Goal: Task Accomplishment & Management: Use online tool/utility

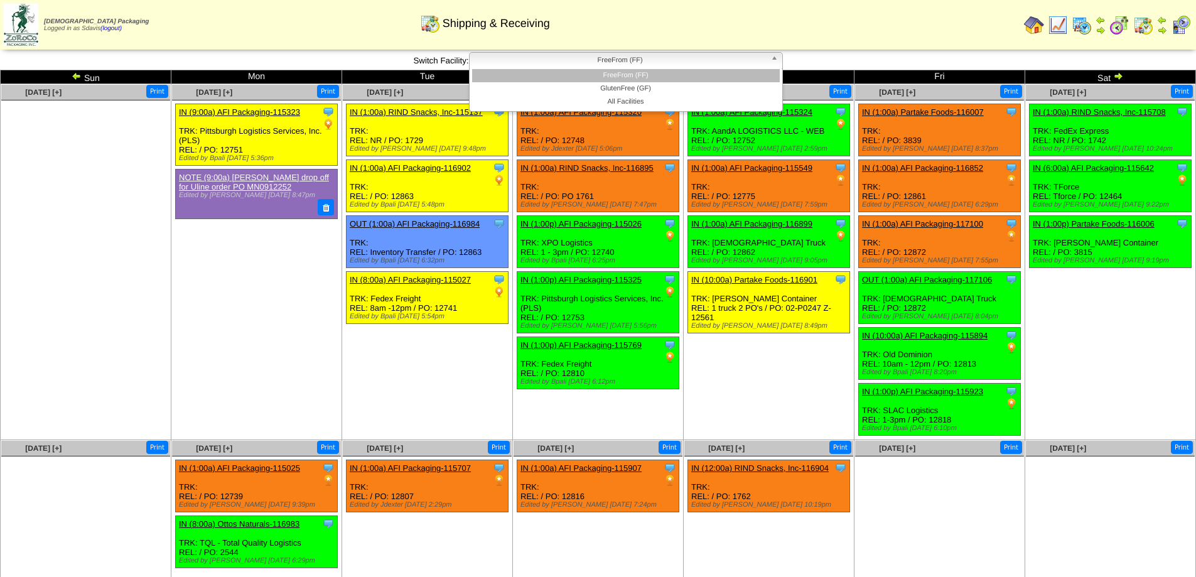
click at [648, 58] on span "FreeFrom (FF)" at bounding box center [619, 60] width 291 height 15
click at [641, 86] on li "GlutenFree (GF)" at bounding box center [626, 88] width 308 height 13
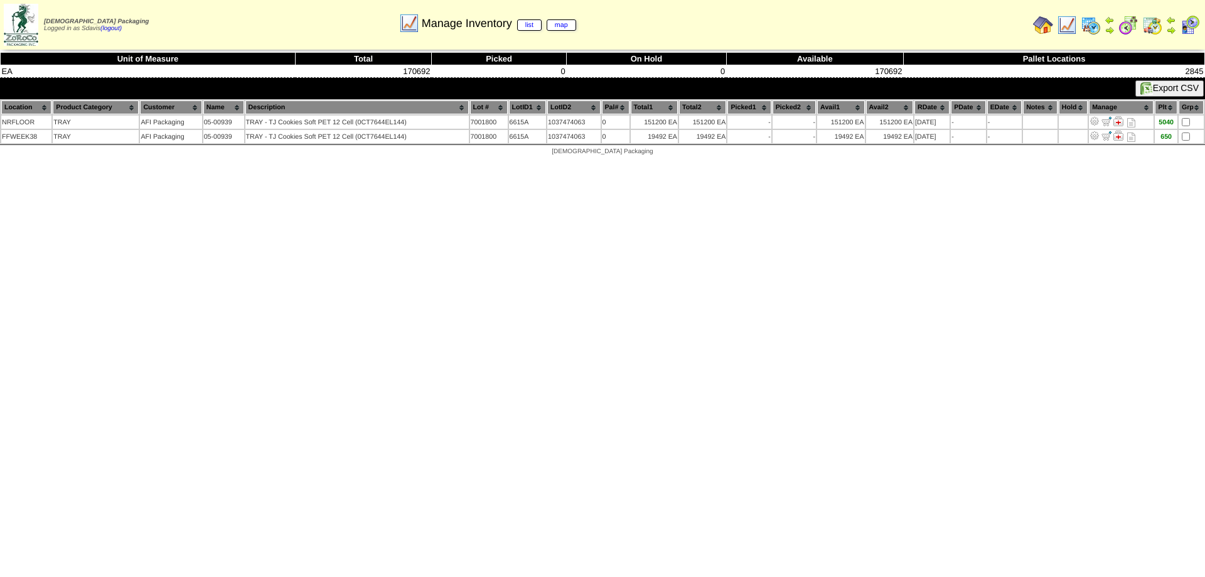
click at [1072, 26] on img at bounding box center [1067, 25] width 20 height 20
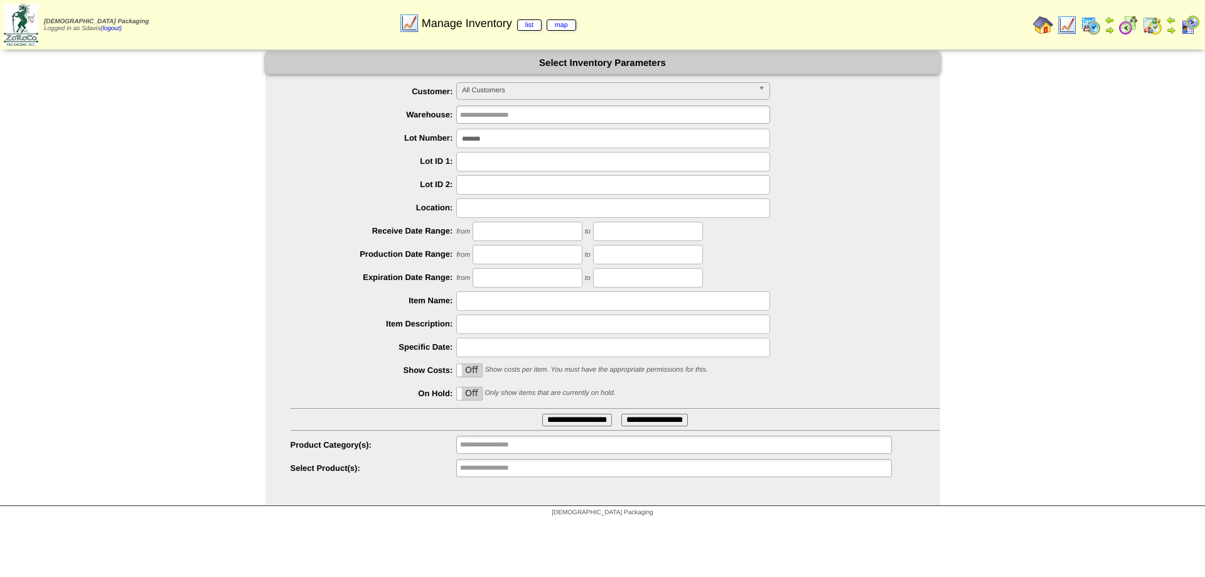
drag, startPoint x: 549, startPoint y: 139, endPoint x: 407, endPoint y: 147, distance: 142.1
click at [407, 147] on div "*******" at bounding box center [616, 138] width 650 height 19
click at [520, 297] on input "text" at bounding box center [613, 300] width 314 height 19
type input "********"
click at [542, 414] on input "**********" at bounding box center [577, 420] width 70 height 13
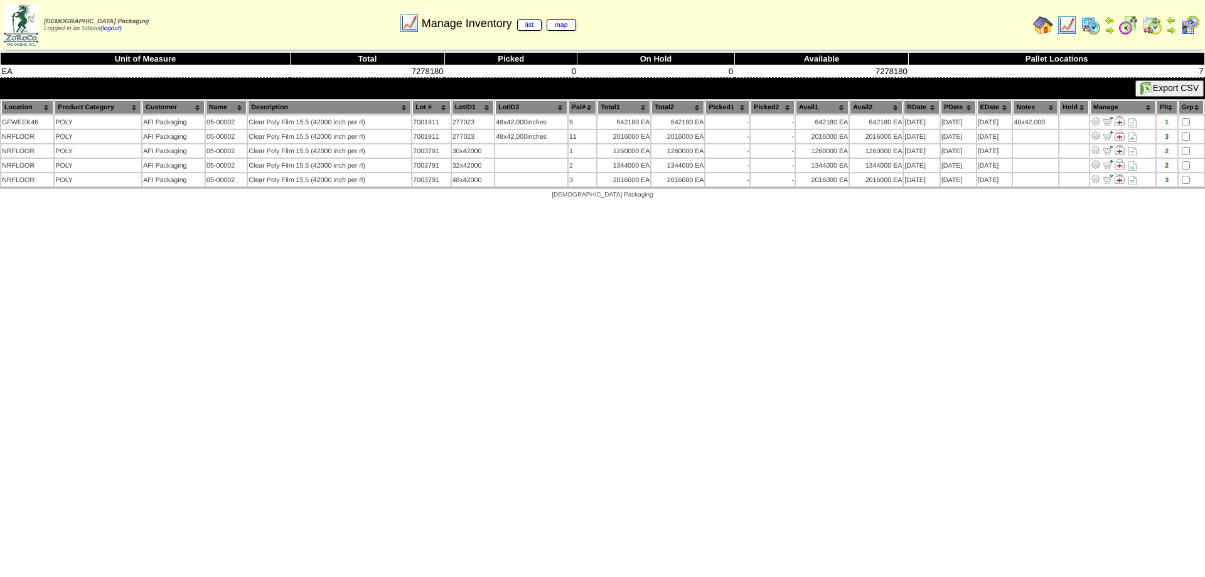
click at [1067, 21] on img at bounding box center [1067, 25] width 20 height 20
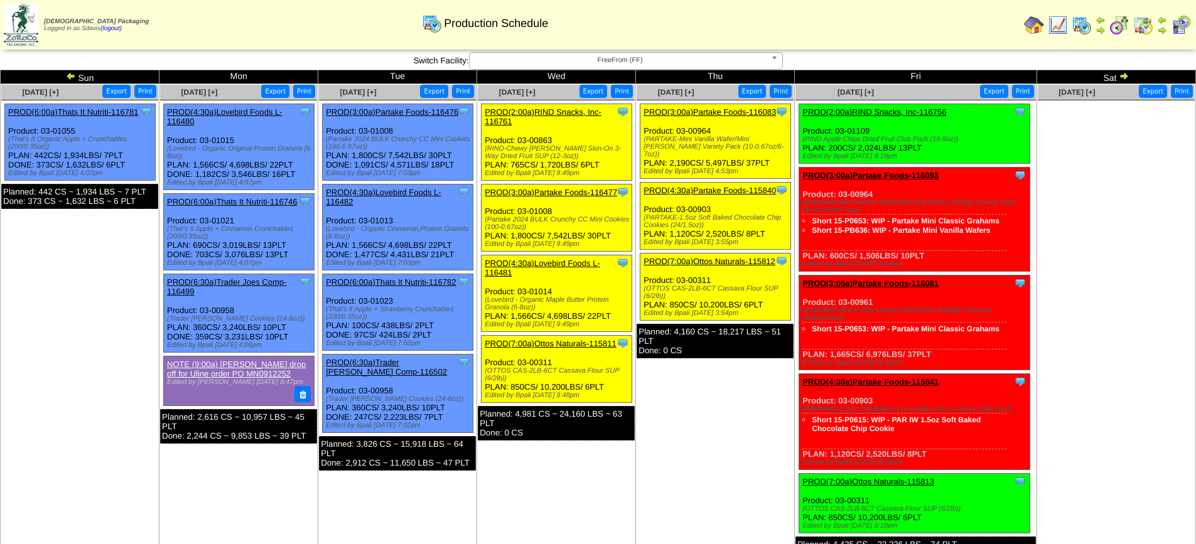
click at [513, 52] on div "Zoroco Packaging Logged in as Sdavis (logout) Print All" at bounding box center [598, 27] width 1196 height 55
click at [515, 63] on span "FreeFrom (FF)" at bounding box center [619, 60] width 291 height 15
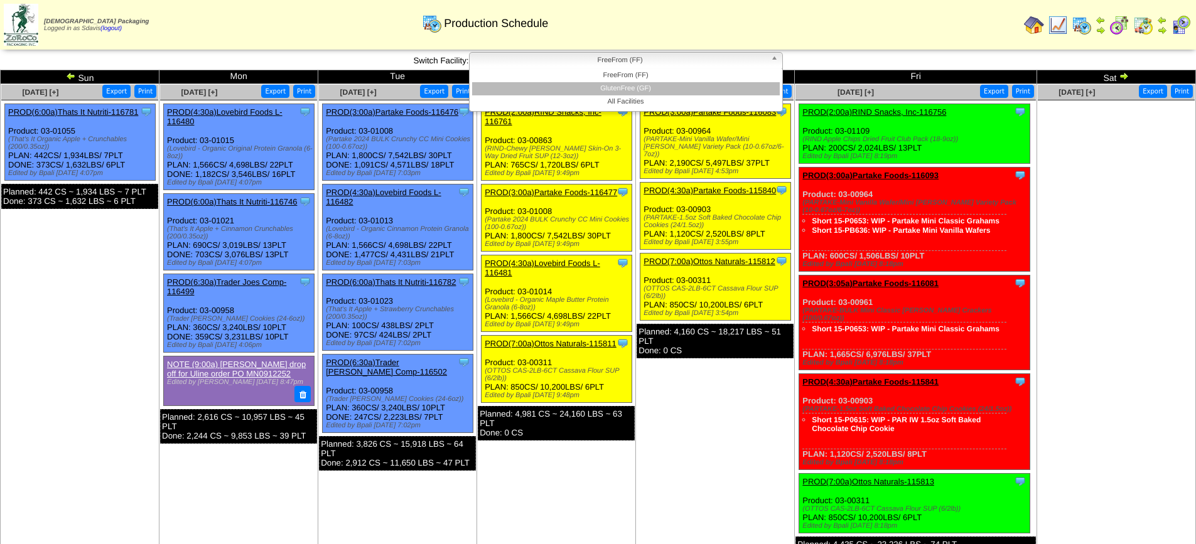
click at [530, 93] on li "GlutenFree (GF)" at bounding box center [626, 88] width 308 height 13
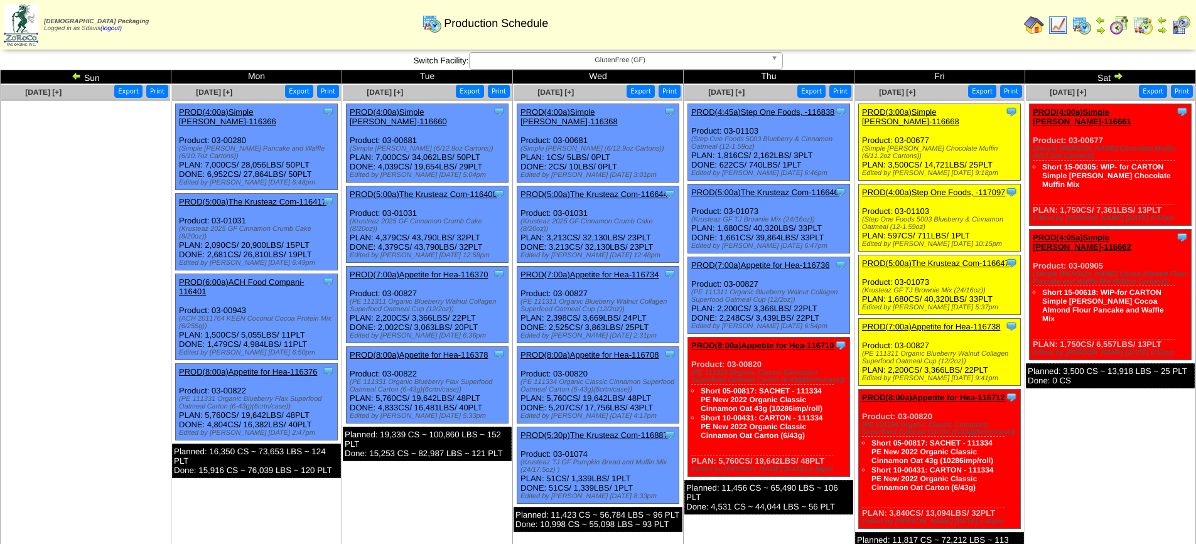
click at [935, 112] on link "PROD(3:00a)Simple [PERSON_NAME]-116668" at bounding box center [910, 116] width 97 height 19
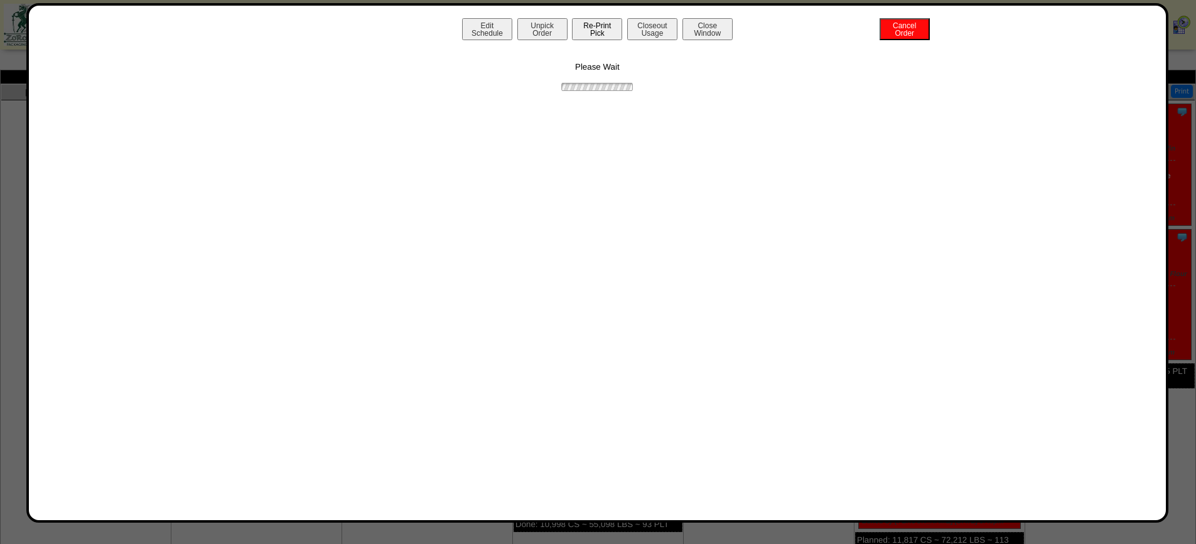
click at [594, 30] on button "Re-Print Pick" at bounding box center [597, 29] width 50 height 22
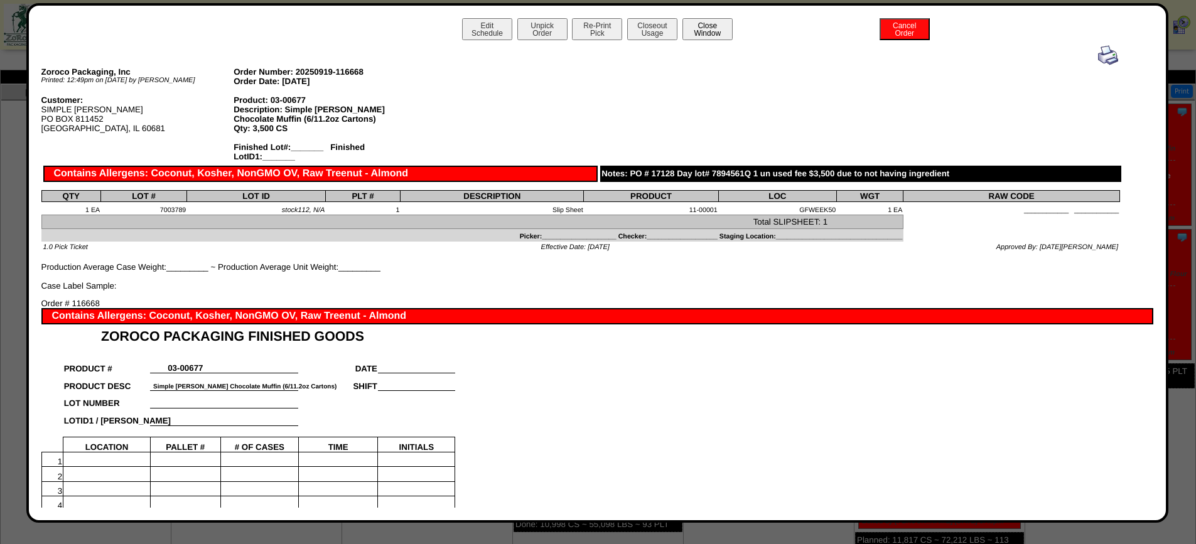
click at [701, 24] on button "Close Window" at bounding box center [707, 29] width 50 height 22
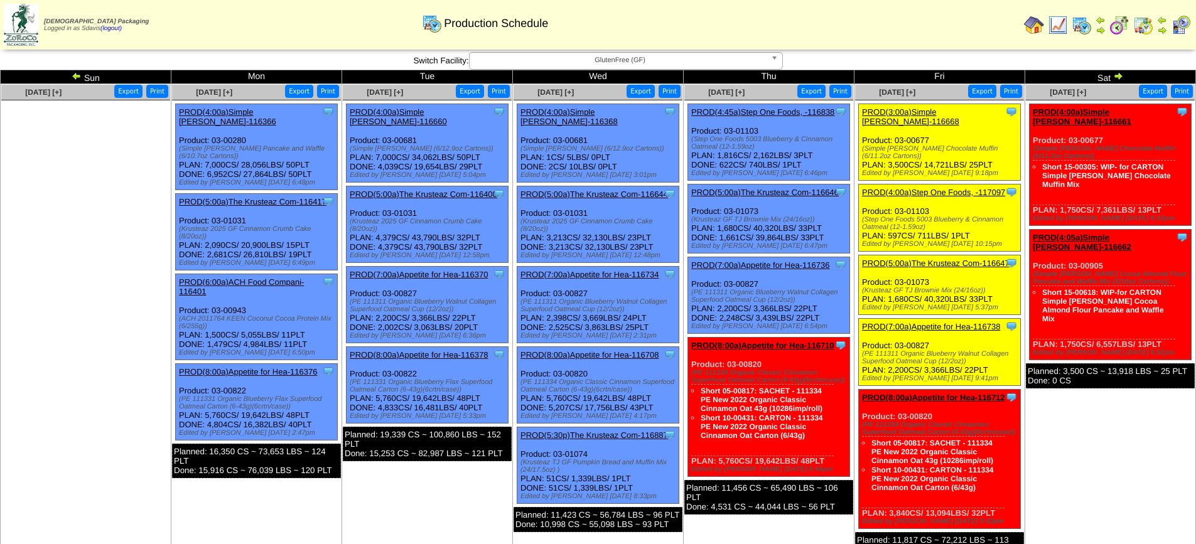
click at [927, 188] on link "PROD(4:00a)Step One Foods, -117097" at bounding box center [933, 192] width 143 height 9
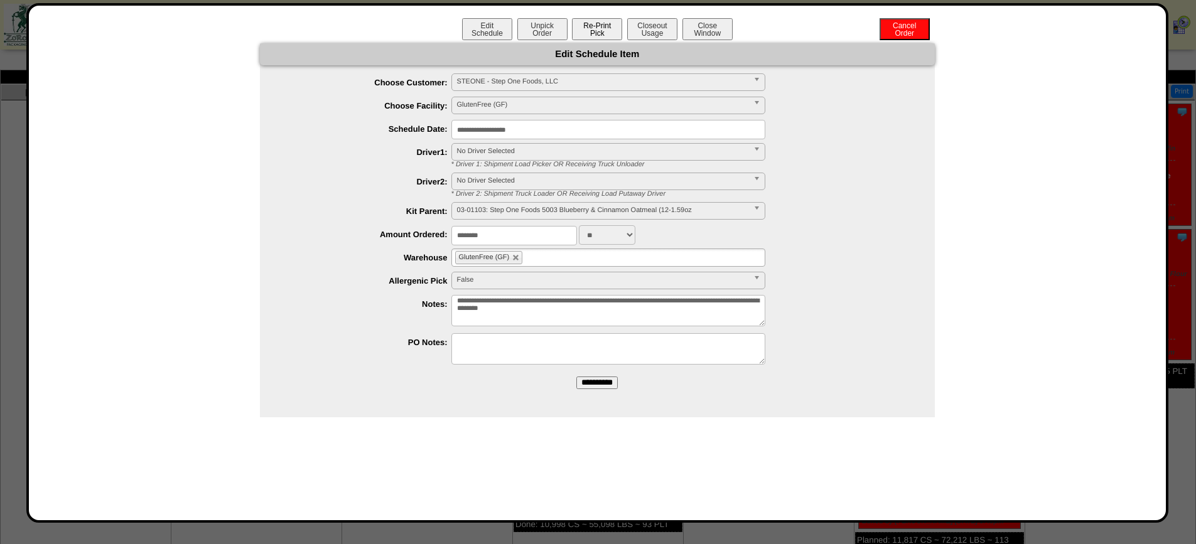
click at [600, 27] on button "Re-Print Pick" at bounding box center [597, 29] width 50 height 22
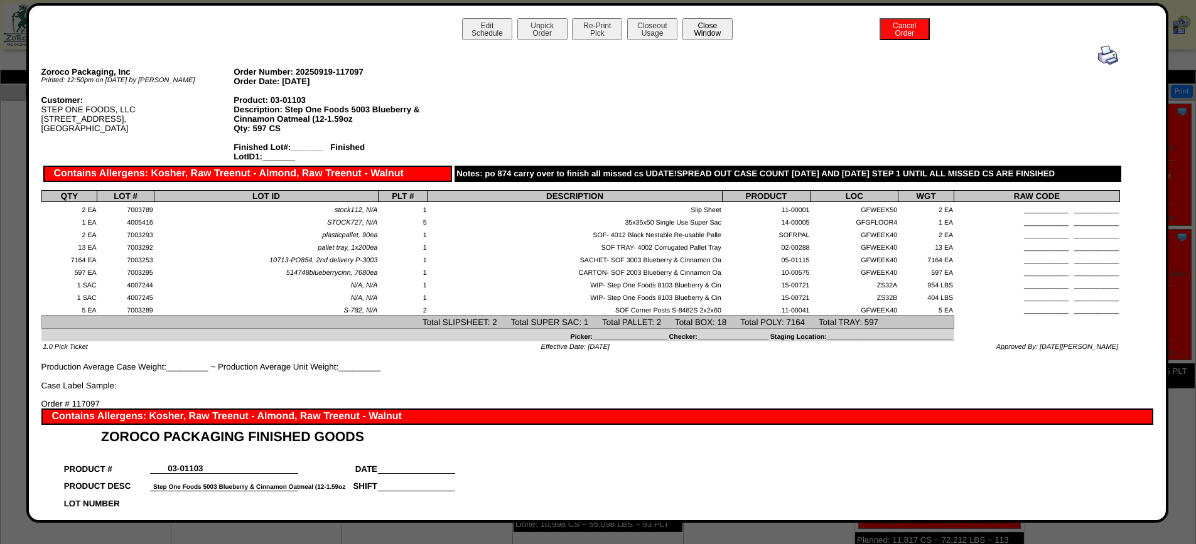
click at [715, 29] on button "Close Window" at bounding box center [707, 29] width 50 height 22
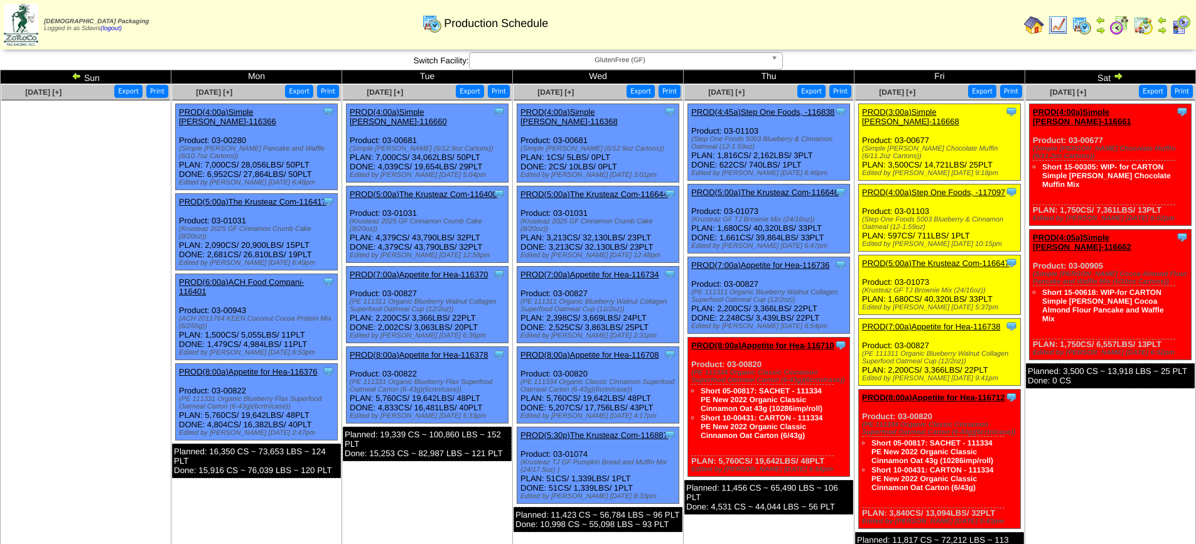
click at [919, 259] on link "PROD(5:00a)The Krusteaz Com-116647" at bounding box center [935, 263] width 147 height 9
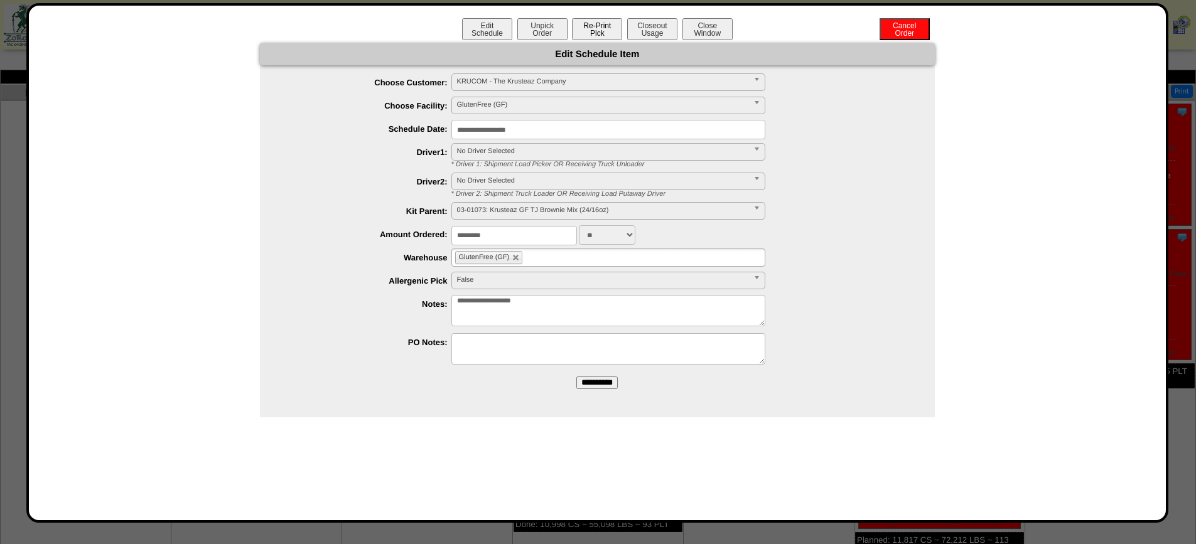
click at [583, 27] on button "Re-Print Pick" at bounding box center [597, 29] width 50 height 22
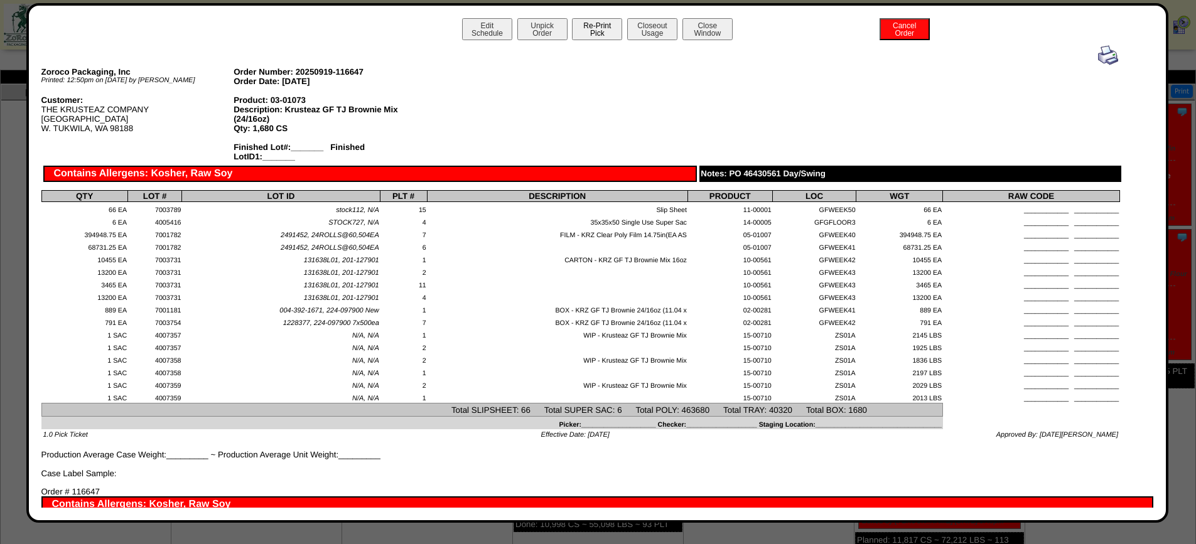
click at [601, 25] on button "Re-Print Pick" at bounding box center [597, 29] width 50 height 22
click at [703, 33] on button "Close Window" at bounding box center [707, 29] width 50 height 22
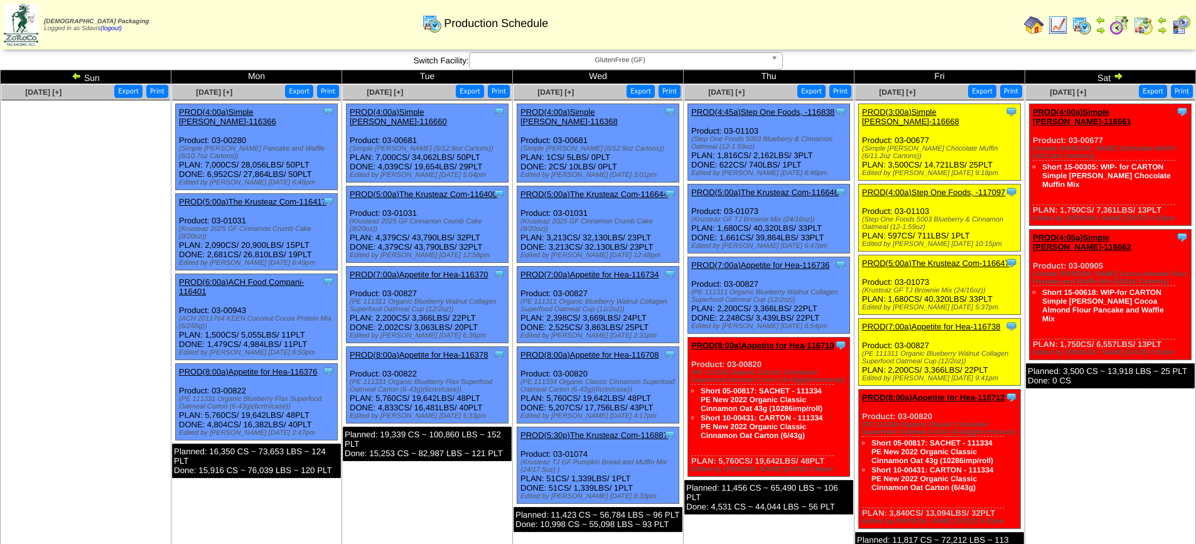
click at [927, 322] on link "PROD(7:00a)Appetite for Hea-116738" at bounding box center [931, 326] width 138 height 9
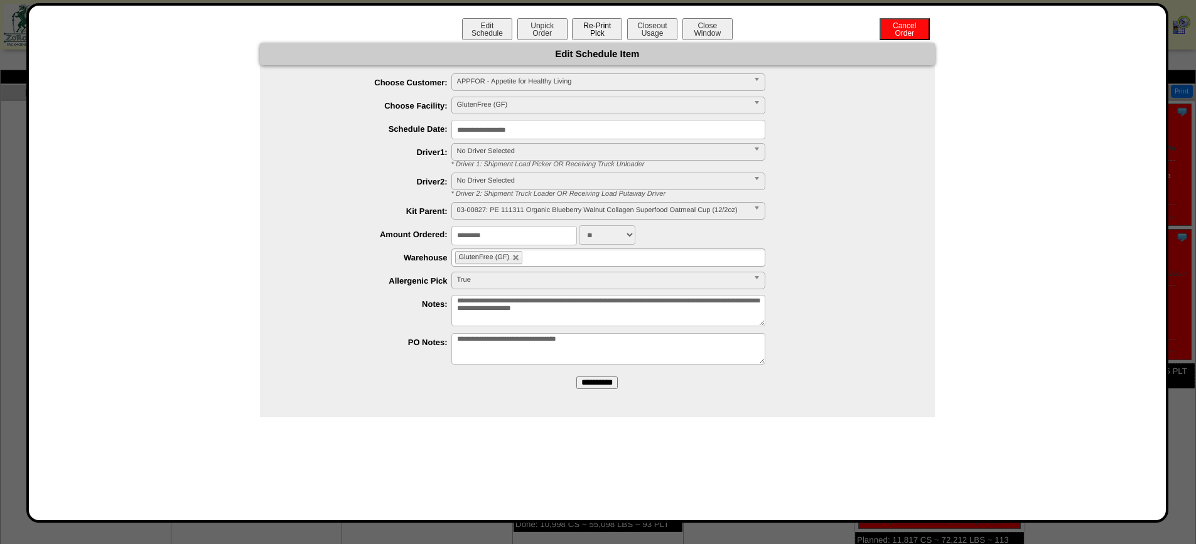
click at [608, 34] on button "Re-Print Pick" at bounding box center [597, 29] width 50 height 22
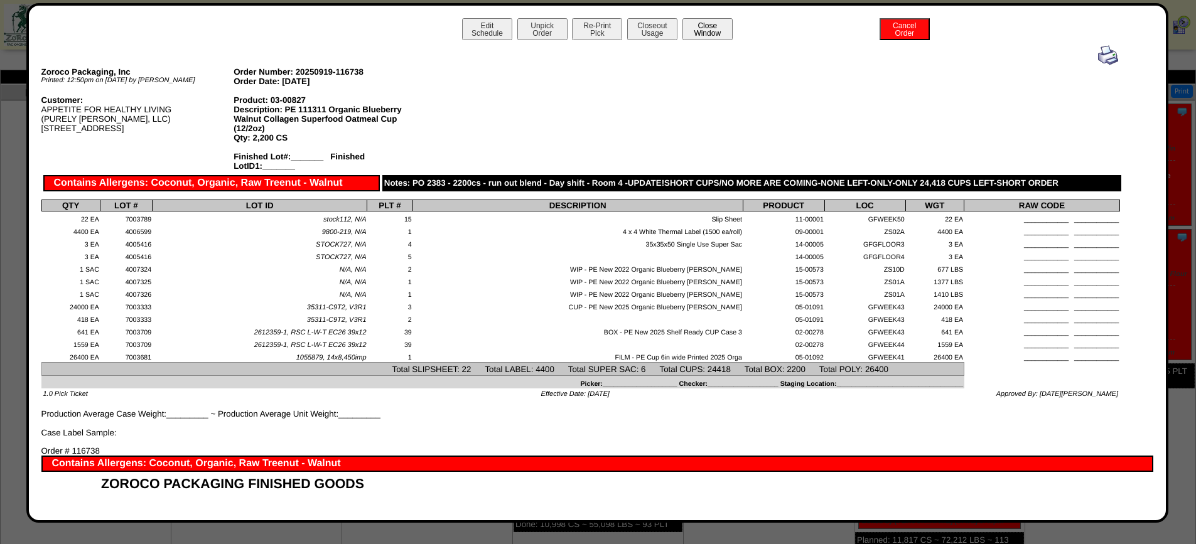
click at [707, 32] on button "Close Window" at bounding box center [707, 29] width 50 height 22
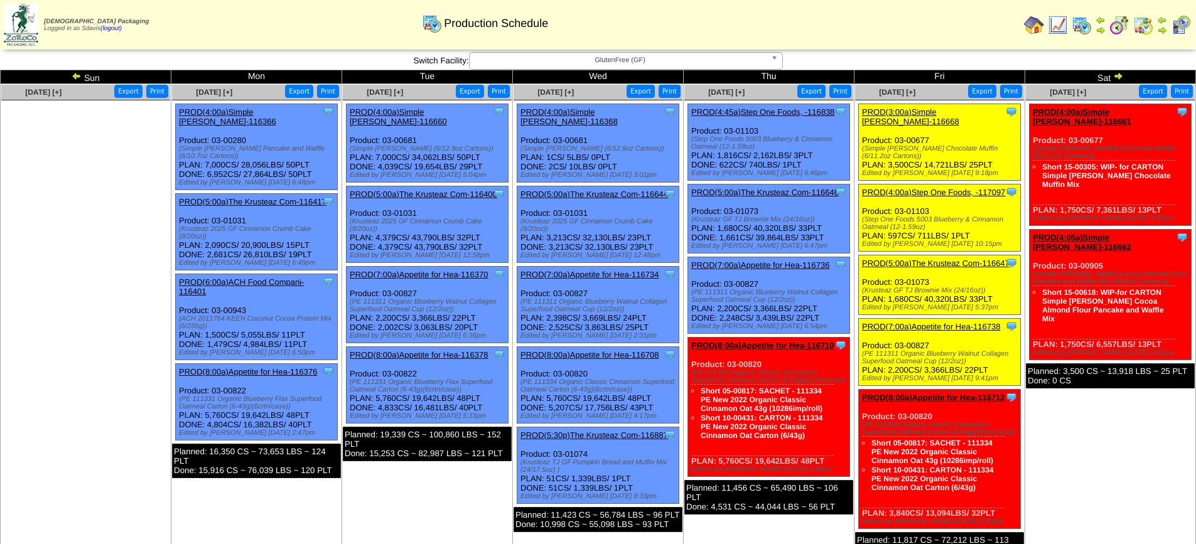
click at [931, 111] on link "PROD(3:00a)Simple [PERSON_NAME]-116668" at bounding box center [910, 116] width 97 height 19
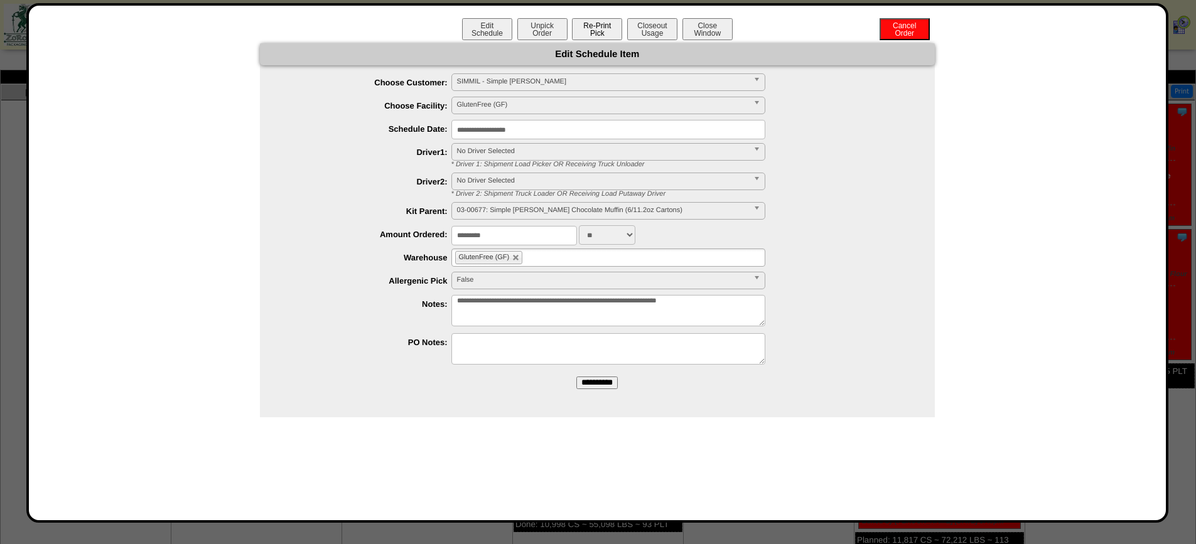
click at [593, 33] on button "Re-Print Pick" at bounding box center [597, 29] width 50 height 22
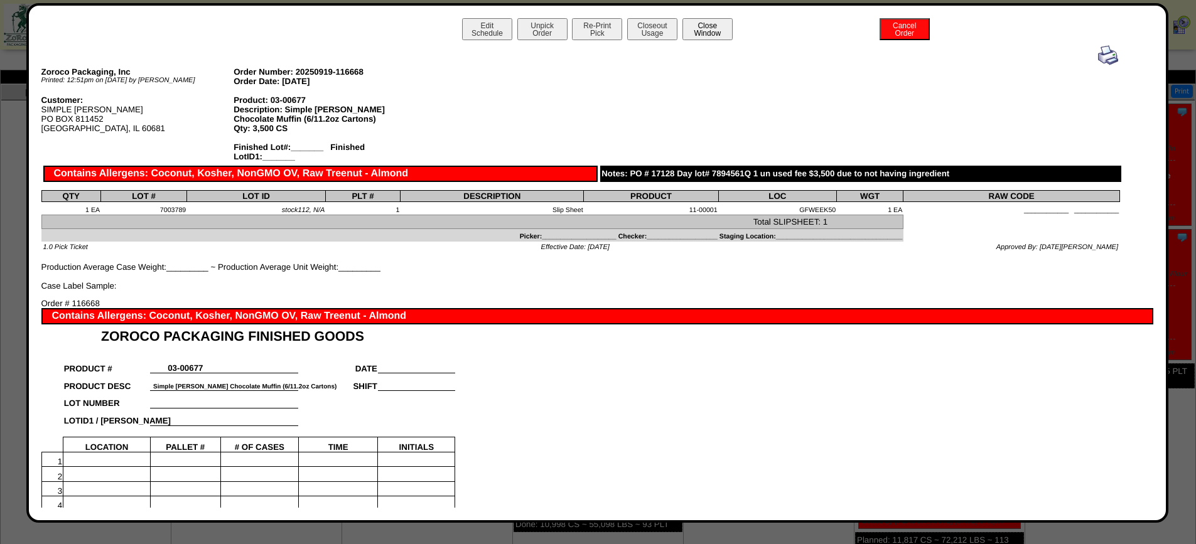
click at [697, 29] on button "Close Window" at bounding box center [707, 29] width 50 height 22
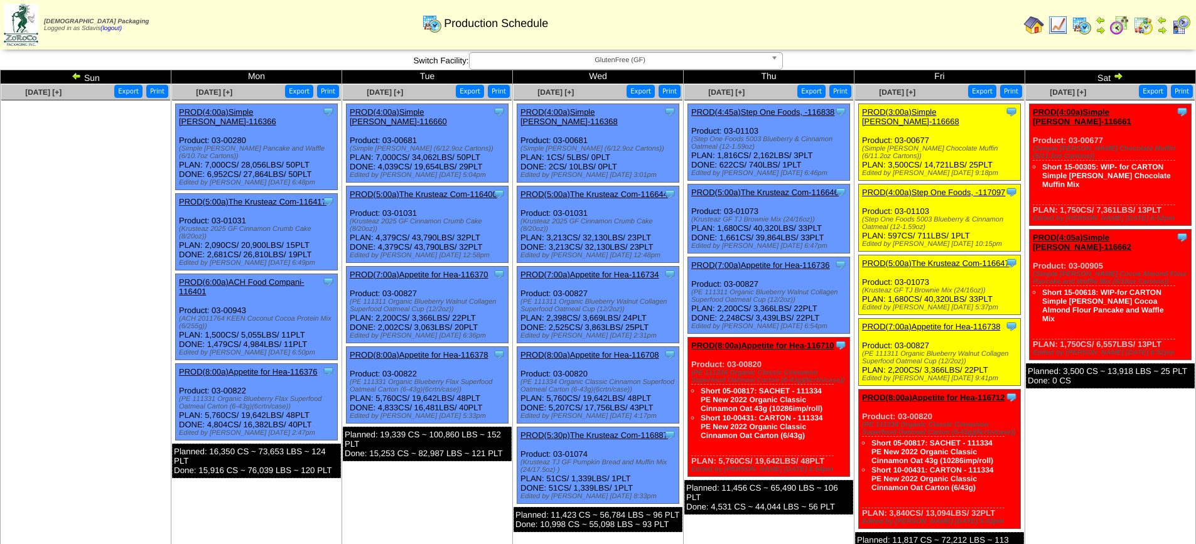
click at [597, 63] on span "GlutenFree (GF)" at bounding box center [619, 60] width 291 height 15
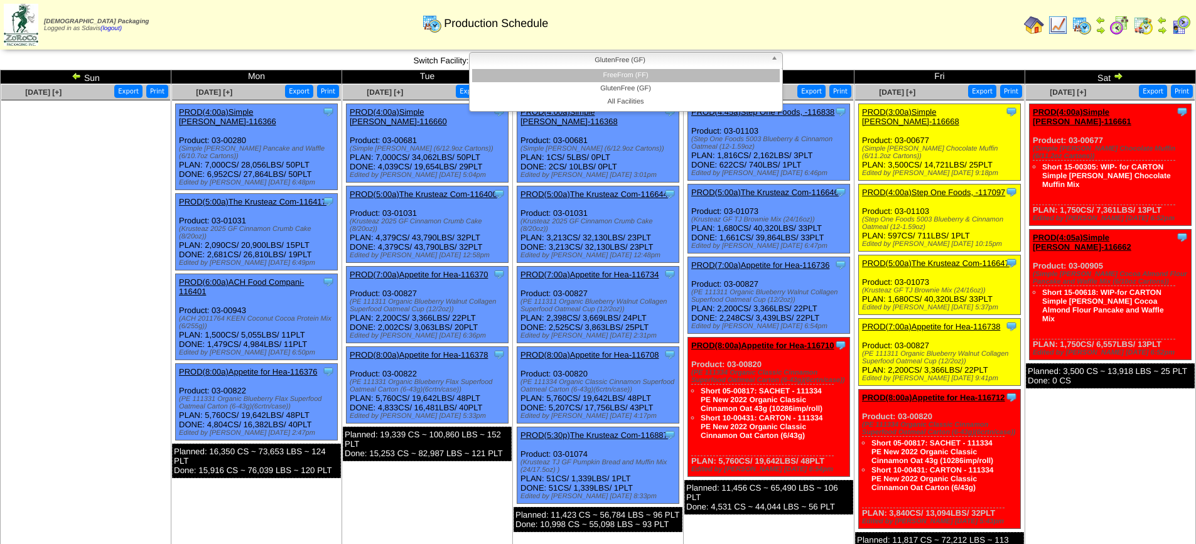
click at [601, 78] on li "FreeFrom (FF)" at bounding box center [626, 75] width 308 height 13
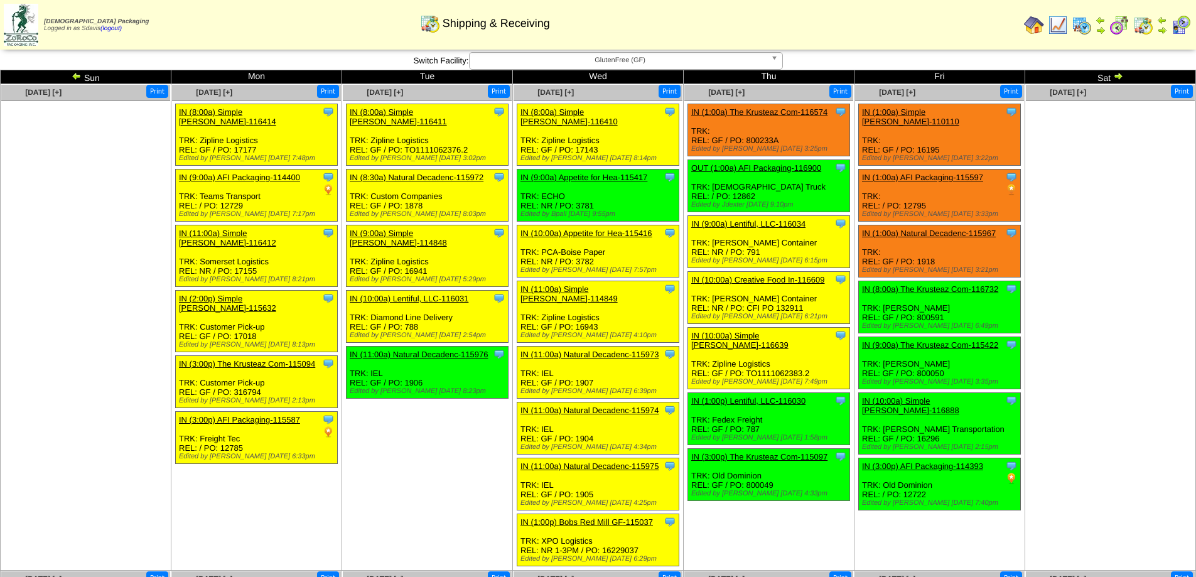
click at [692, 63] on span "GlutenFree (GF)" at bounding box center [619, 60] width 291 height 15
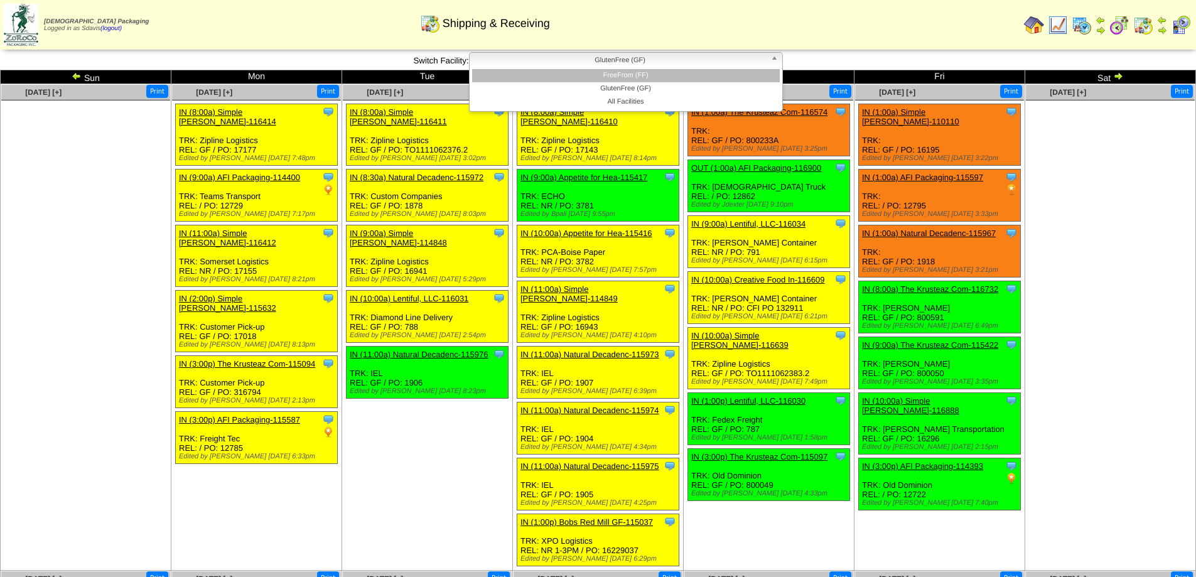
click at [671, 77] on li "FreeFrom (FF)" at bounding box center [626, 75] width 308 height 13
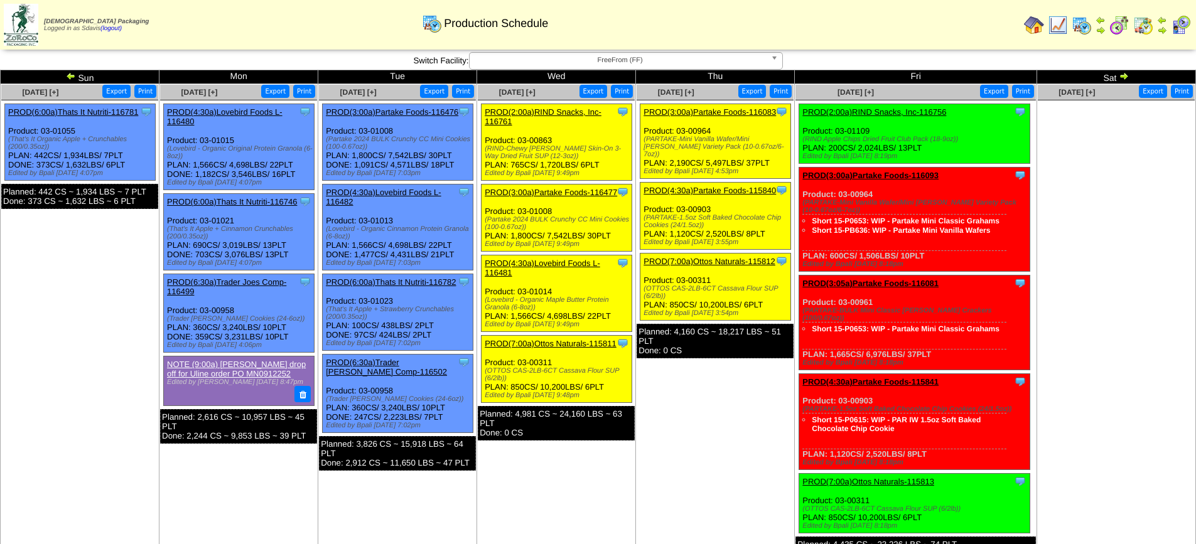
click at [631, 60] on span "FreeFrom (FF)" at bounding box center [619, 60] width 291 height 15
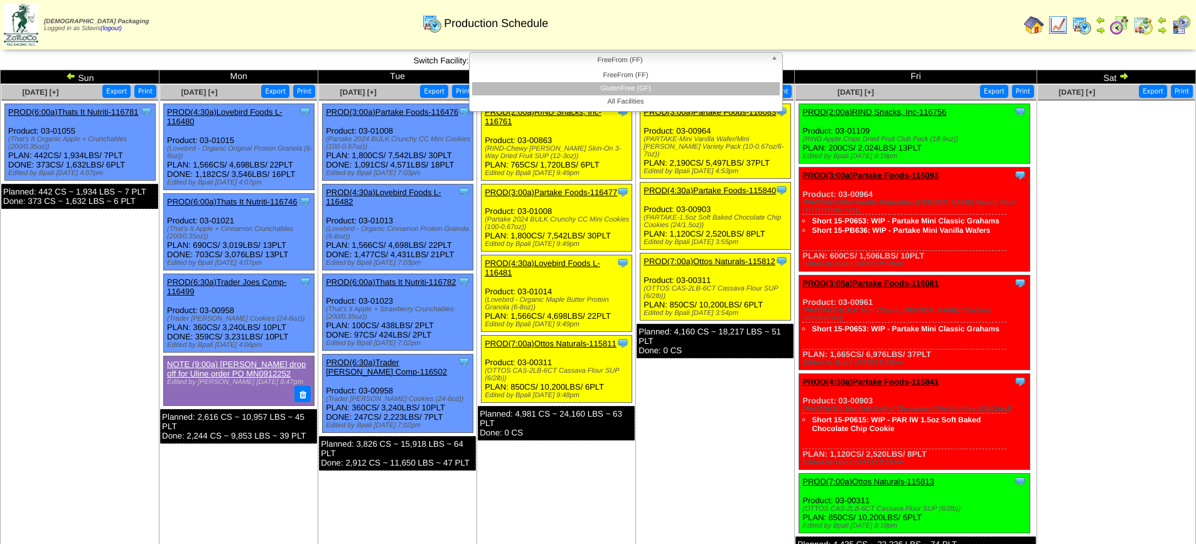
click at [627, 86] on li "GlutenFree (GF)" at bounding box center [626, 88] width 308 height 13
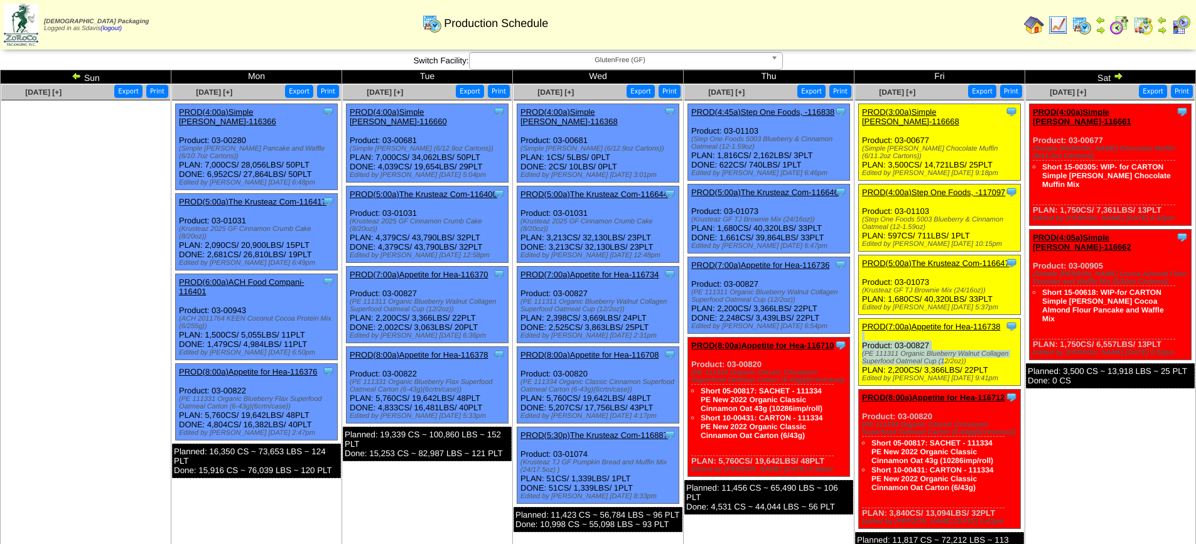
click at [886, 341] on div "Clone Item PROD(7:00a)Appetite for Hea-116738 Appetite for Healthy Living Sched…" at bounding box center [940, 352] width 162 height 67
click at [950, 322] on link "PROD(7:00a)Appetite for Hea-116738" at bounding box center [931, 326] width 138 height 9
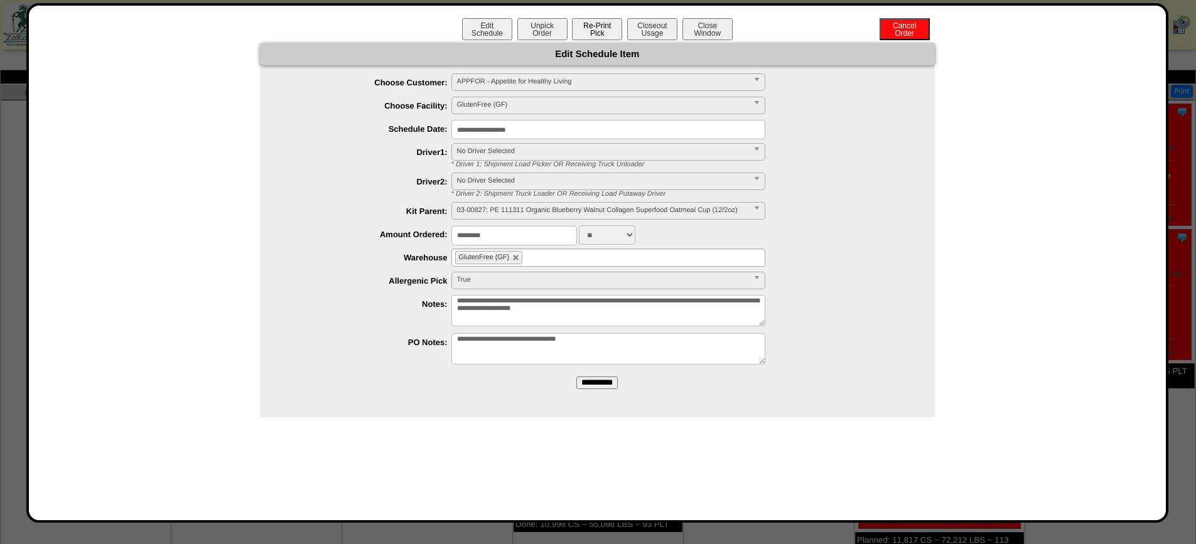
click at [593, 21] on button "Re-Print Pick" at bounding box center [597, 29] width 50 height 22
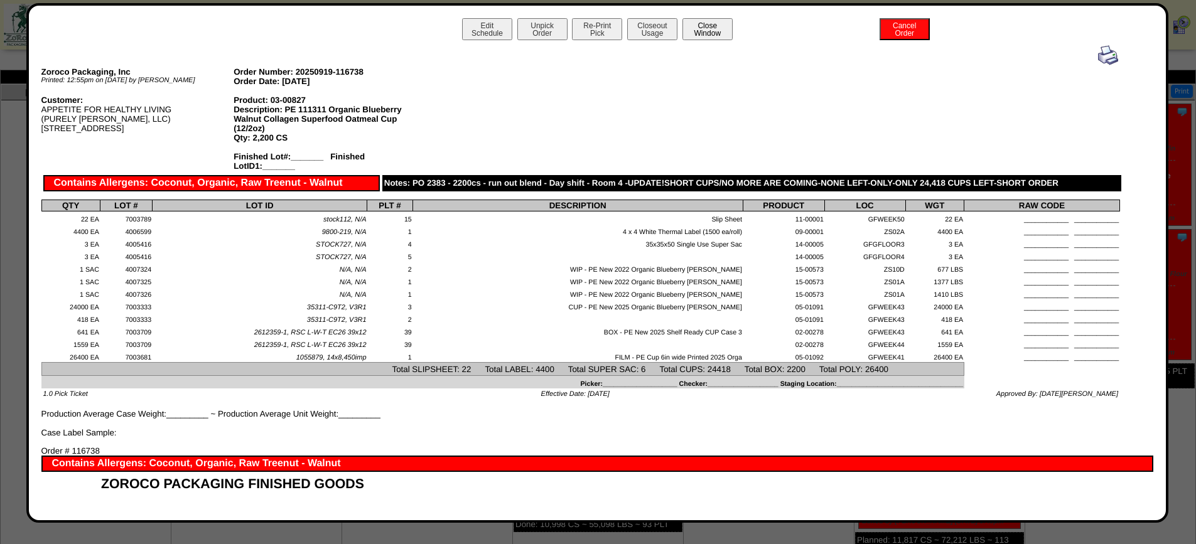
click at [699, 31] on button "Close Window" at bounding box center [707, 29] width 50 height 22
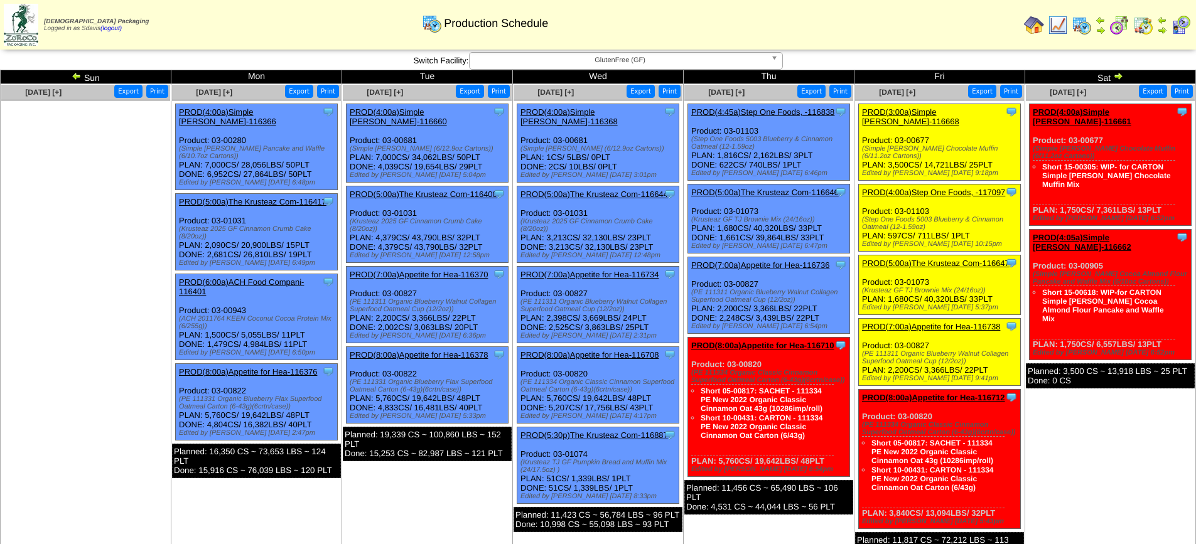
click at [931, 259] on link "PROD(5:00a)The Krusteaz Com-116647" at bounding box center [935, 263] width 147 height 9
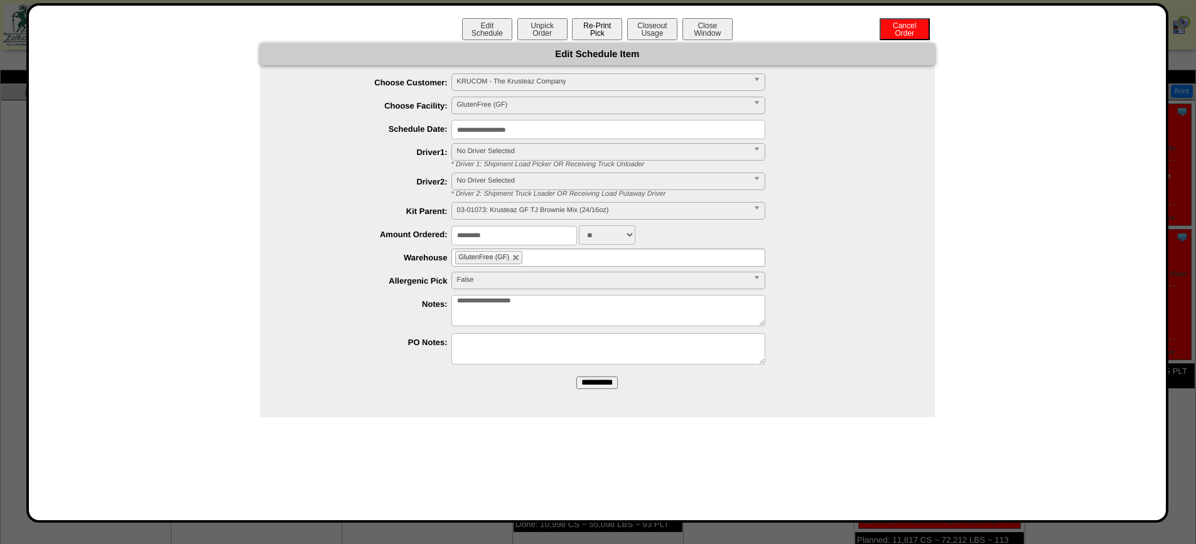
click at [601, 35] on button "Re-Print Pick" at bounding box center [597, 29] width 50 height 22
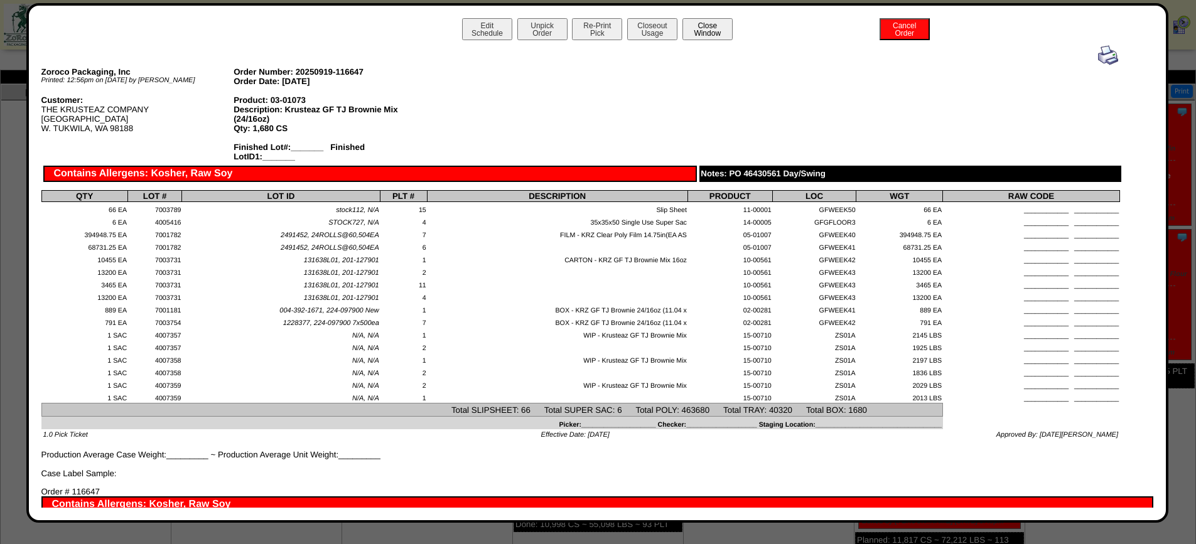
click at [697, 26] on button "Close Window" at bounding box center [707, 29] width 50 height 22
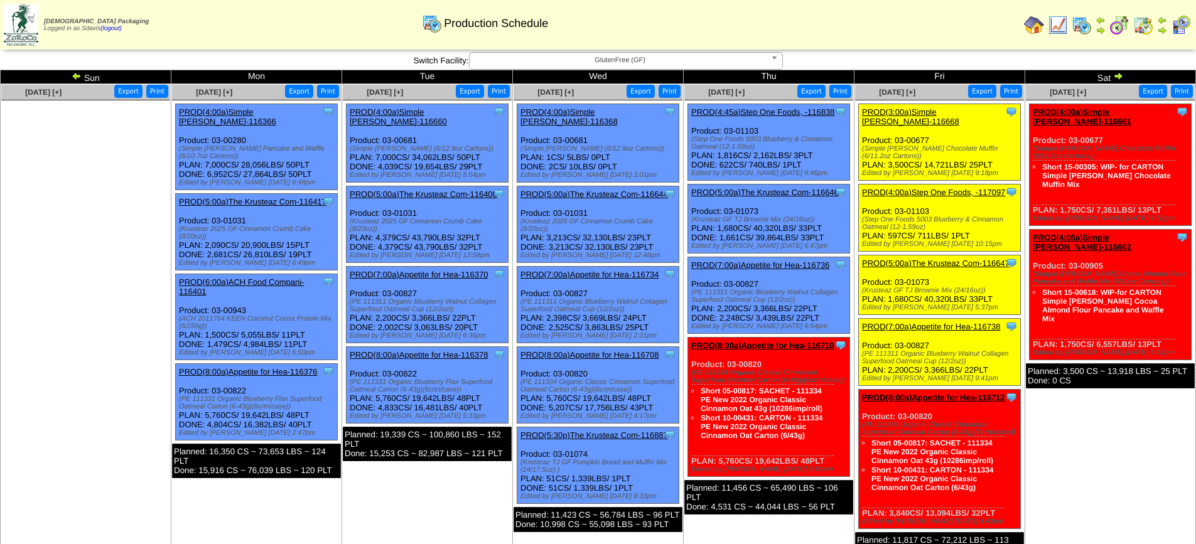
click at [928, 188] on link "PROD(4:00a)Step One Foods, -117097" at bounding box center [933, 192] width 143 height 9
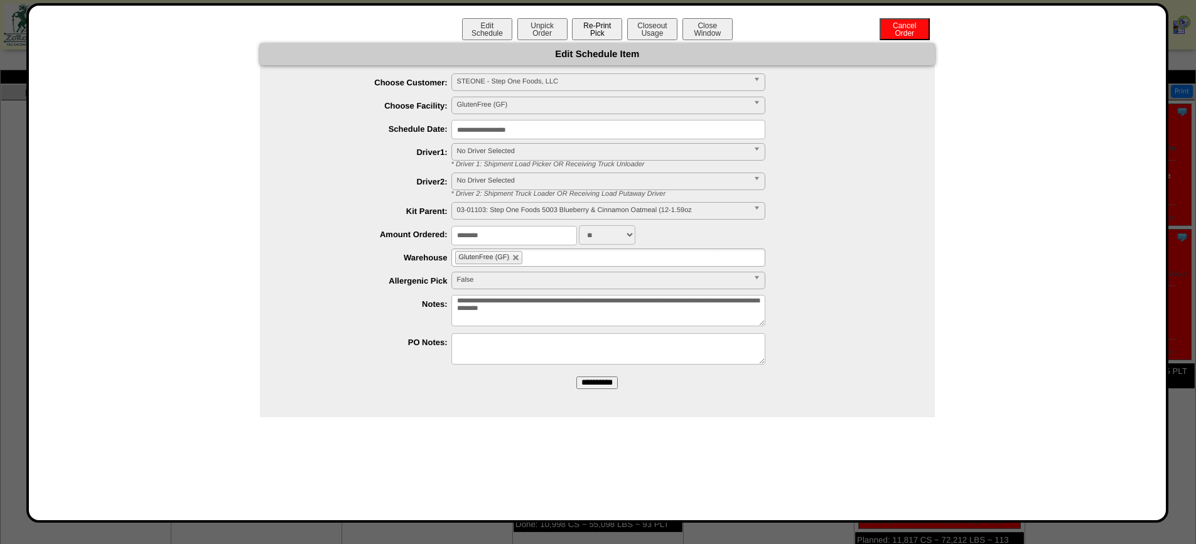
click at [607, 35] on button "Re-Print Pick" at bounding box center [597, 29] width 50 height 22
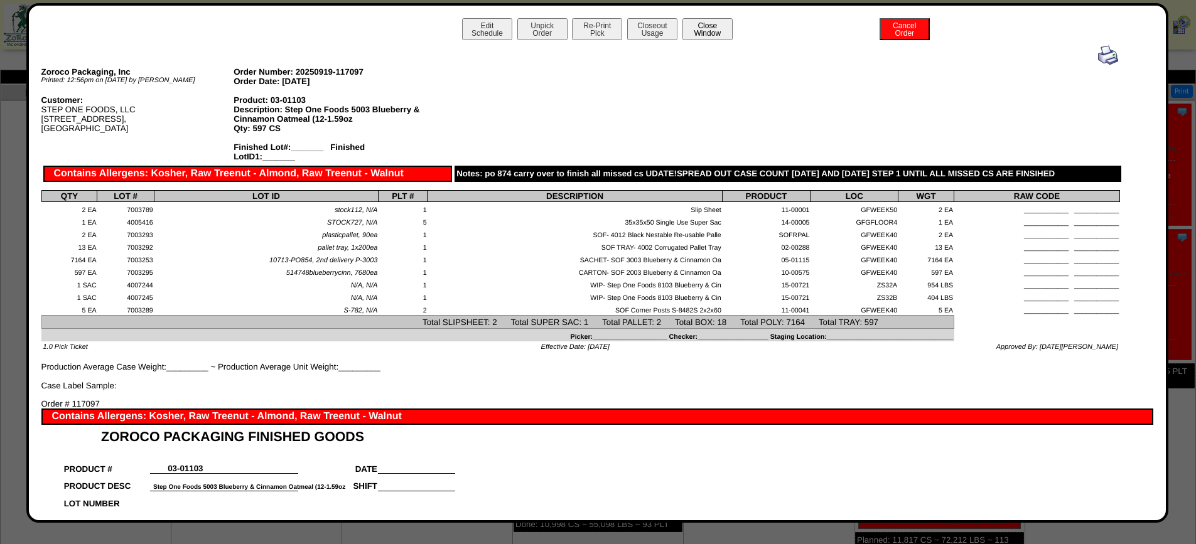
click at [690, 26] on button "Close Window" at bounding box center [707, 29] width 50 height 22
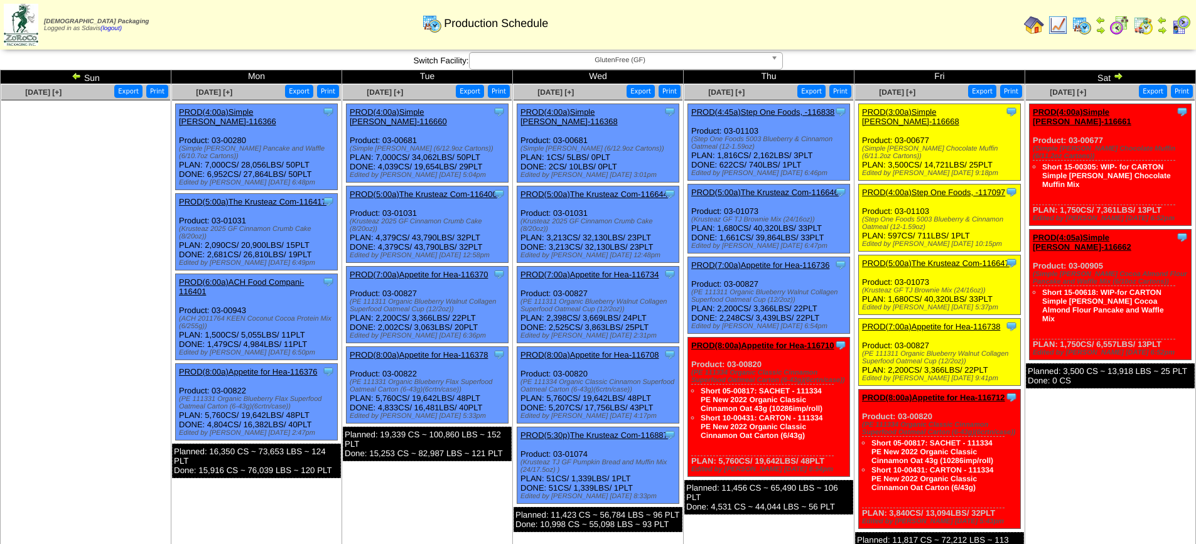
click at [892, 112] on link "PROD(3:00a)Simple [PERSON_NAME]-116668" at bounding box center [910, 116] width 97 height 19
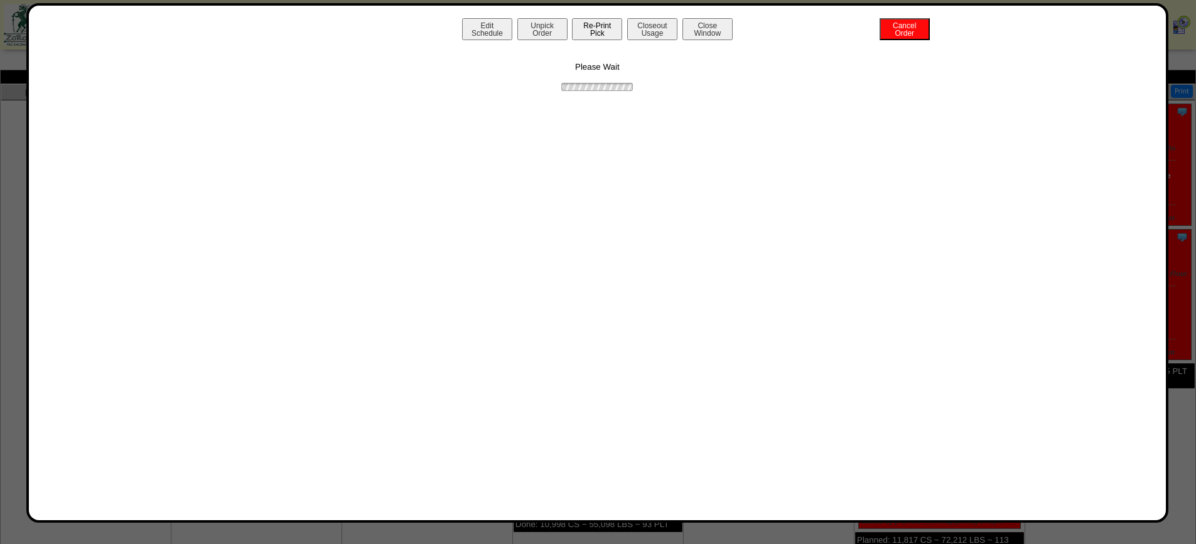
click at [591, 32] on button "Re-Print Pick" at bounding box center [597, 29] width 50 height 22
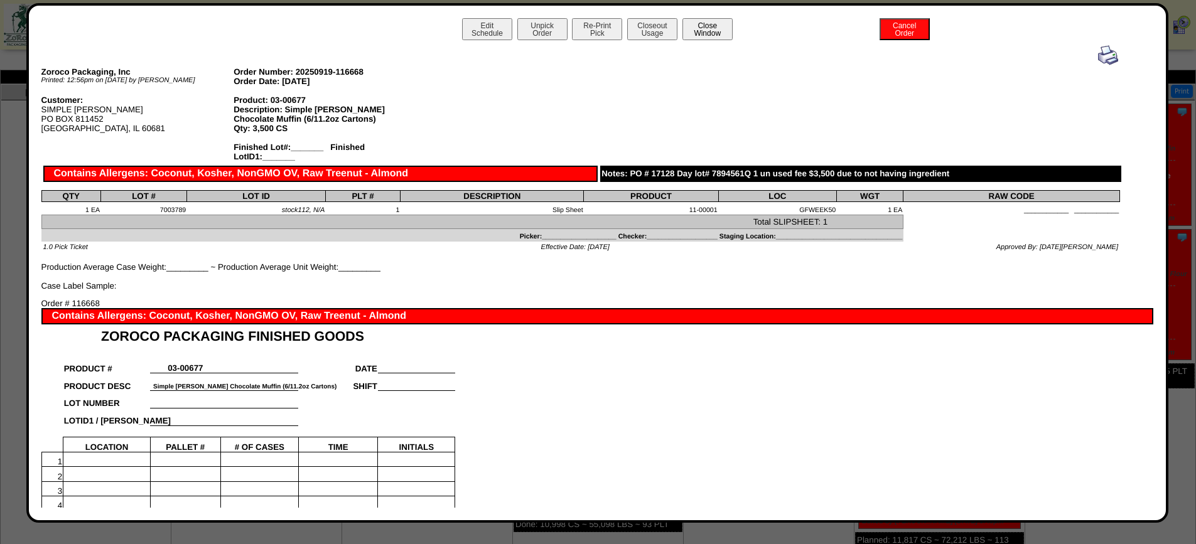
click at [714, 25] on button "Close Window" at bounding box center [707, 29] width 50 height 22
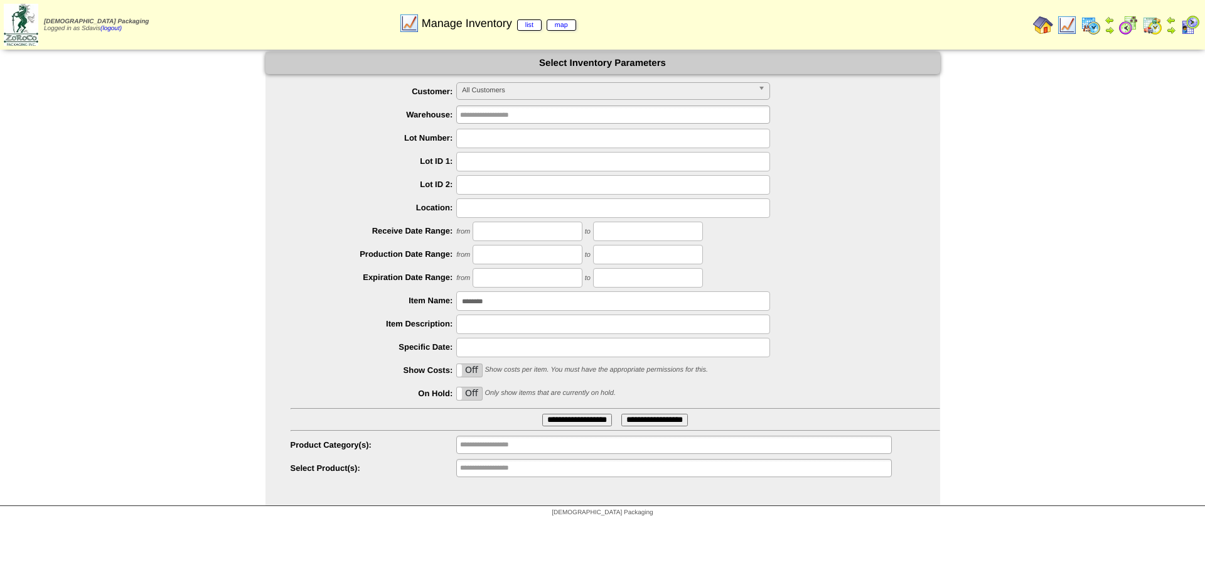
drag, startPoint x: 508, startPoint y: 297, endPoint x: 241, endPoint y: 325, distance: 268.2
click at [242, 324] on div "**********" at bounding box center [602, 279] width 1205 height 454
click at [492, 134] on input "text" at bounding box center [613, 138] width 314 height 19
type input "*******"
click at [542, 414] on input "**********" at bounding box center [577, 420] width 70 height 13
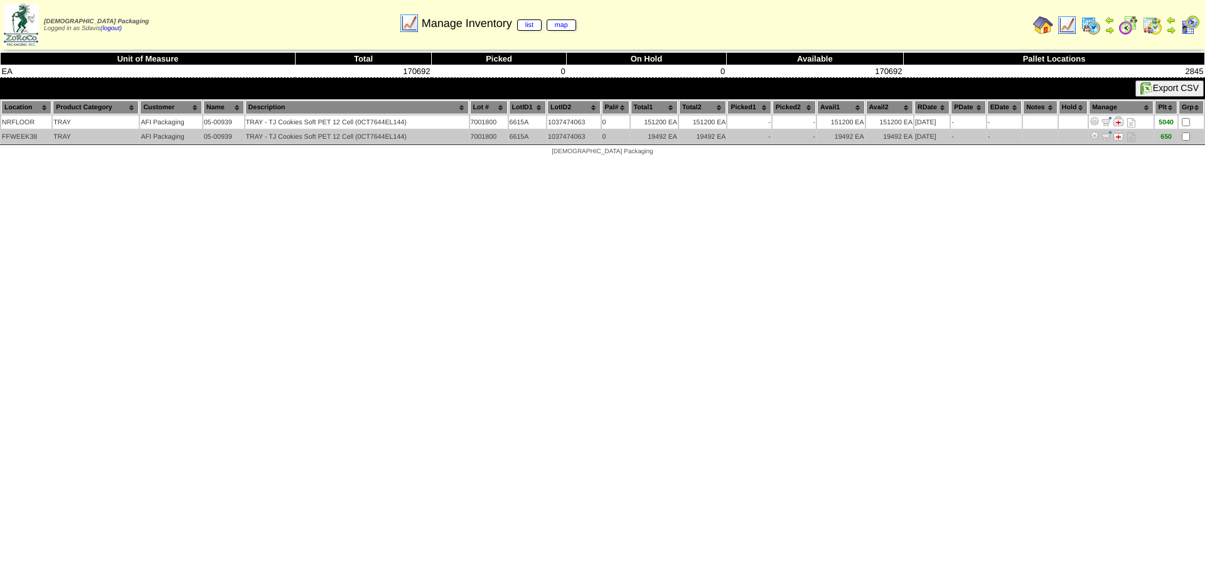
click at [1105, 139] on img at bounding box center [1106, 136] width 10 height 10
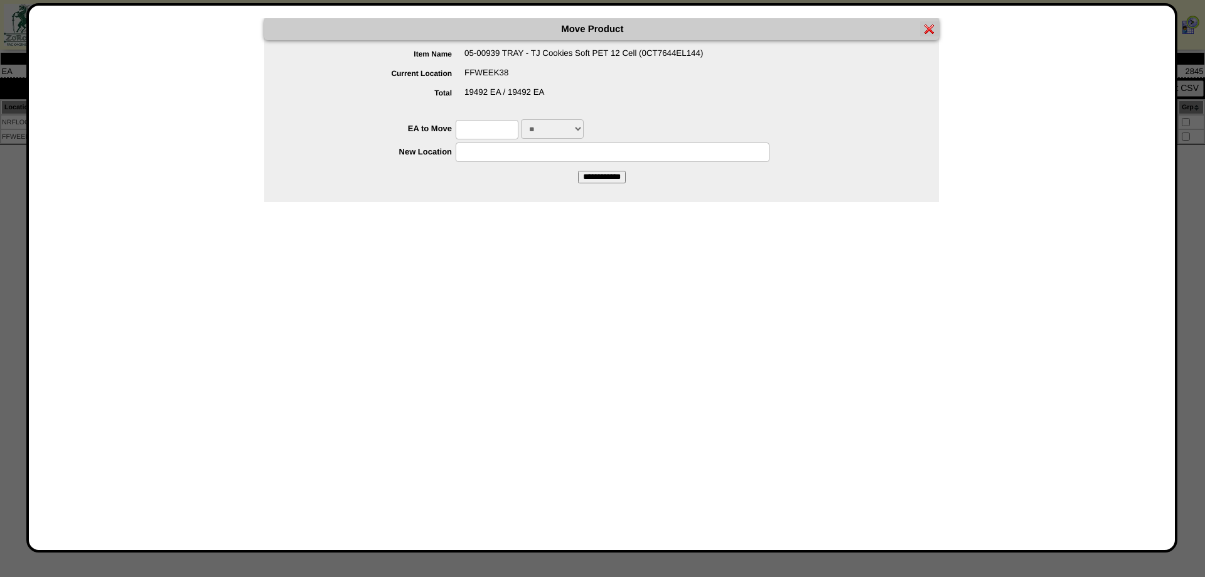
click at [931, 29] on img at bounding box center [929, 29] width 10 height 10
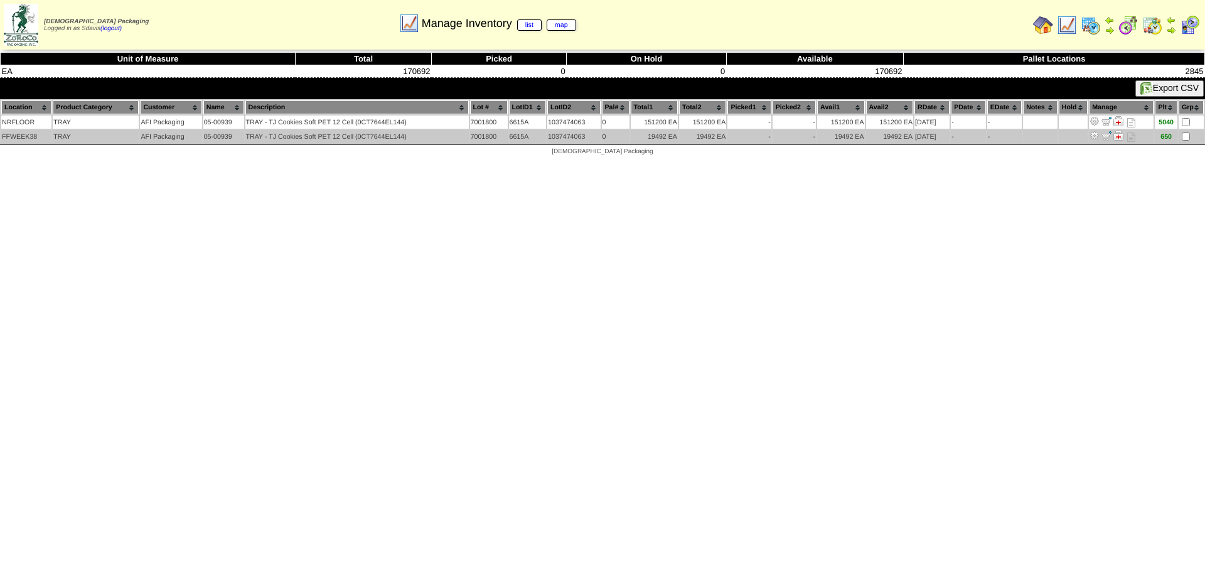
click at [1105, 136] on img at bounding box center [1106, 136] width 10 height 10
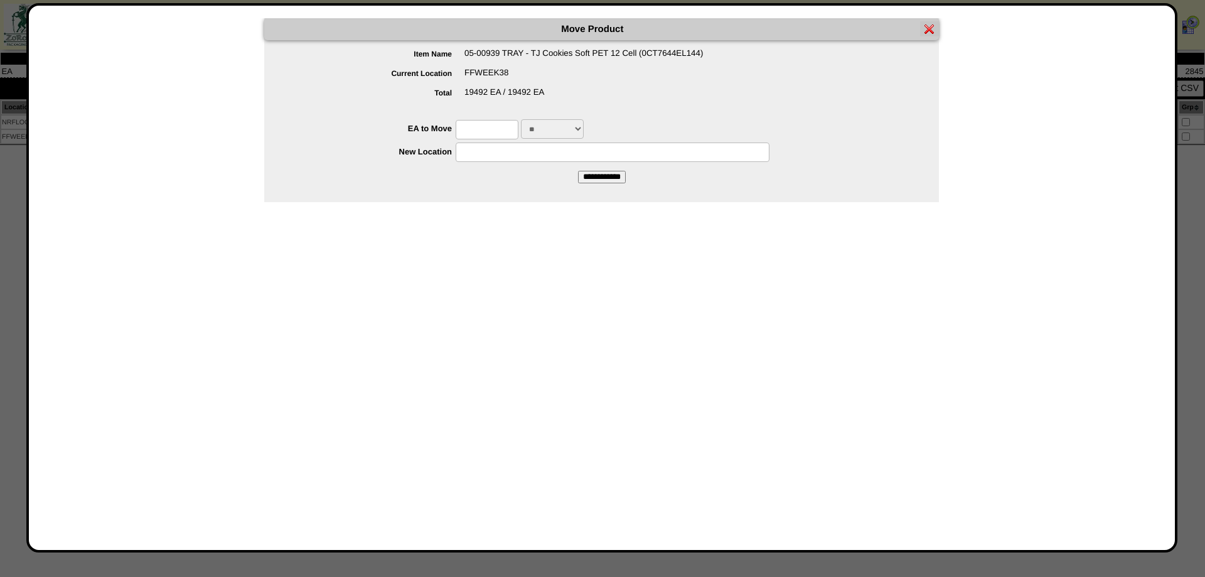
click at [490, 134] on input "text" at bounding box center [487, 129] width 63 height 19
click at [505, 154] on input "text" at bounding box center [613, 151] width 314 height 19
click at [856, 85] on div "FFWEEK38" at bounding box center [614, 77] width 650 height 19
click at [971, 140] on div "Move Product Item Name 05-00939 TRAY - TJ Cookies Soft PET 12 Cell (0CT7644EL14…" at bounding box center [601, 277] width 1121 height 519
drag, startPoint x: 501, startPoint y: 129, endPoint x: 420, endPoint y: 142, distance: 82.6
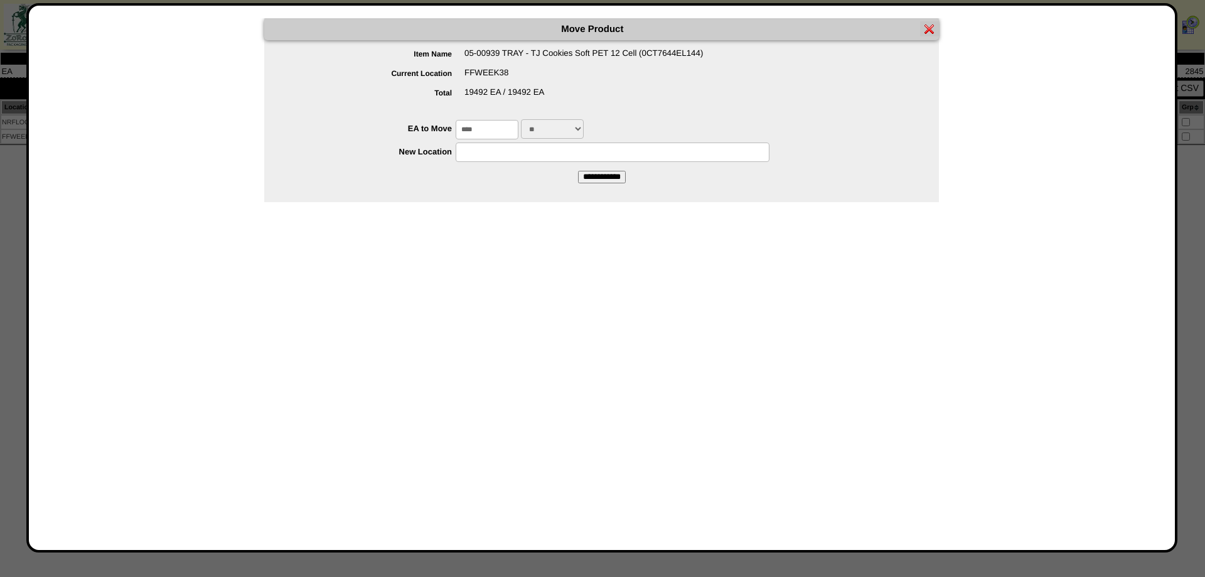
click at [420, 141] on ul "EA to Move **** ** ** *** New Location" at bounding box center [601, 140] width 675 height 43
type input "*****"
type input "*******"
click at [578, 171] on input "**********" at bounding box center [602, 177] width 48 height 13
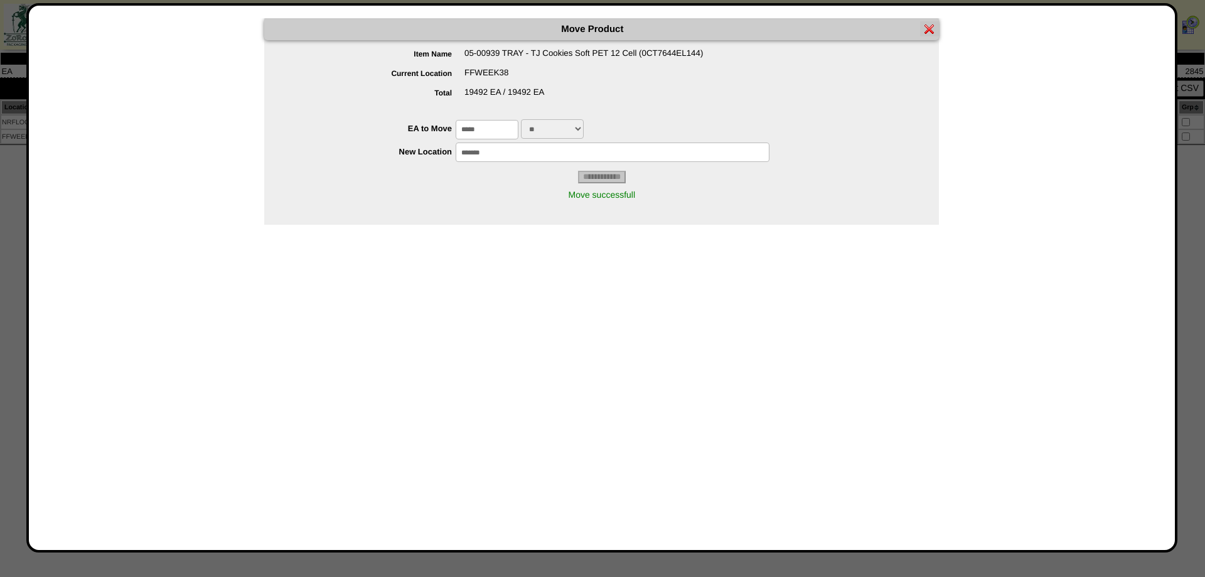
click at [920, 32] on div at bounding box center [929, 28] width 19 height 15
click at [931, 27] on img at bounding box center [929, 29] width 10 height 10
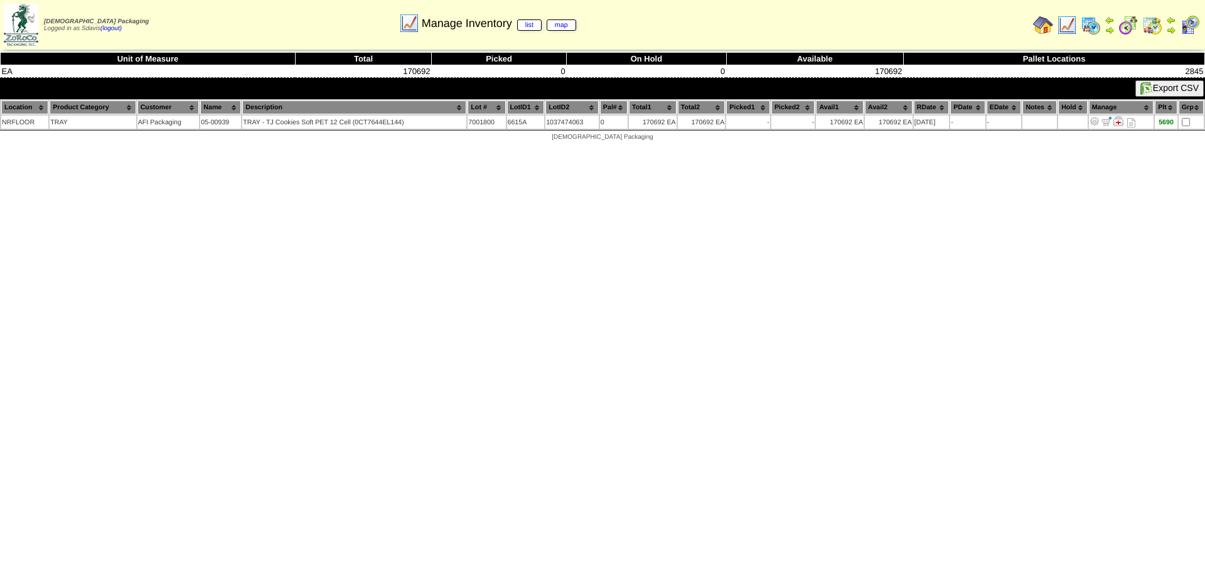
click at [1061, 25] on img at bounding box center [1067, 25] width 20 height 20
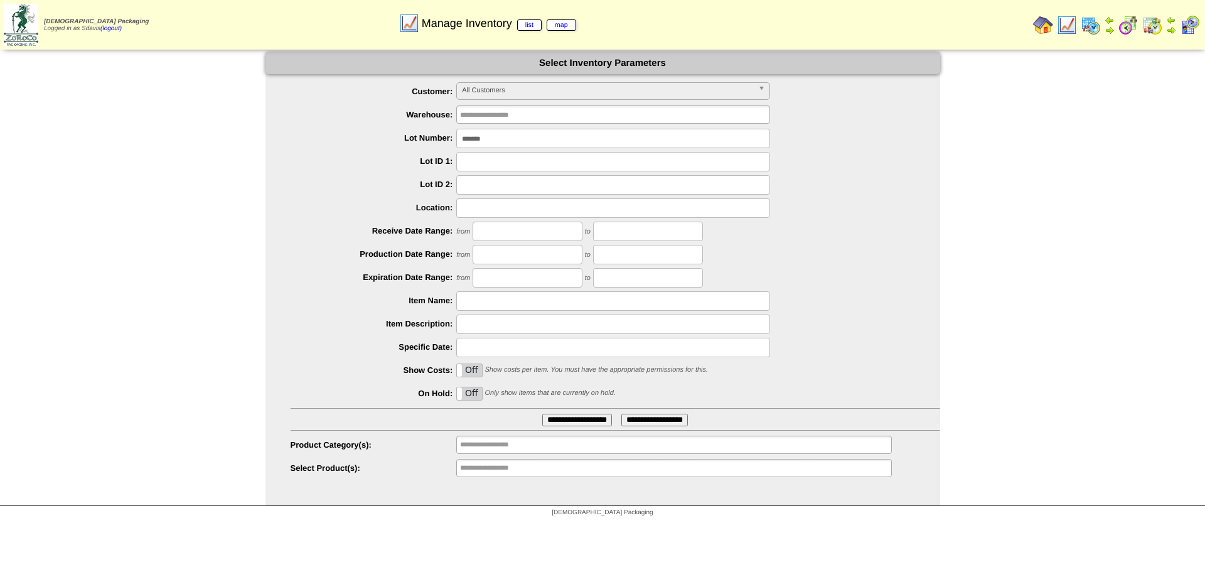
click at [501, 135] on input "*******" at bounding box center [613, 138] width 314 height 19
type input "*******"
click at [542, 414] on input "**********" at bounding box center [577, 420] width 70 height 13
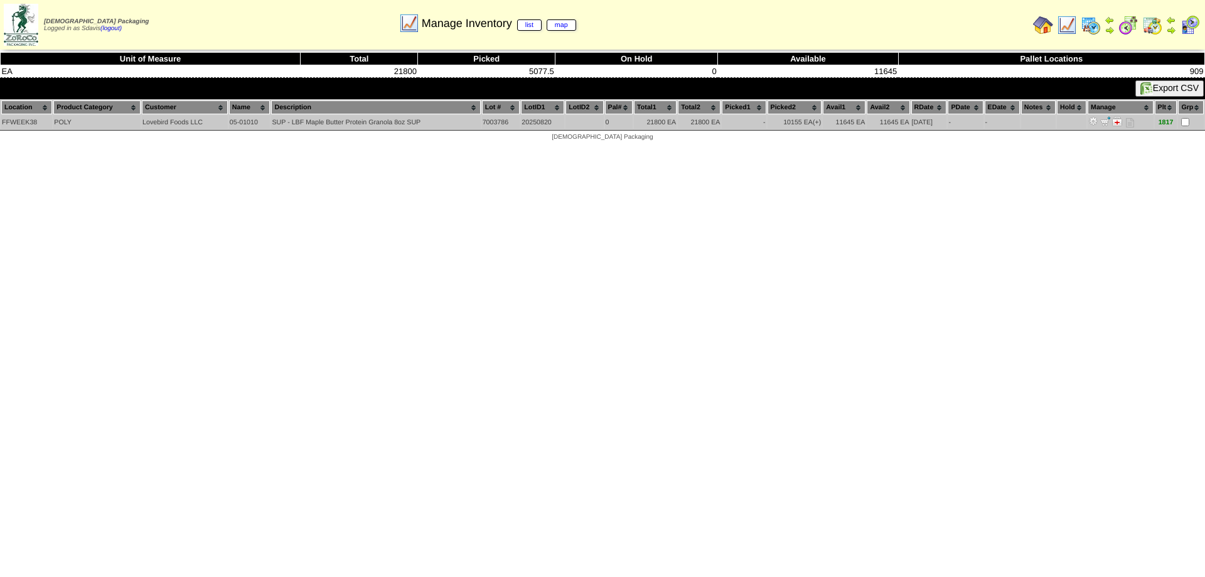
click at [1105, 122] on img at bounding box center [1105, 121] width 10 height 10
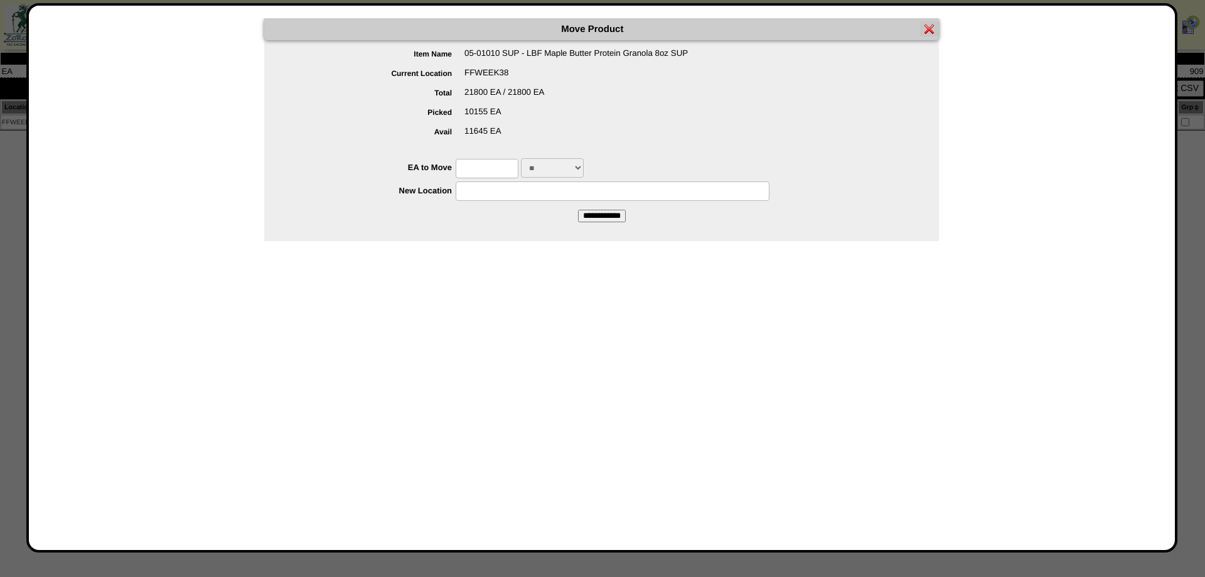
click at [488, 164] on input "text" at bounding box center [487, 168] width 63 height 19
type input "*****"
click at [578, 210] on input "**********" at bounding box center [602, 216] width 48 height 13
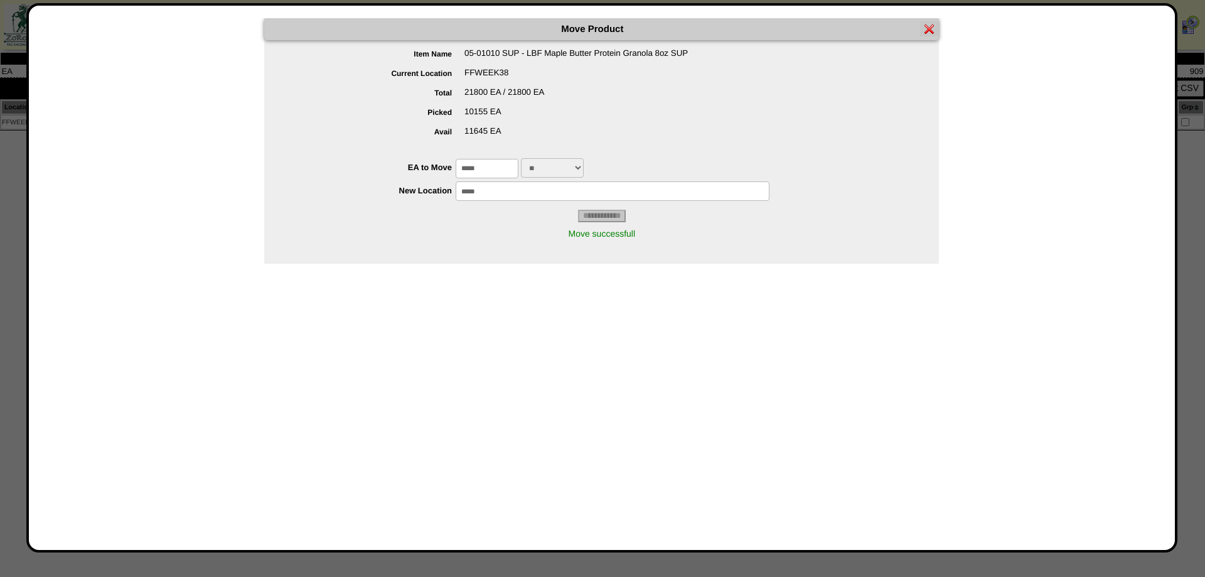
click img
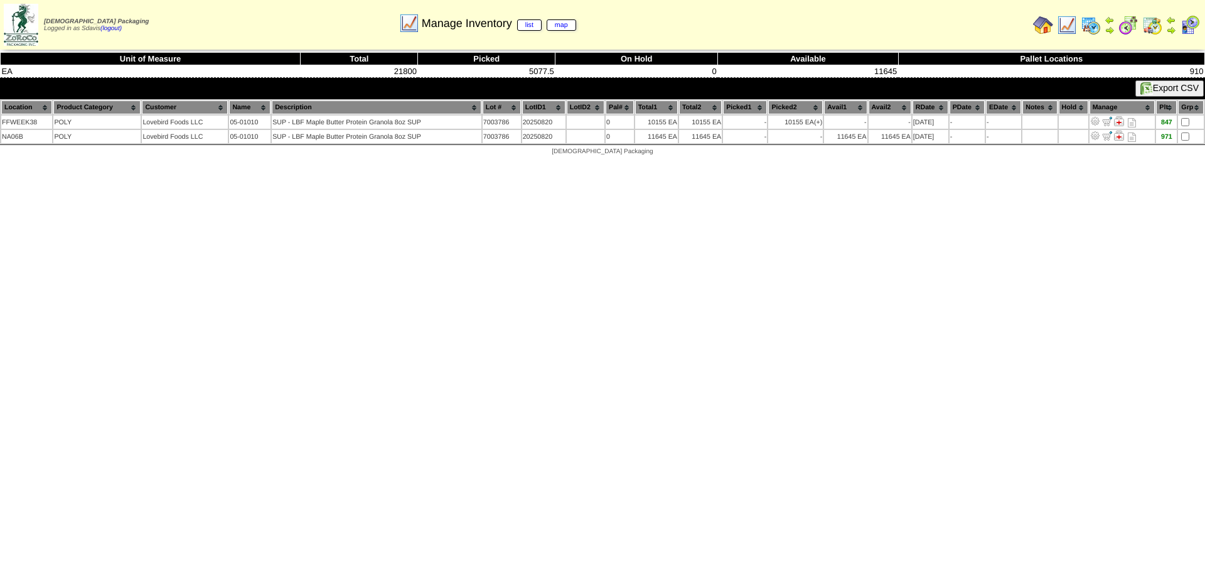
click at [1068, 23] on img at bounding box center [1067, 25] width 20 height 20
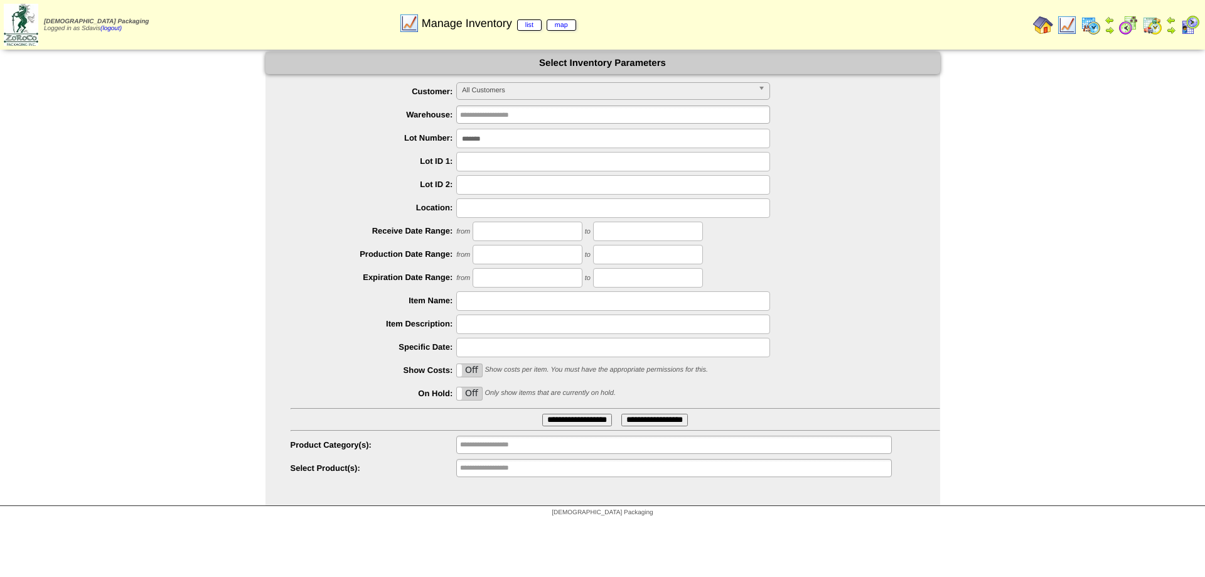
click at [525, 139] on input "*******" at bounding box center [613, 138] width 314 height 19
type input "*******"
click at [542, 414] on input "**********" at bounding box center [577, 420] width 70 height 13
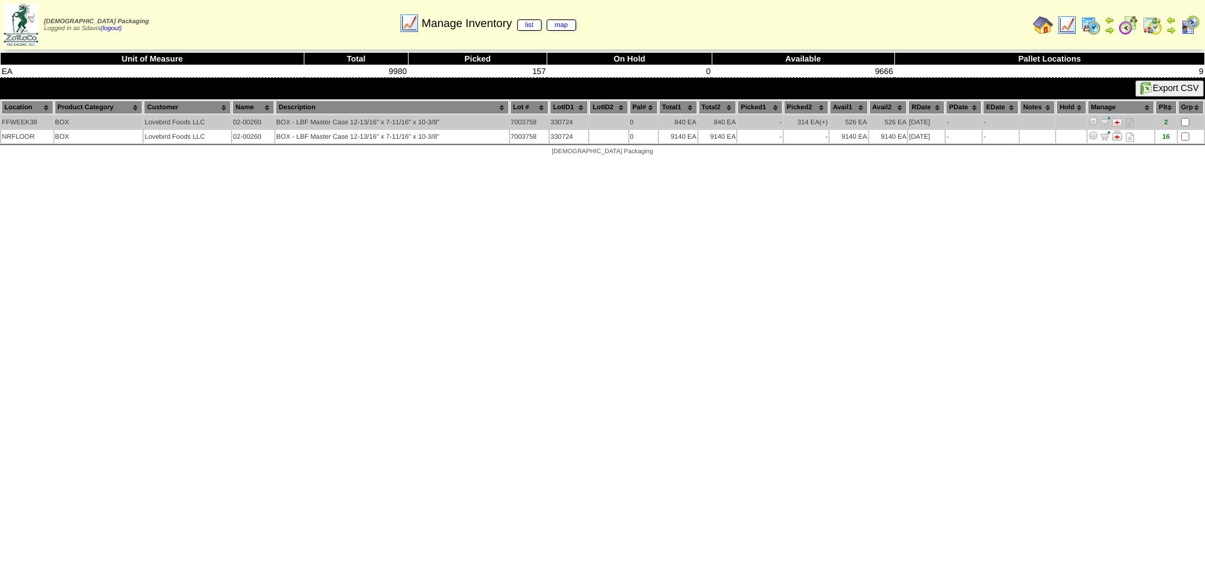
click at [1106, 122] on img at bounding box center [1105, 121] width 10 height 10
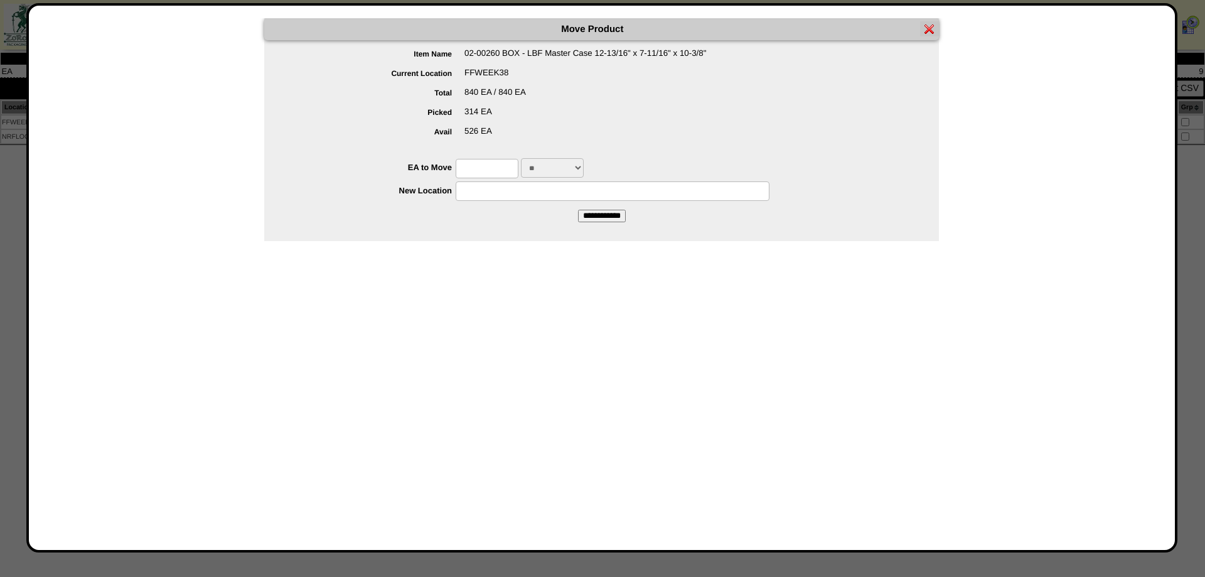
click at [490, 168] on input "text" at bounding box center [487, 168] width 63 height 19
type input "***"
type input "*******"
click at [578, 210] on input "**********" at bounding box center [602, 216] width 48 height 13
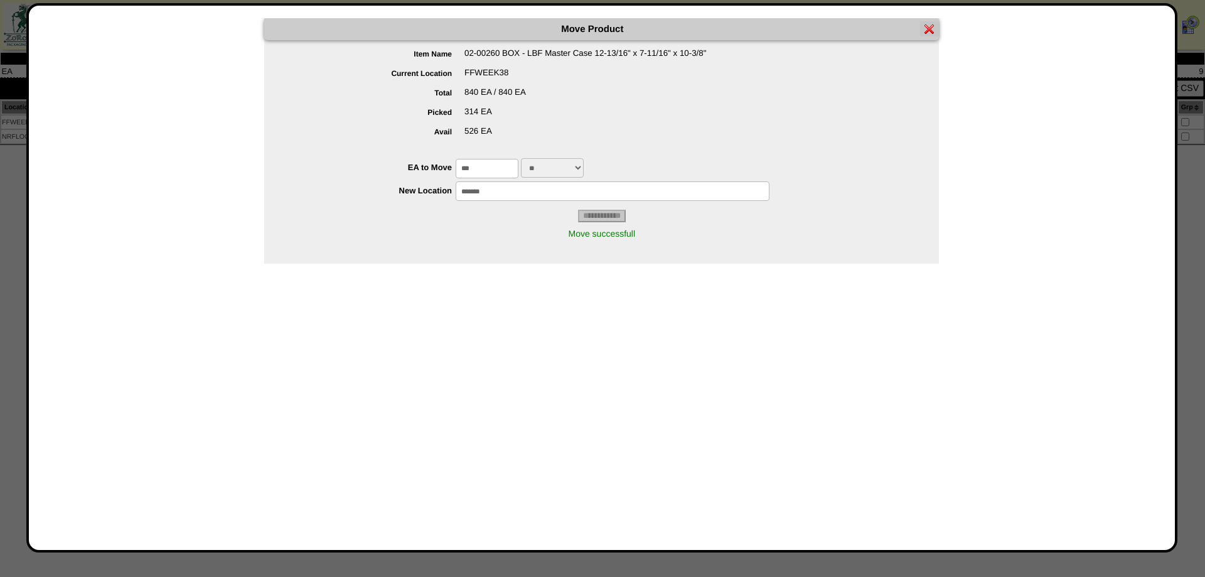
click at [930, 26] on img at bounding box center [929, 29] width 10 height 10
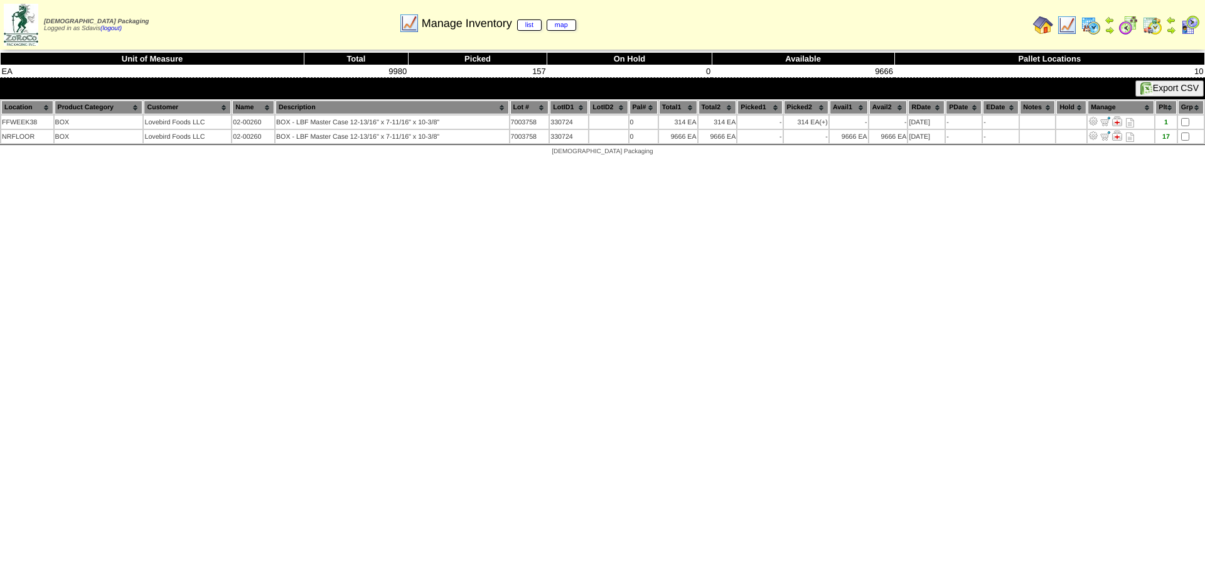
click at [1064, 24] on img at bounding box center [1067, 25] width 20 height 20
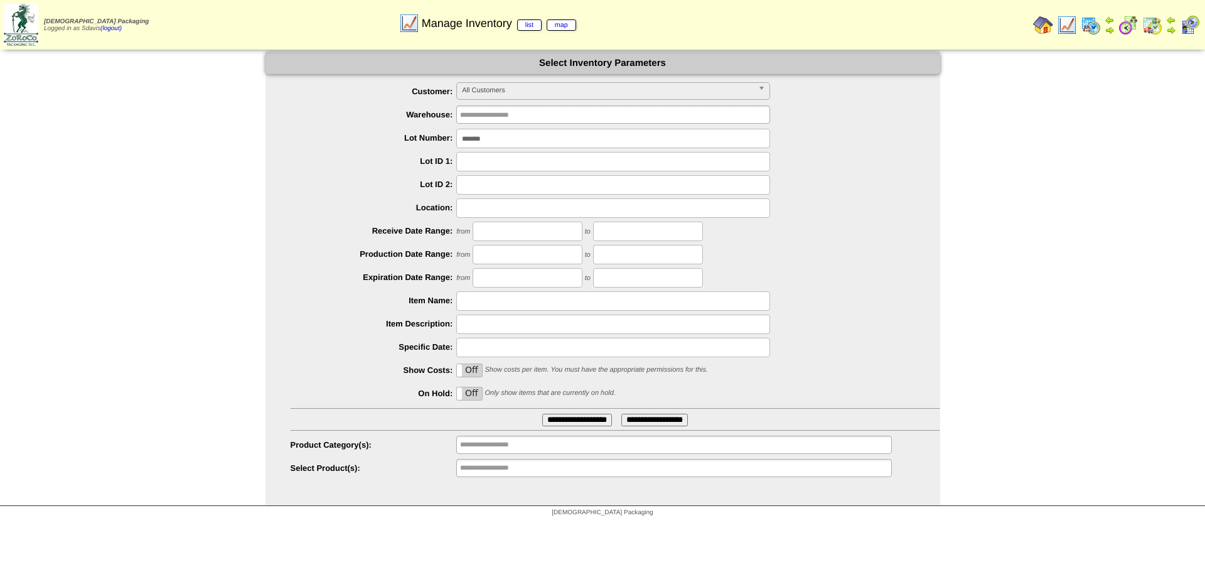
click at [505, 140] on input "*******" at bounding box center [613, 138] width 314 height 19
type input "*******"
click at [542, 414] on input "**********" at bounding box center [577, 420] width 70 height 13
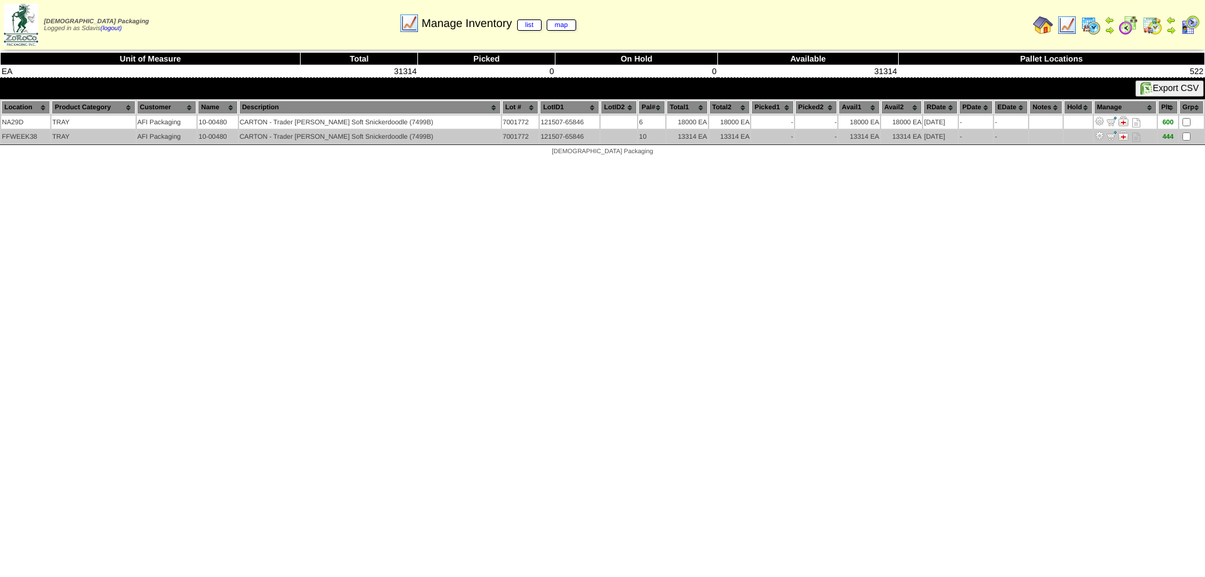
click at [1107, 137] on img at bounding box center [1112, 136] width 10 height 10
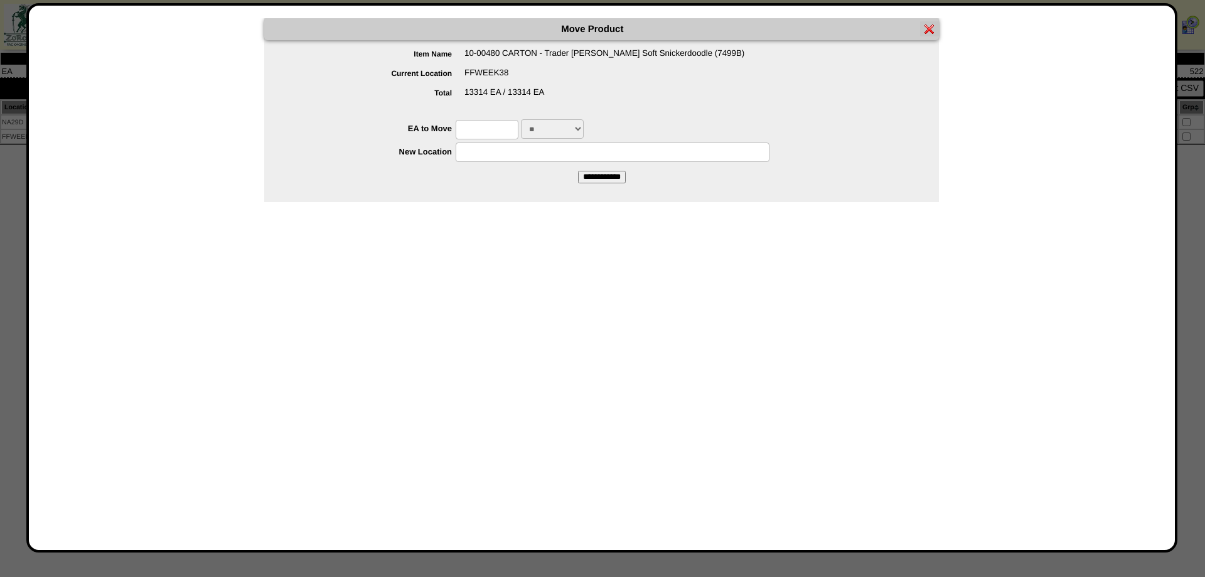
click at [490, 125] on input "text" at bounding box center [487, 129] width 63 height 19
type input "*****"
click at [578, 171] on input "**********" at bounding box center [602, 177] width 48 height 13
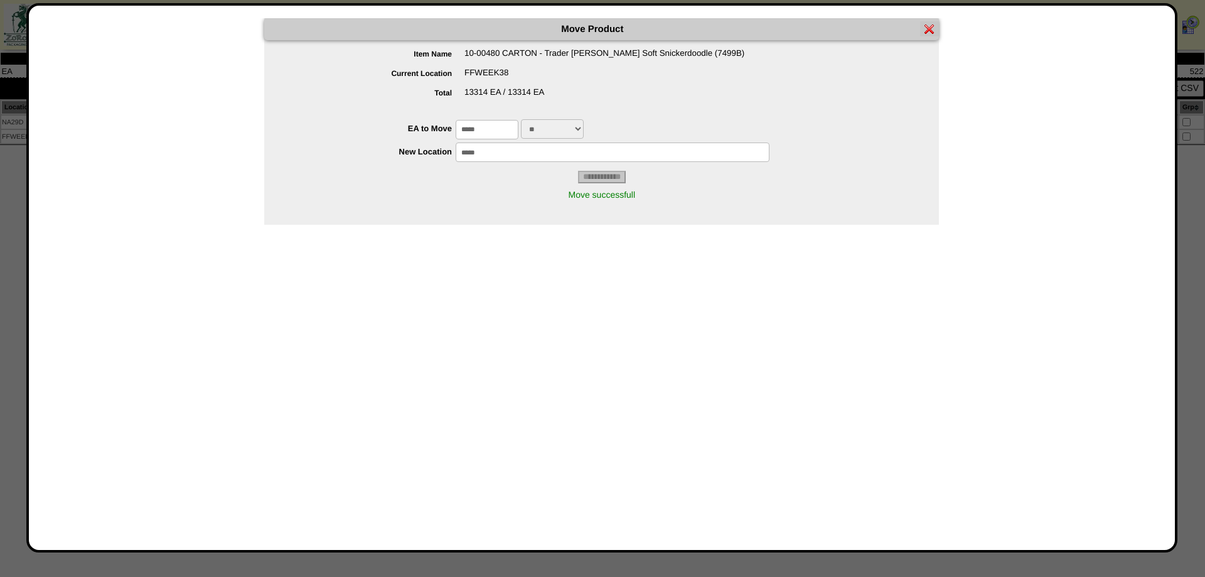
click at [931, 28] on img at bounding box center [929, 29] width 10 height 10
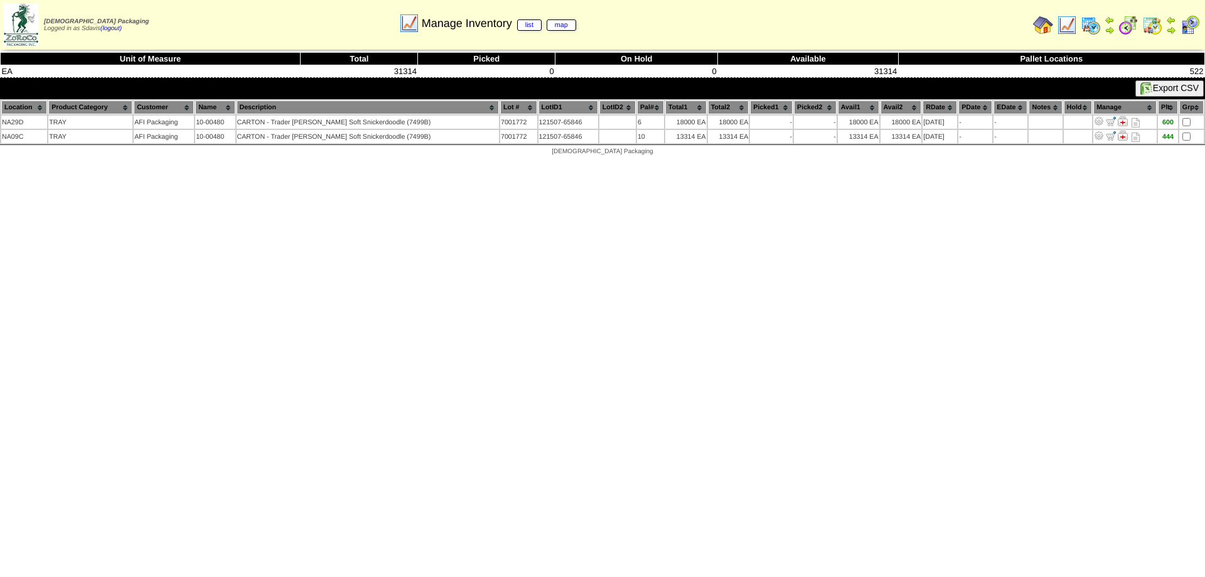
click at [1074, 26] on img at bounding box center [1067, 25] width 20 height 20
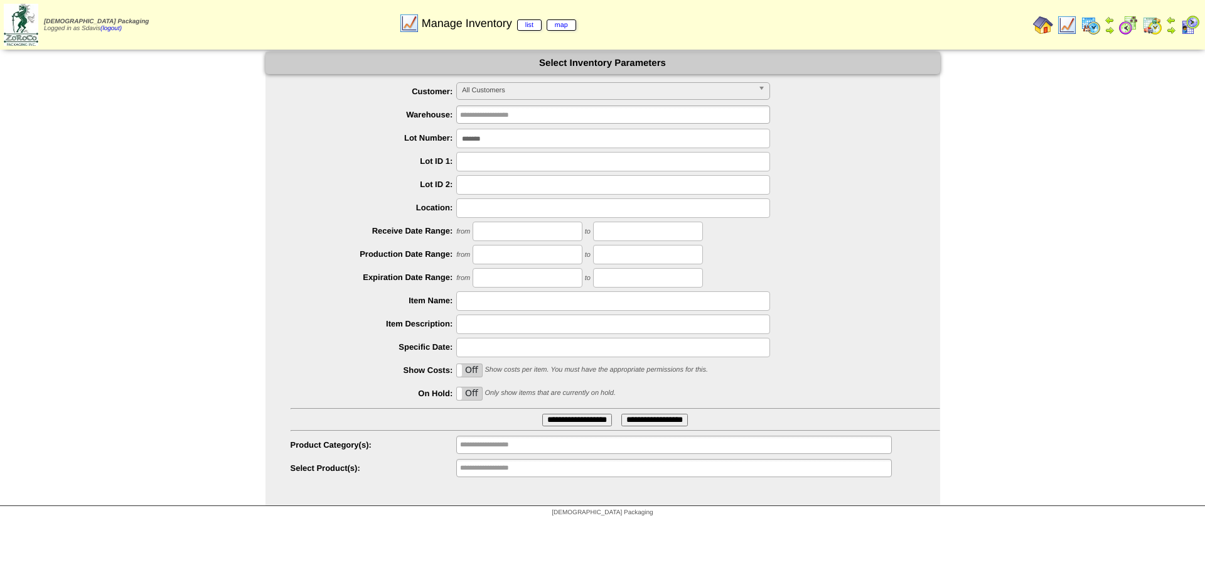
click at [515, 132] on input "*******" at bounding box center [613, 138] width 314 height 19
type input "*******"
click at [542, 414] on input "**********" at bounding box center [577, 420] width 70 height 13
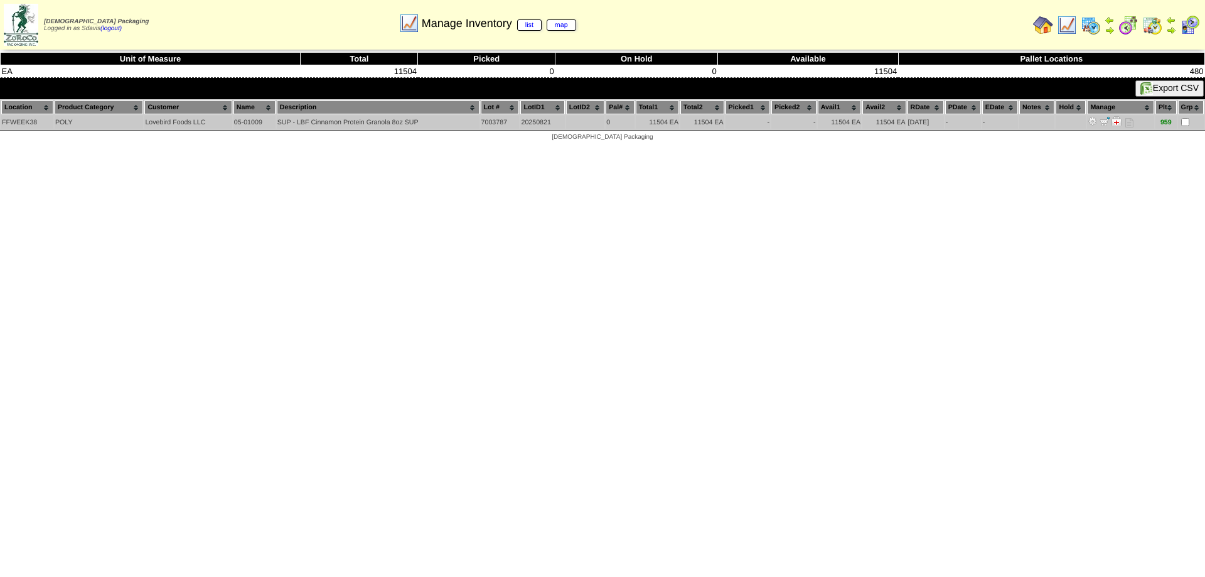
click at [1108, 122] on img at bounding box center [1105, 121] width 10 height 10
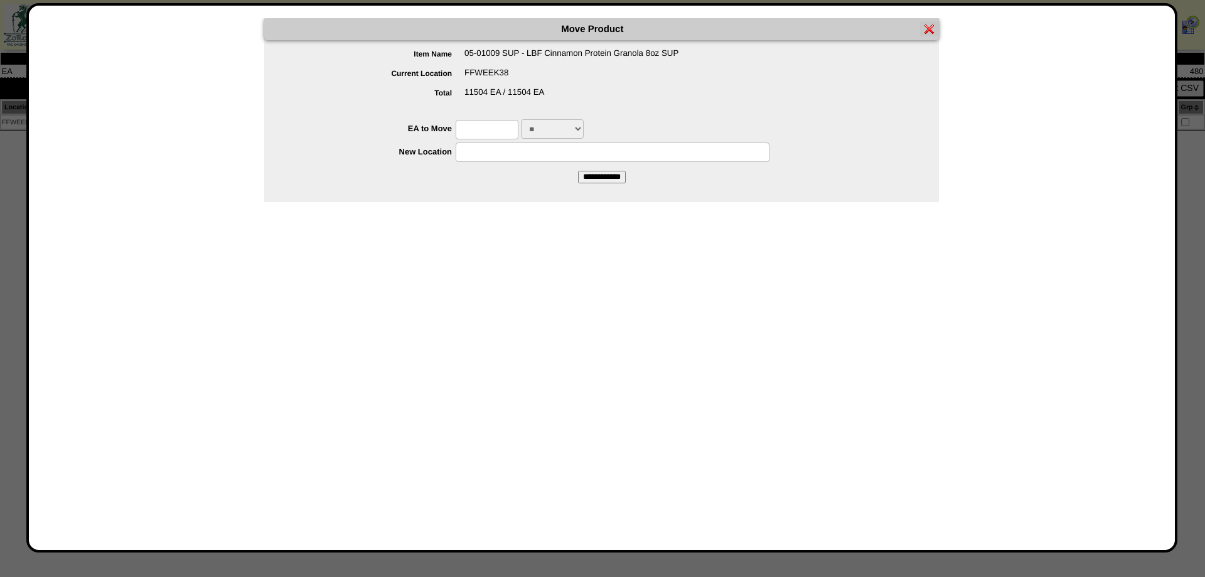
click at [505, 128] on input "text" at bounding box center [487, 129] width 63 height 19
type input "*****"
click at [578, 171] on input "**********" at bounding box center [602, 177] width 48 height 13
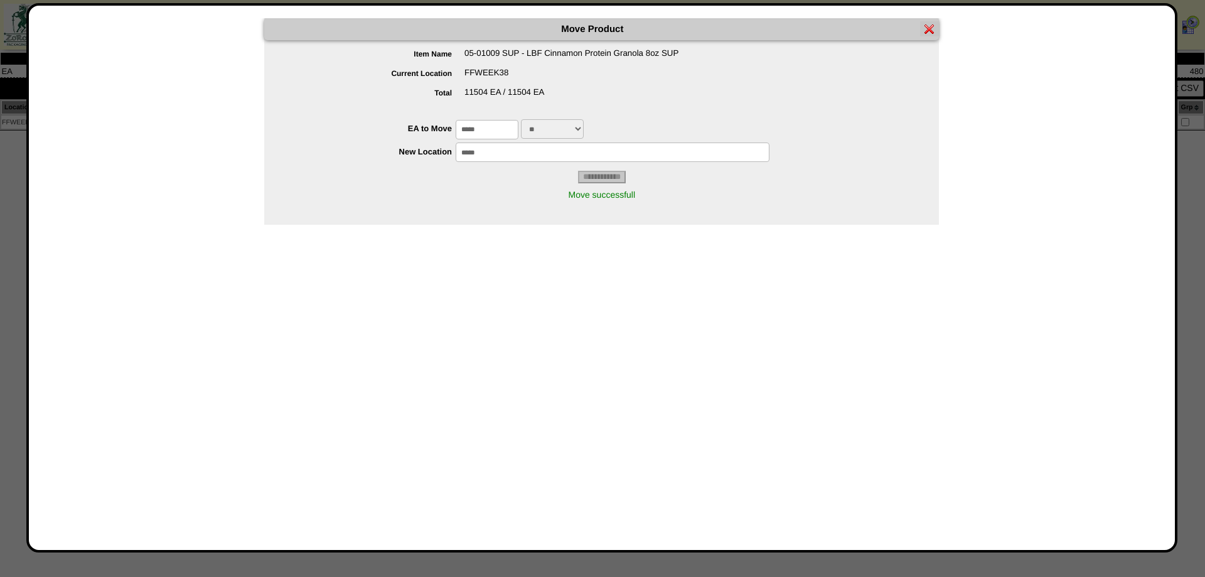
click at [925, 31] on img at bounding box center [929, 29] width 10 height 10
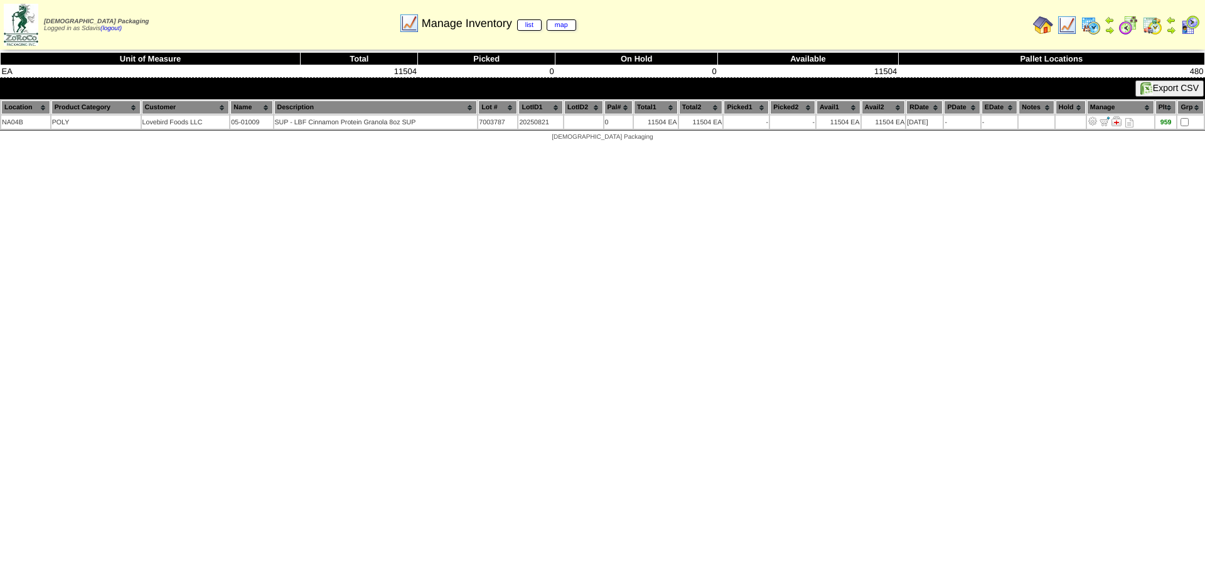
click at [1068, 28] on img at bounding box center [1067, 25] width 20 height 20
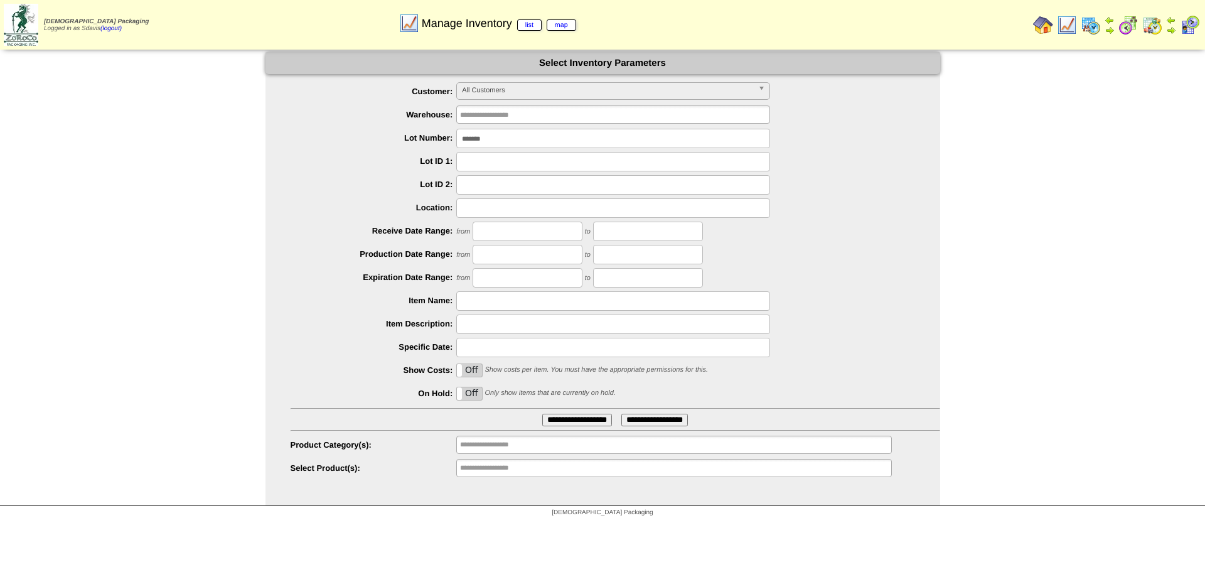
click at [514, 137] on input "*******" at bounding box center [613, 138] width 314 height 19
type input "*******"
click at [542, 414] on input "**********" at bounding box center [577, 420] width 70 height 13
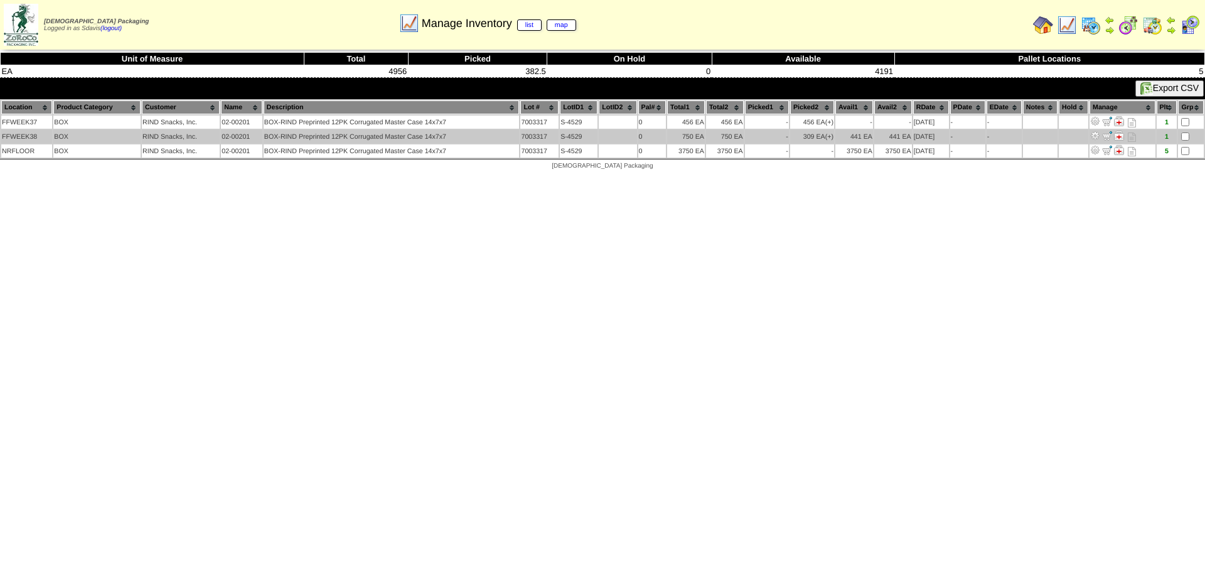
click at [1109, 137] on img at bounding box center [1107, 136] width 10 height 10
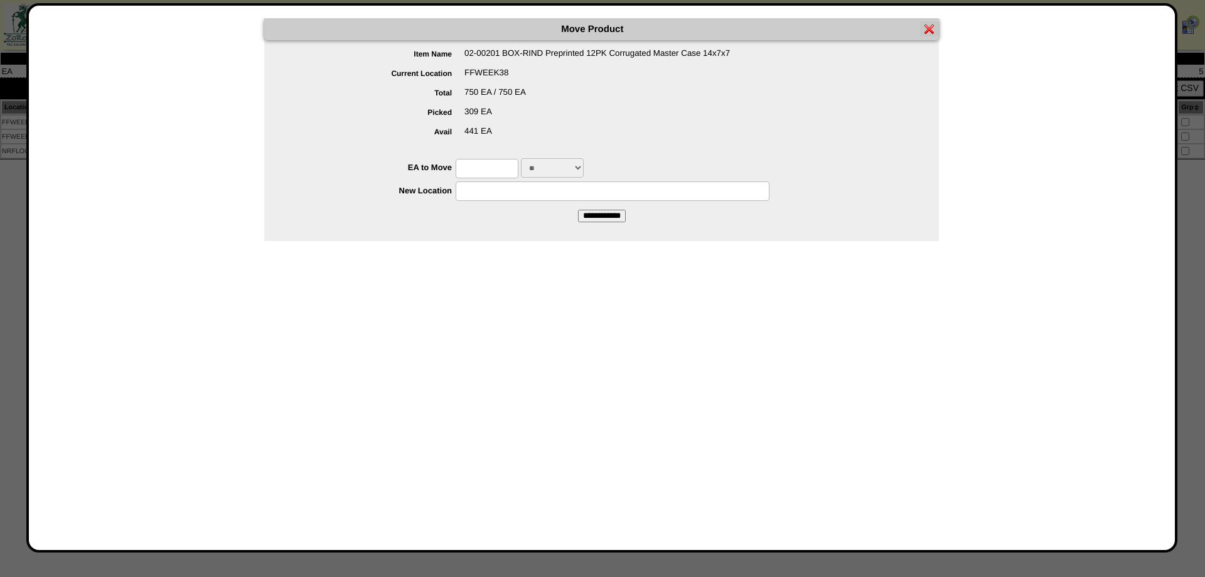
click at [930, 31] on img at bounding box center [929, 29] width 10 height 10
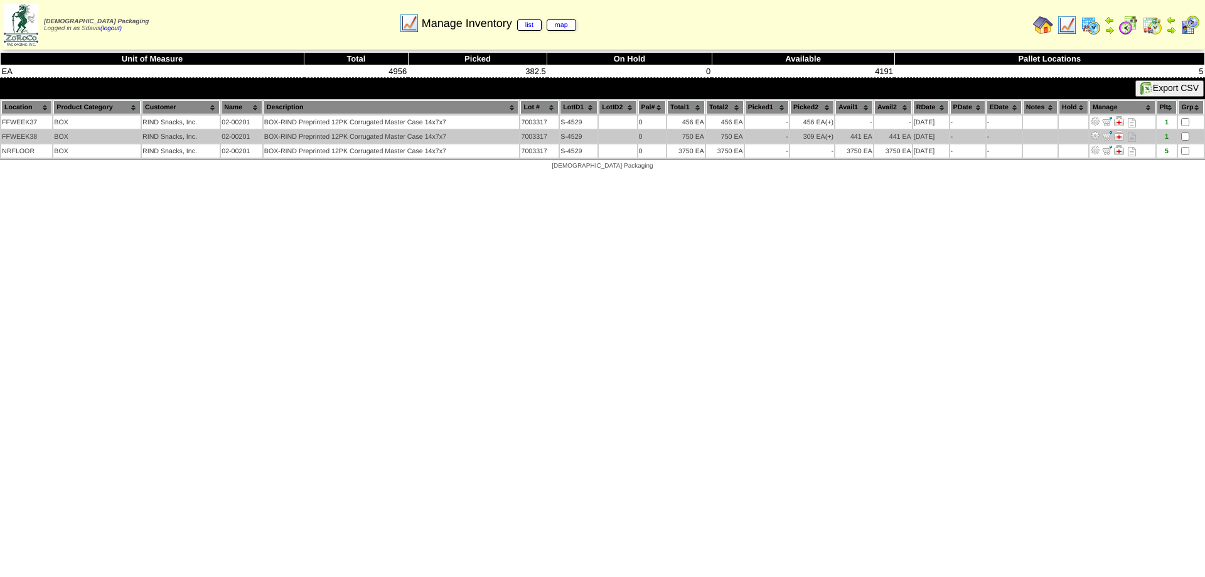
click at [1107, 132] on img at bounding box center [1107, 136] width 10 height 10
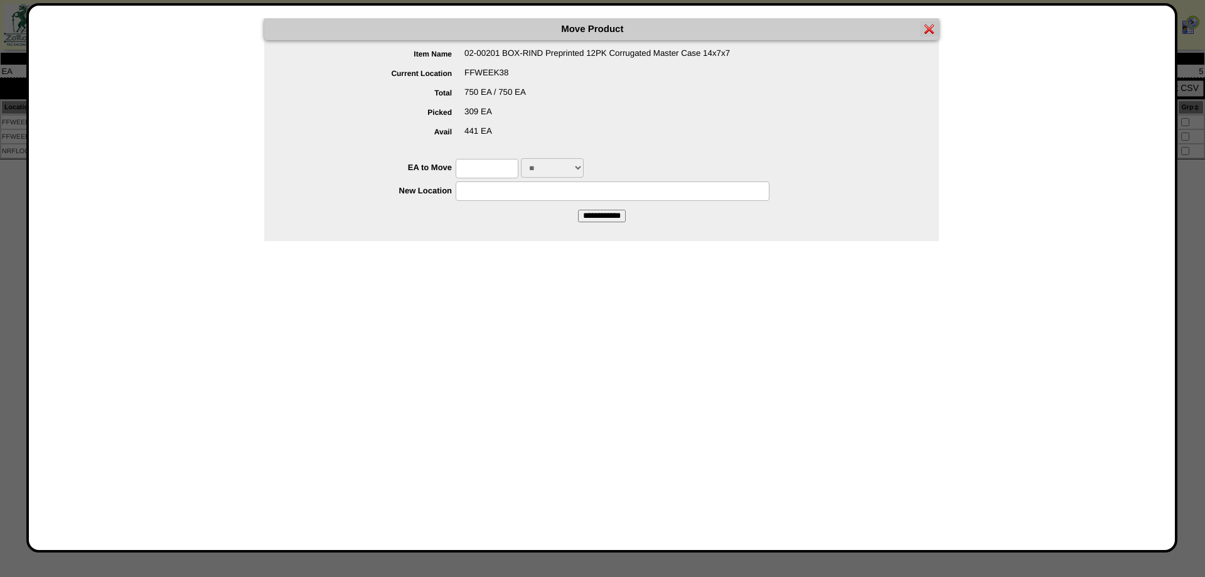
click at [482, 163] on input "text" at bounding box center [487, 168] width 63 height 19
type input "***"
type input "*******"
click at [578, 210] on input "**********" at bounding box center [602, 216] width 48 height 13
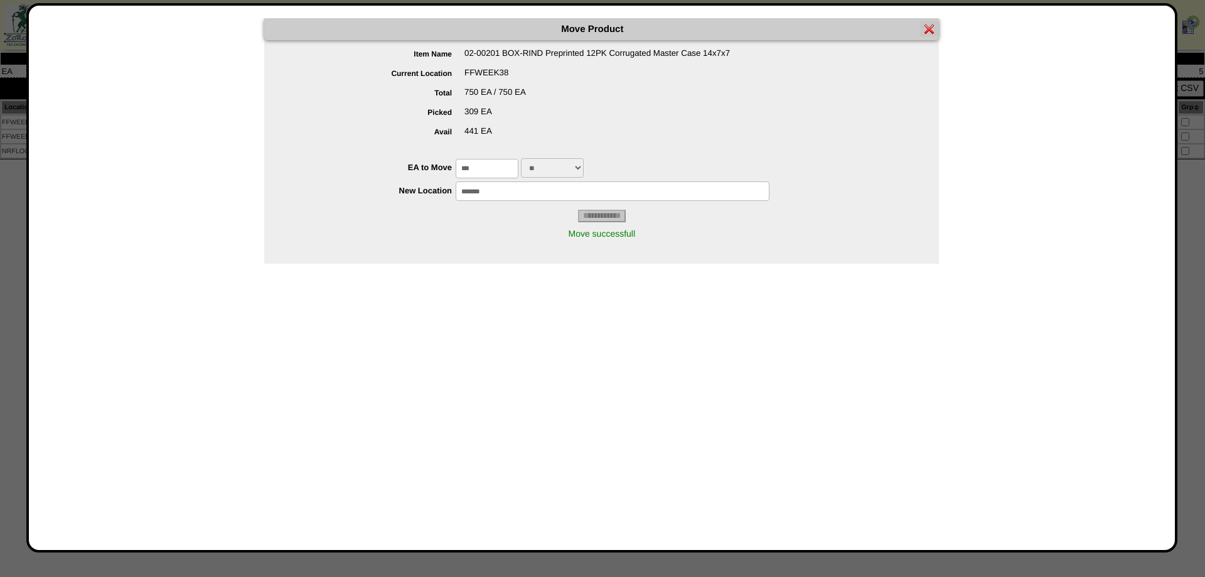
click at [932, 31] on img at bounding box center [929, 29] width 10 height 10
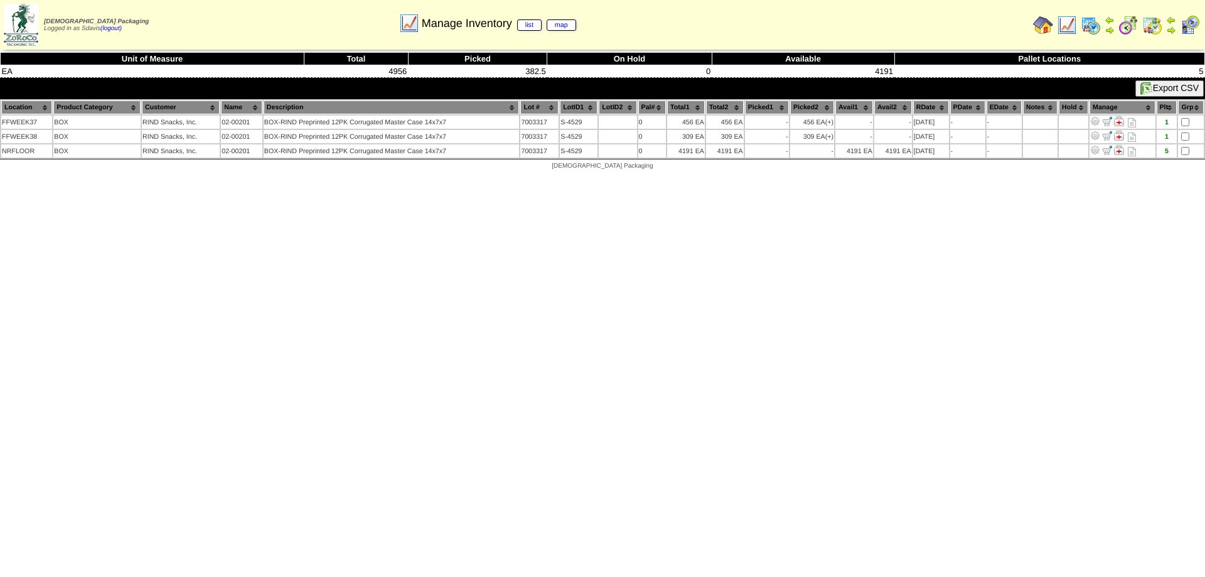
click at [1069, 29] on img at bounding box center [1067, 25] width 20 height 20
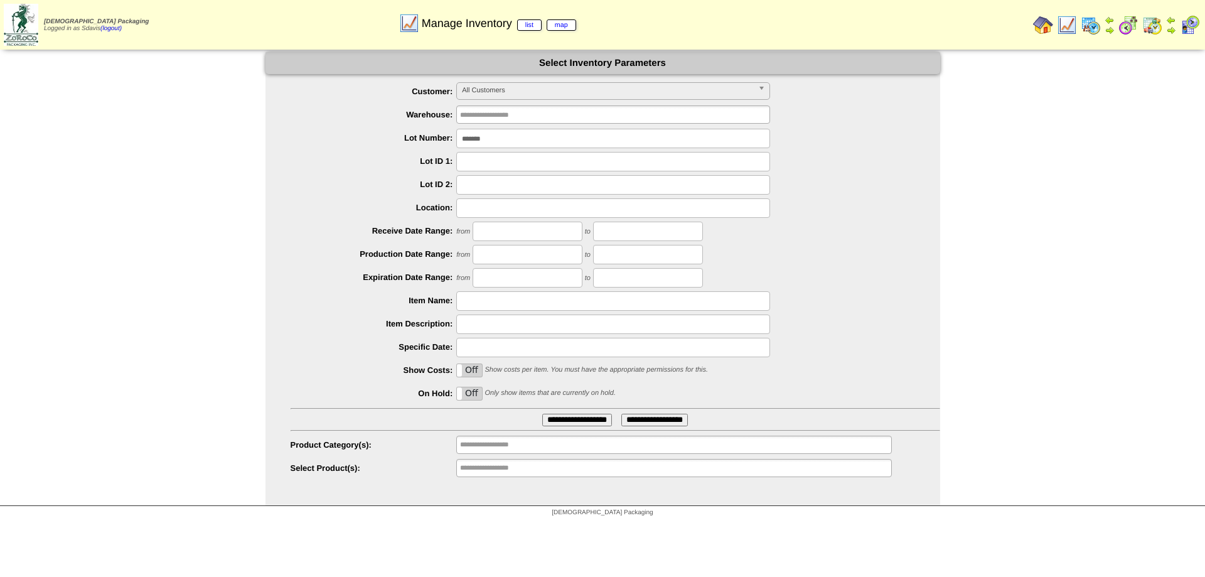
drag, startPoint x: 496, startPoint y: 135, endPoint x: 116, endPoint y: 177, distance: 382.7
click at [116, 177] on div "**********" at bounding box center [602, 279] width 1205 height 454
type input "******"
click at [542, 414] on input "**********" at bounding box center [577, 420] width 70 height 13
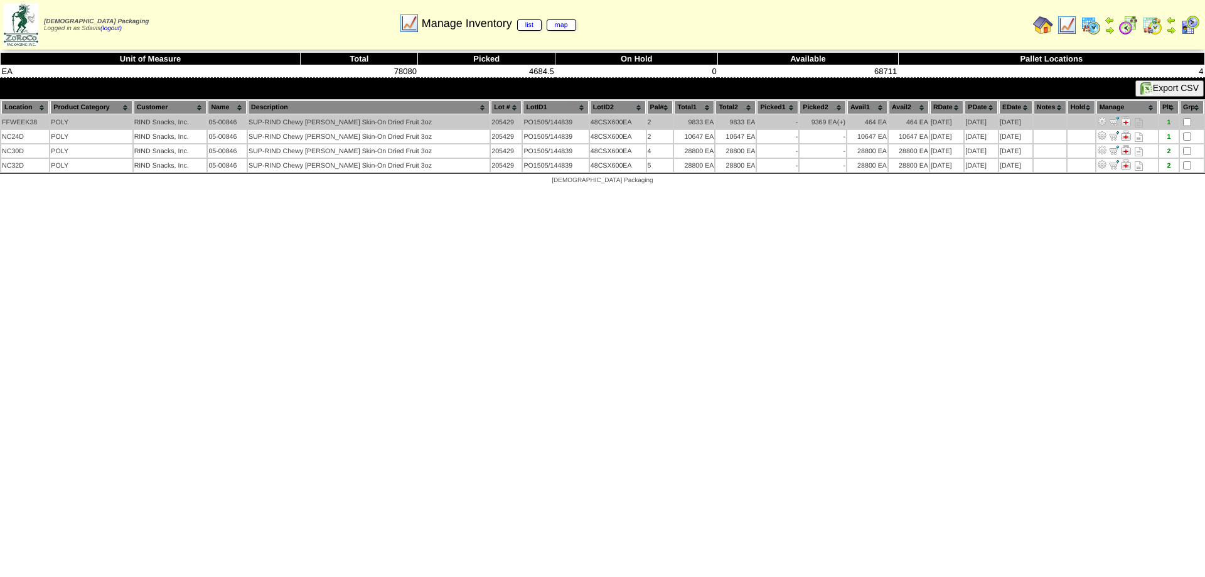
click at [1115, 122] on img at bounding box center [1114, 121] width 10 height 10
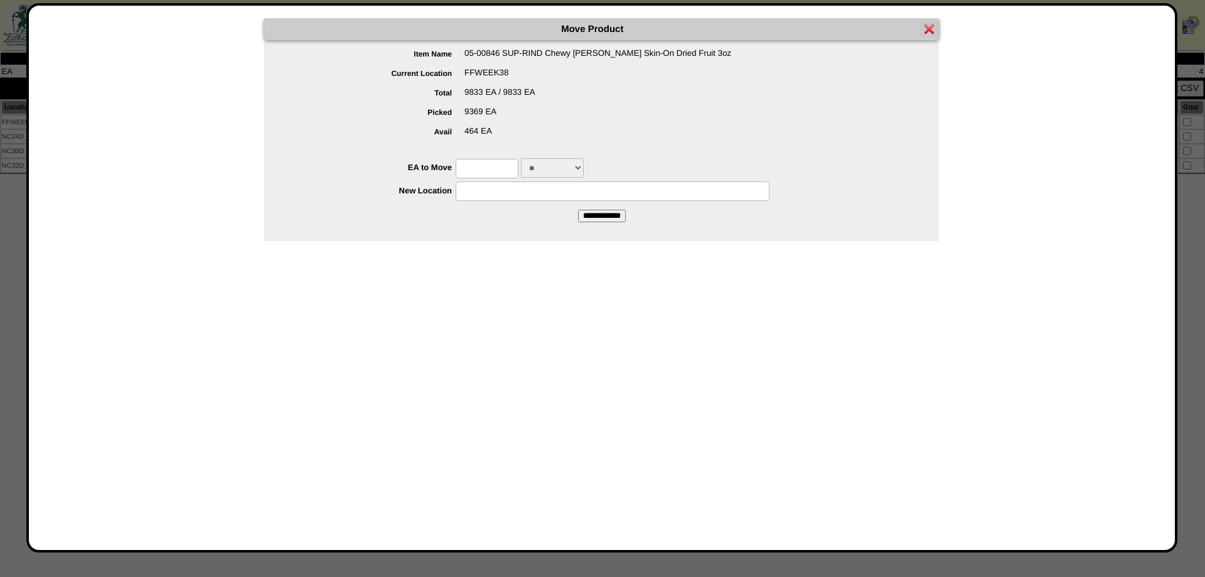
click at [490, 171] on input "text" at bounding box center [487, 168] width 63 height 19
type input "***"
type input "*****"
click at [578, 210] on input "**********" at bounding box center [602, 216] width 48 height 13
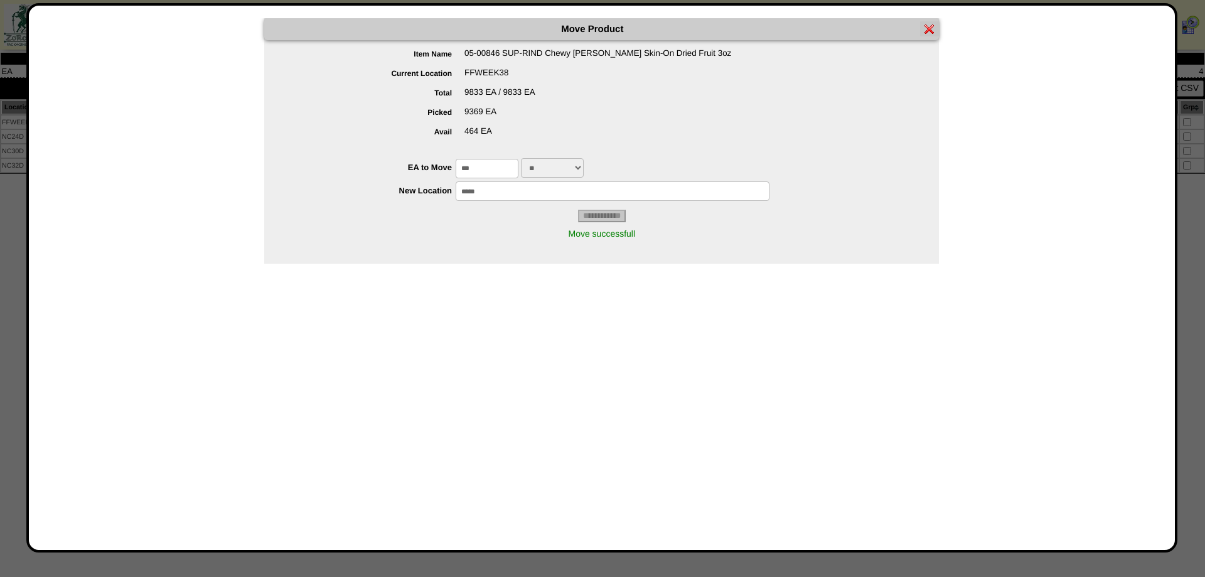
click at [931, 29] on img at bounding box center [929, 29] width 10 height 10
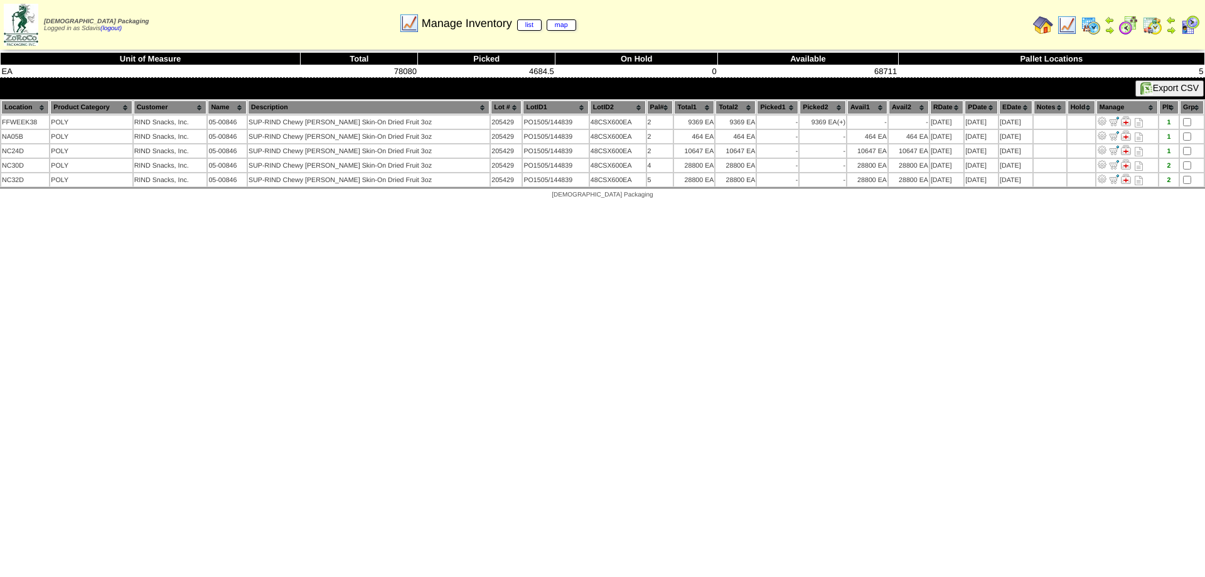
drag, startPoint x: 1068, startPoint y: 23, endPoint x: 985, endPoint y: 27, distance: 82.9
click at [1068, 23] on img at bounding box center [1067, 25] width 20 height 20
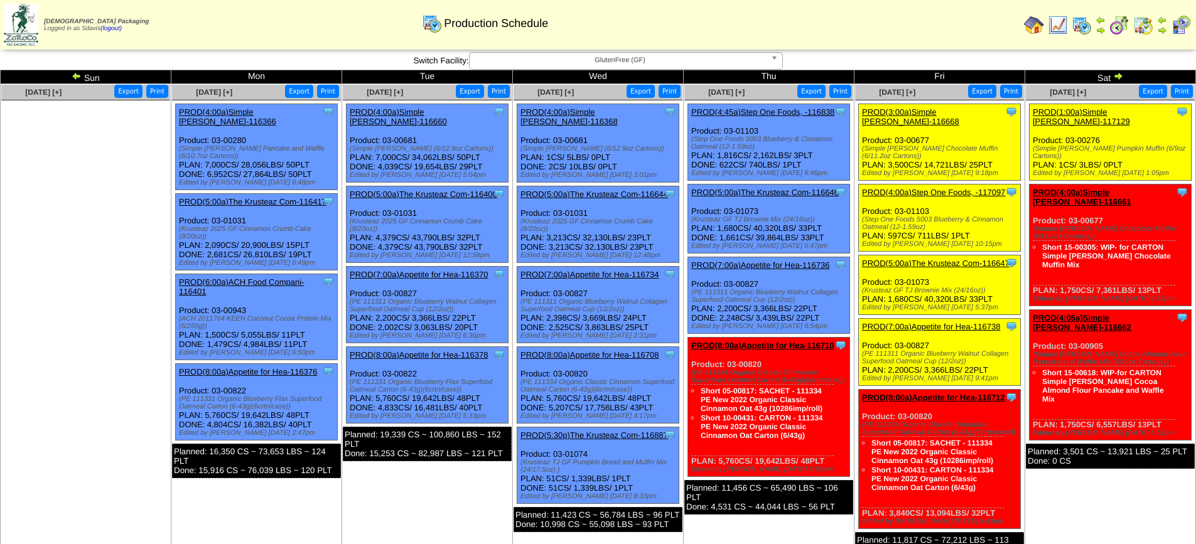
click at [1091, 109] on link "PROD(1:00a)Simple [PERSON_NAME]-117129" at bounding box center [1080, 116] width 97 height 19
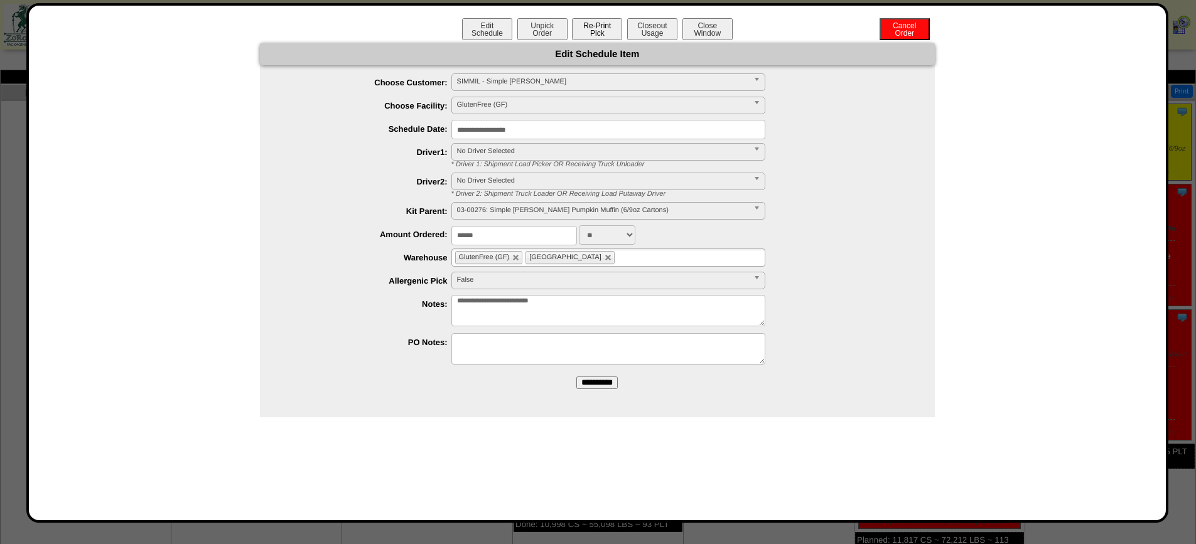
click at [599, 29] on button "Re-Print Pick" at bounding box center [597, 29] width 50 height 22
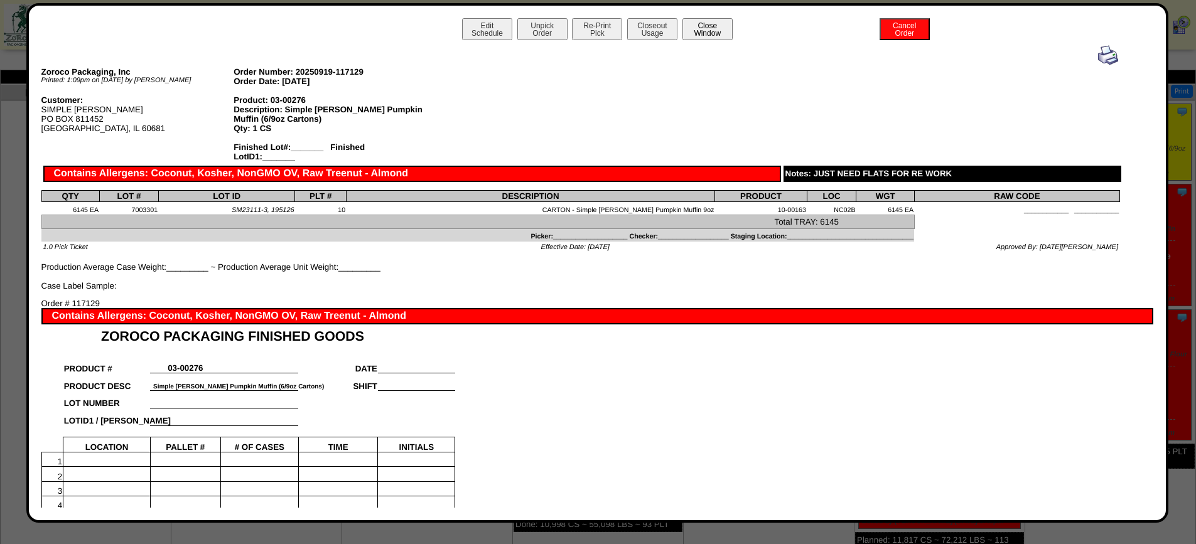
click at [707, 28] on button "Close Window" at bounding box center [707, 29] width 50 height 22
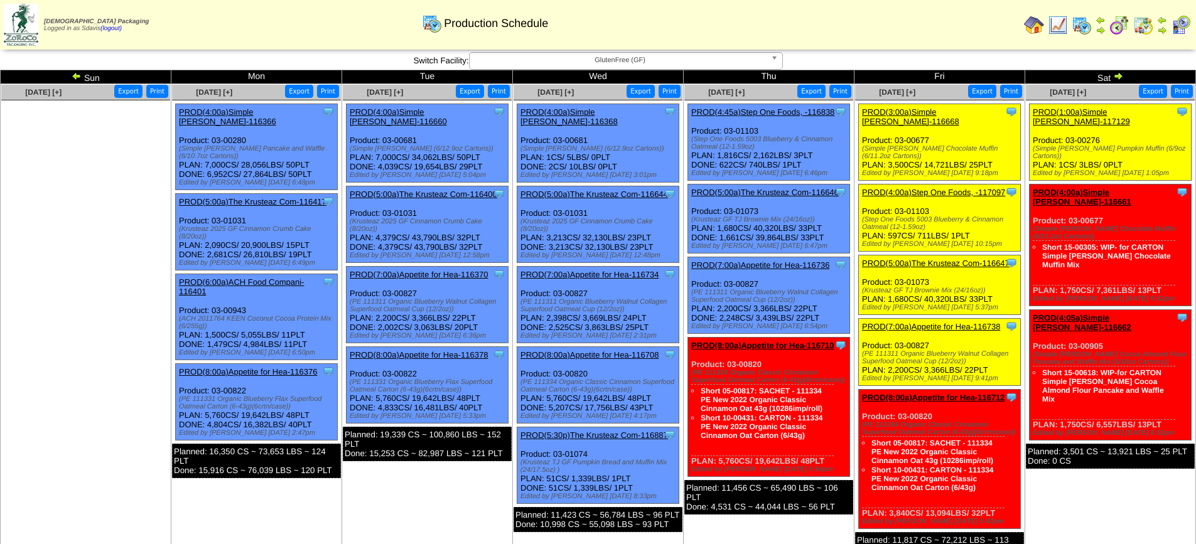
click at [950, 259] on link "PROD(5:00a)The Krusteaz Com-116647" at bounding box center [935, 263] width 147 height 9
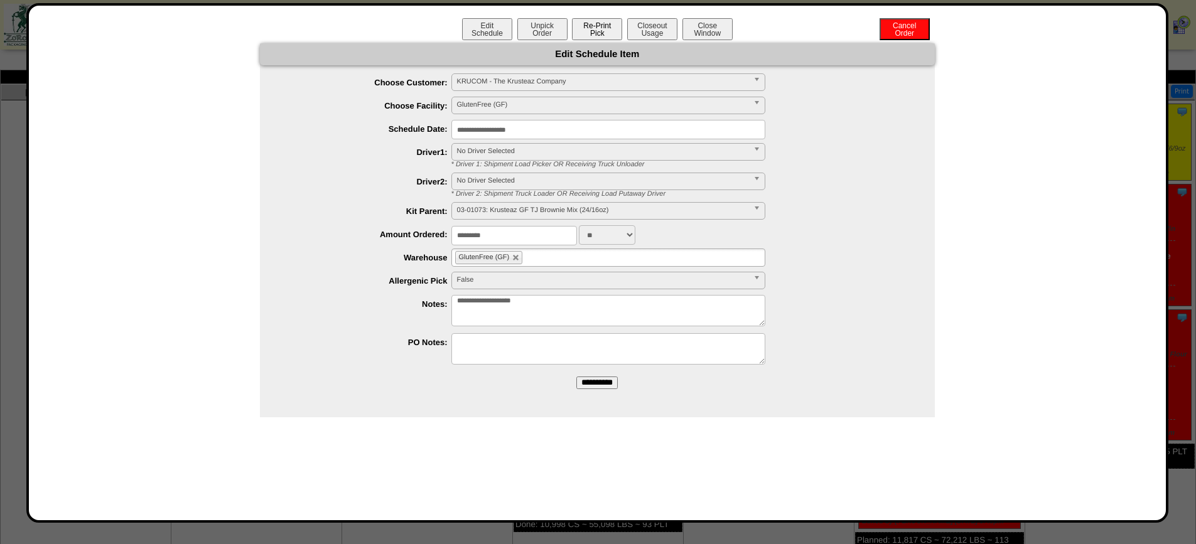
click at [605, 28] on button "Re-Print Pick" at bounding box center [597, 29] width 50 height 22
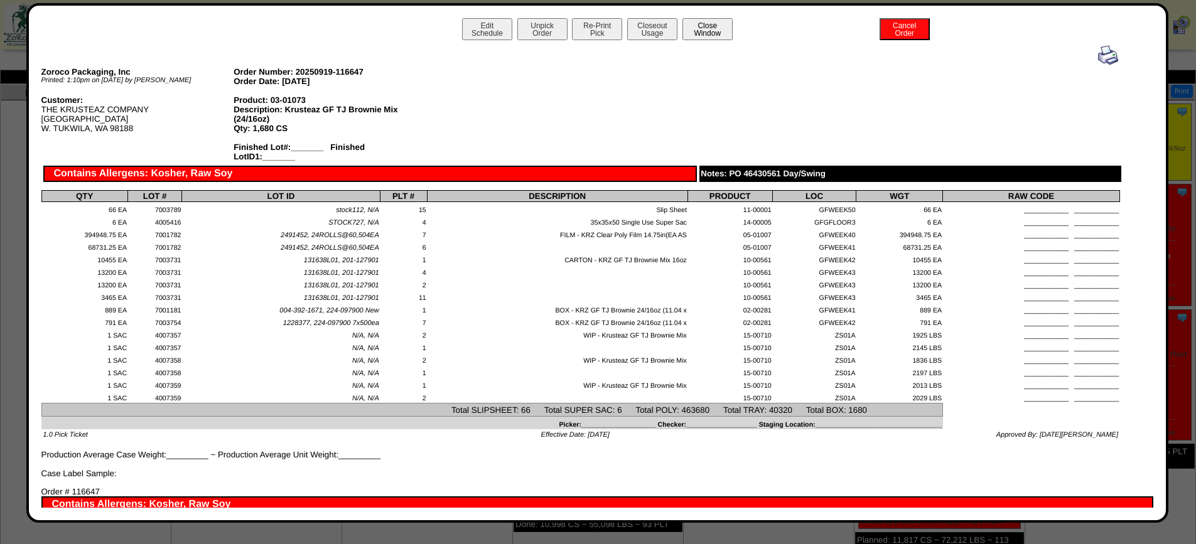
click at [711, 28] on button "Close Window" at bounding box center [707, 29] width 50 height 22
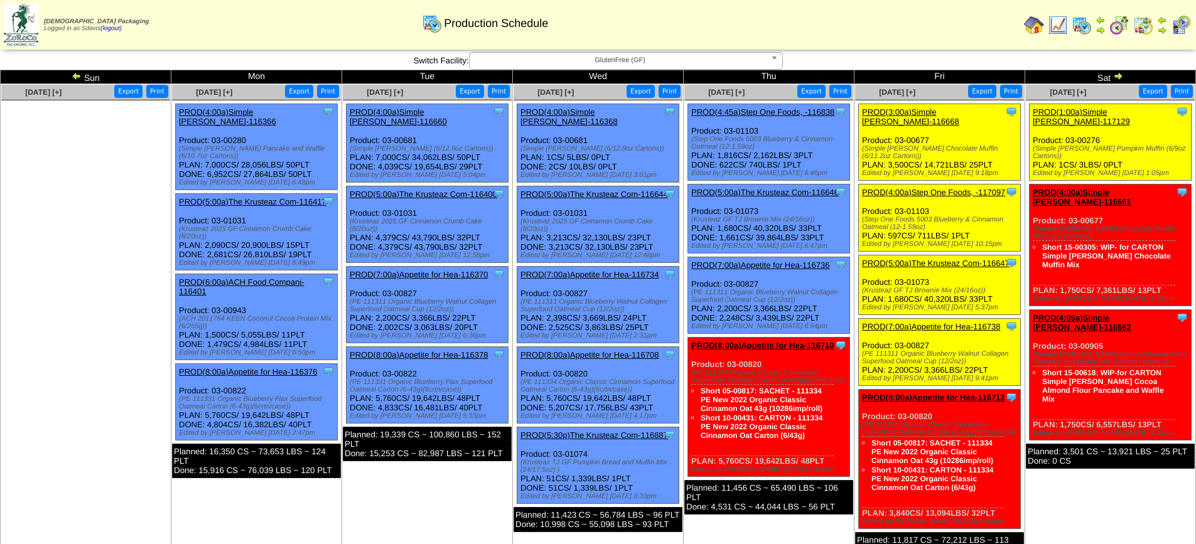
click at [882, 112] on link "PROD(3:00a)Simple [PERSON_NAME]-116668" at bounding box center [910, 116] width 97 height 19
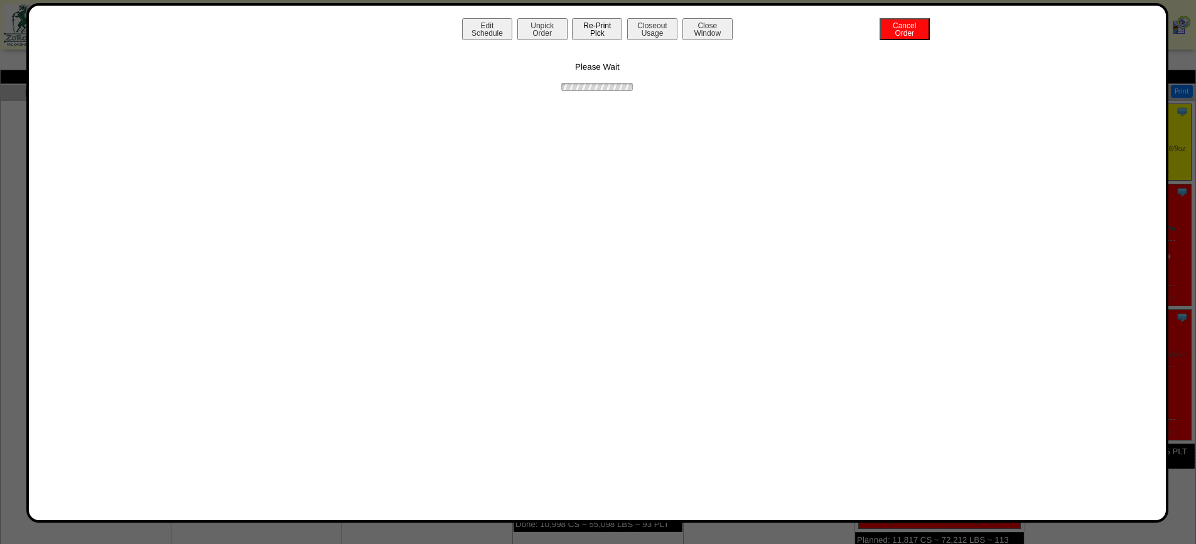
click at [608, 34] on button "Re-Print Pick" at bounding box center [597, 29] width 50 height 22
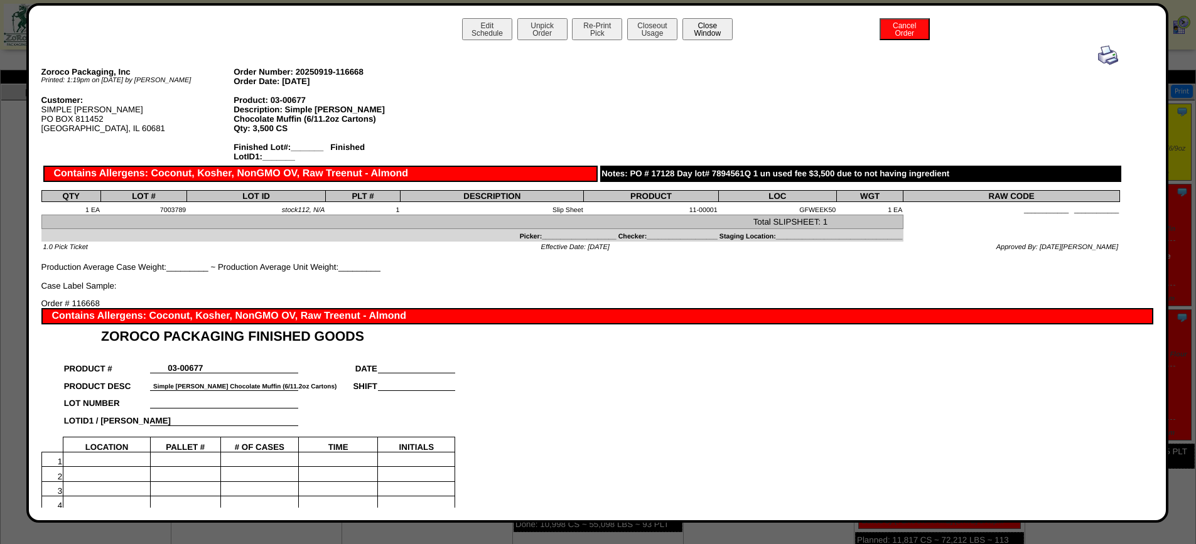
click at [699, 28] on button "Close Window" at bounding box center [707, 29] width 50 height 22
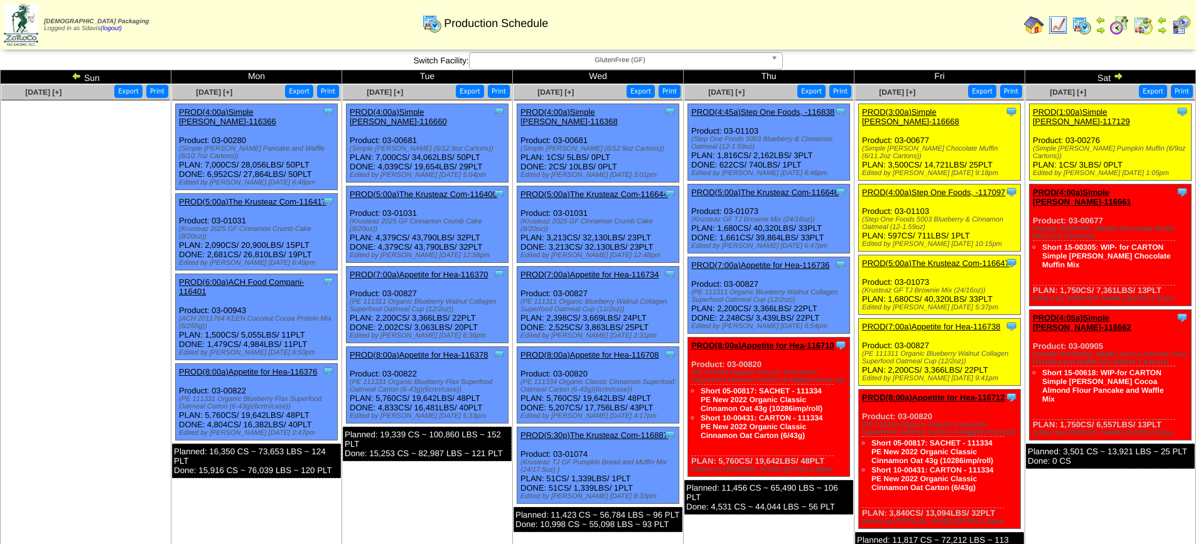
click at [911, 188] on link "PROD(4:00a)Step One Foods, -117097" at bounding box center [933, 192] width 143 height 9
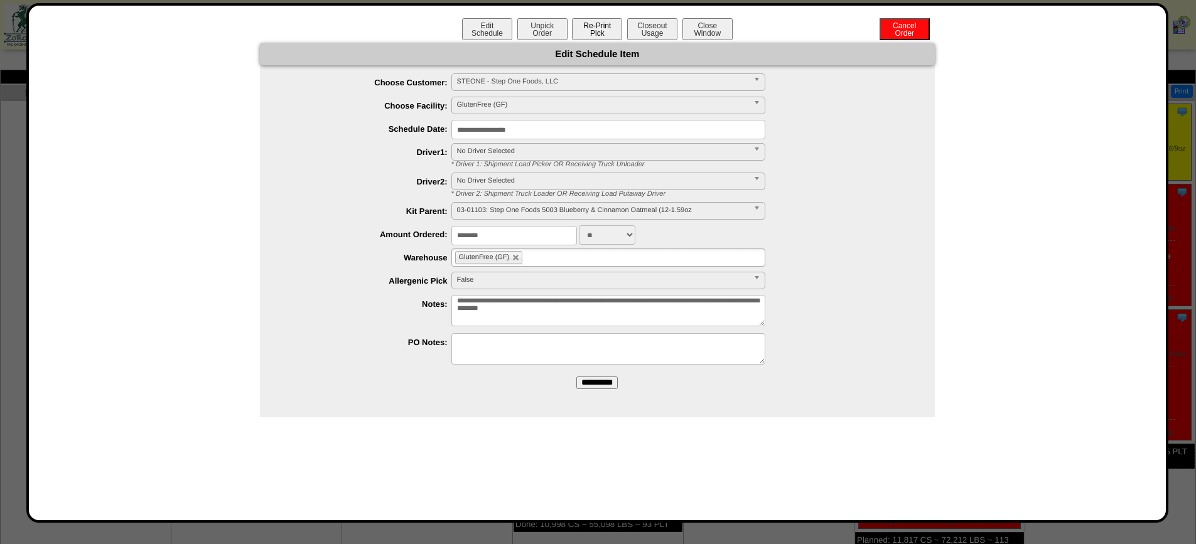
click at [602, 33] on button "Re-Print Pick" at bounding box center [597, 29] width 50 height 22
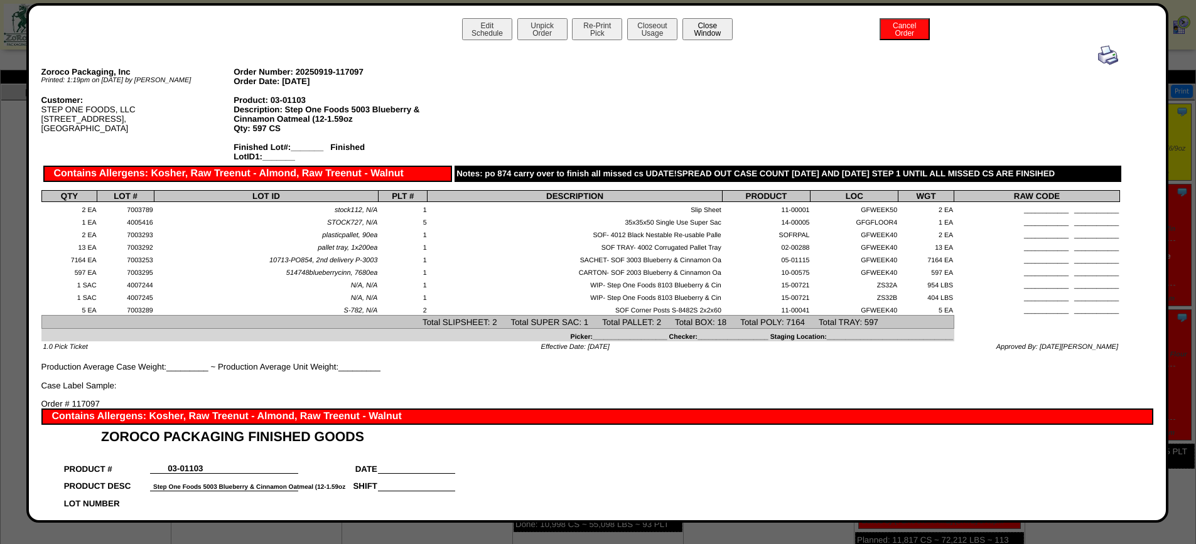
click at [698, 24] on button "Close Window" at bounding box center [707, 29] width 50 height 22
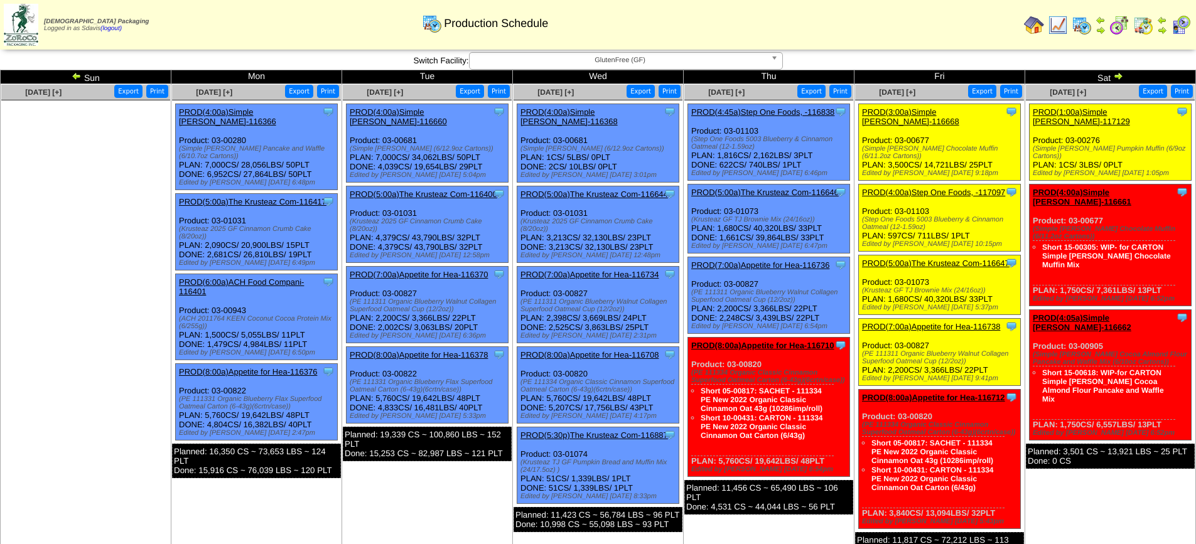
click at [921, 259] on link "PROD(5:00a)The Krusteaz Com-116647" at bounding box center [935, 263] width 147 height 9
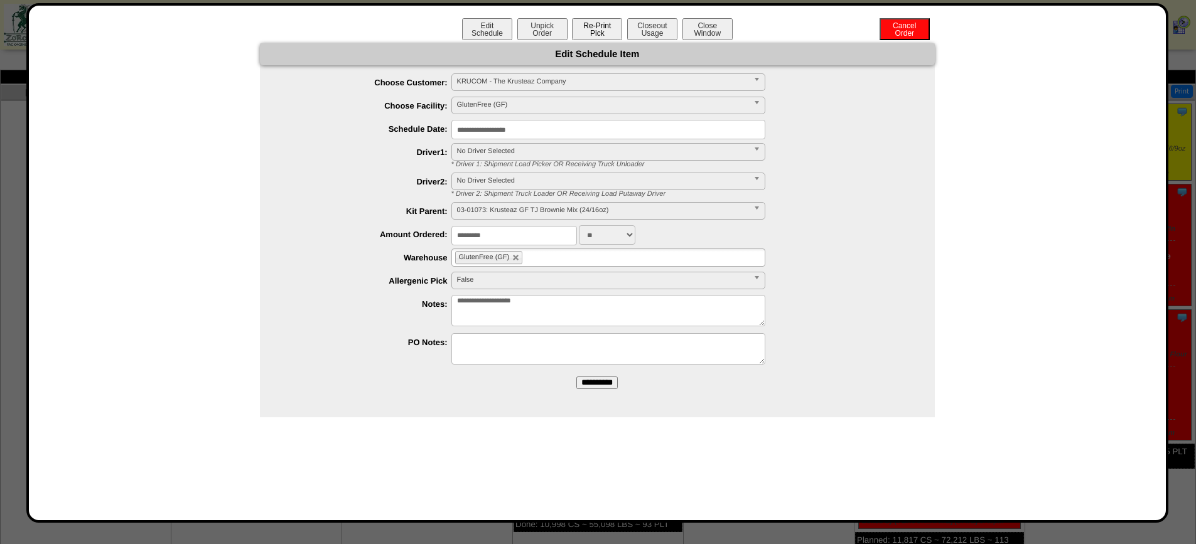
click at [597, 33] on button "Re-Print Pick" at bounding box center [597, 29] width 50 height 22
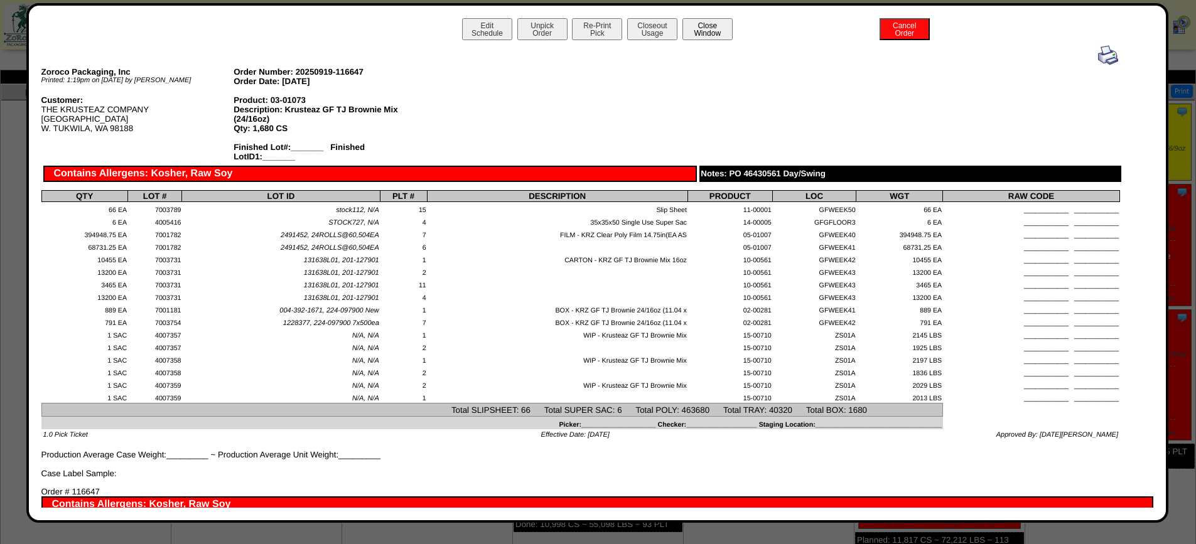
click at [695, 31] on button "Close Window" at bounding box center [707, 29] width 50 height 22
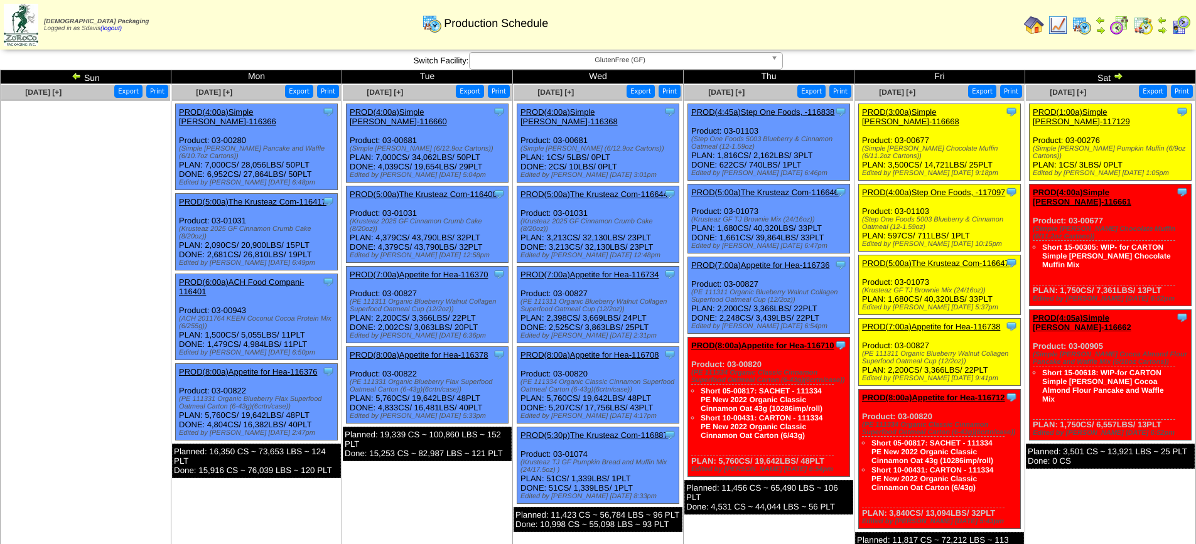
click at [949, 322] on link "PROD(7:00a)Appetite for Hea-116738" at bounding box center [931, 326] width 138 height 9
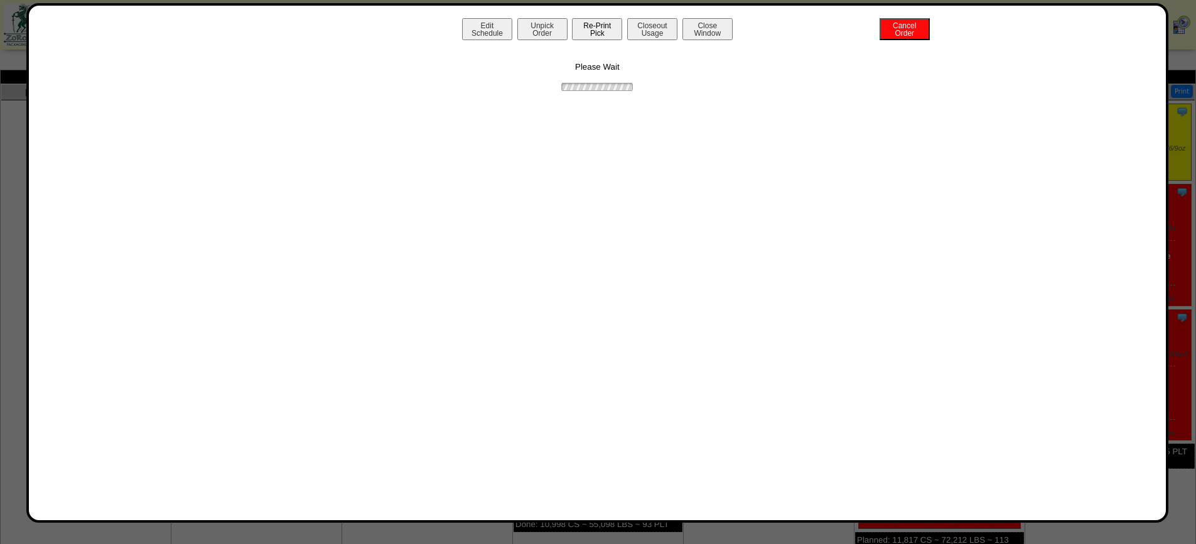
click at [589, 26] on button "Re-Print Pick" at bounding box center [597, 29] width 50 height 22
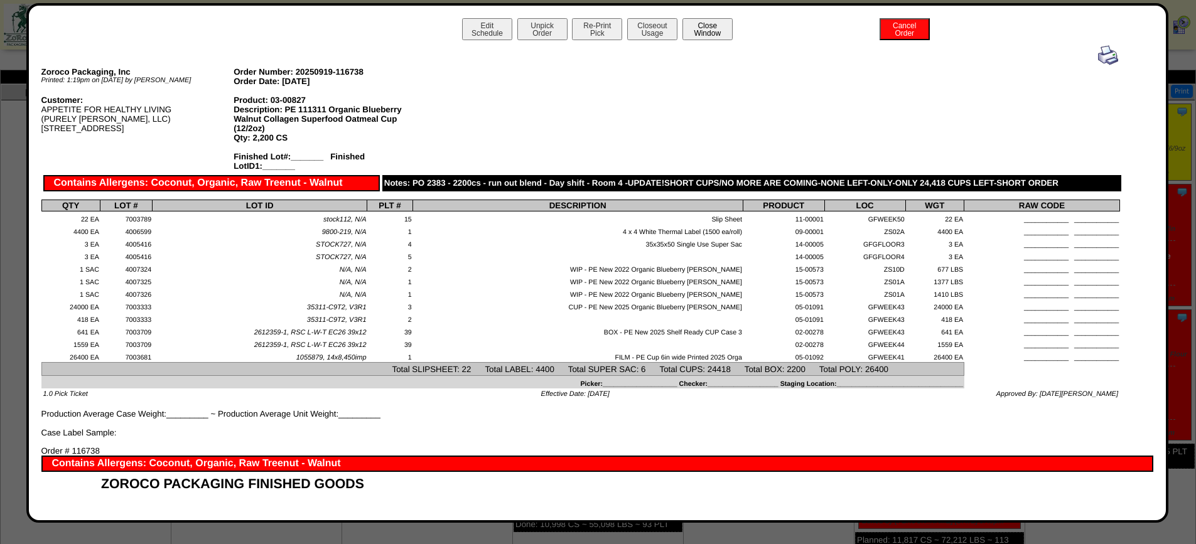
click at [700, 29] on button "Close Window" at bounding box center [707, 29] width 50 height 22
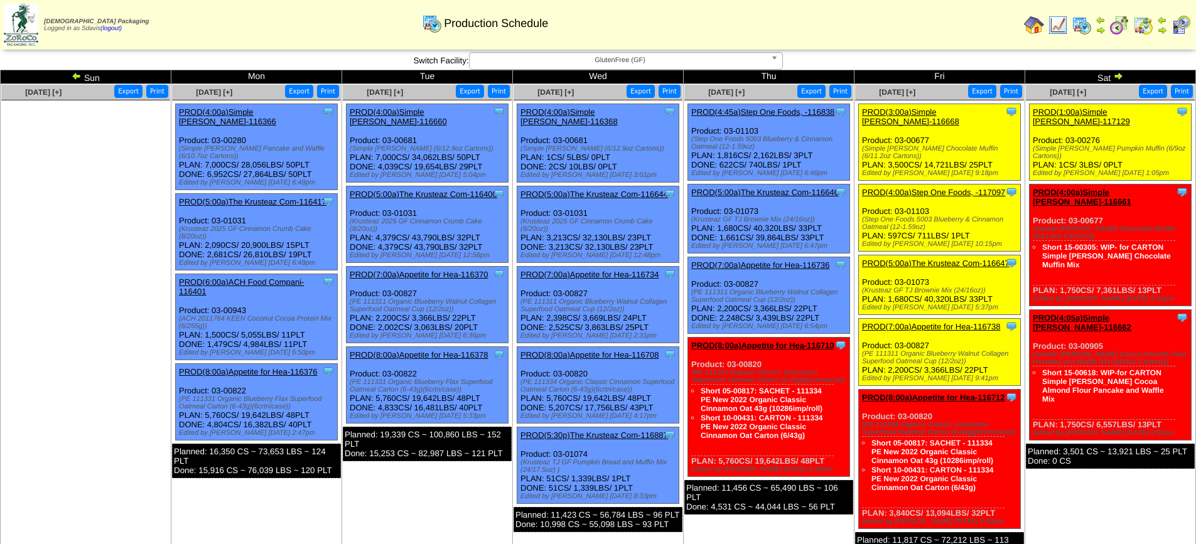
click at [1115, 109] on link "PROD(1:00a)Simple [PERSON_NAME]-117129" at bounding box center [1080, 116] width 97 height 19
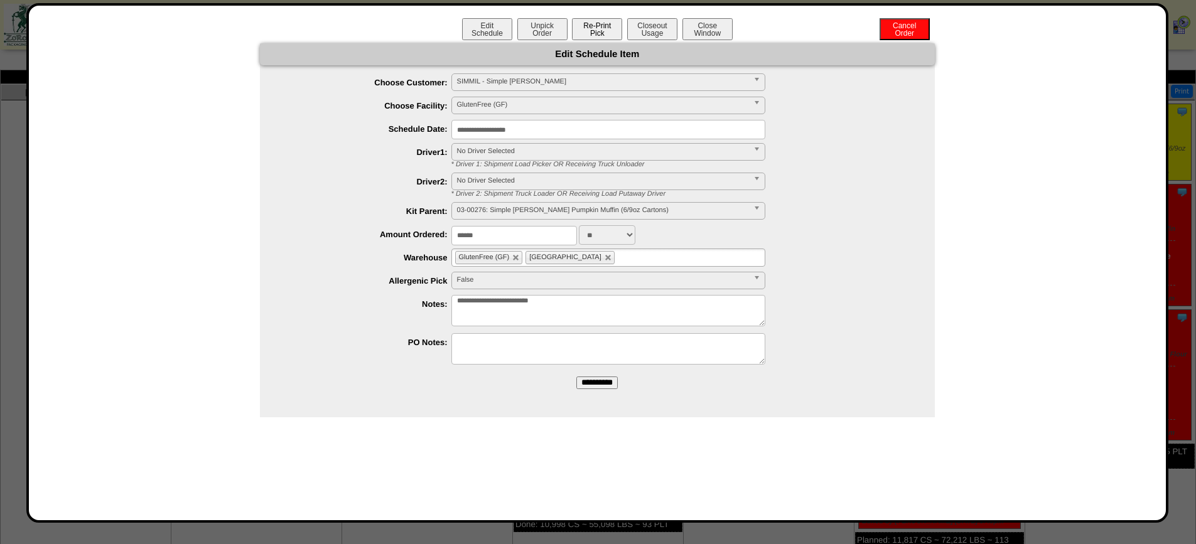
click at [595, 24] on button "Re-Print Pick" at bounding box center [597, 29] width 50 height 22
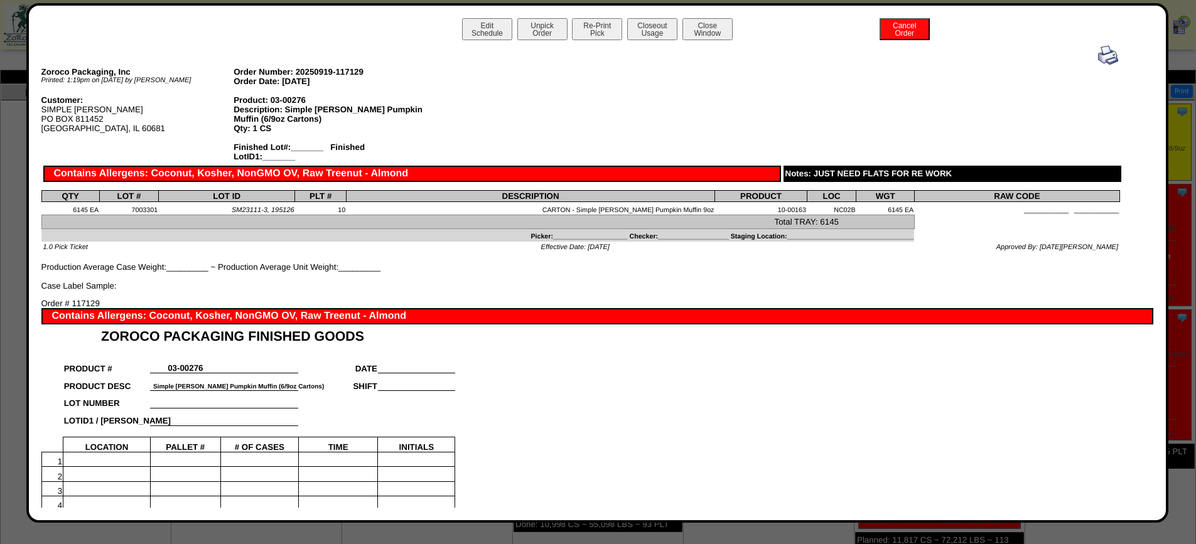
click at [1098, 56] on img at bounding box center [1108, 55] width 20 height 20
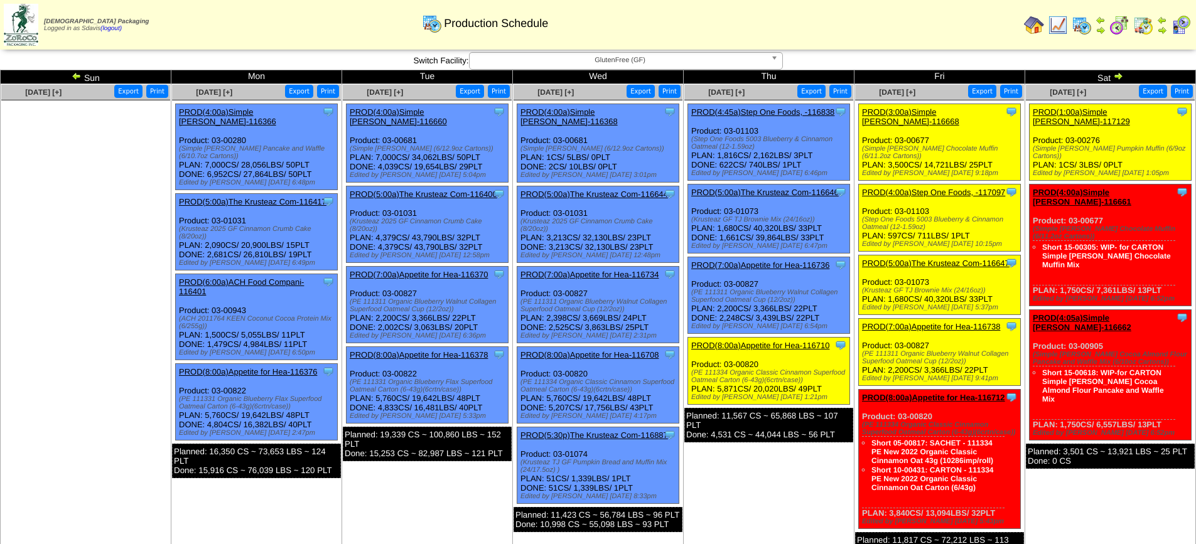
click at [763, 345] on link "PROD(8:00a)Appetite for Hea-116710" at bounding box center [760, 345] width 138 height 9
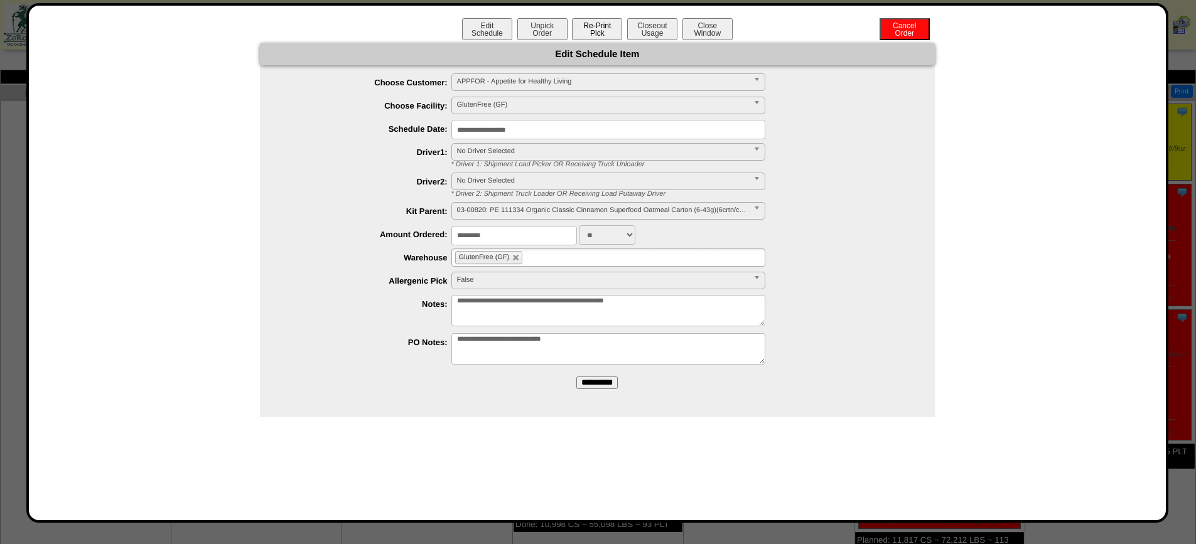
click at [604, 27] on button "Re-Print Pick" at bounding box center [597, 29] width 50 height 22
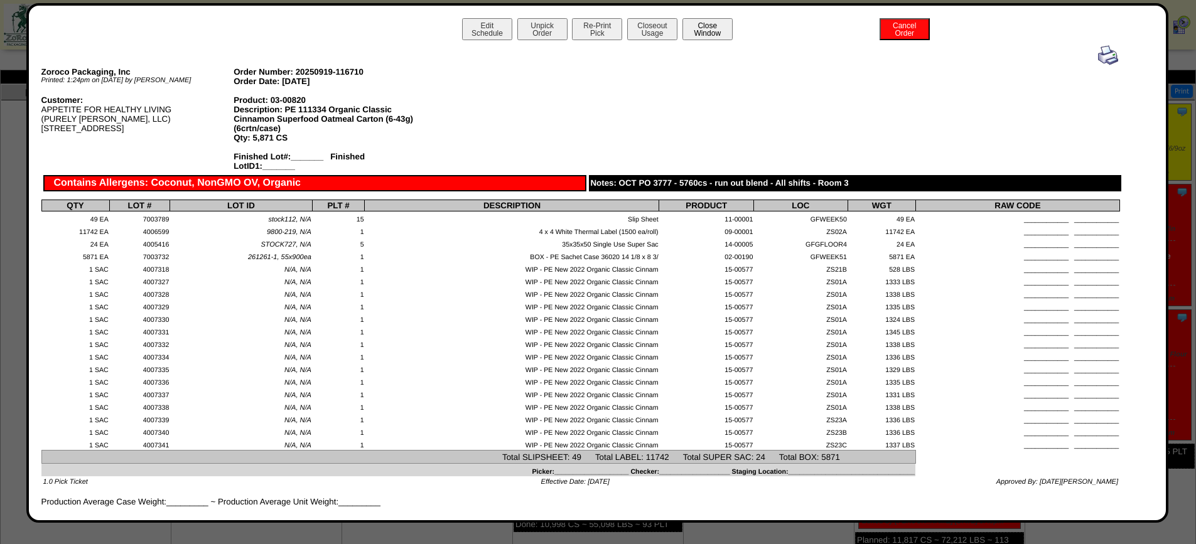
click at [717, 26] on button "Close Window" at bounding box center [707, 29] width 50 height 22
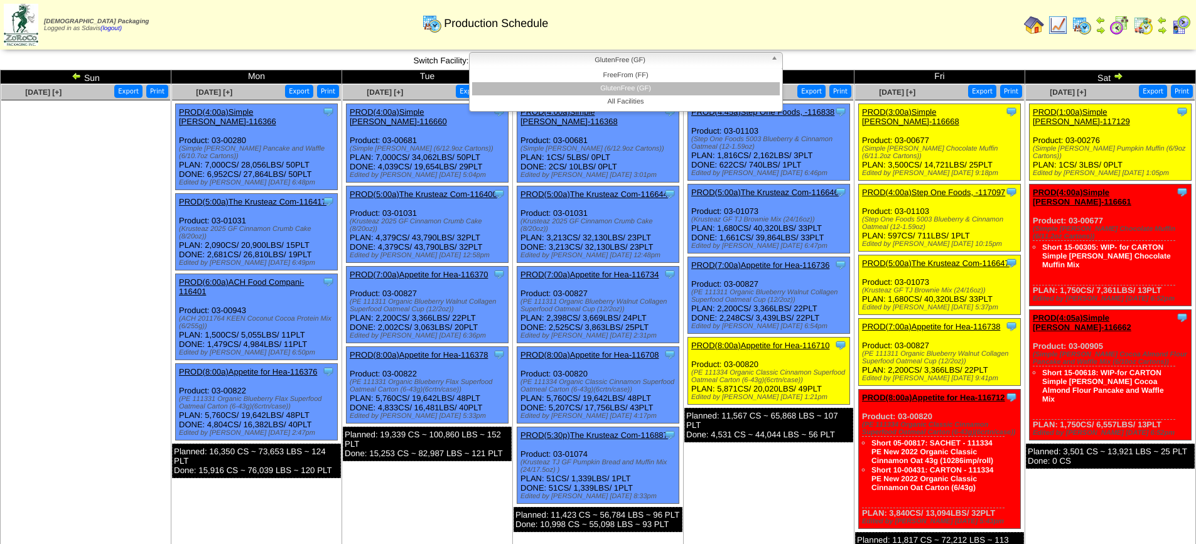
click at [646, 58] on span "GlutenFree (GF)" at bounding box center [619, 60] width 291 height 15
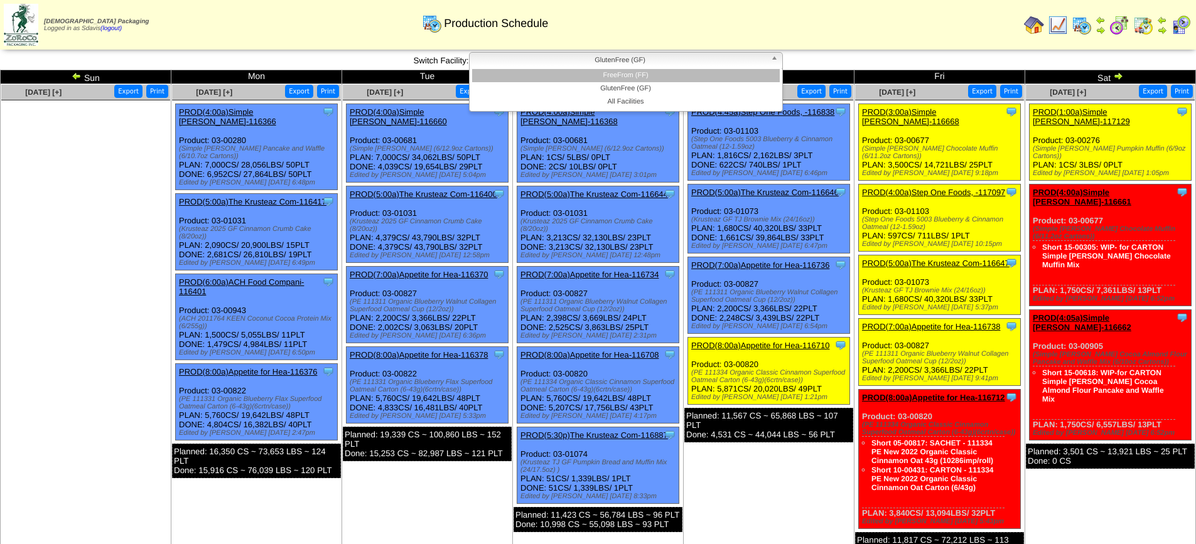
click at [630, 77] on li "FreeFrom (FF)" at bounding box center [626, 75] width 308 height 13
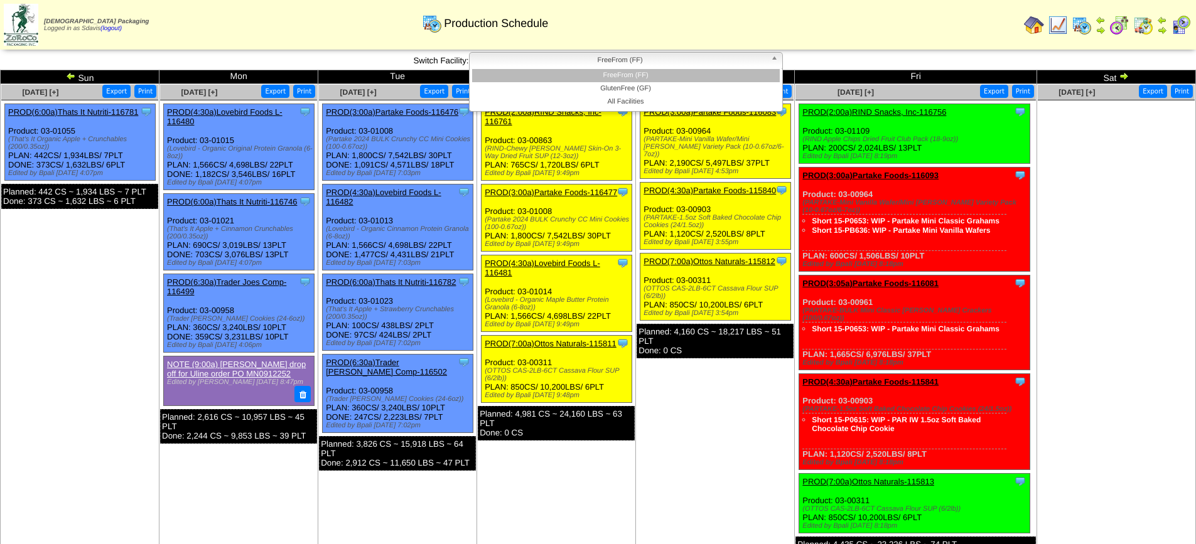
click at [554, 61] on span "FreeFrom (FF)" at bounding box center [619, 60] width 291 height 15
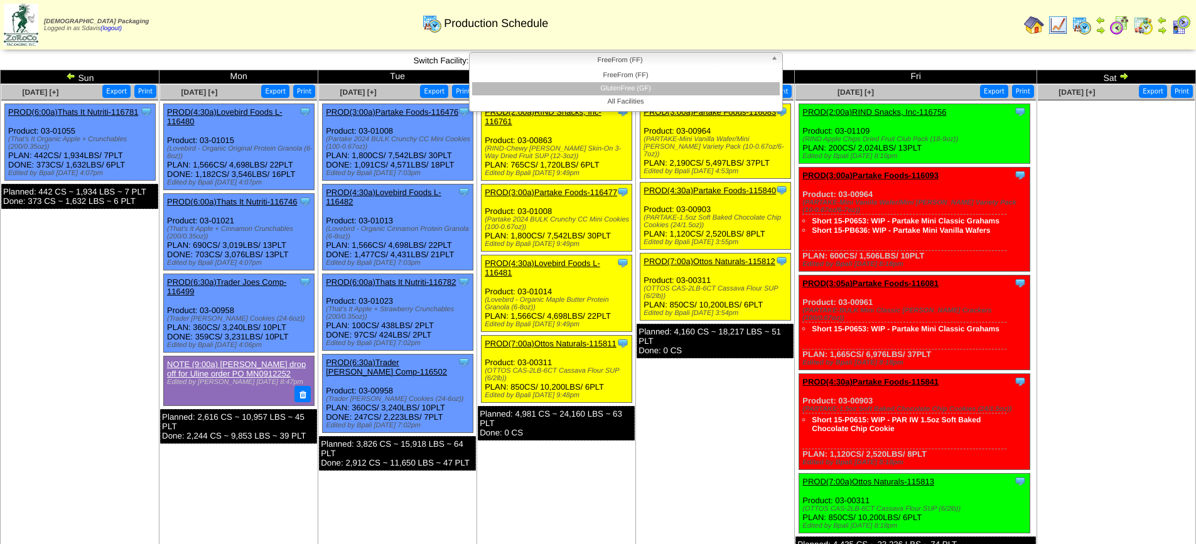
click at [594, 87] on li "GlutenFree (GF)" at bounding box center [626, 88] width 308 height 13
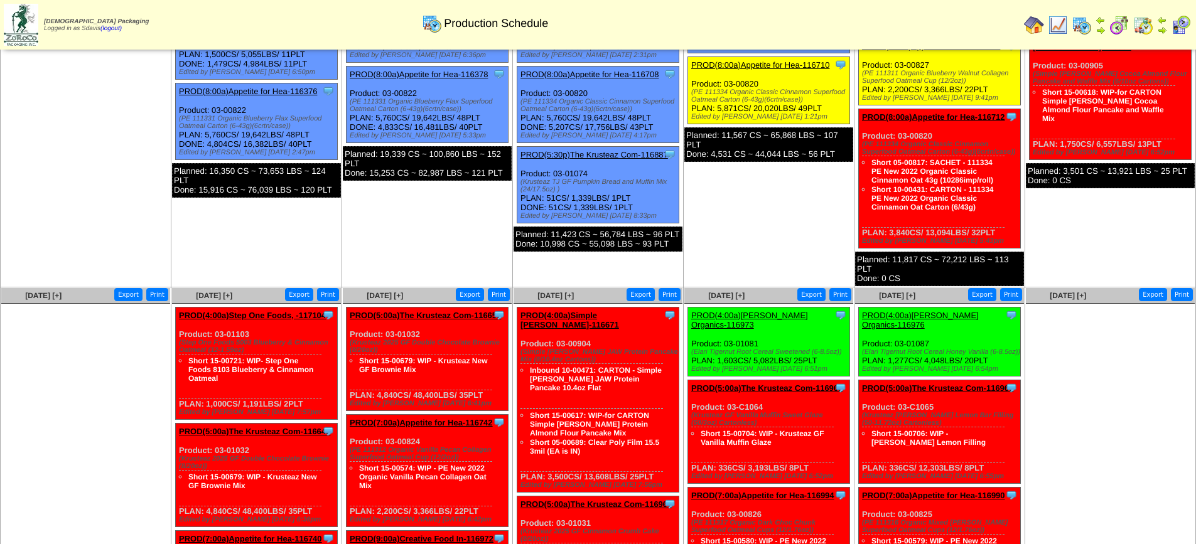
scroll to position [314, 0]
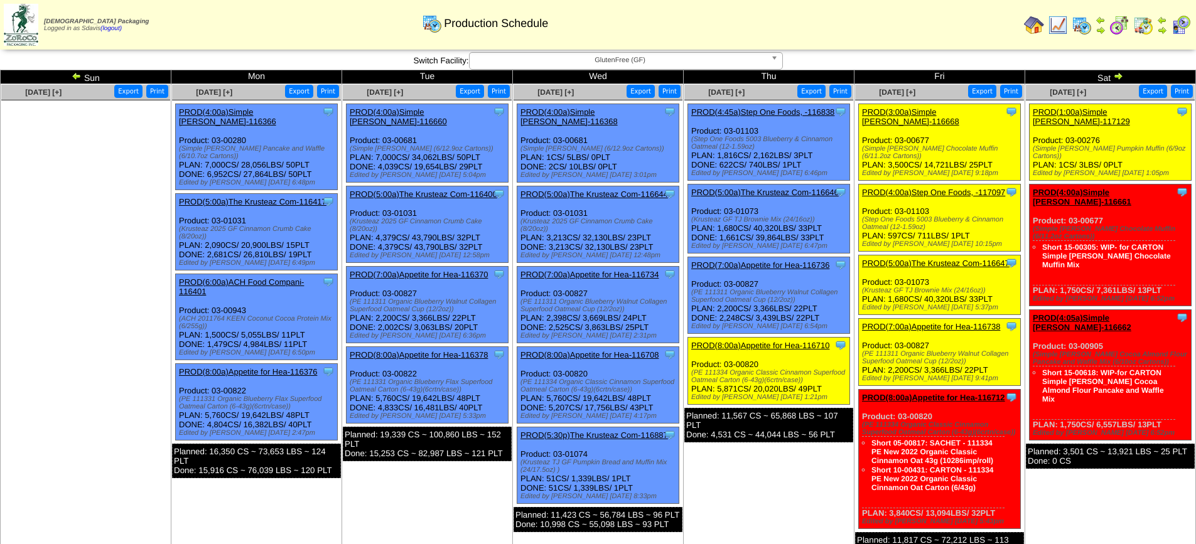
click at [696, 57] on span "GlutenFree (GF)" at bounding box center [619, 60] width 291 height 15
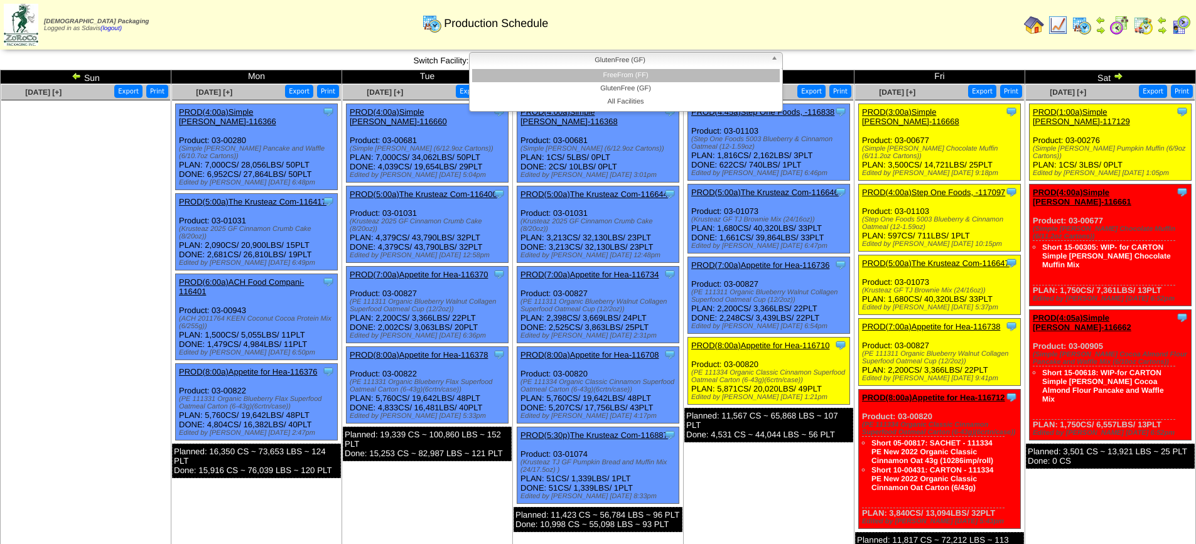
click at [635, 76] on li "FreeFrom (FF)" at bounding box center [626, 75] width 308 height 13
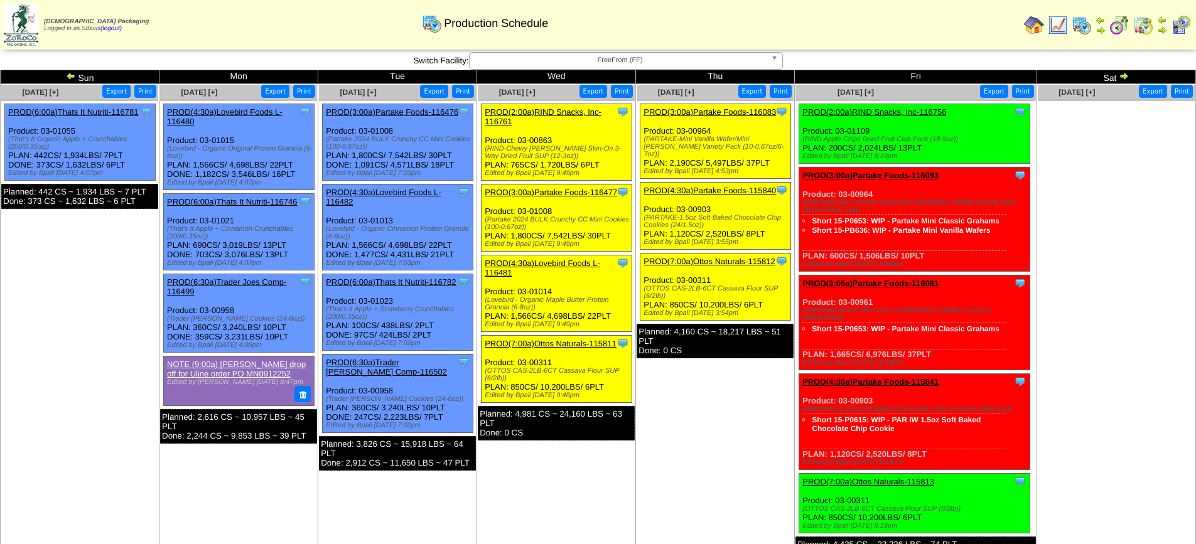
click at [675, 62] on span "FreeFrom (FF)" at bounding box center [619, 60] width 291 height 15
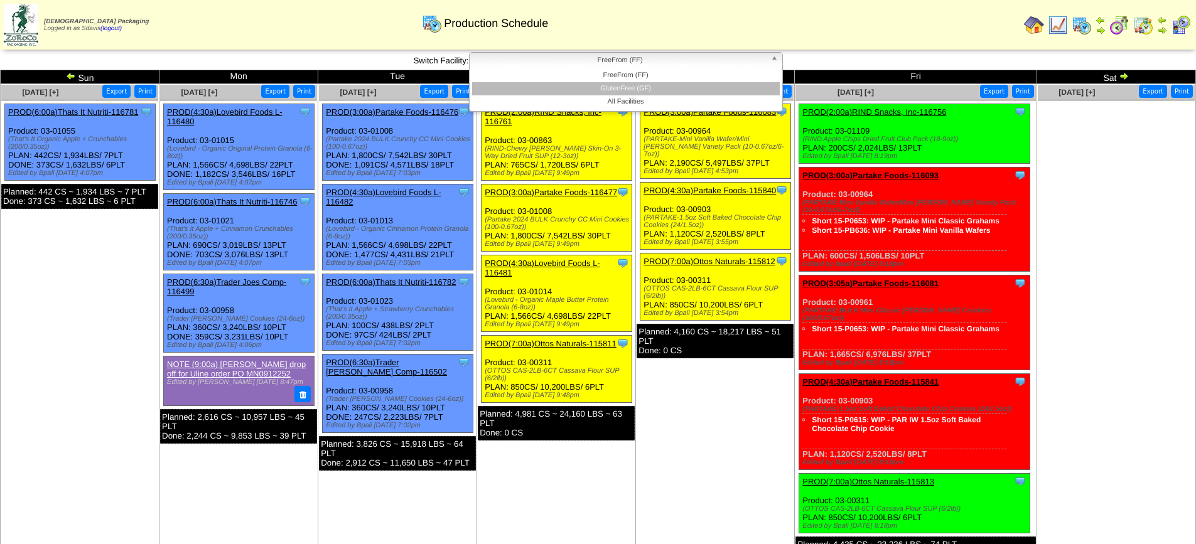
click at [650, 88] on li "GlutenFree (GF)" at bounding box center [626, 88] width 308 height 13
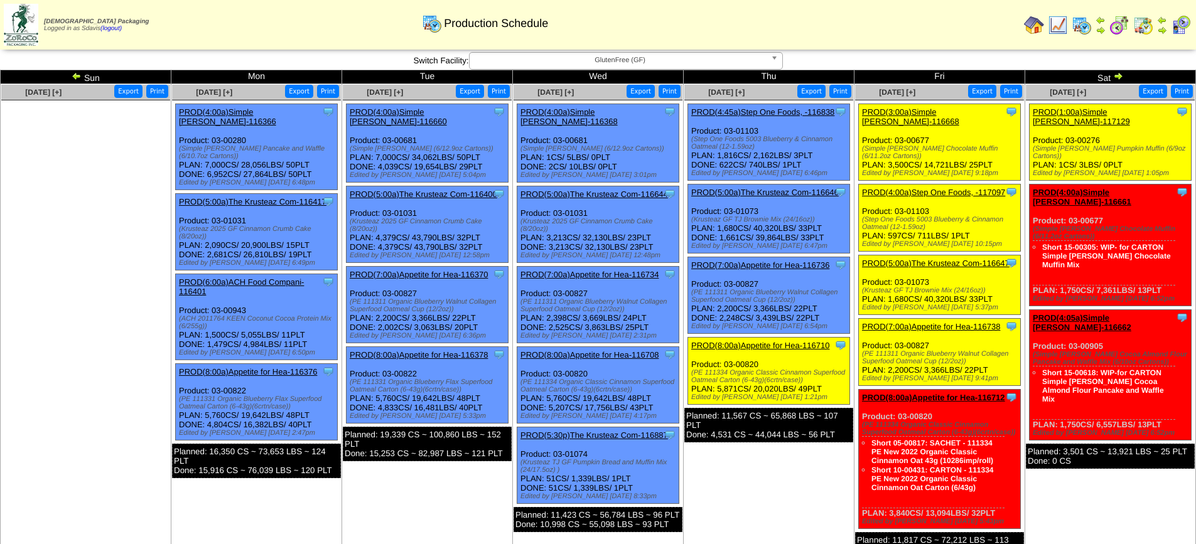
click at [896, 112] on link "PROD(3:00a)Simple [PERSON_NAME]-116668" at bounding box center [910, 116] width 97 height 19
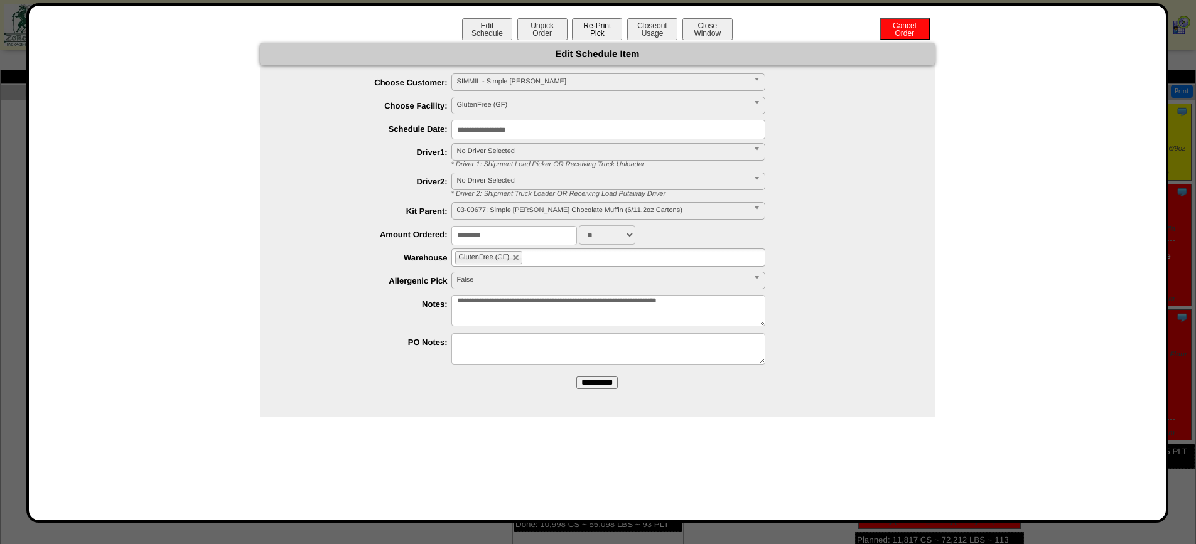
click at [597, 28] on button "Re-Print Pick" at bounding box center [597, 29] width 50 height 22
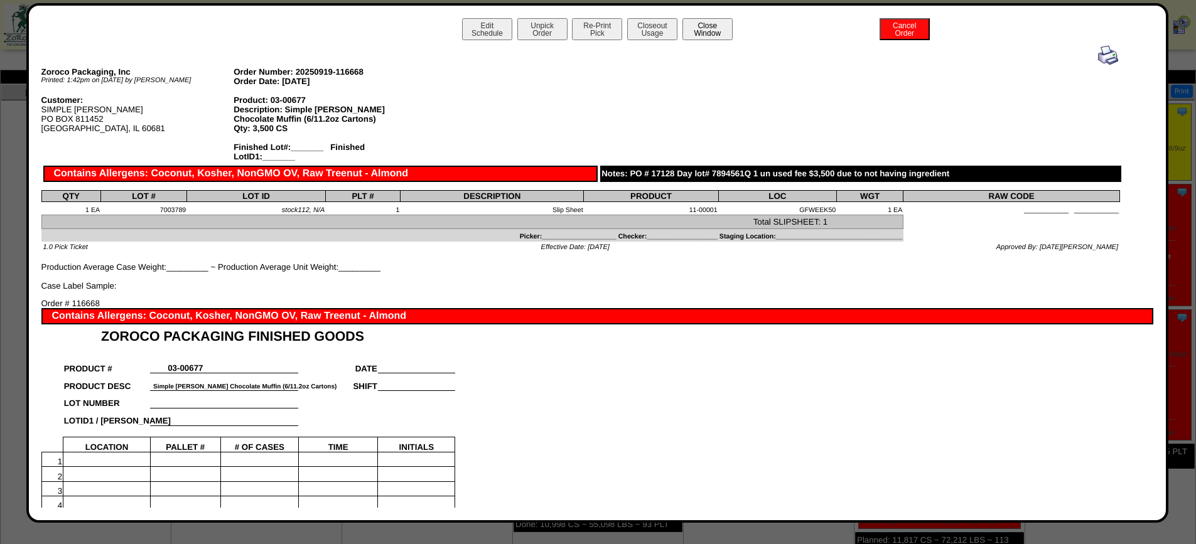
click at [690, 24] on button "Close Window" at bounding box center [707, 29] width 50 height 22
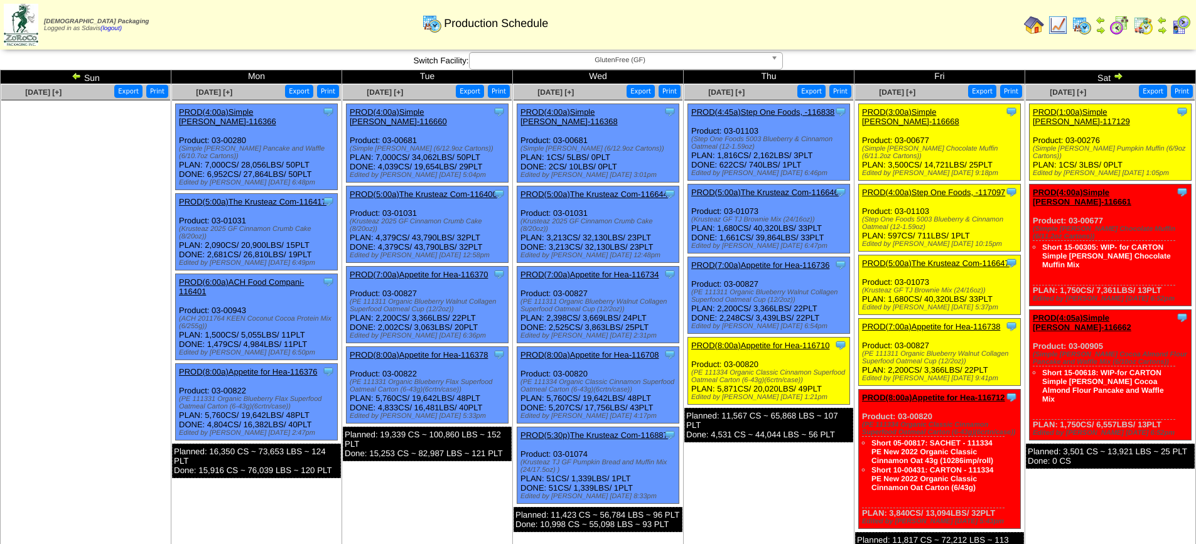
click at [918, 188] on link "PROD(4:00a)Step One Foods, -117097" at bounding box center [933, 192] width 143 height 9
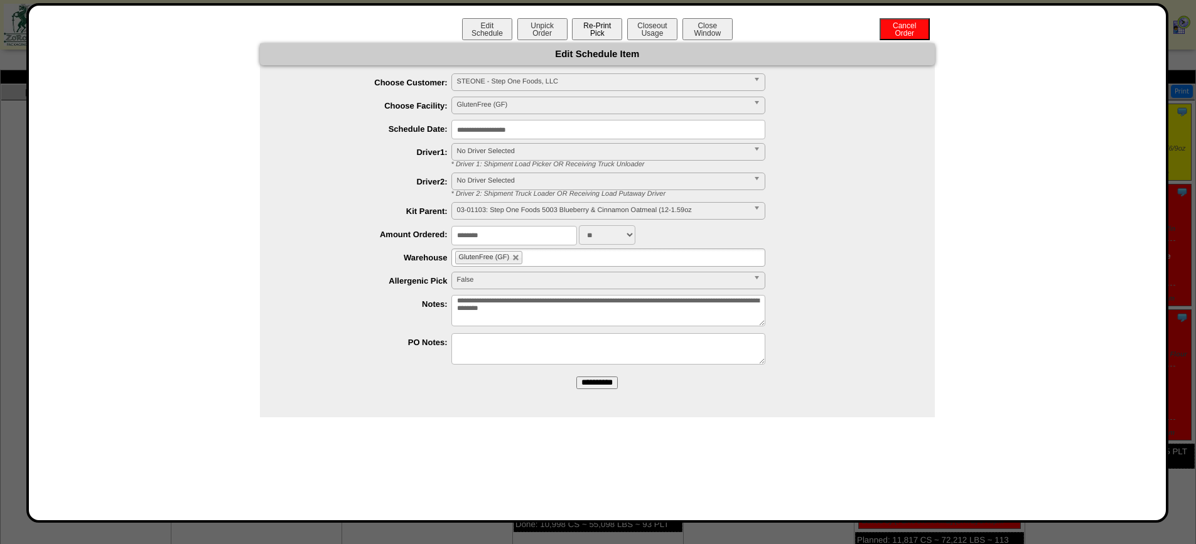
click at [589, 31] on button "Re-Print Pick" at bounding box center [597, 29] width 50 height 22
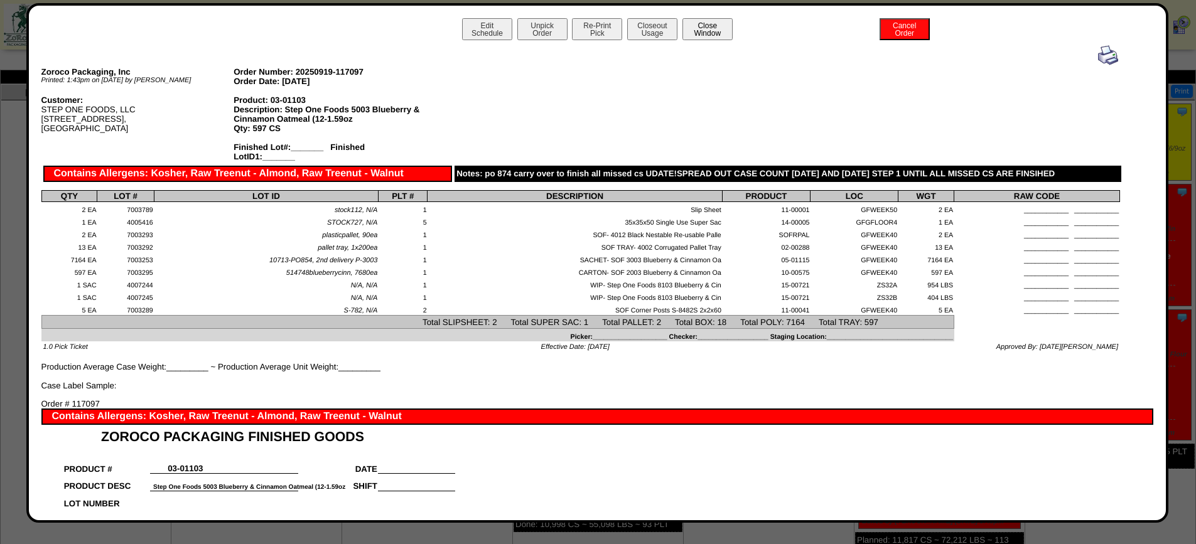
click at [709, 22] on button "Close Window" at bounding box center [707, 29] width 50 height 22
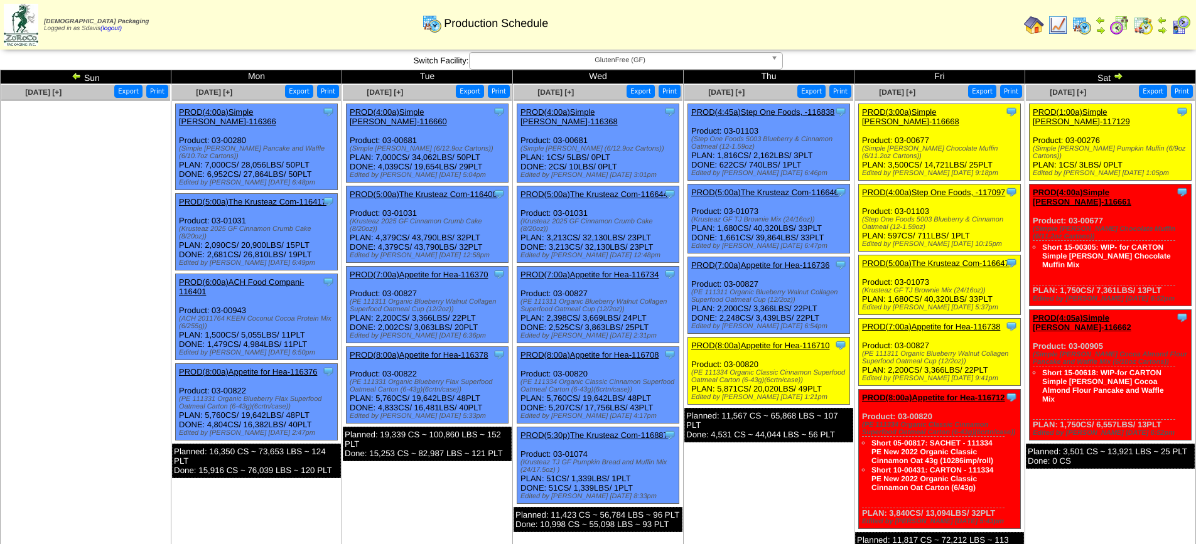
click at [908, 259] on link "PROD(5:00a)The Krusteaz Com-116647" at bounding box center [935, 263] width 147 height 9
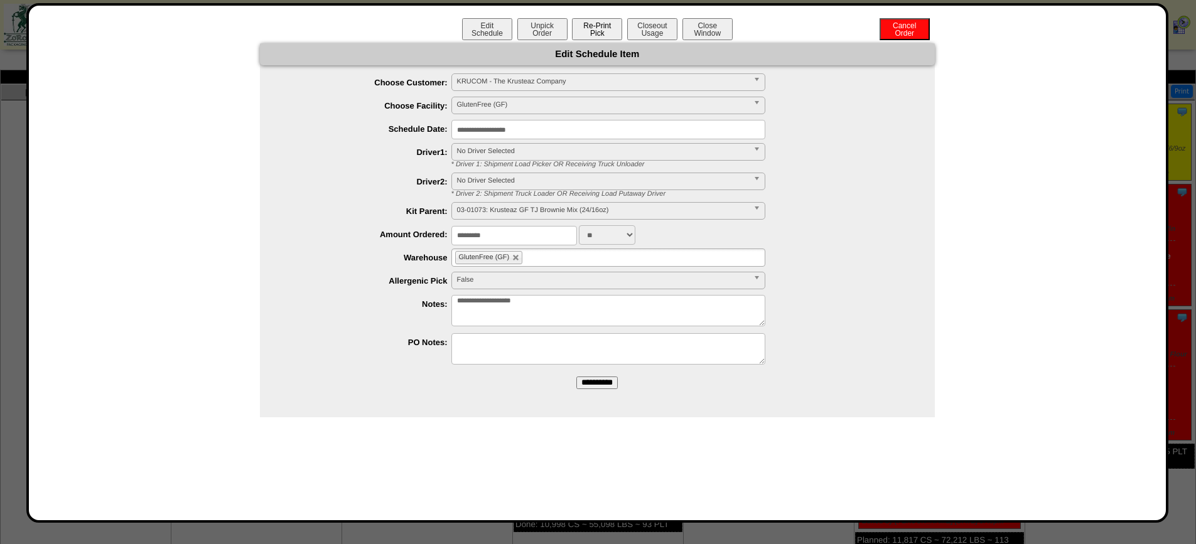
click at [603, 31] on button "Re-Print Pick" at bounding box center [597, 29] width 50 height 22
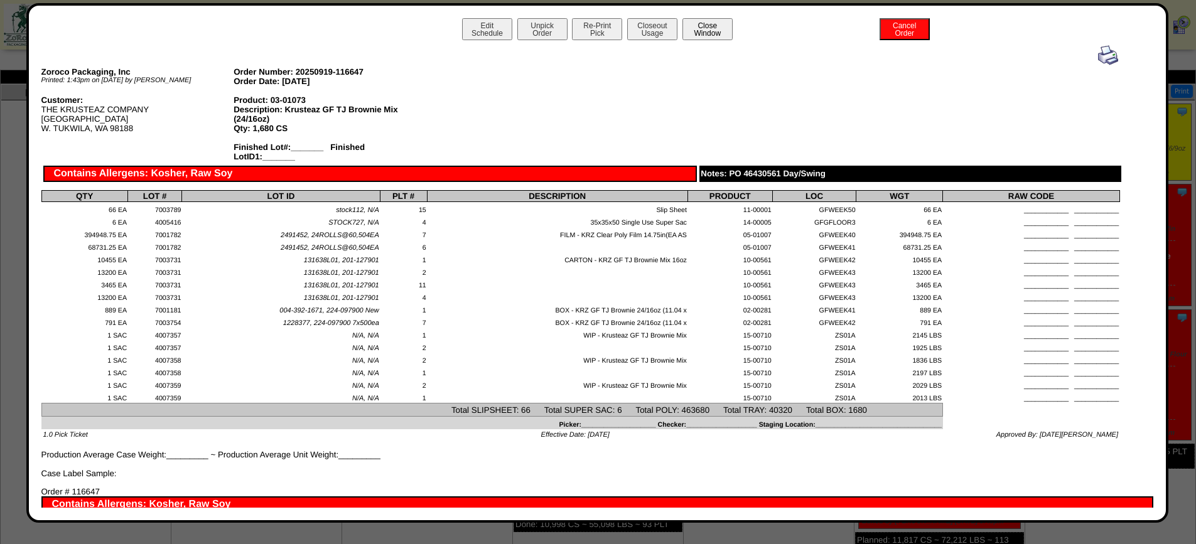
click at [706, 21] on button "Close Window" at bounding box center [707, 29] width 50 height 22
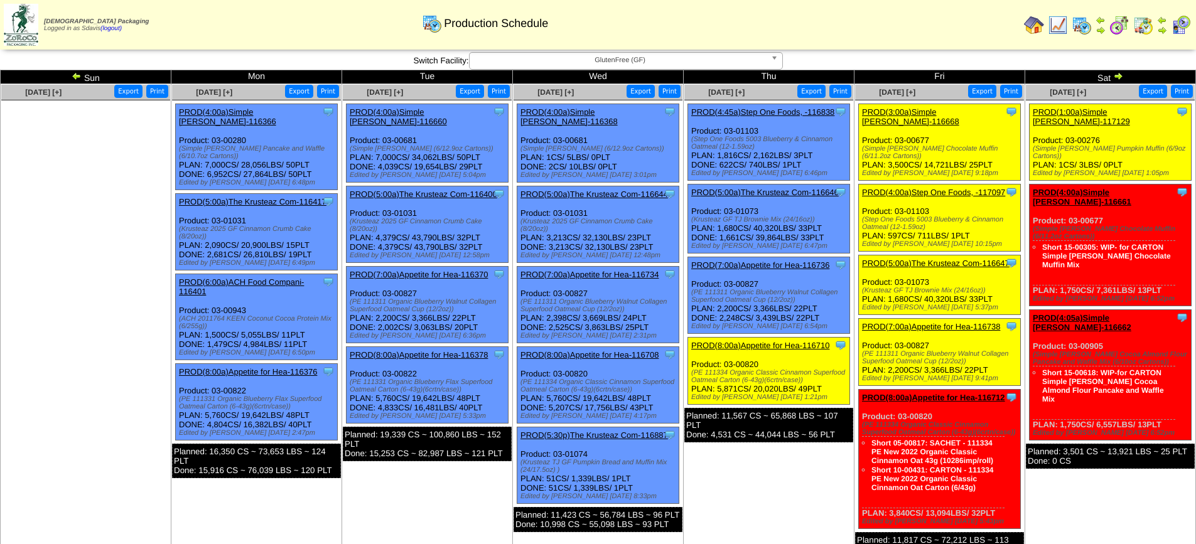
click at [908, 322] on link "PROD(7:00a)Appetite for Hea-116738" at bounding box center [931, 326] width 138 height 9
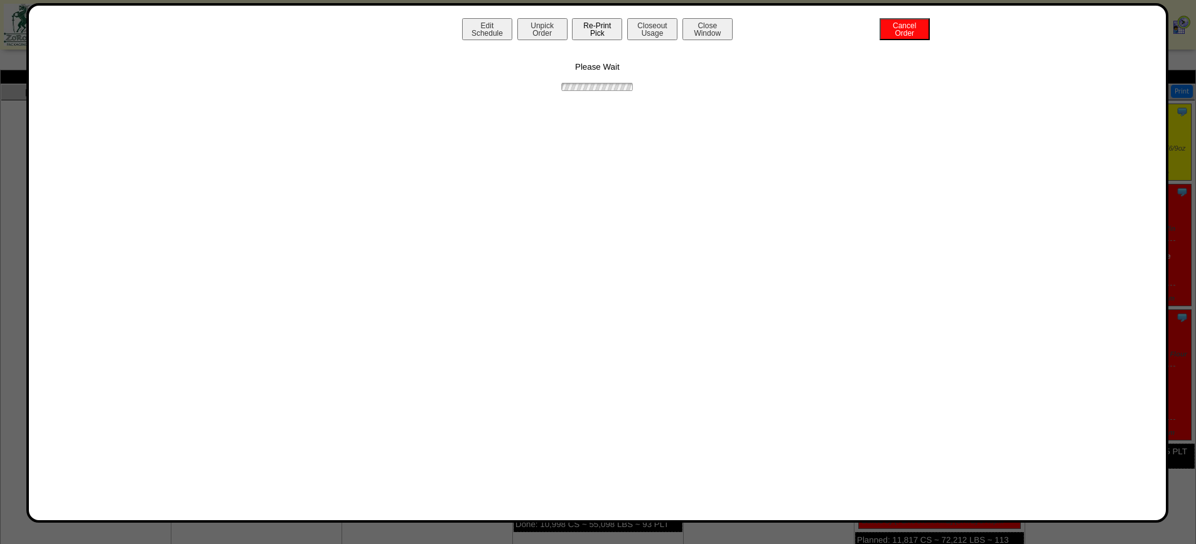
click at [603, 36] on button "Re-Print Pick" at bounding box center [597, 29] width 50 height 22
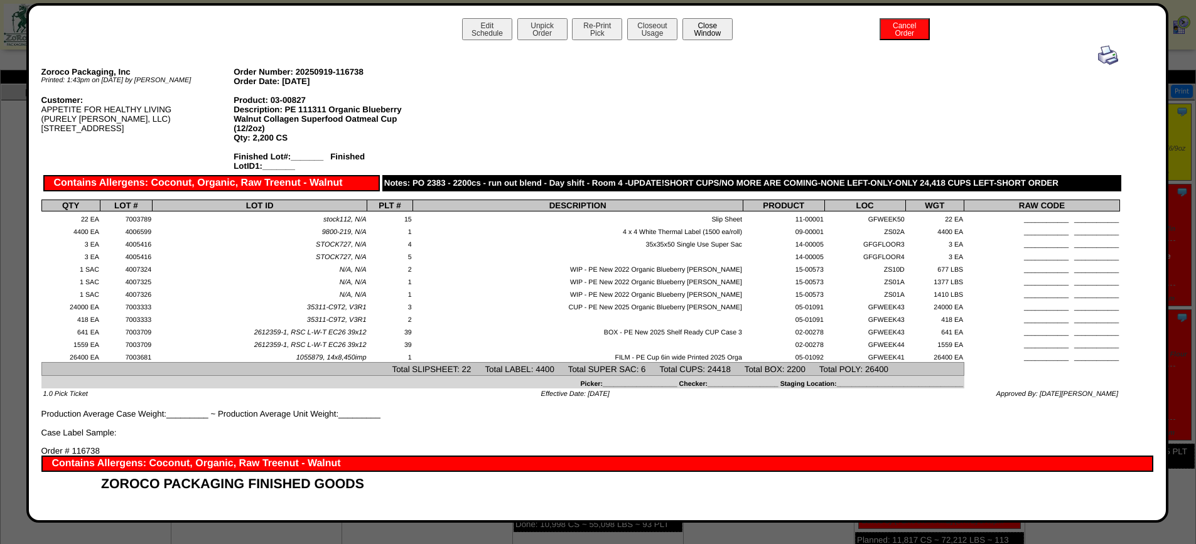
click at [714, 28] on button "Close Window" at bounding box center [707, 29] width 50 height 22
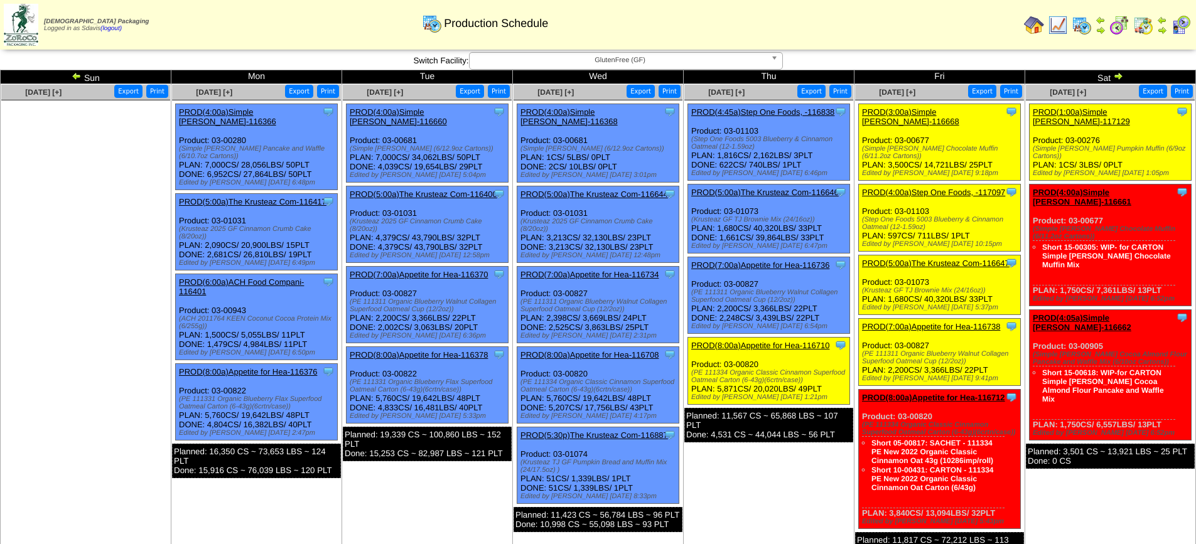
click at [1108, 109] on link "PROD(1:00a)Simple [PERSON_NAME]-117129" at bounding box center [1080, 116] width 97 height 19
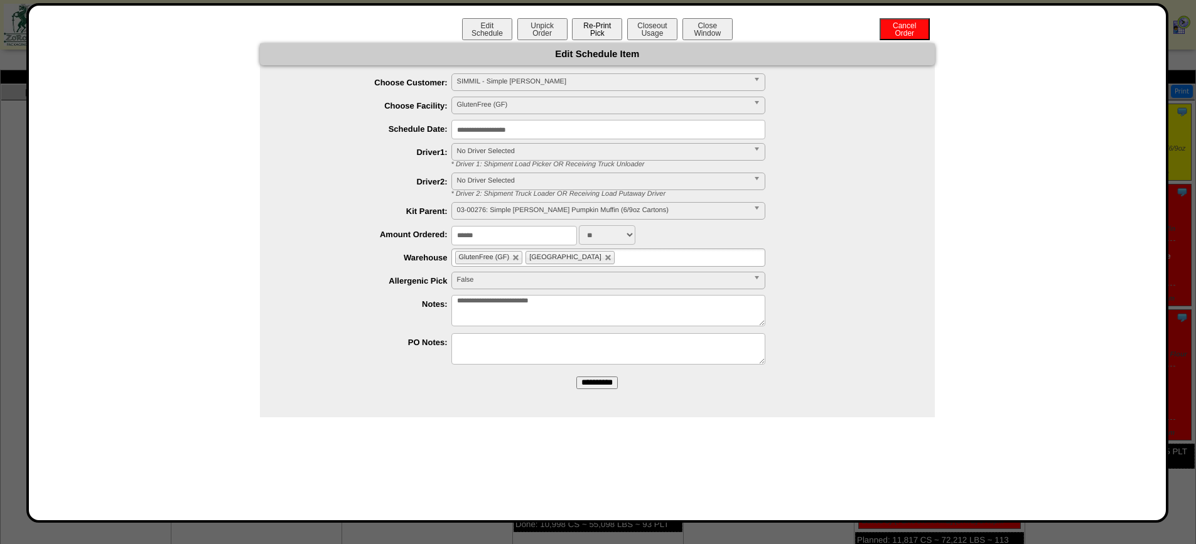
click at [601, 31] on button "Re-Print Pick" at bounding box center [597, 29] width 50 height 22
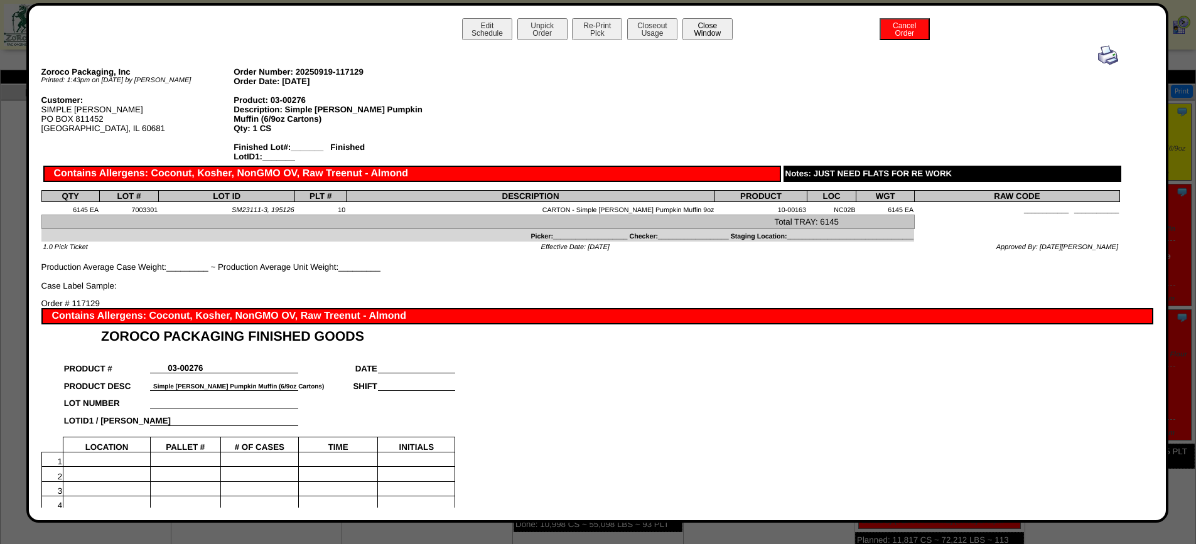
click at [700, 34] on button "Close Window" at bounding box center [707, 29] width 50 height 22
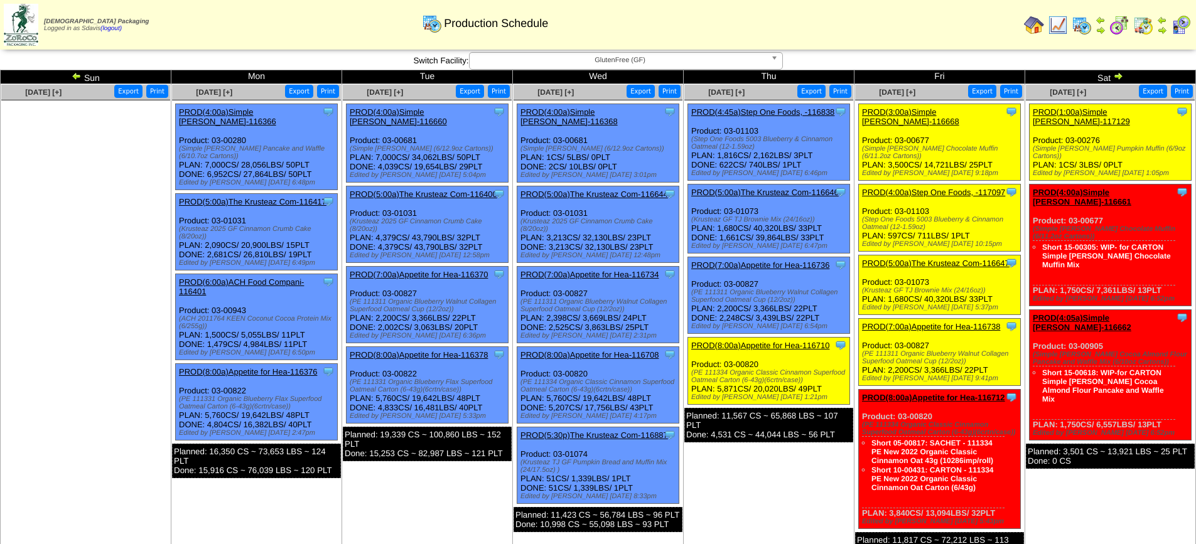
click at [938, 110] on link "PROD(3:00a)Simple [PERSON_NAME]-116668" at bounding box center [910, 116] width 97 height 19
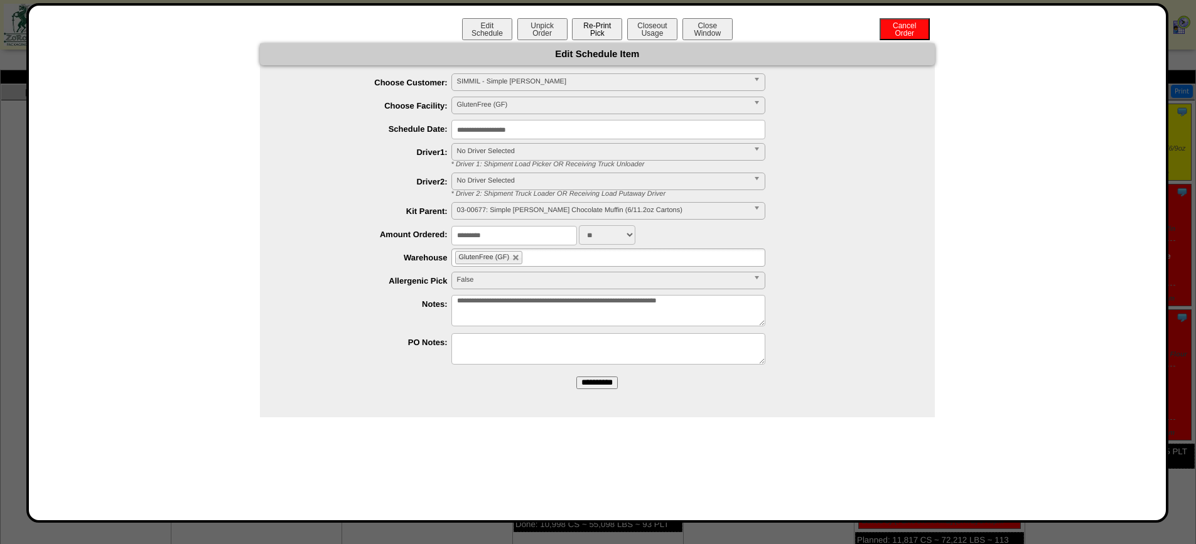
click at [593, 24] on button "Re-Print Pick" at bounding box center [597, 29] width 50 height 22
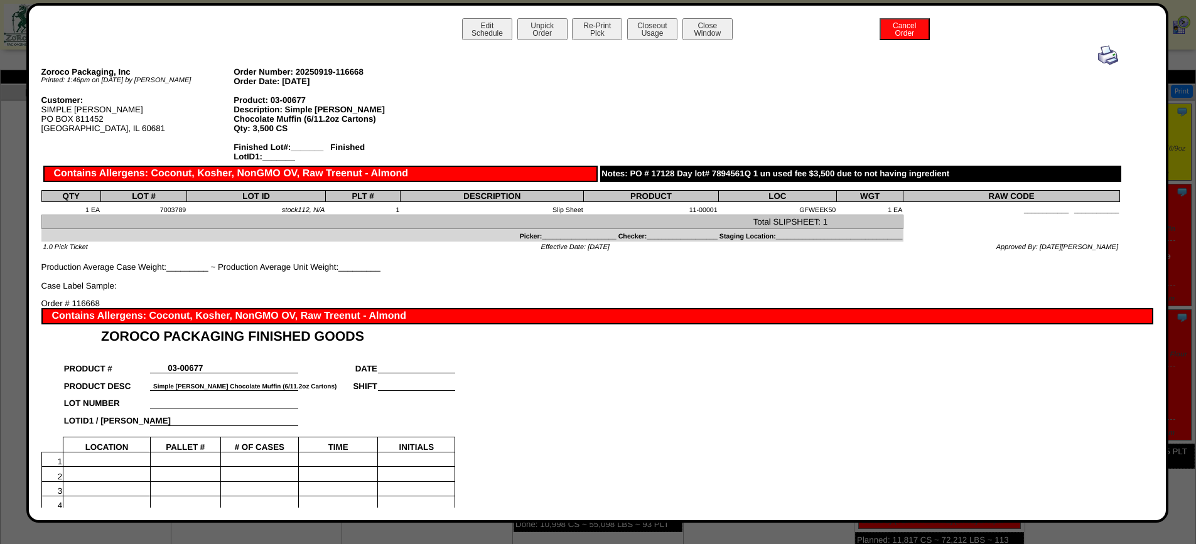
click at [702, 31] on button "Close Window" at bounding box center [707, 29] width 50 height 22
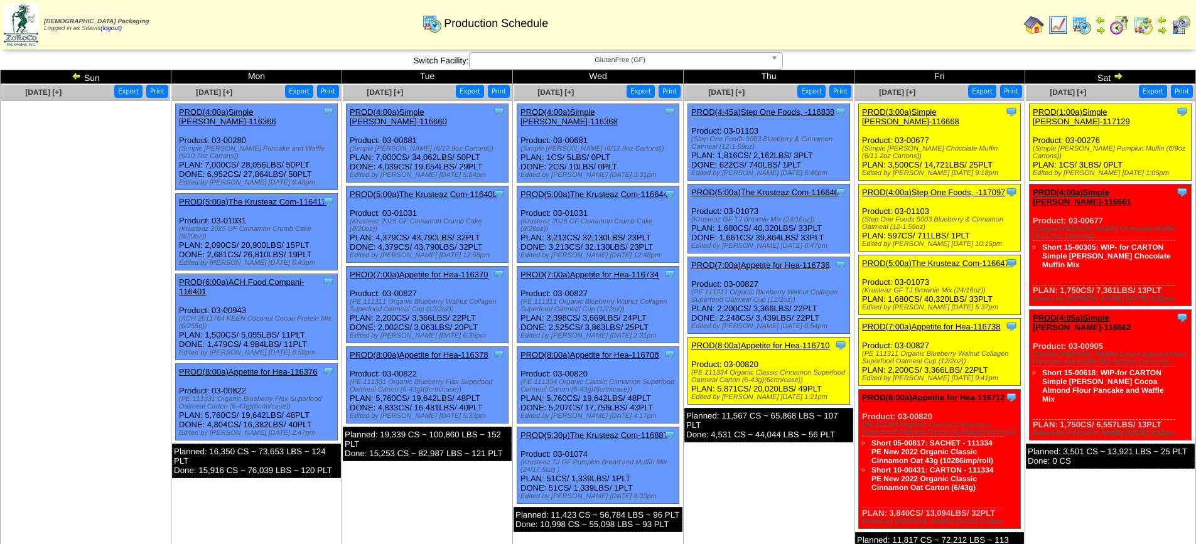
click at [918, 188] on link "PROD(4:00a)Step One Foods, -117097" at bounding box center [933, 192] width 143 height 9
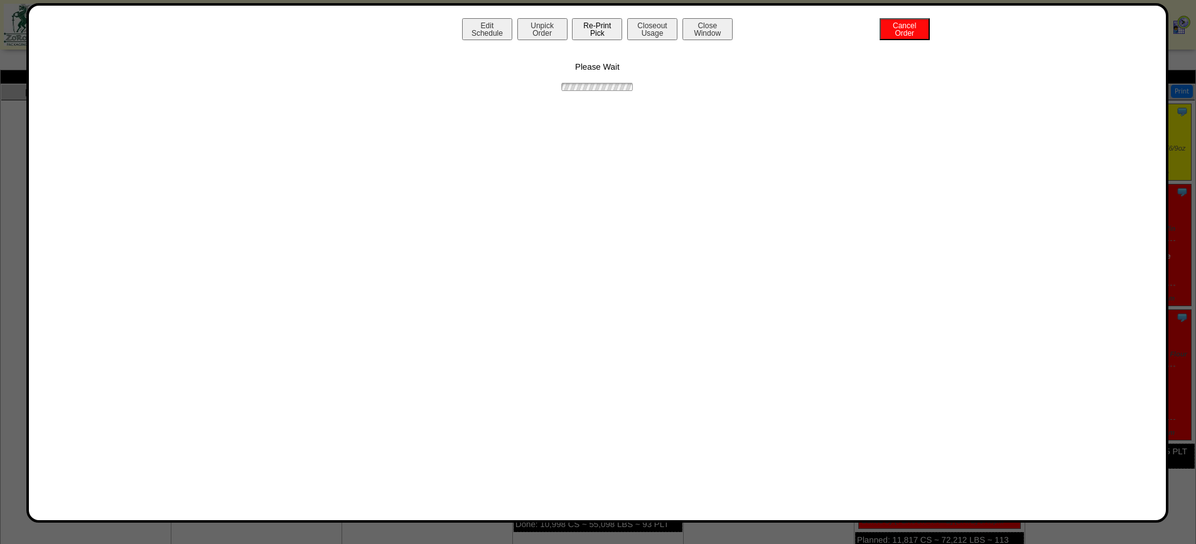
click at [586, 29] on button "Re-Print Pick" at bounding box center [597, 29] width 50 height 22
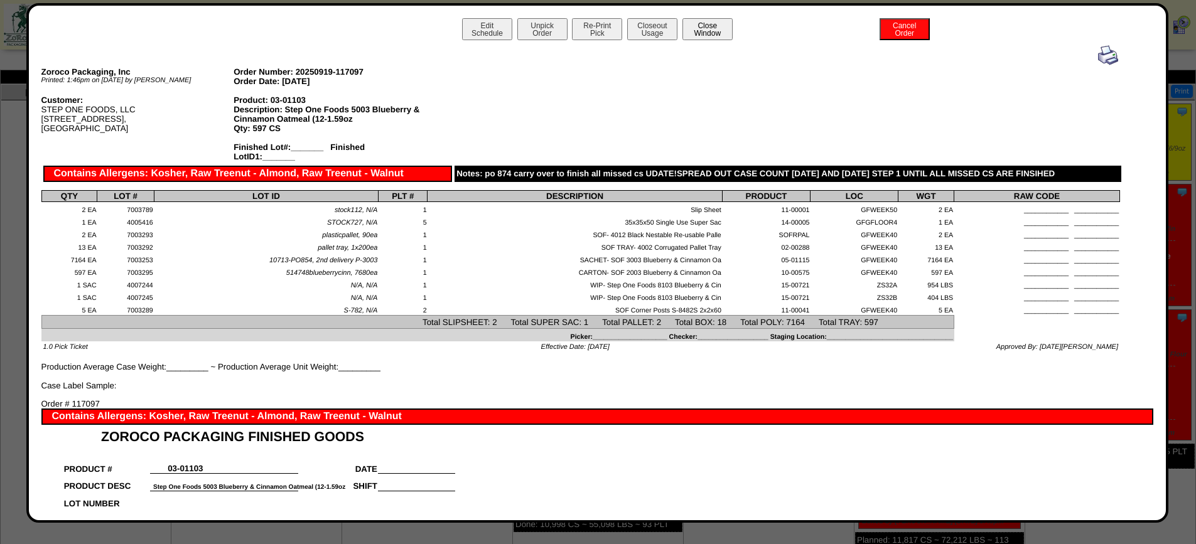
click at [710, 31] on button "Close Window" at bounding box center [707, 29] width 50 height 22
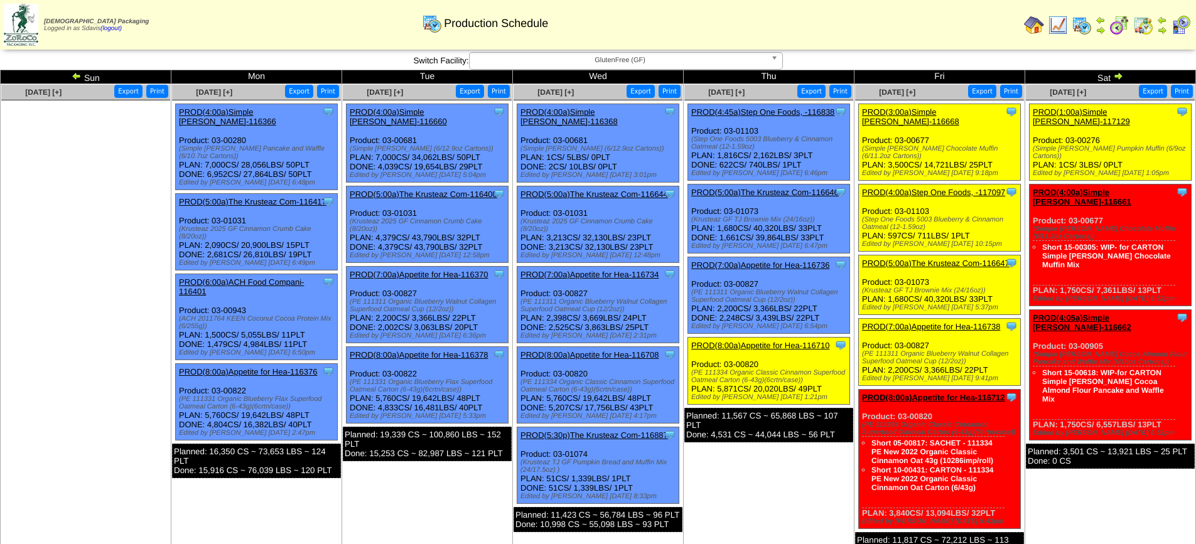
click at [925, 259] on link "PROD(5:00a)The Krusteaz Com-116647" at bounding box center [935, 263] width 147 height 9
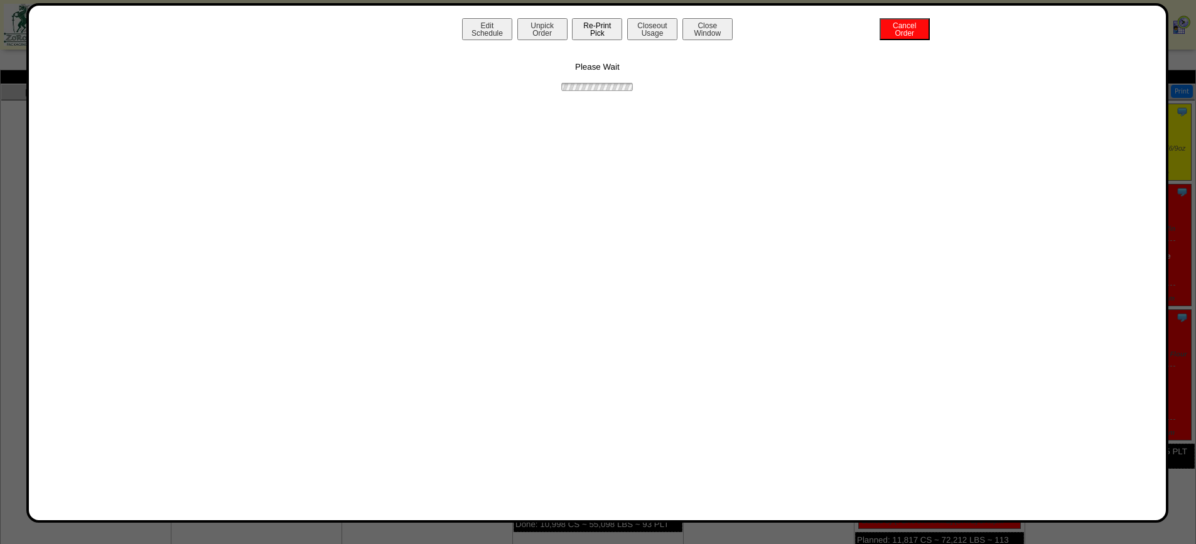
click at [602, 29] on button "Re-Print Pick" at bounding box center [597, 29] width 50 height 22
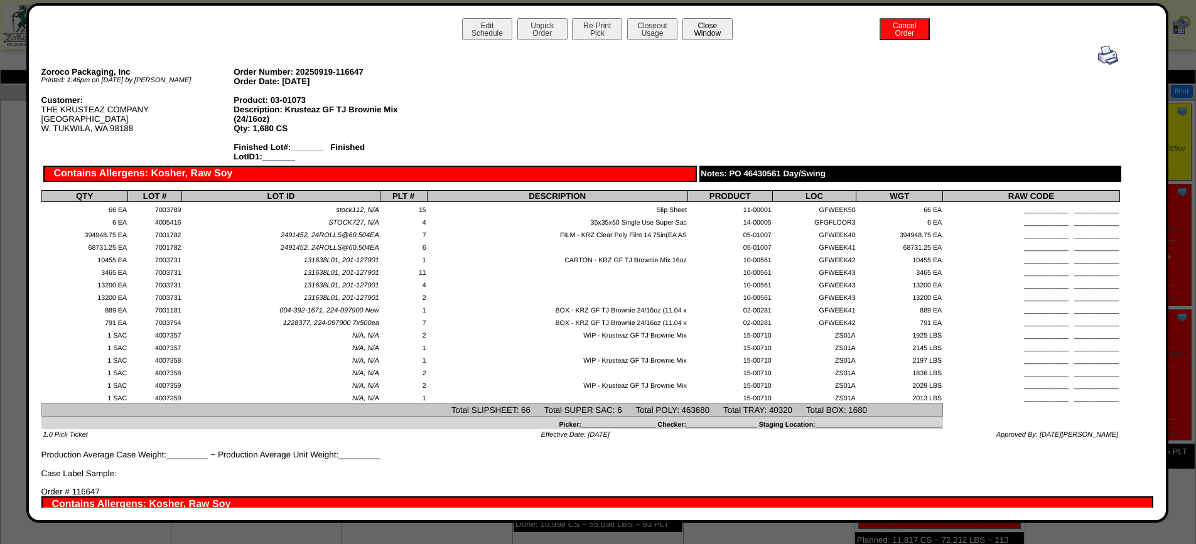
click at [710, 32] on button "Close Window" at bounding box center [707, 29] width 50 height 22
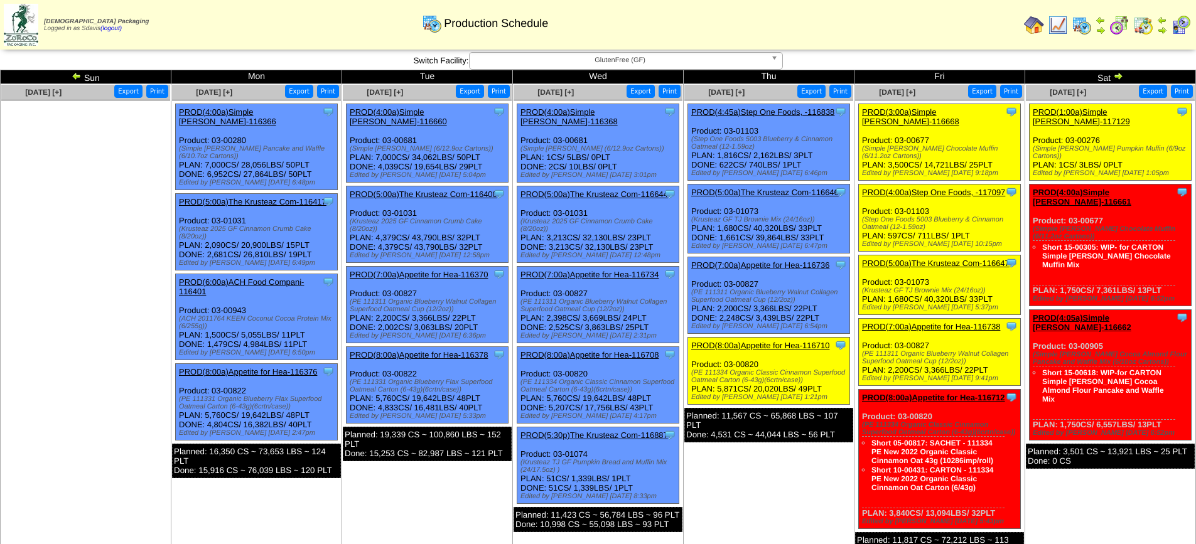
click at [928, 322] on link "PROD(7:00a)Appetite for Hea-116738" at bounding box center [931, 326] width 138 height 9
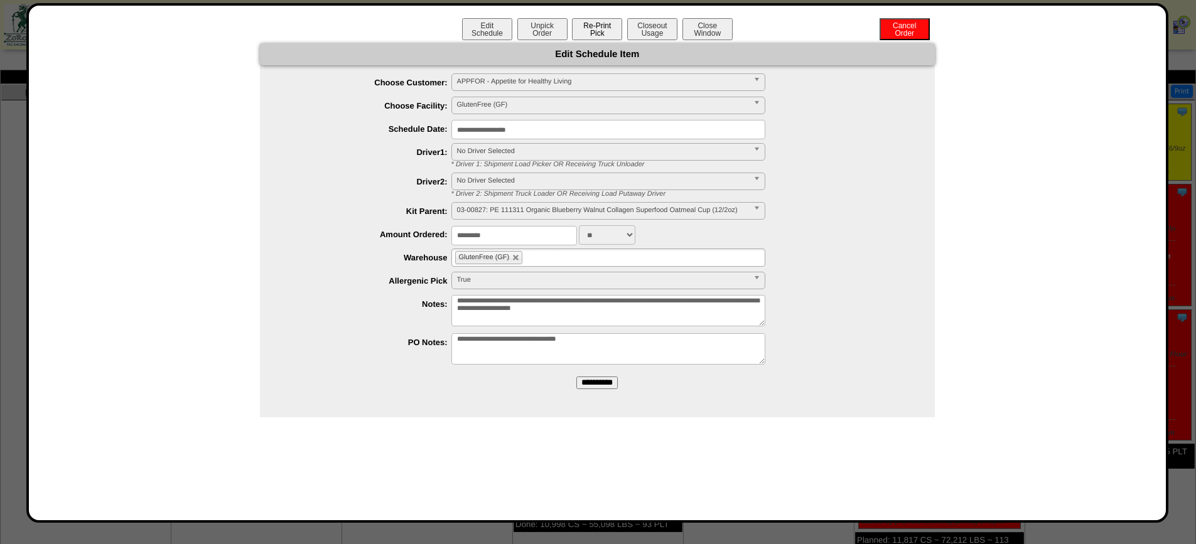
click at [589, 29] on button "Re-Print Pick" at bounding box center [597, 29] width 50 height 22
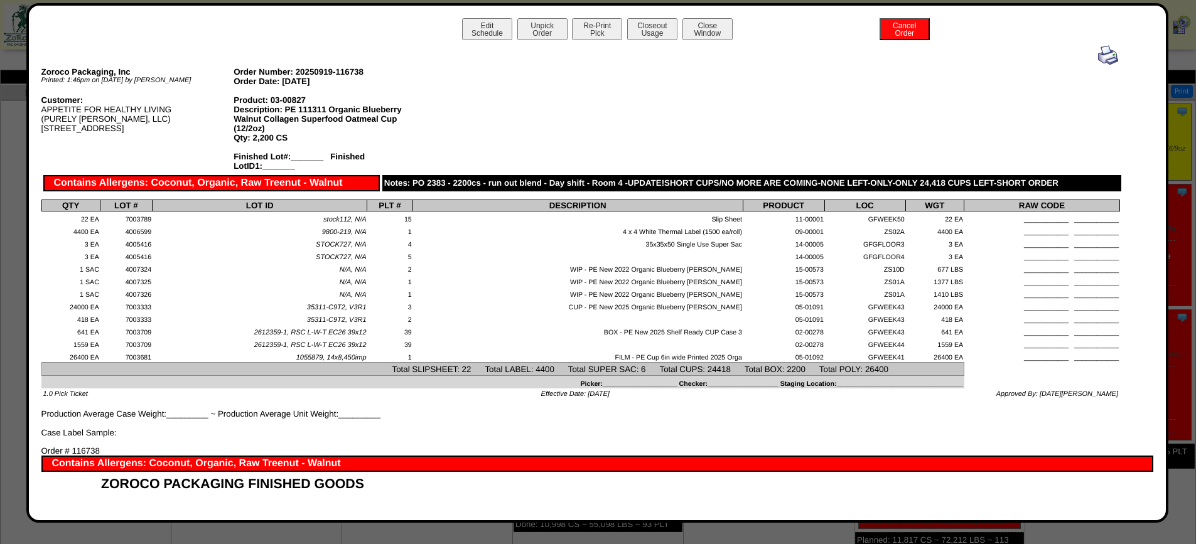
click at [700, 30] on button "Close Window" at bounding box center [707, 29] width 50 height 22
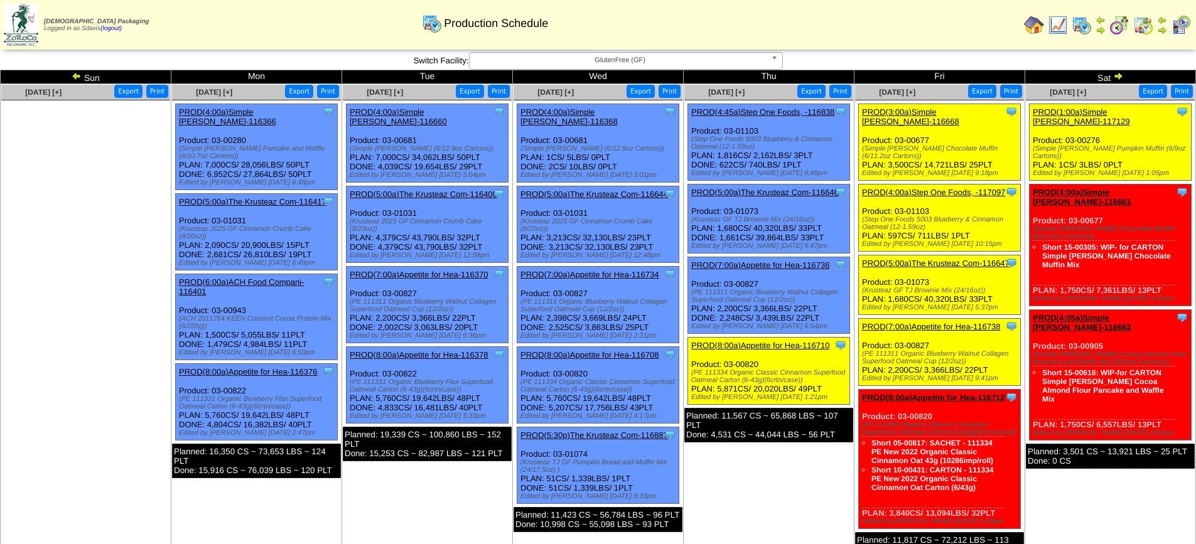
click at [614, 62] on span "GlutenFree (GF)" at bounding box center [619, 60] width 291 height 15
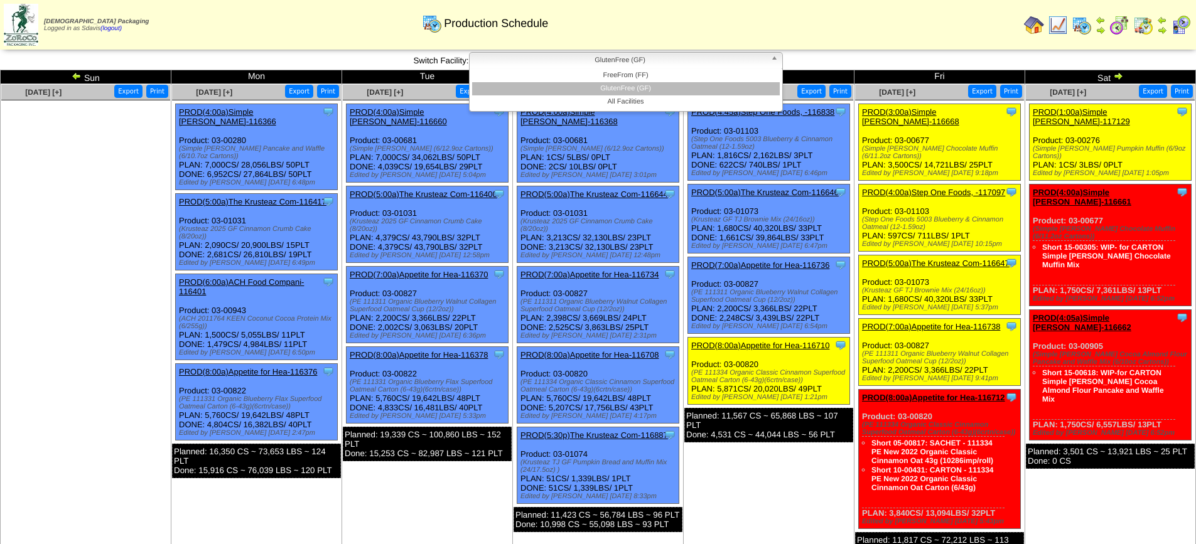
click at [614, 62] on span "GlutenFree (GF)" at bounding box center [619, 60] width 291 height 15
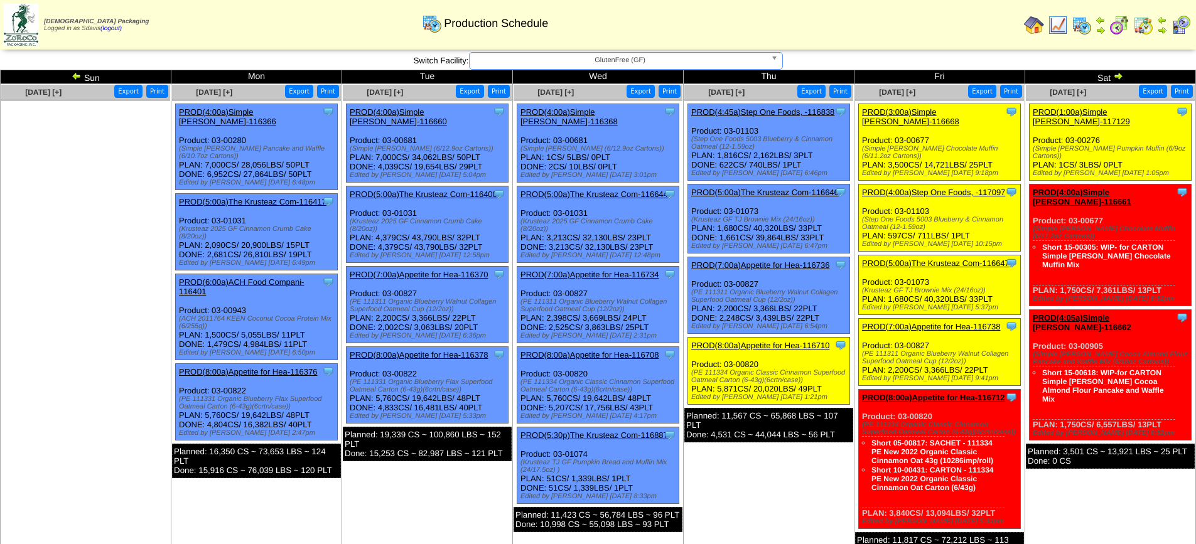
click at [614, 62] on span "GlutenFree (GF)" at bounding box center [619, 60] width 291 height 15
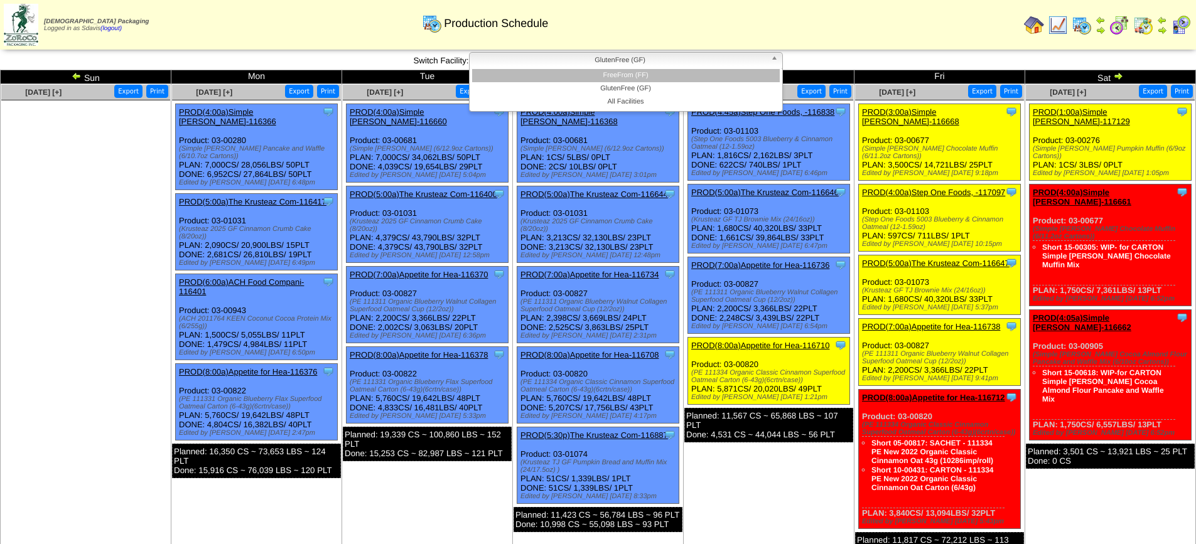
click at [611, 72] on li "FreeFrom (FF)" at bounding box center [626, 75] width 308 height 13
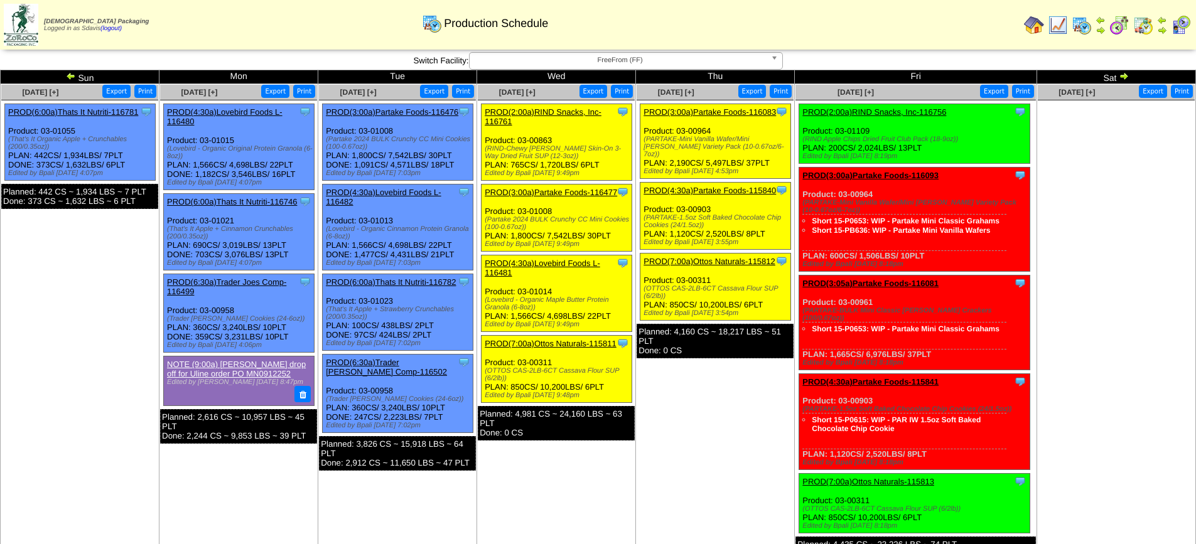
click at [656, 60] on span "FreeFrom (FF)" at bounding box center [619, 60] width 291 height 15
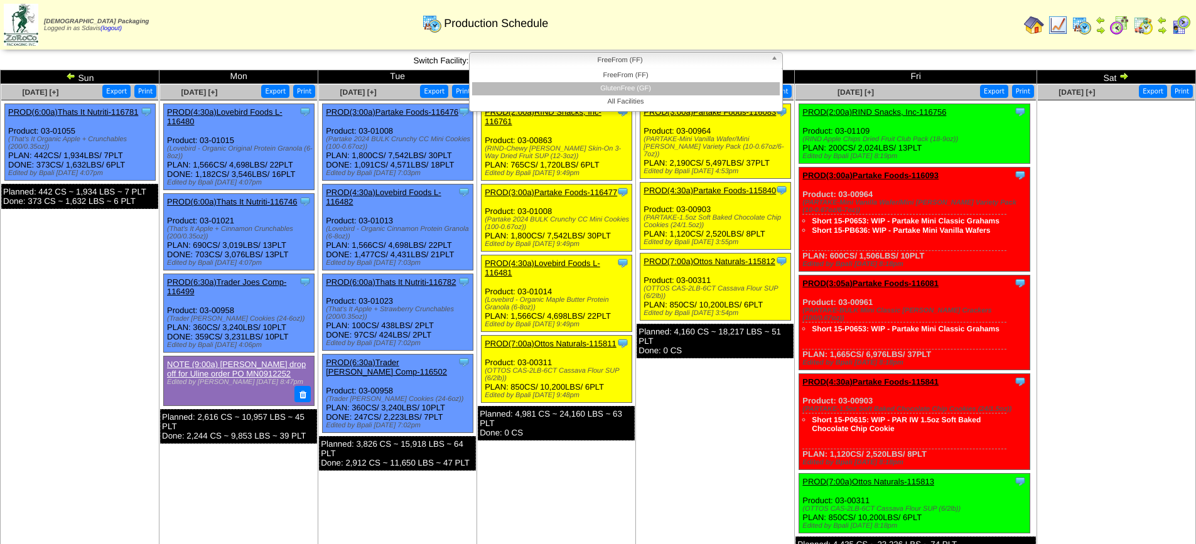
click at [637, 85] on li "GlutenFree (GF)" at bounding box center [626, 88] width 308 height 13
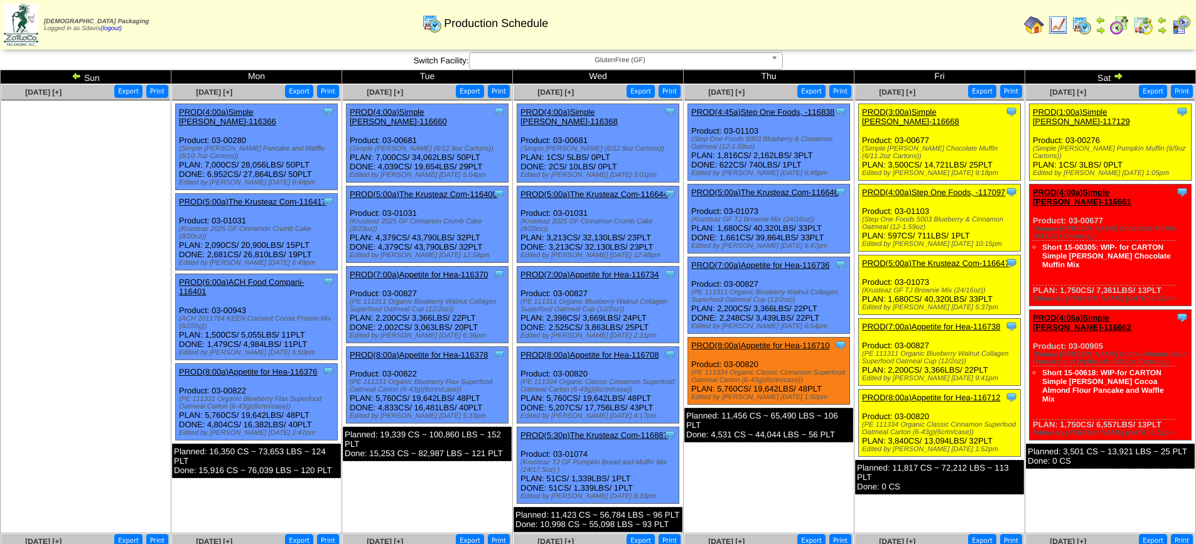
click at [931, 113] on link "PROD(3:00a)Simple [PERSON_NAME]-116668" at bounding box center [910, 116] width 97 height 19
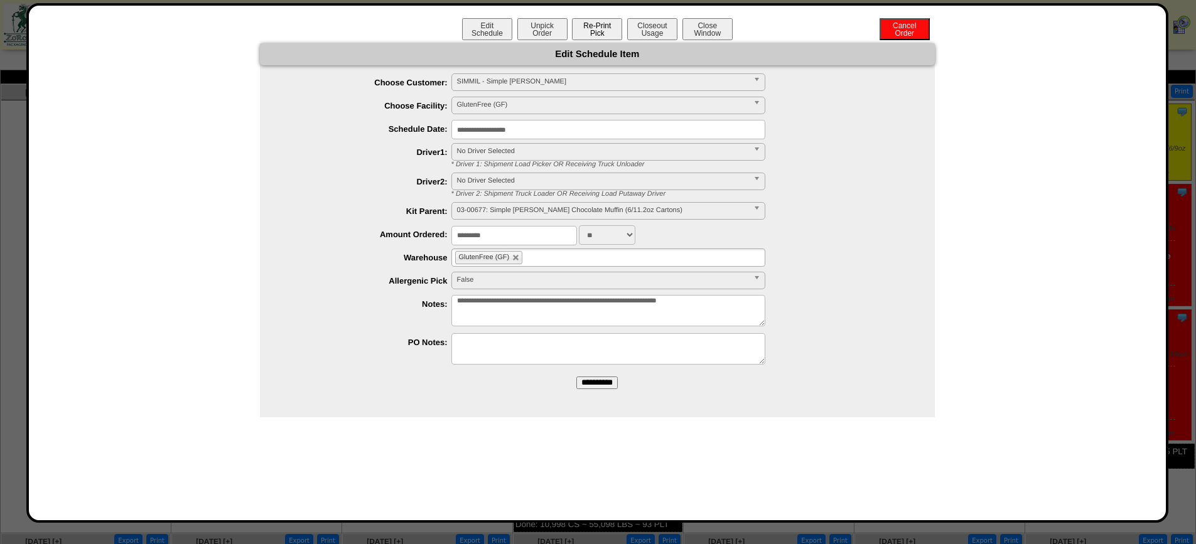
click at [594, 35] on button "Re-Print Pick" at bounding box center [597, 29] width 50 height 22
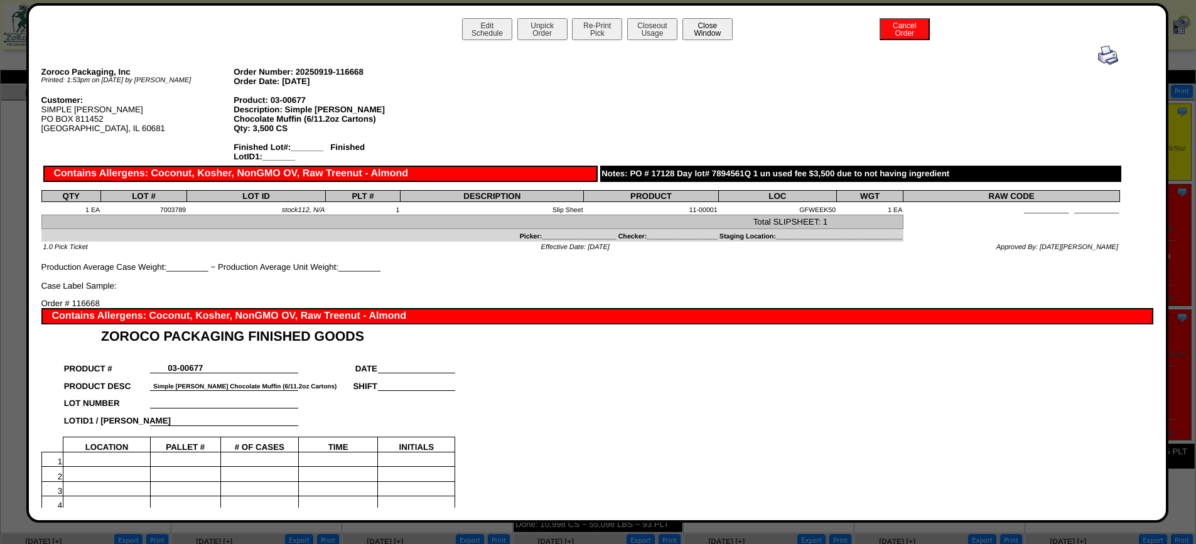
click at [704, 36] on button "Close Window" at bounding box center [707, 29] width 50 height 22
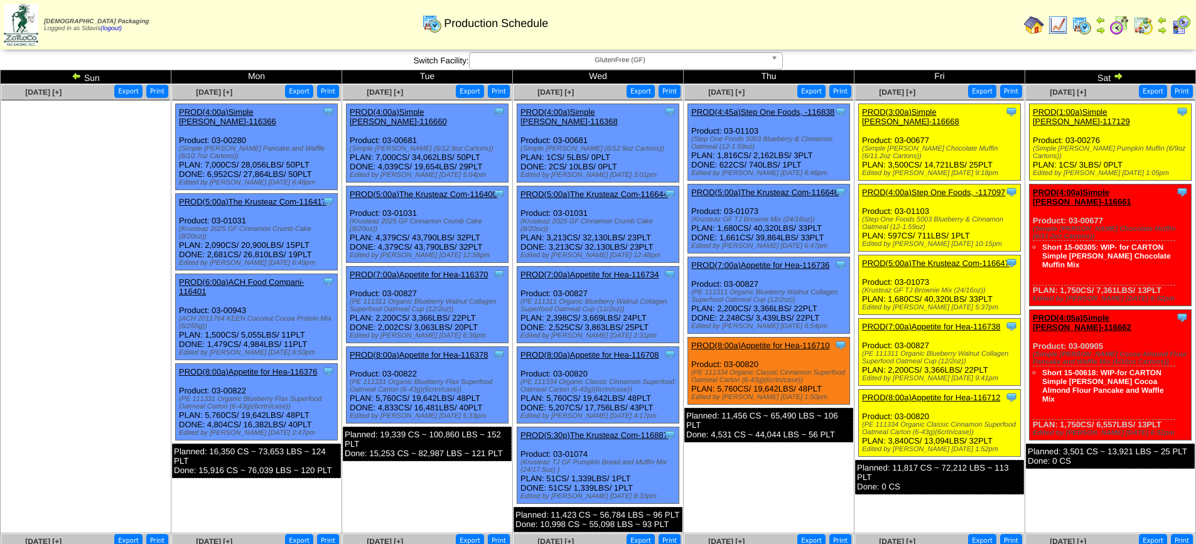
click at [920, 188] on link "PROD(4:00a)Step One Foods, -117097" at bounding box center [933, 192] width 143 height 9
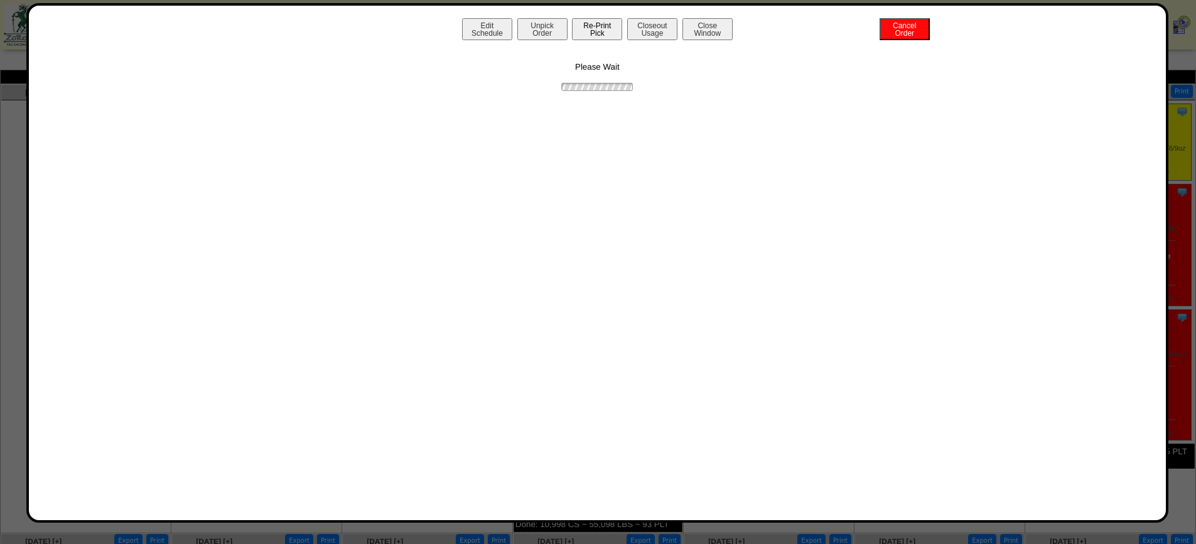
click at [587, 29] on button "Re-Print Pick" at bounding box center [597, 29] width 50 height 22
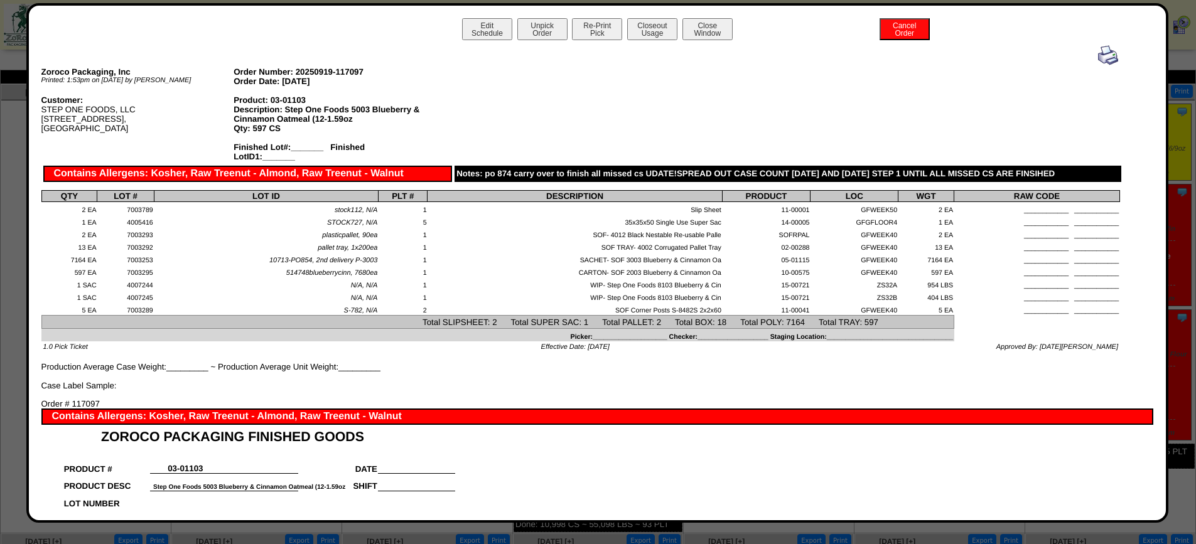
click at [705, 29] on button "Close Window" at bounding box center [707, 29] width 50 height 22
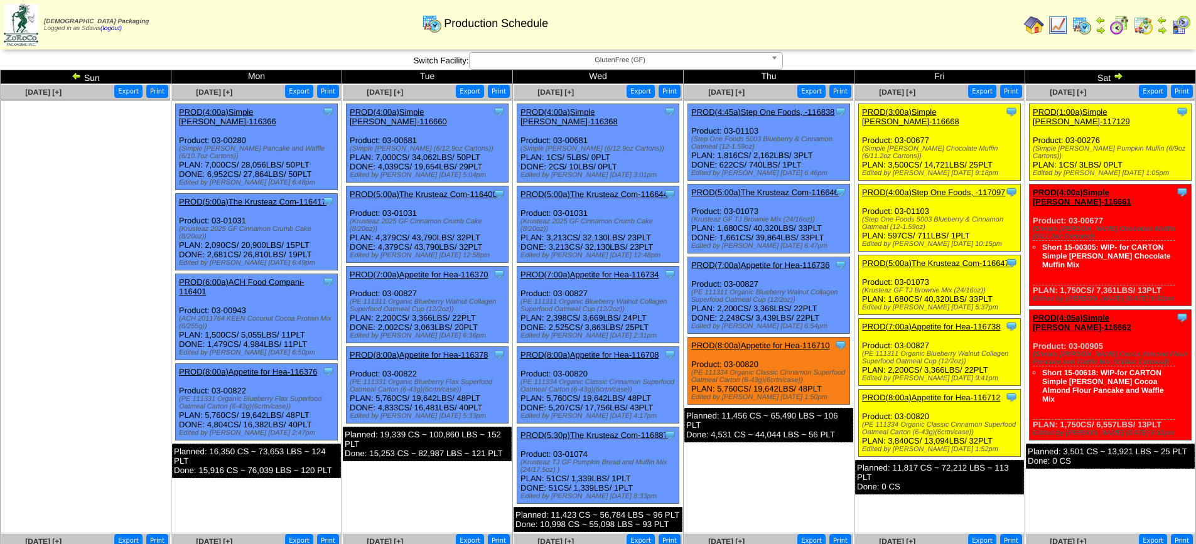
click at [935, 259] on link "PROD(5:00a)The Krusteaz Com-116647" at bounding box center [935, 263] width 147 height 9
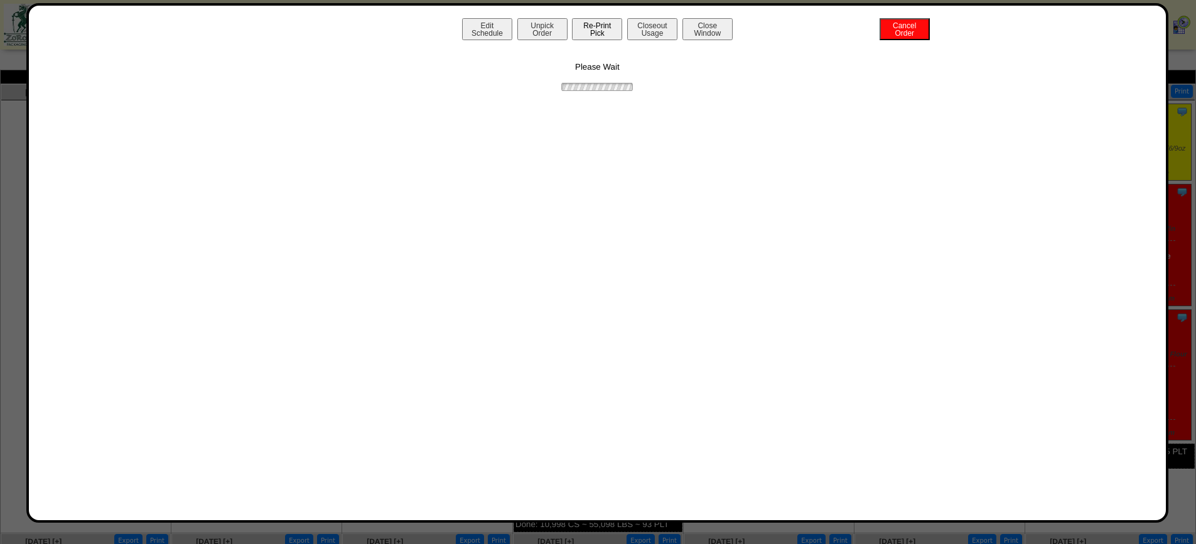
click at [594, 28] on button "Re-Print Pick" at bounding box center [597, 29] width 50 height 22
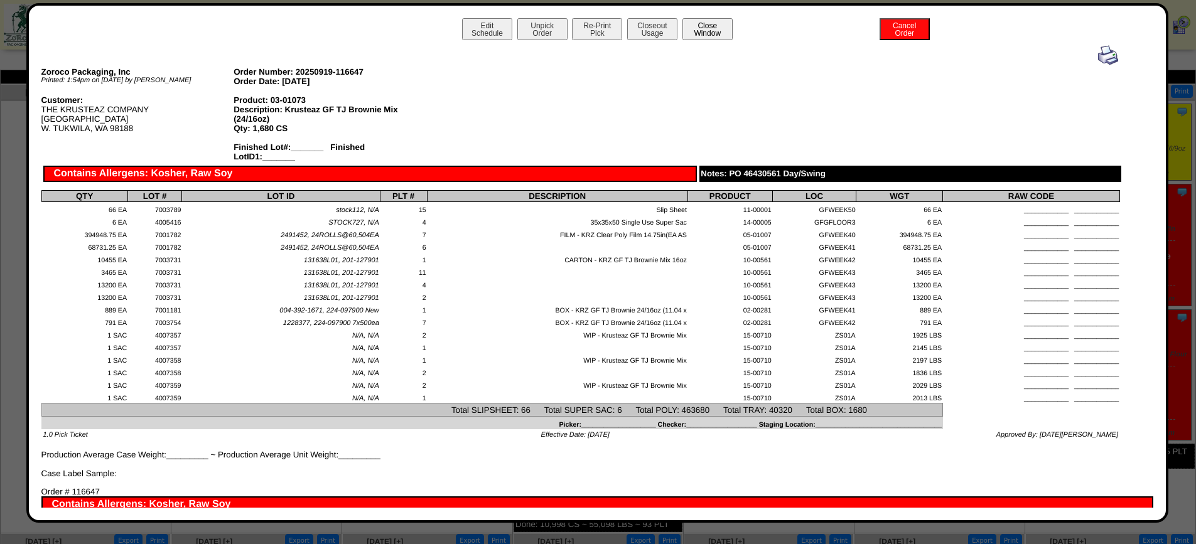
click at [698, 25] on button "Close Window" at bounding box center [707, 29] width 50 height 22
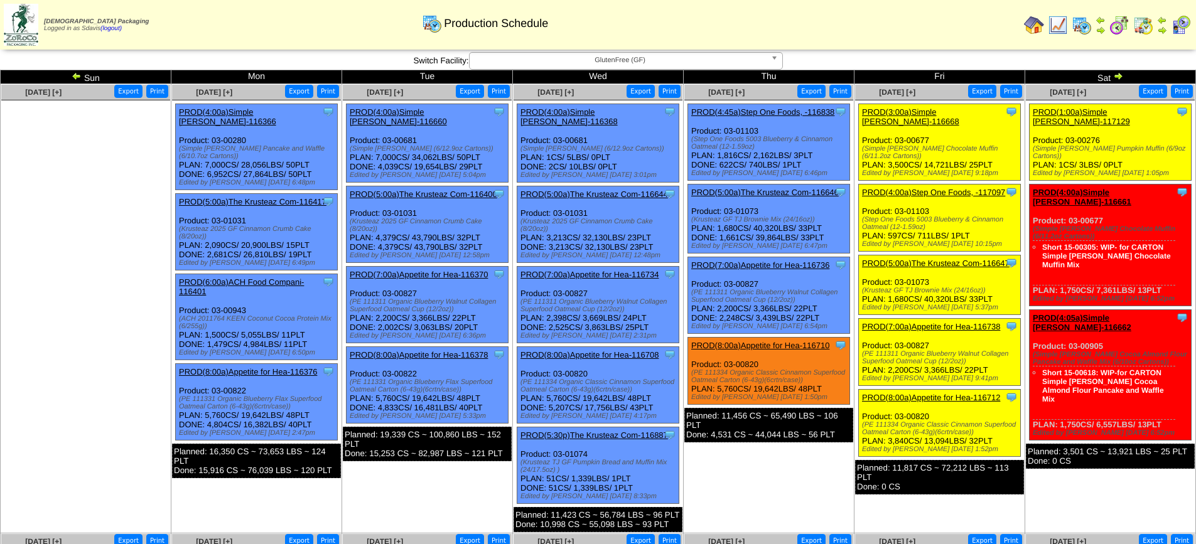
click at [946, 393] on link "PROD(8:00a)Appetite for Hea-116712" at bounding box center [931, 397] width 138 height 9
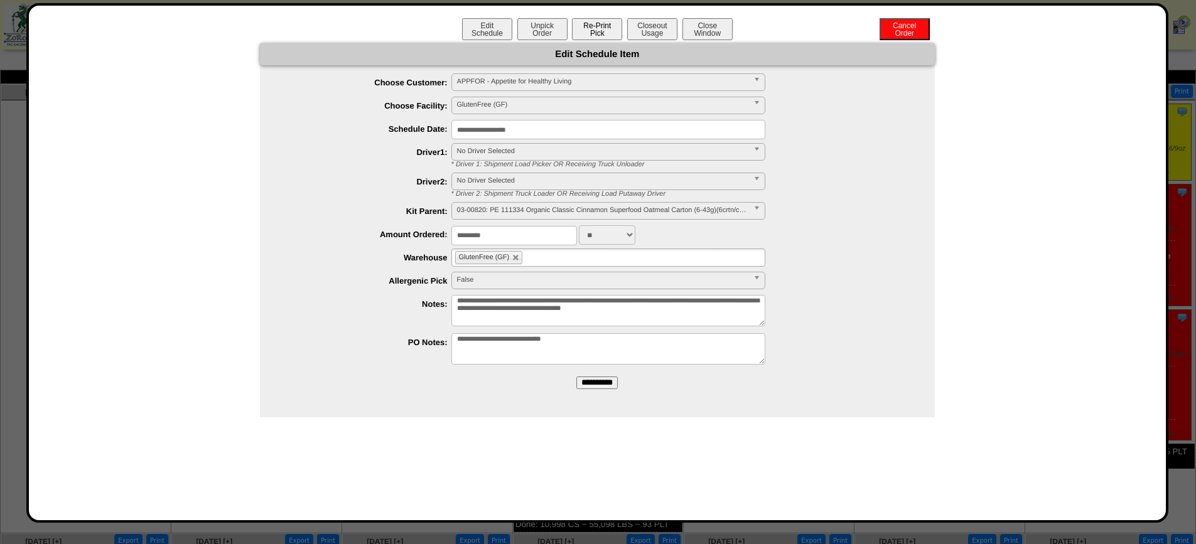
click at [583, 27] on button "Re-Print Pick" at bounding box center [597, 29] width 50 height 22
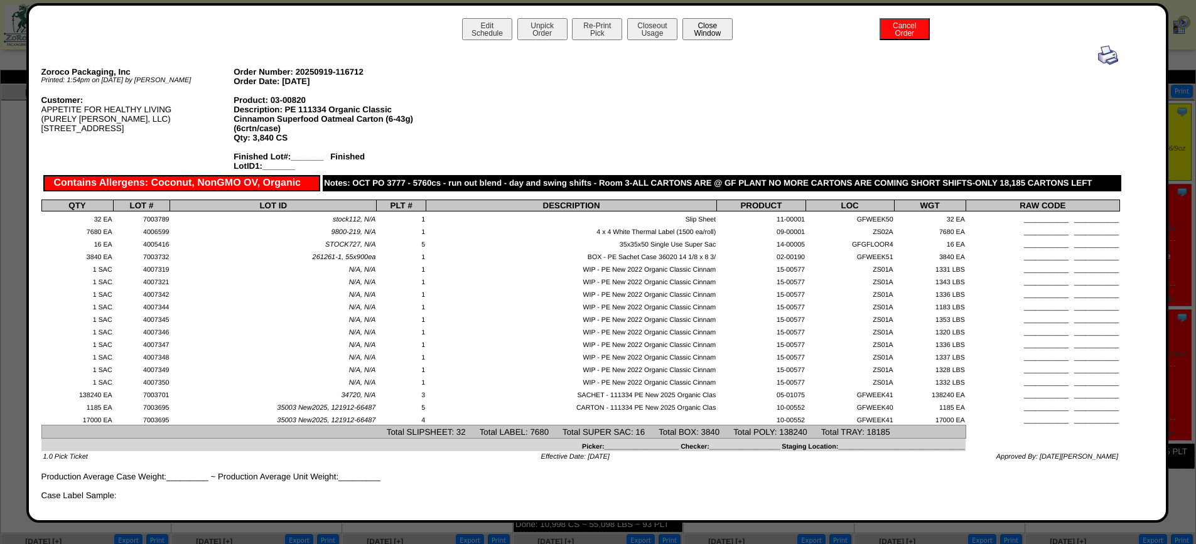
click at [705, 29] on button "Close Window" at bounding box center [707, 29] width 50 height 22
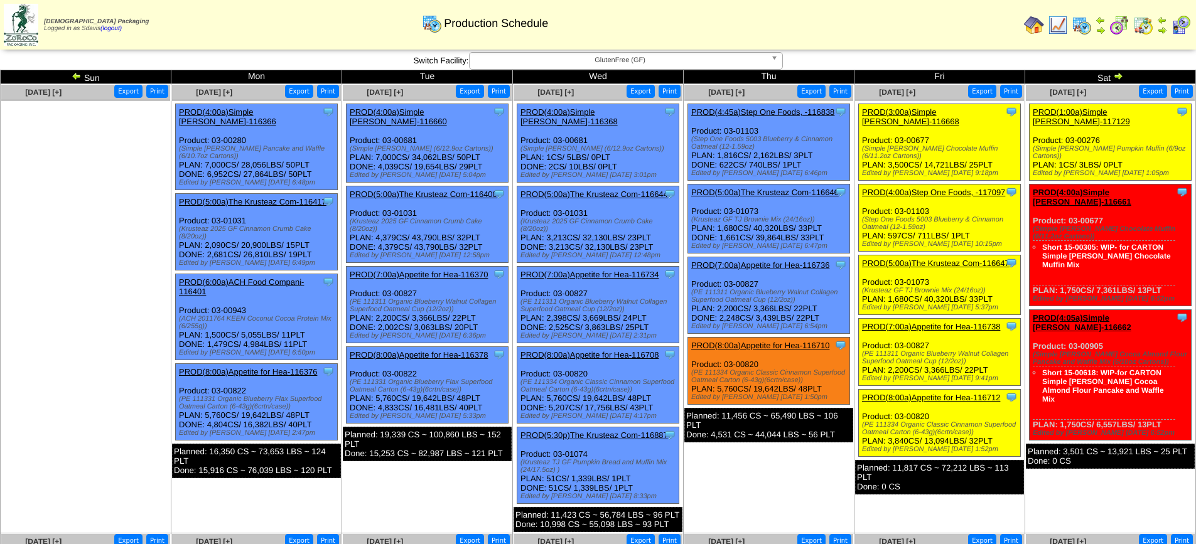
click at [940, 393] on link "PROD(8:00a)Appetite for Hea-116712" at bounding box center [931, 397] width 138 height 9
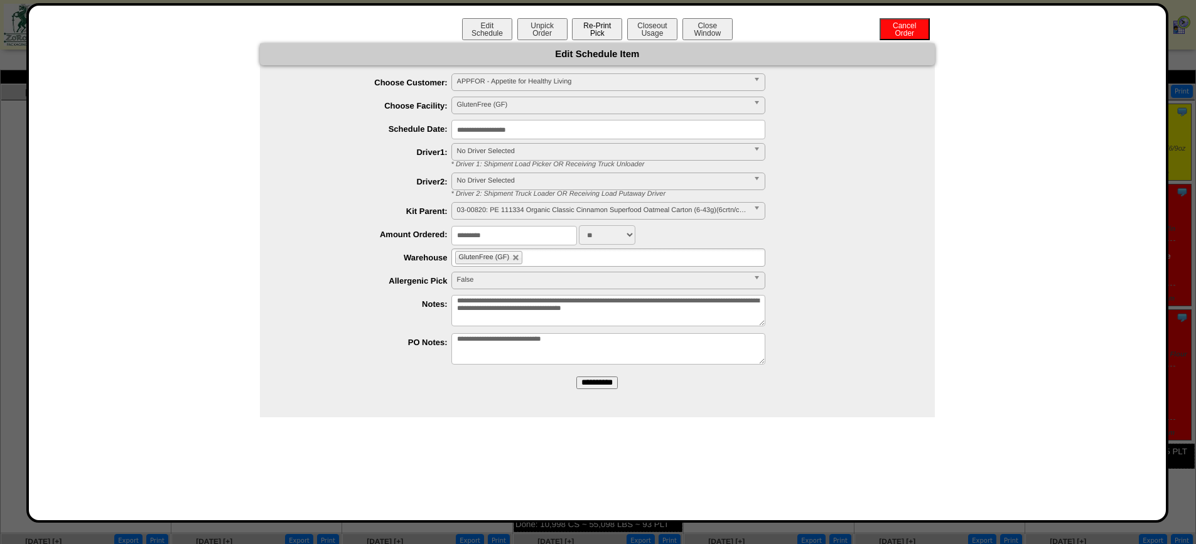
click at [595, 28] on button "Re-Print Pick" at bounding box center [597, 29] width 50 height 22
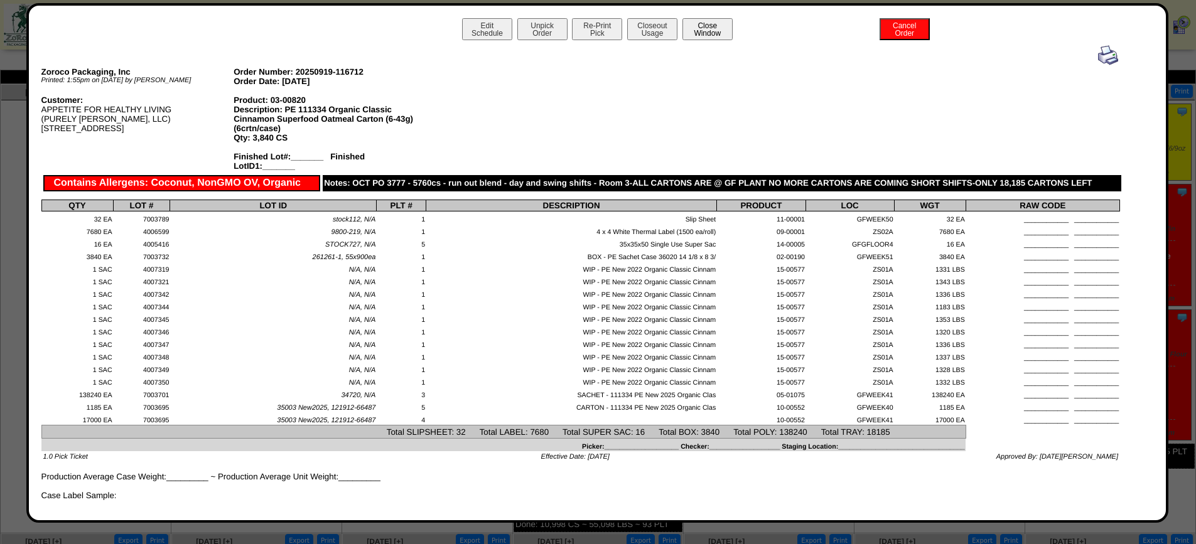
click at [697, 30] on button "Close Window" at bounding box center [707, 29] width 50 height 22
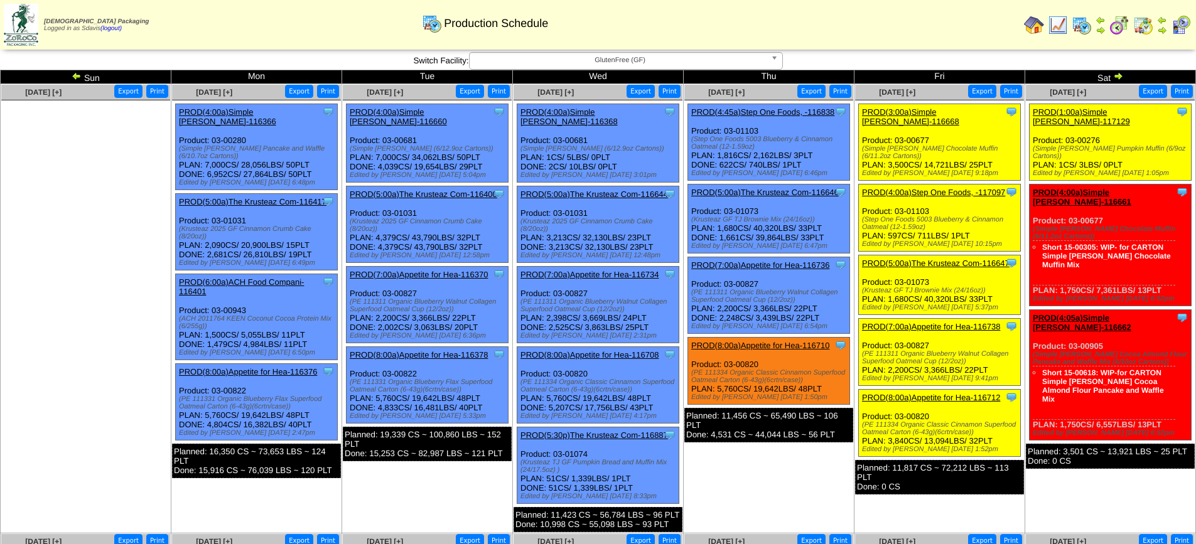
click at [1097, 112] on link "PROD(1:00a)Simple [PERSON_NAME]-117129" at bounding box center [1080, 116] width 97 height 19
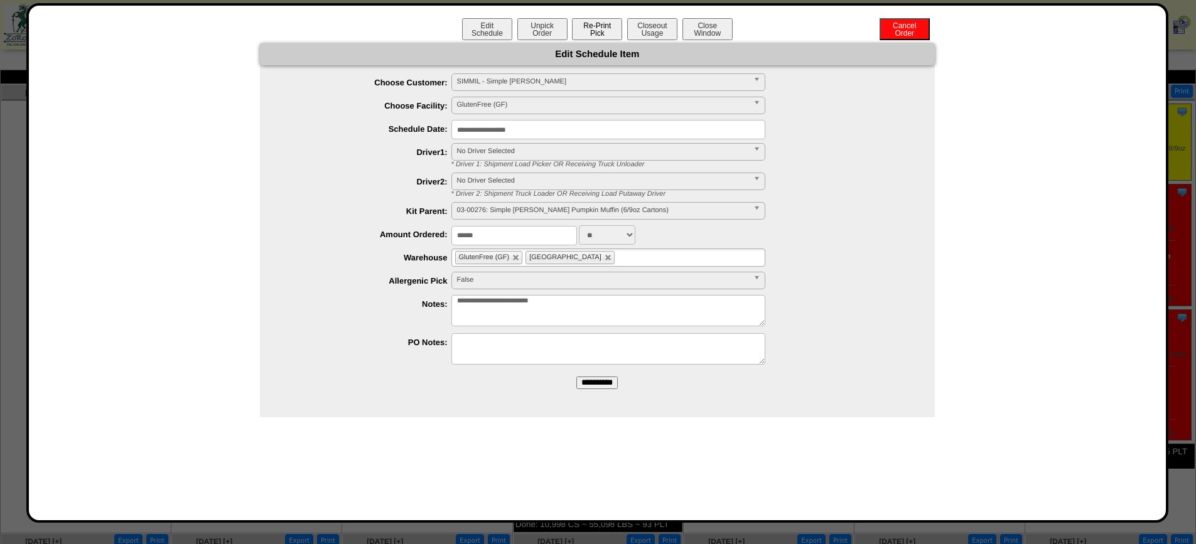
click at [585, 25] on button "Re-Print Pick" at bounding box center [597, 29] width 50 height 22
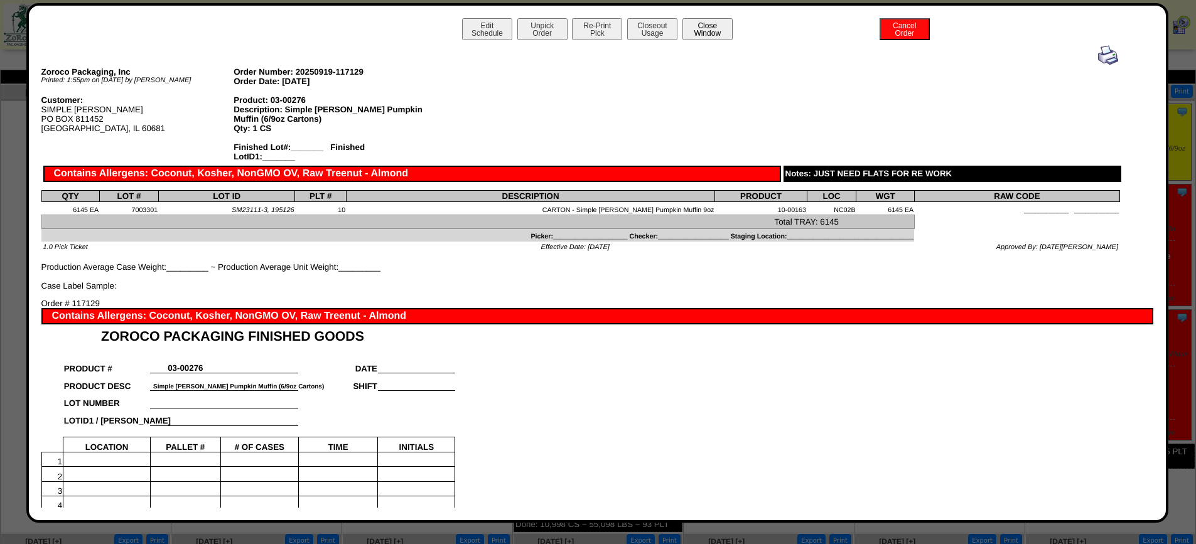
click at [709, 33] on button "Close Window" at bounding box center [707, 29] width 50 height 22
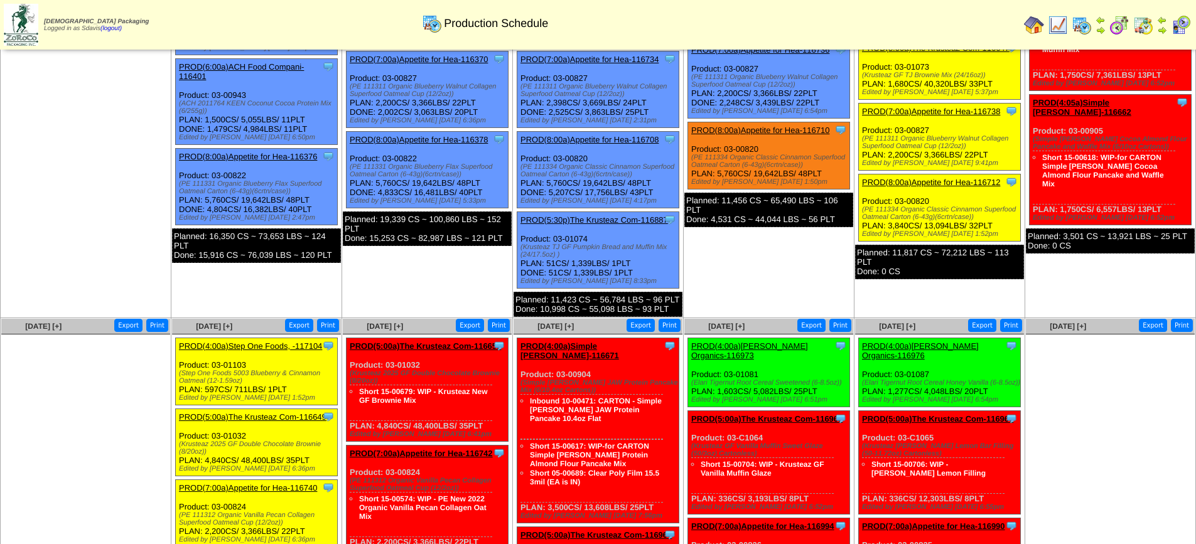
scroll to position [251, 0]
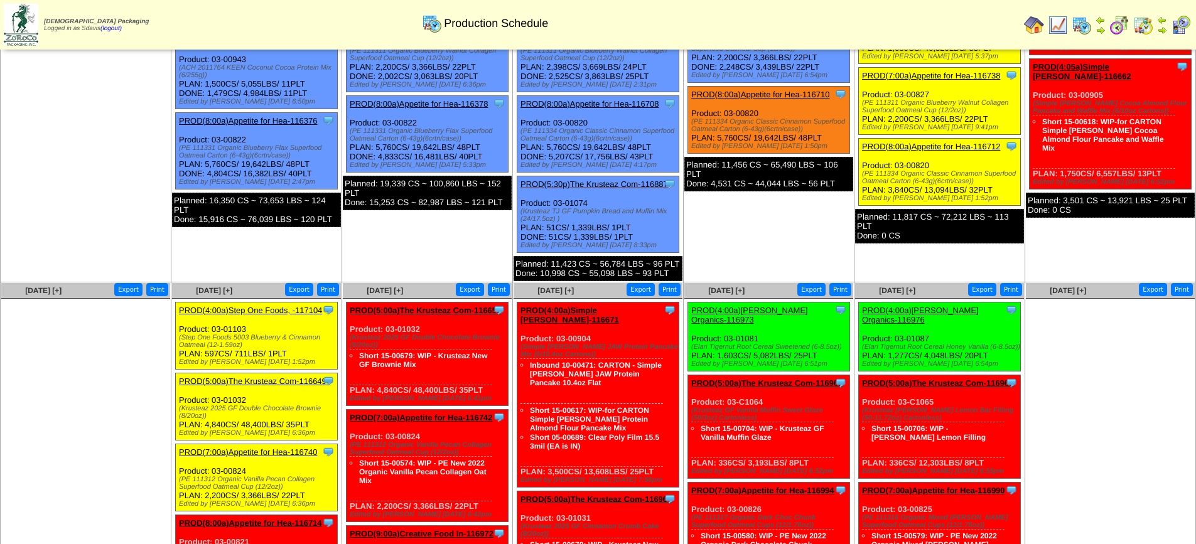
click at [280, 306] on link "PROD(4:00a)Step One Foods, -117104" at bounding box center [250, 310] width 143 height 9
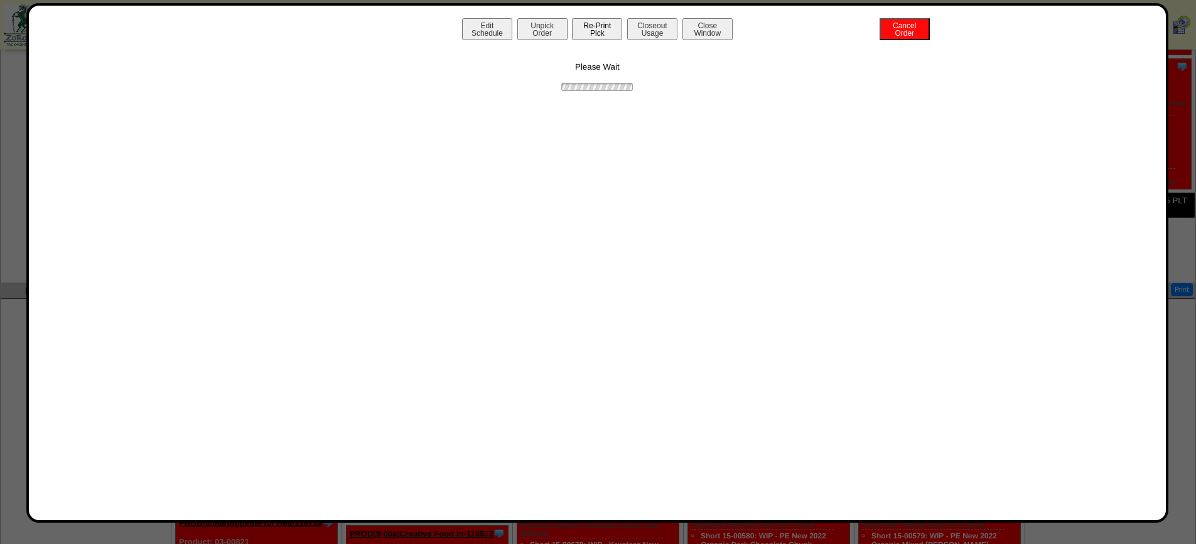
click at [591, 31] on button "Re-Print Pick" at bounding box center [597, 29] width 50 height 22
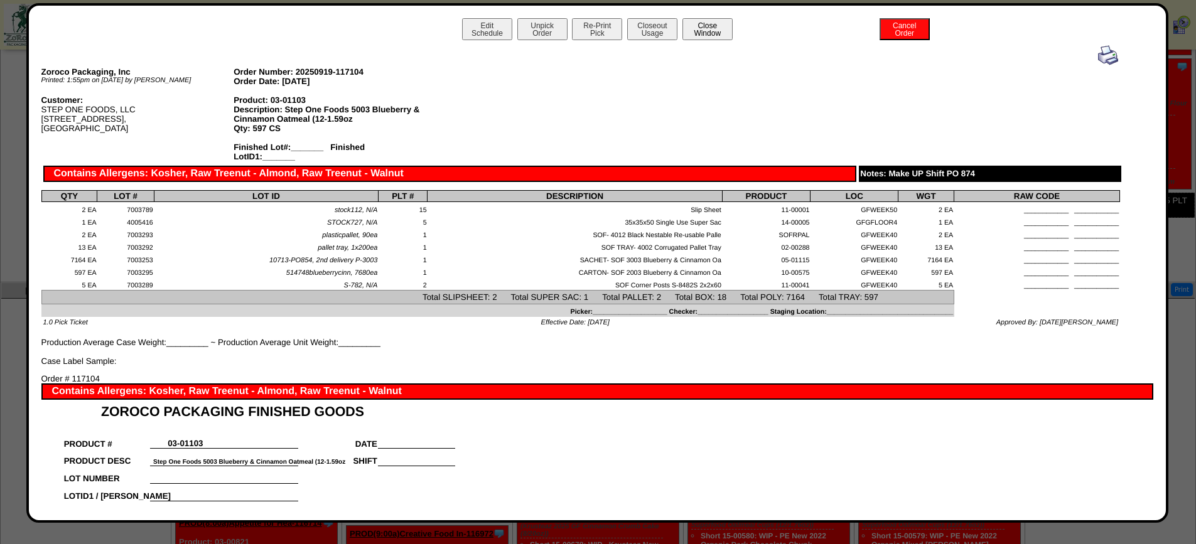
click at [710, 33] on button "Close Window" at bounding box center [707, 29] width 50 height 22
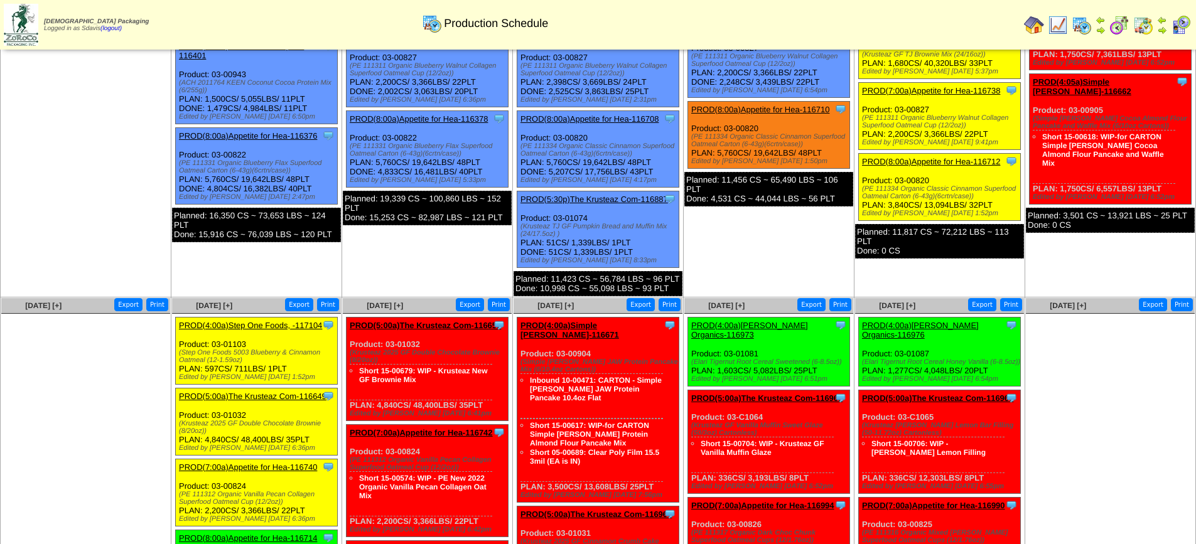
scroll to position [251, 0]
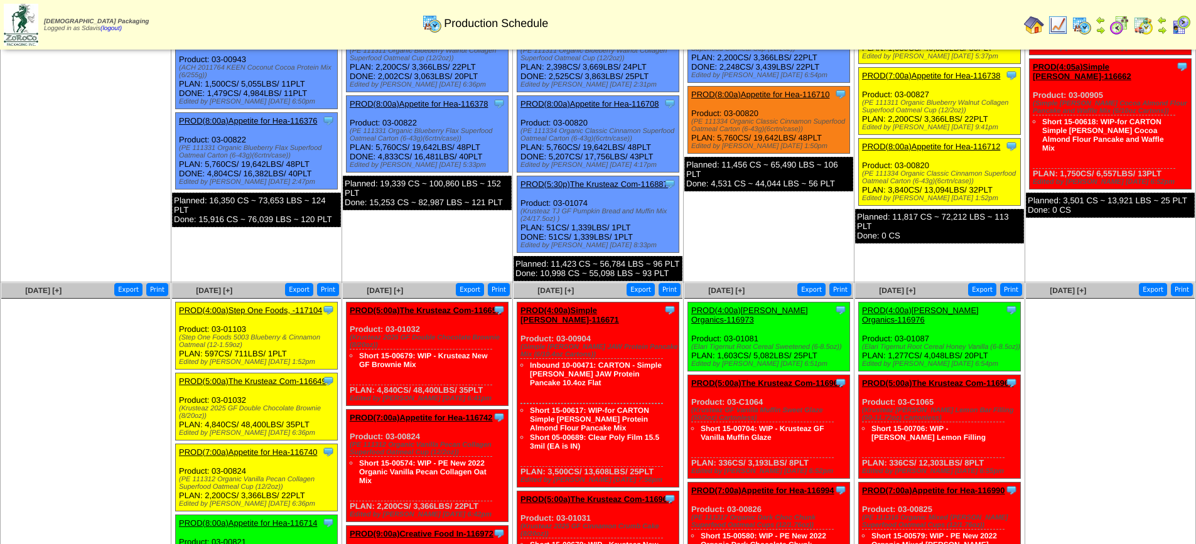
click at [212, 377] on link "PROD(5:00a)The Krusteaz Com-116649" at bounding box center [252, 381] width 147 height 9
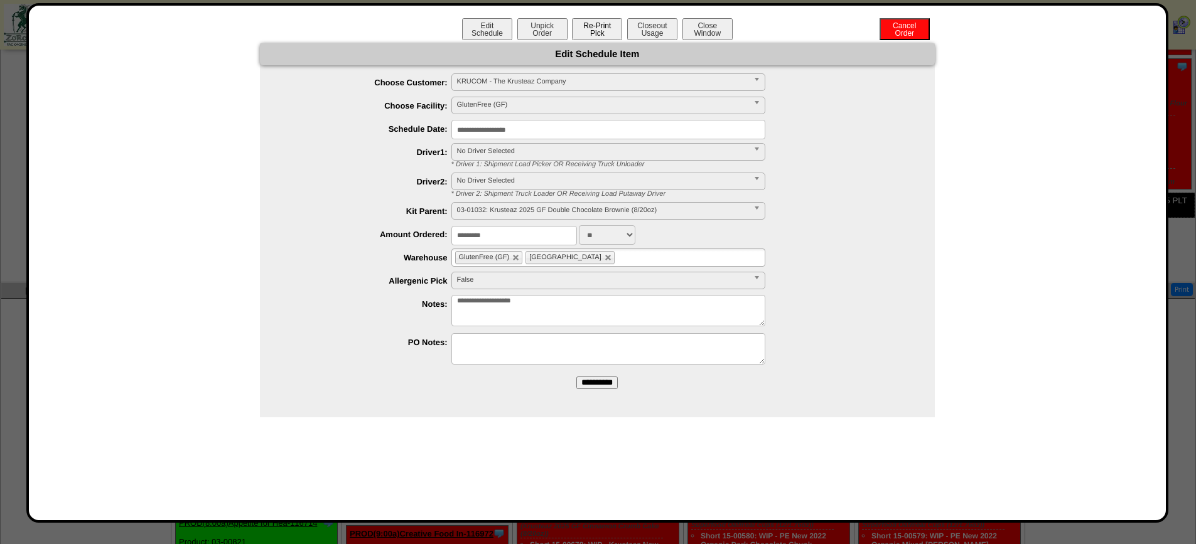
click at [595, 26] on button "Re-Print Pick" at bounding box center [597, 29] width 50 height 22
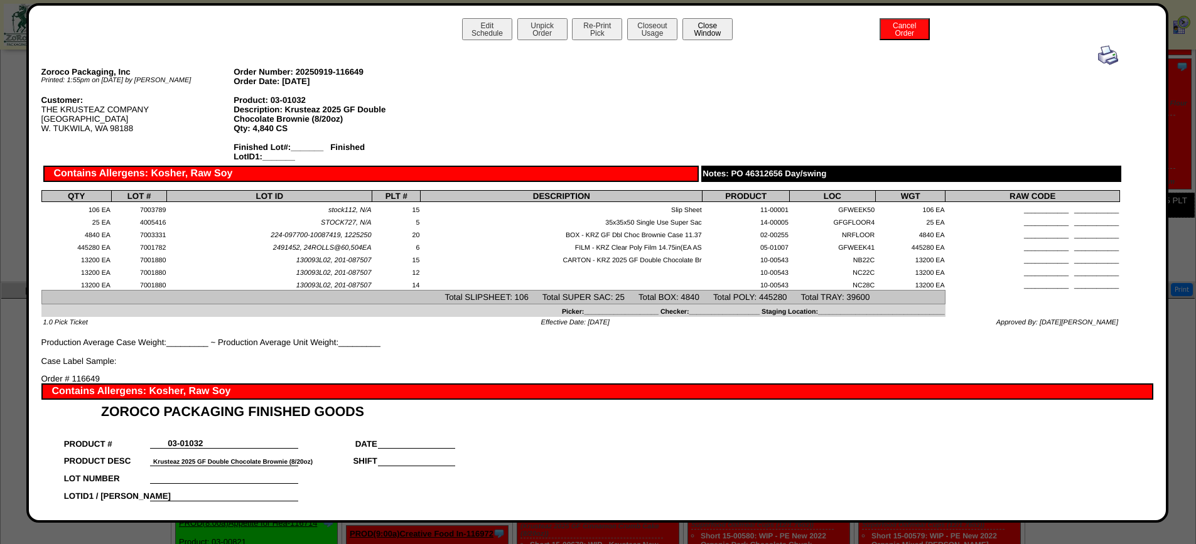
click at [707, 30] on button "Close Window" at bounding box center [707, 29] width 50 height 22
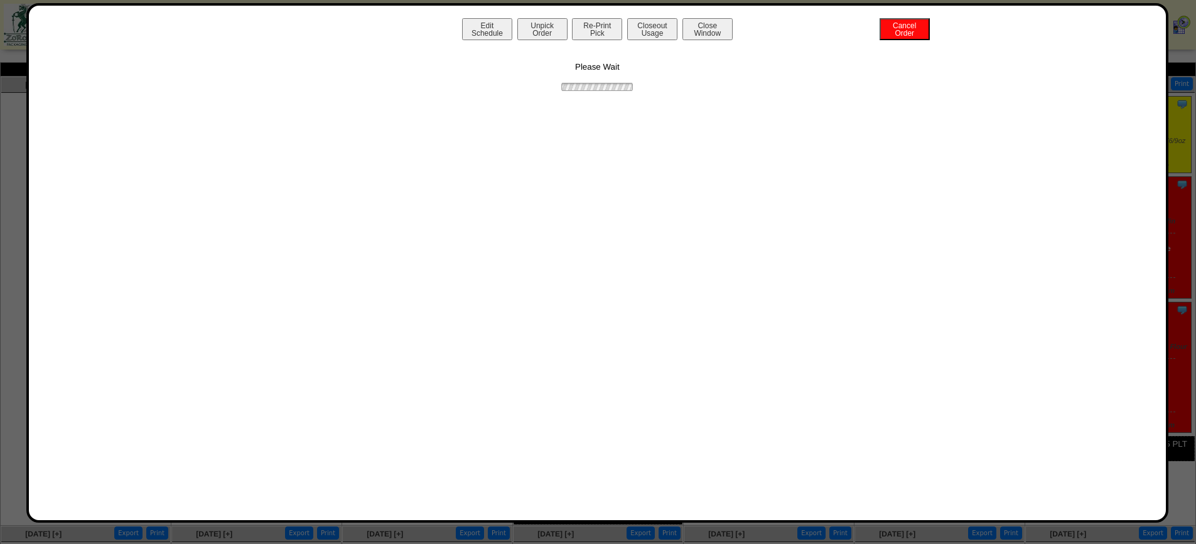
scroll to position [0, 0]
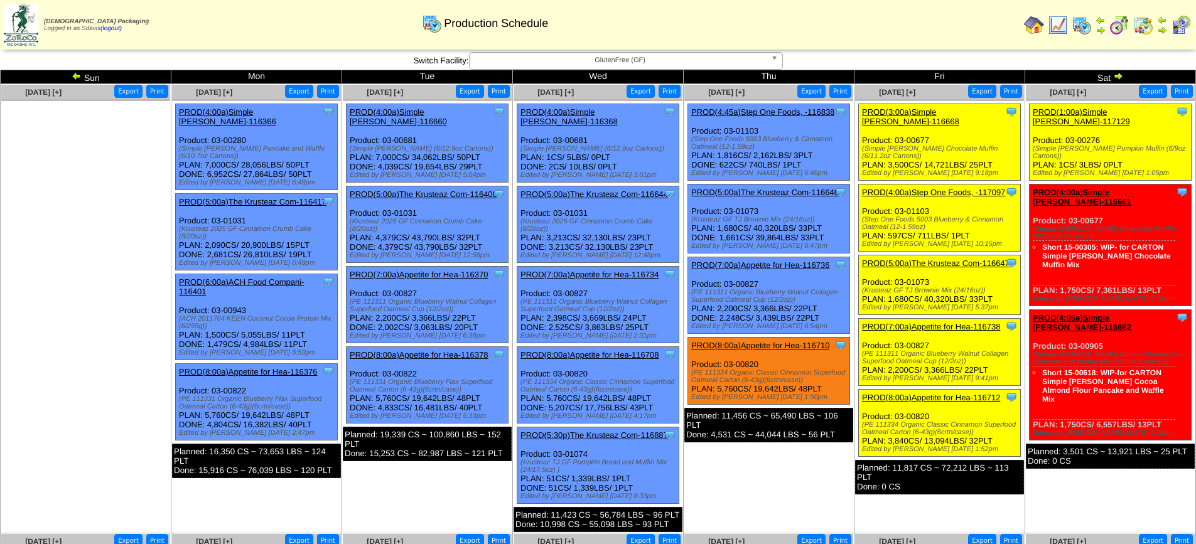
click at [1095, 110] on link "PROD(1:00a)Simple [PERSON_NAME]-117129" at bounding box center [1080, 116] width 97 height 19
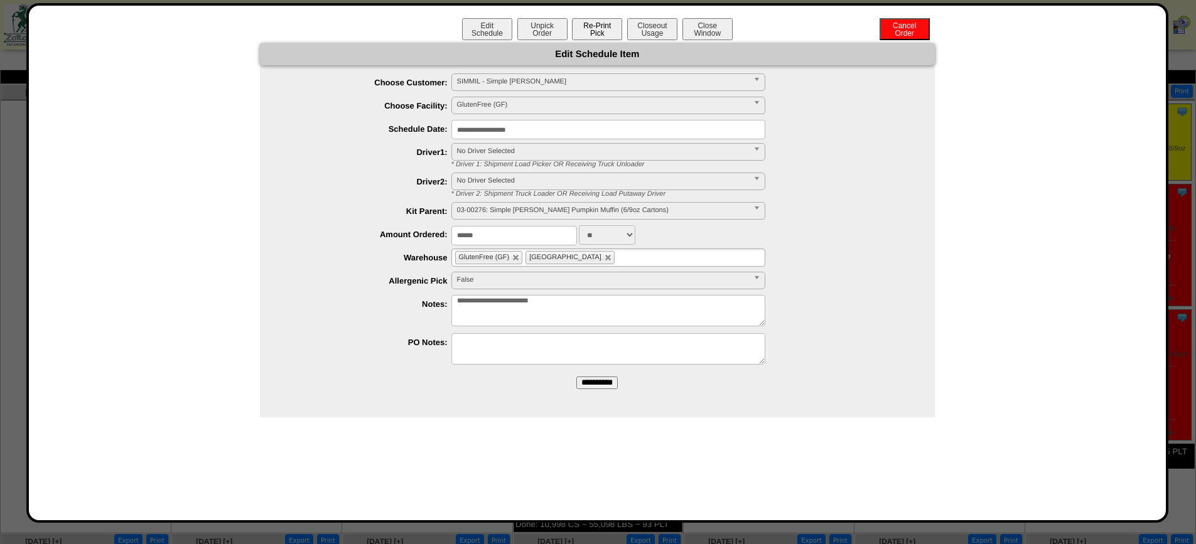
click at [601, 28] on button "Re-Print Pick" at bounding box center [597, 29] width 50 height 22
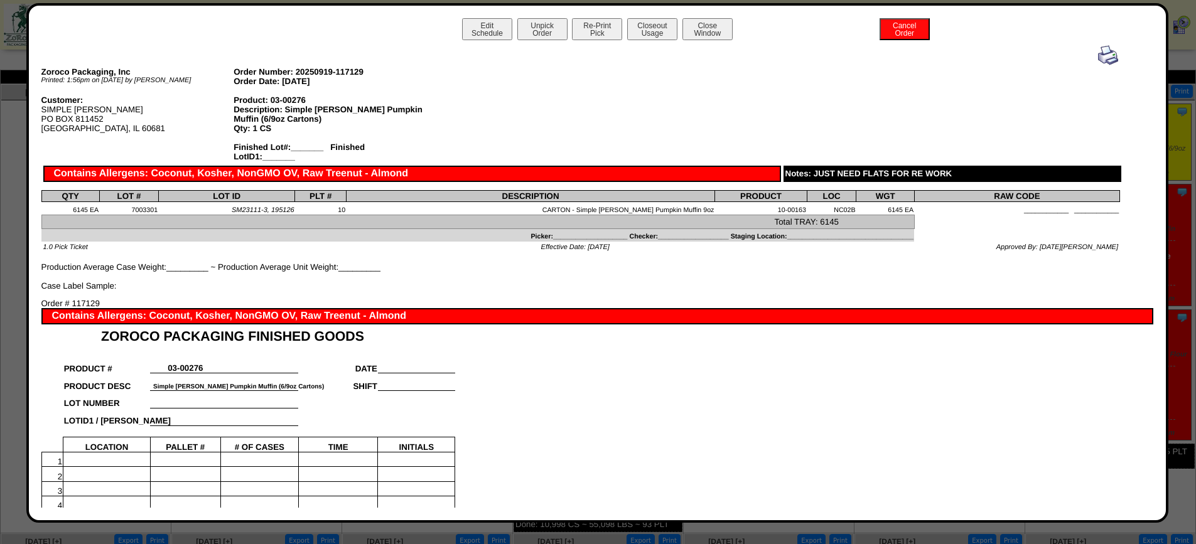
click at [706, 29] on button "Close Window" at bounding box center [707, 29] width 50 height 22
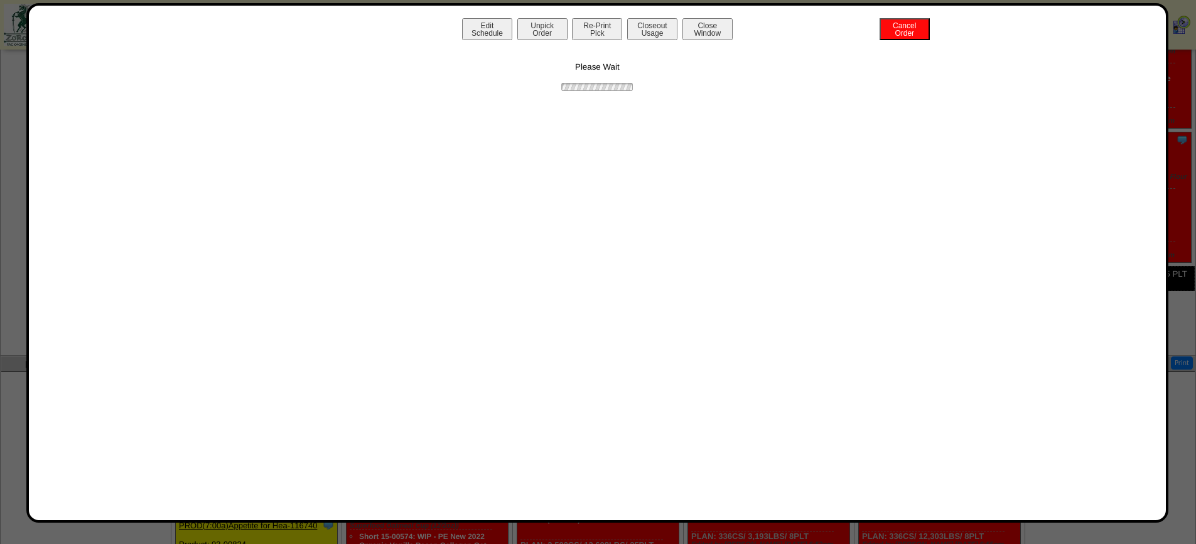
scroll to position [188, 0]
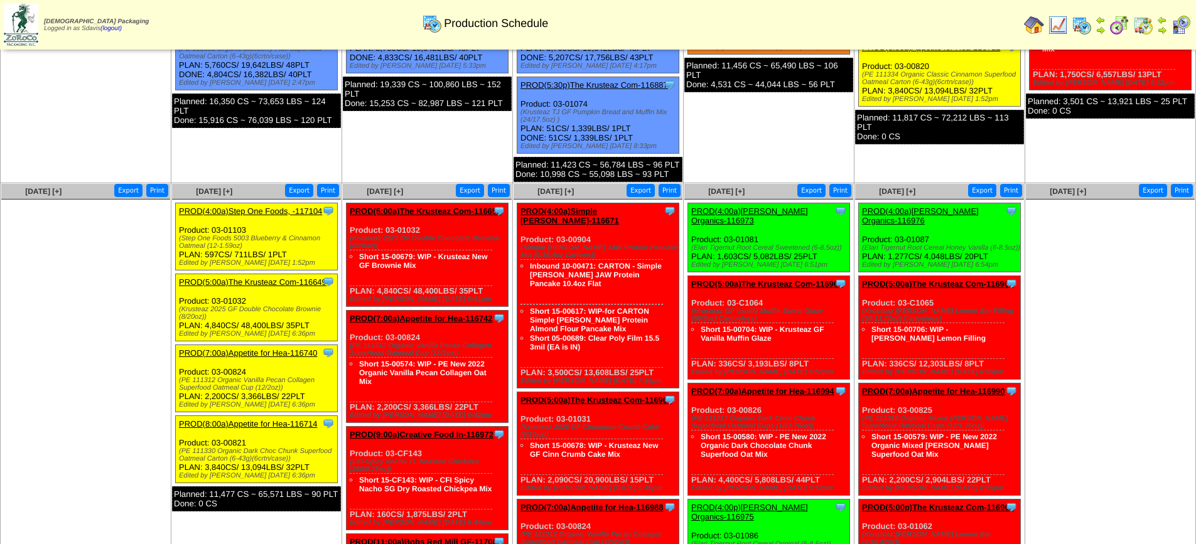
scroll to position [377, 0]
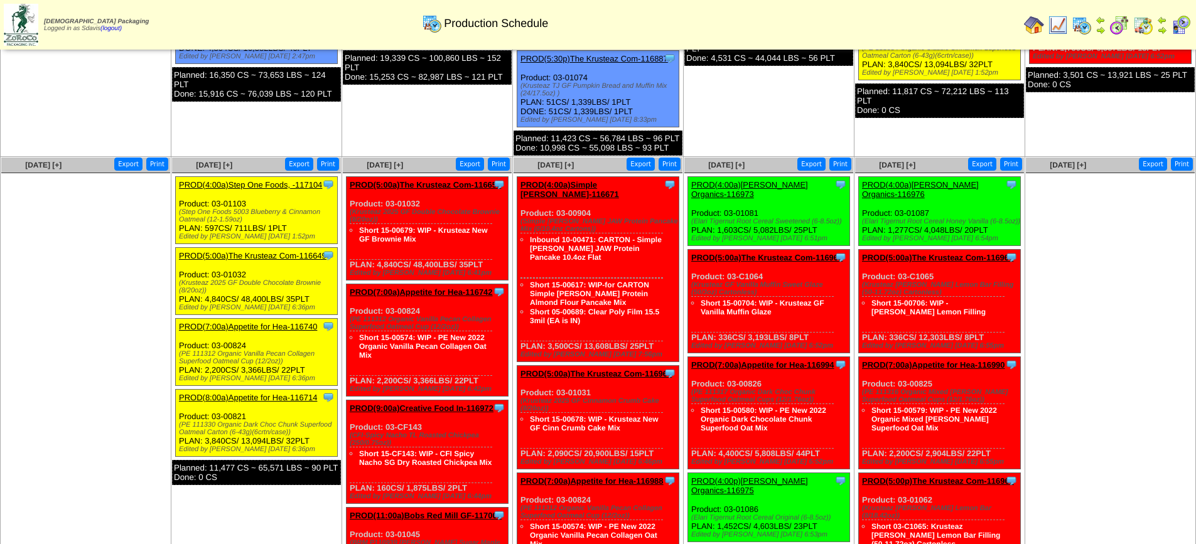
click at [218, 180] on link "PROD(4:00a)Step One Foods, -117104" at bounding box center [250, 184] width 143 height 9
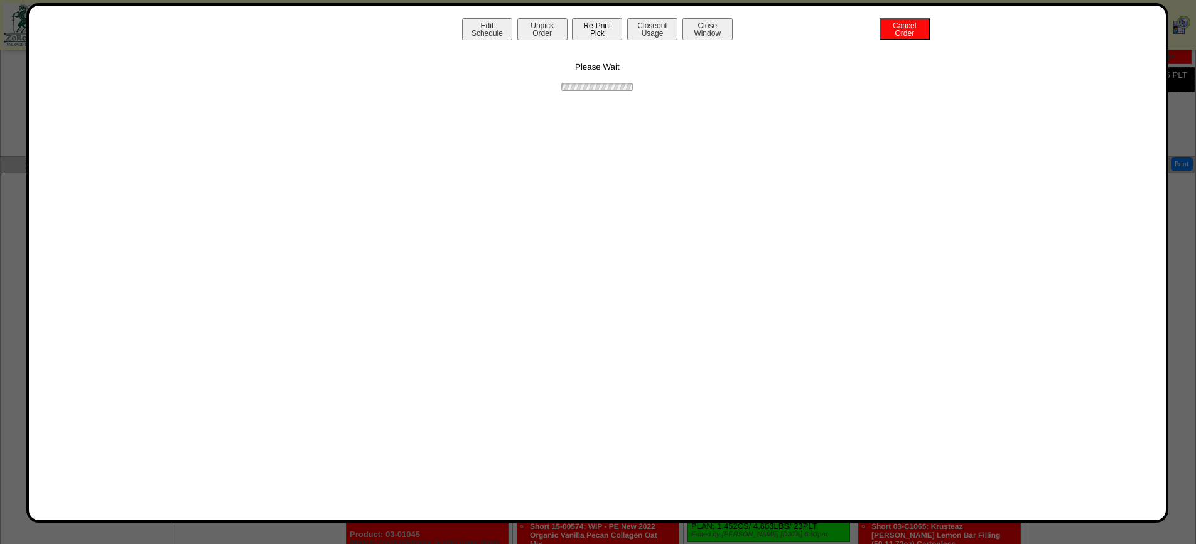
click at [586, 26] on button "Re-Print Pick" at bounding box center [597, 29] width 50 height 22
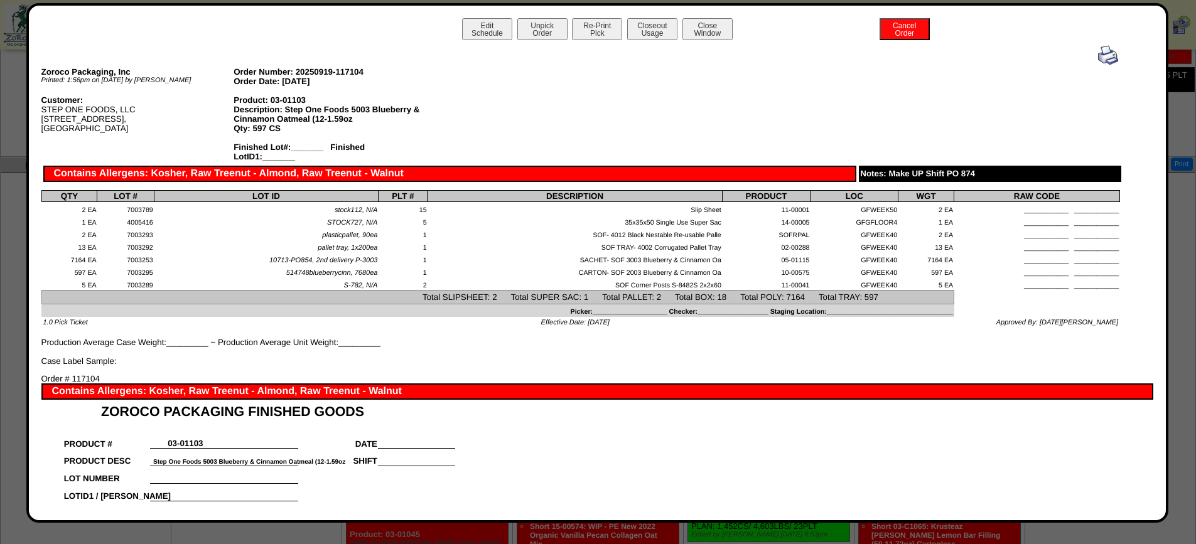
click at [1100, 60] on img at bounding box center [1108, 55] width 20 height 20
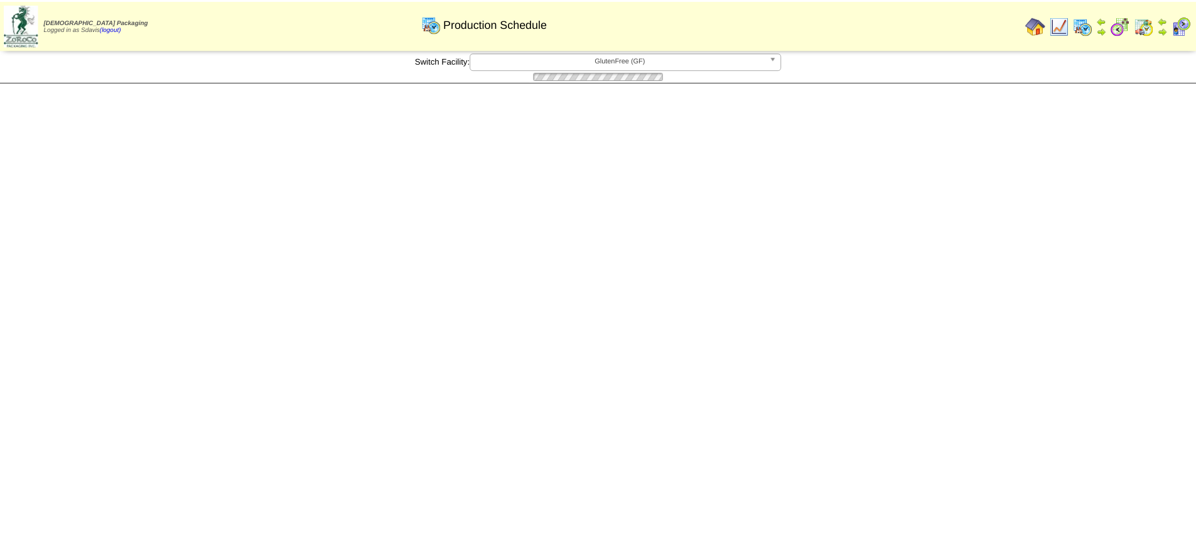
scroll to position [377, 0]
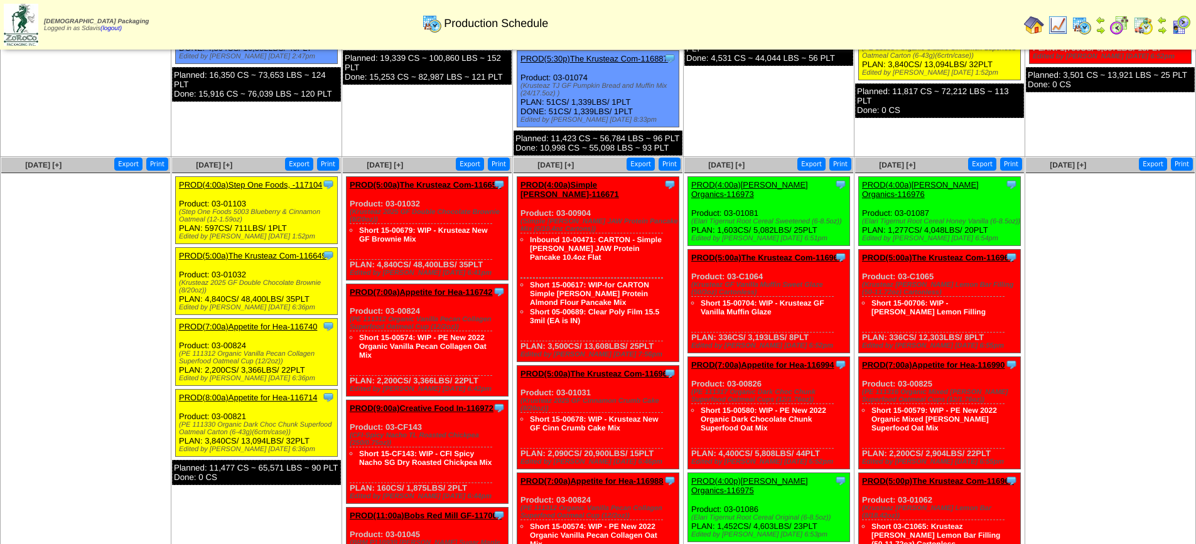
click at [273, 251] on link "PROD(5:00a)The Krusteaz Com-116649" at bounding box center [252, 255] width 147 height 9
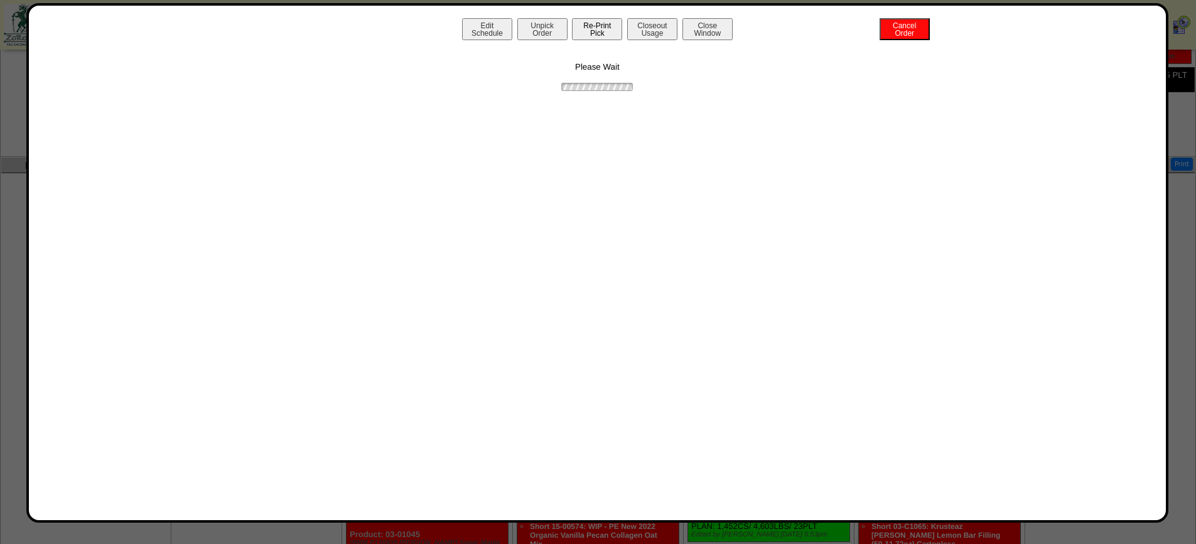
click at [593, 29] on button "Re-Print Pick" at bounding box center [597, 29] width 50 height 22
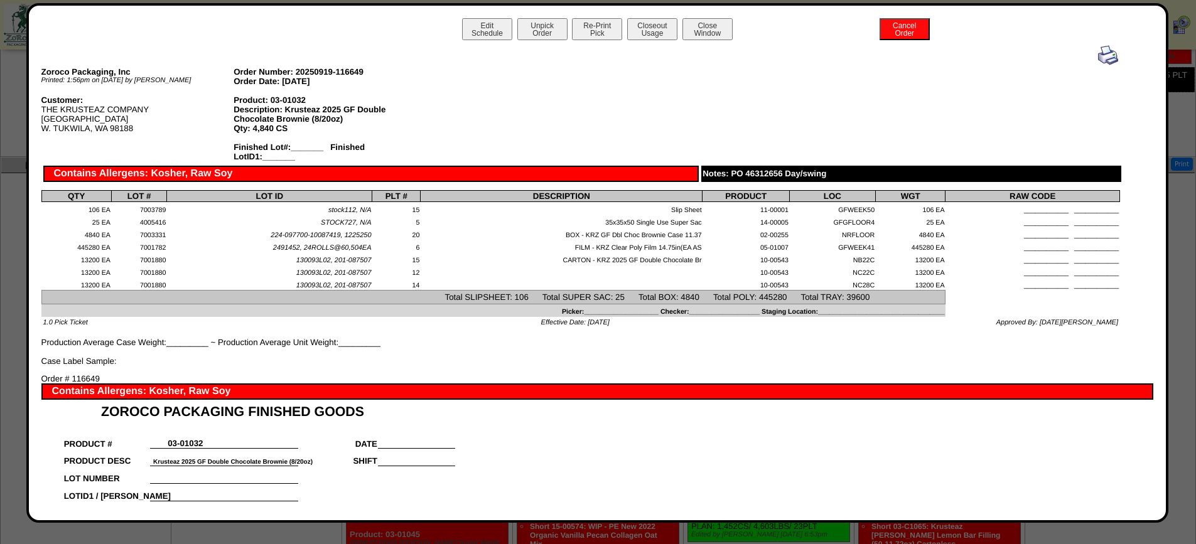
click at [1103, 55] on img at bounding box center [1108, 55] width 20 height 20
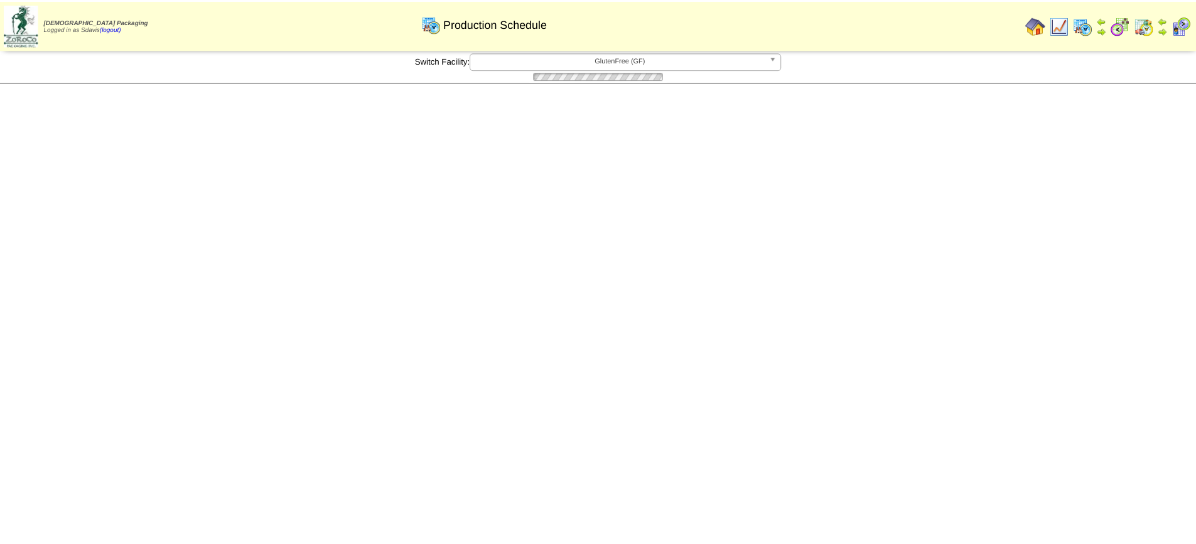
scroll to position [377, 0]
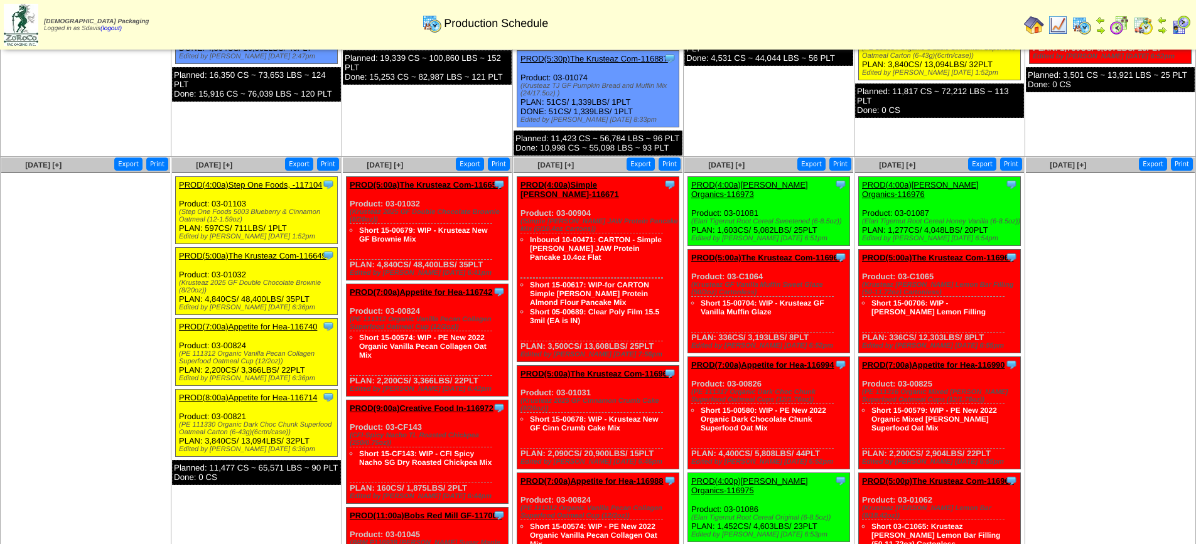
click at [239, 322] on link "PROD(7:00a)Appetite for Hea-116740" at bounding box center [248, 326] width 138 height 9
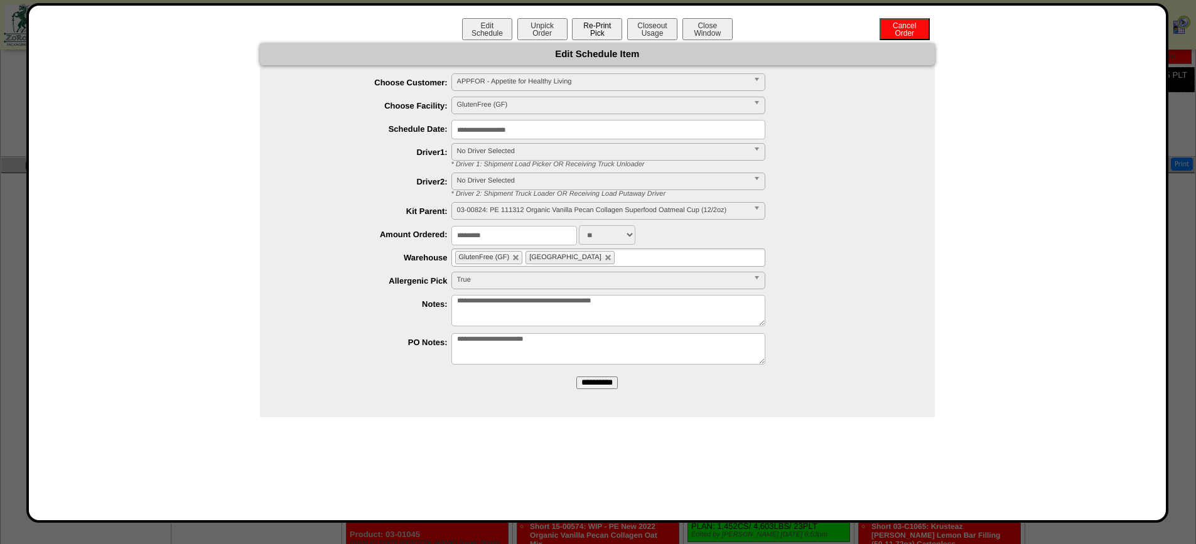
click at [583, 33] on button "Re-Print Pick" at bounding box center [597, 29] width 50 height 22
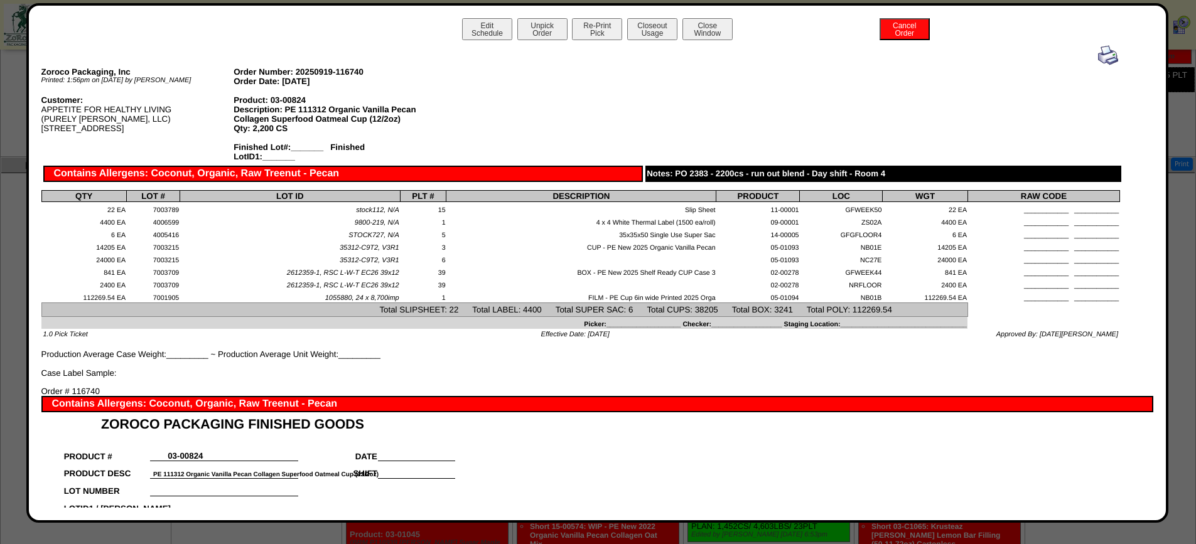
click at [1105, 55] on img at bounding box center [1108, 55] width 20 height 20
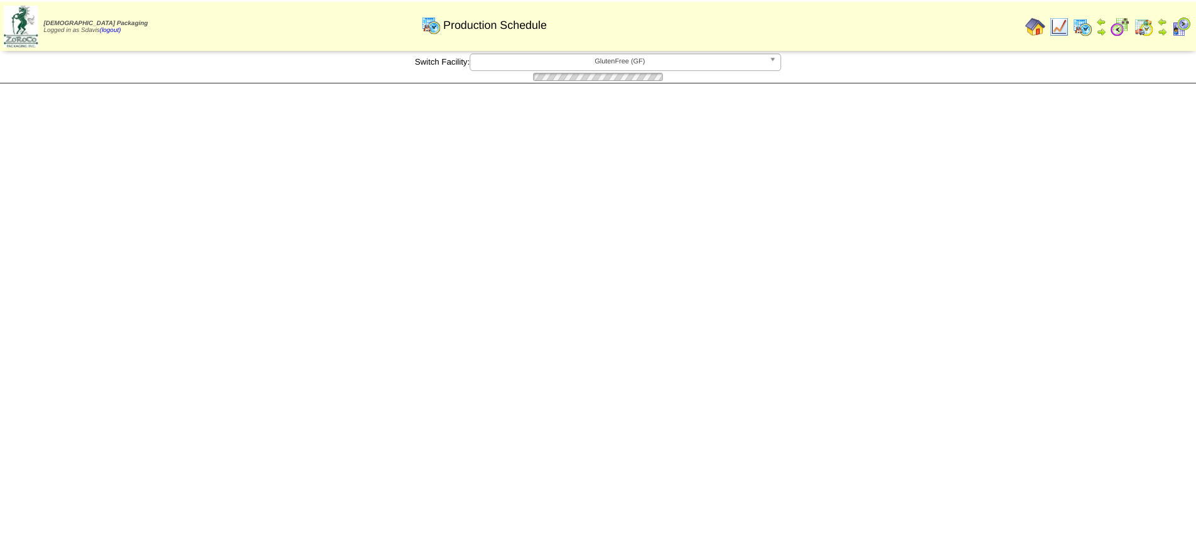
scroll to position [377, 0]
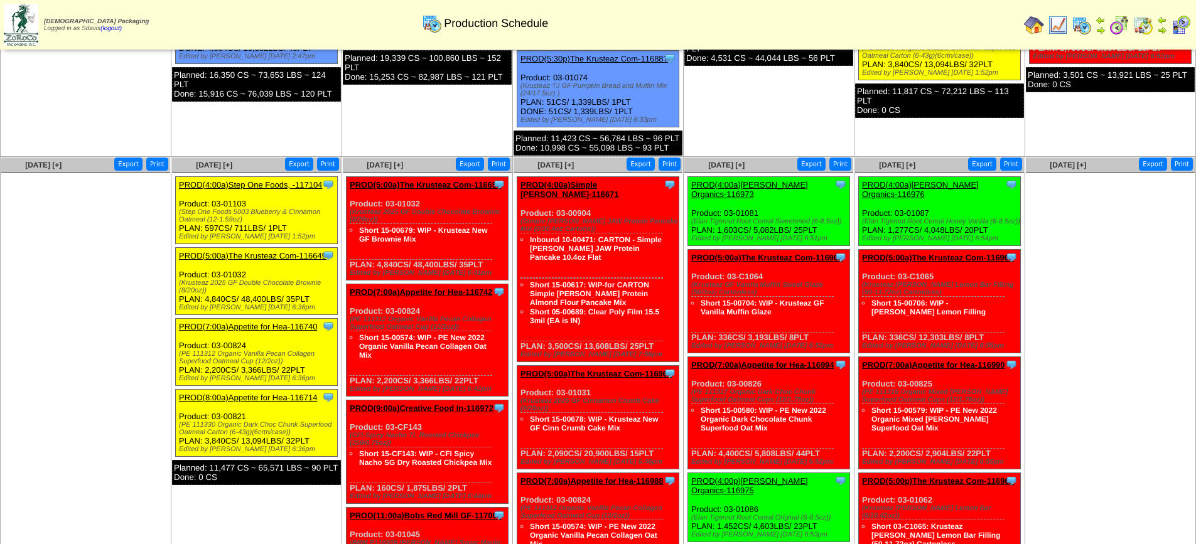
click at [224, 393] on link "PROD(8:00a)Appetite for Hea-116714" at bounding box center [248, 397] width 138 height 9
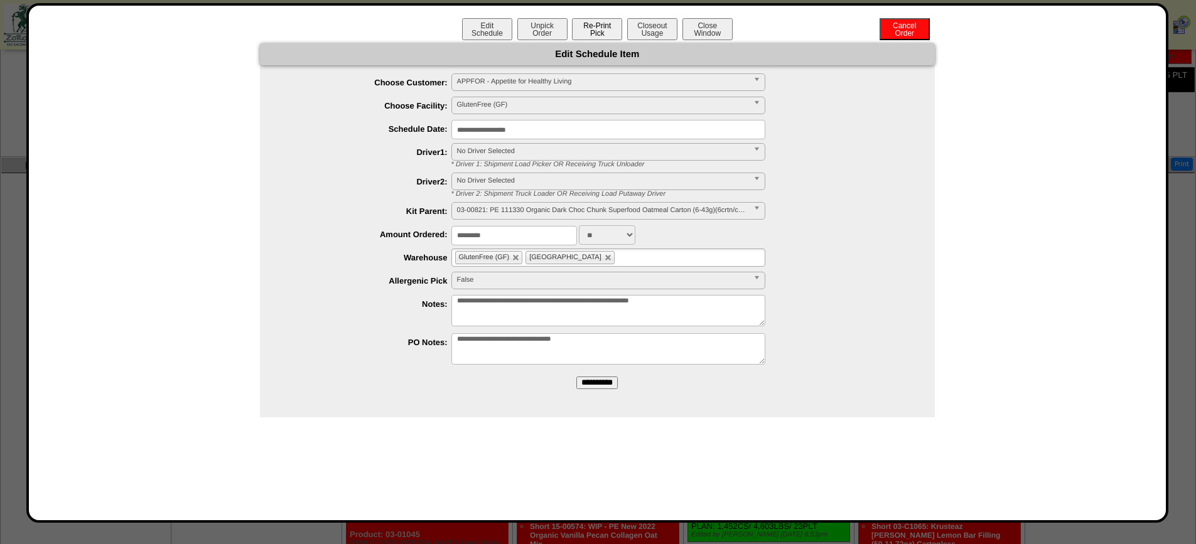
click at [591, 31] on button "Re-Print Pick" at bounding box center [597, 29] width 50 height 22
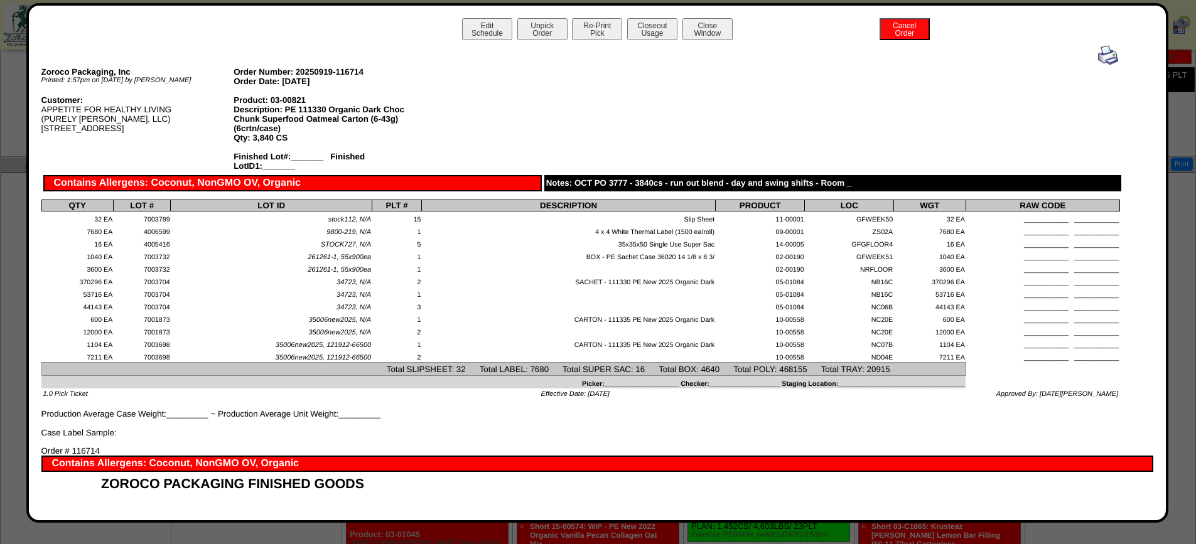
click at [1098, 57] on img at bounding box center [1108, 55] width 20 height 20
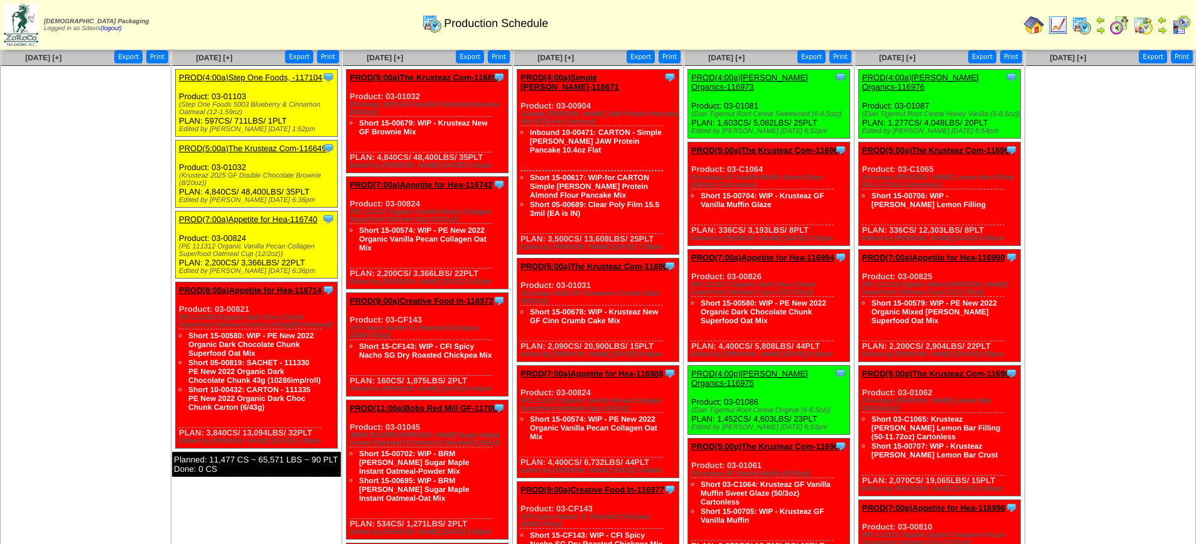
scroll to position [314, 0]
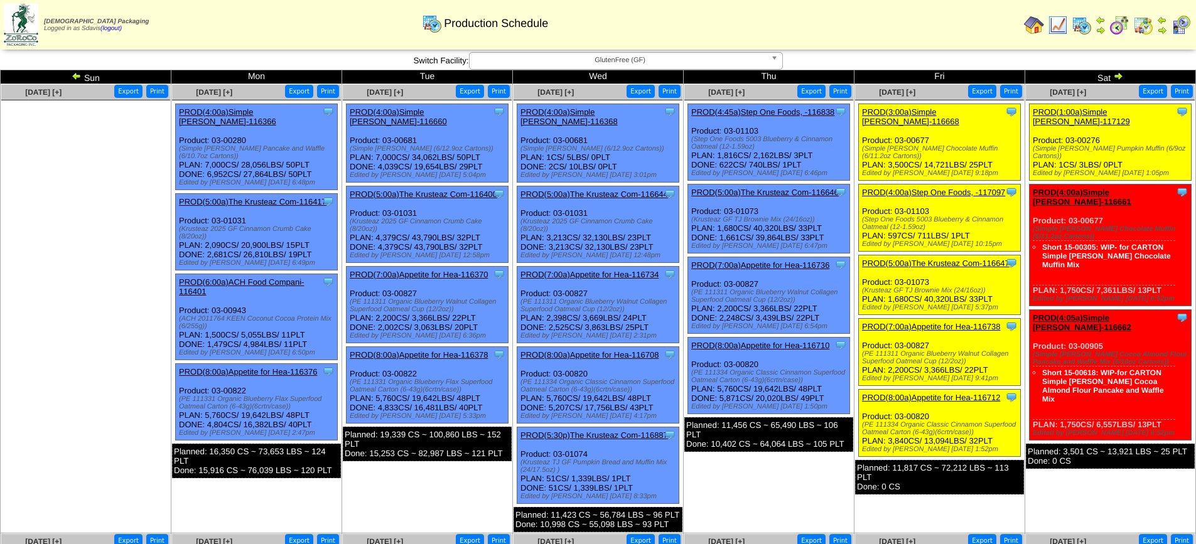
click at [1110, 112] on link "PROD(1:00a)Simple [PERSON_NAME]-117129" at bounding box center [1080, 116] width 97 height 19
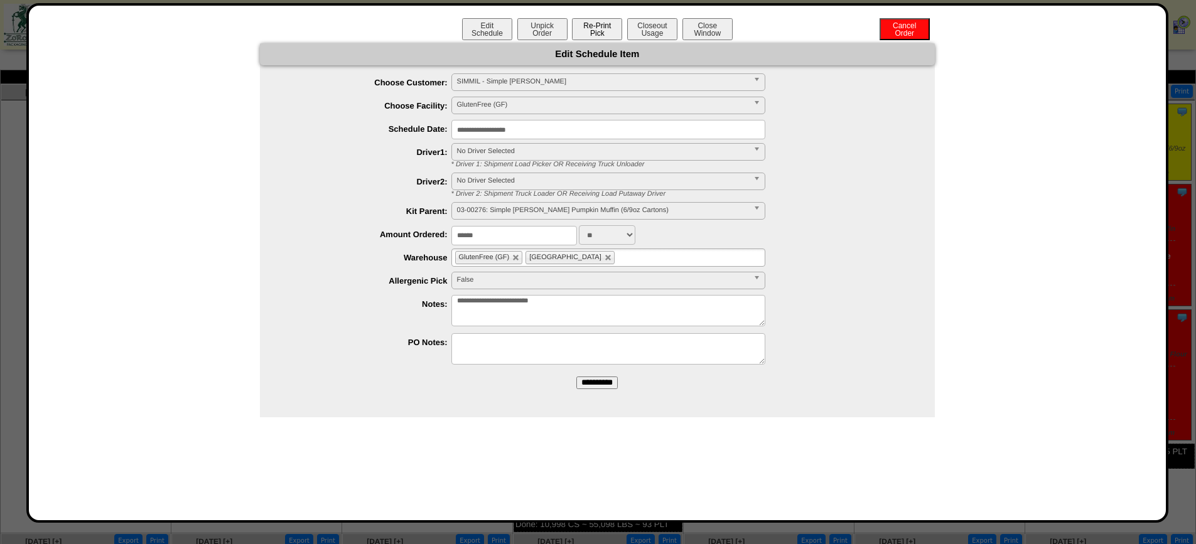
click at [592, 29] on button "Re-Print Pick" at bounding box center [597, 29] width 50 height 22
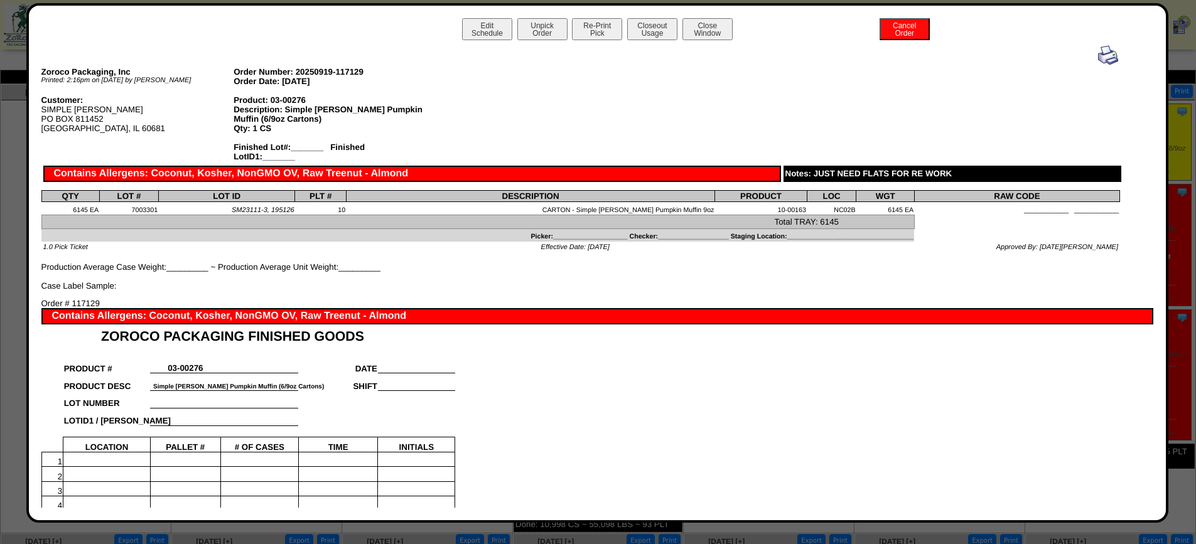
click at [1102, 55] on img at bounding box center [1108, 55] width 20 height 20
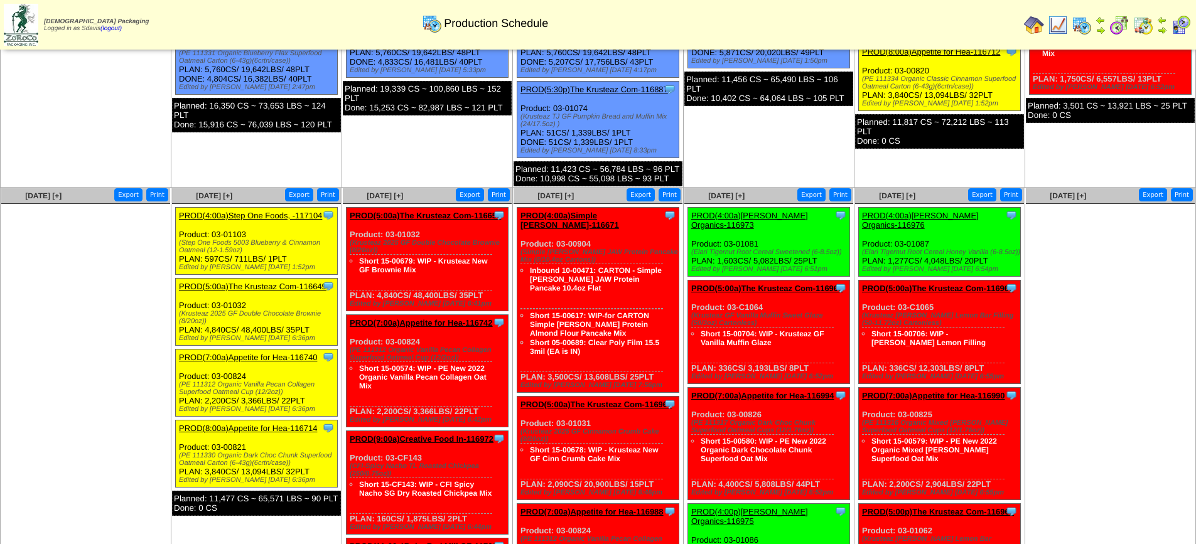
scroll to position [377, 0]
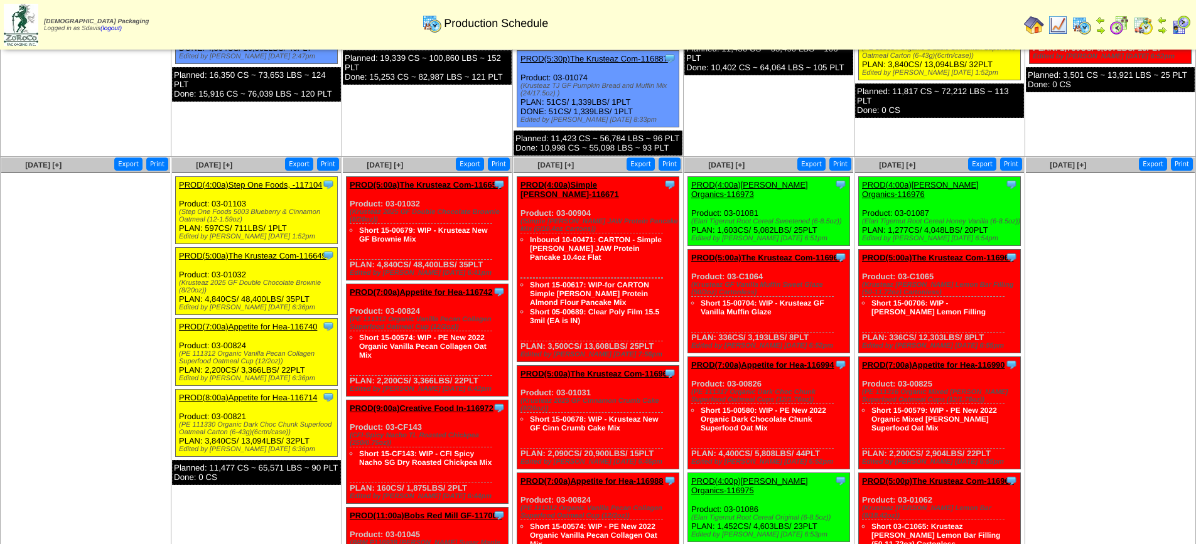
click at [242, 180] on link "PROD(4:00a)Step One Foods, -117104" at bounding box center [250, 184] width 143 height 9
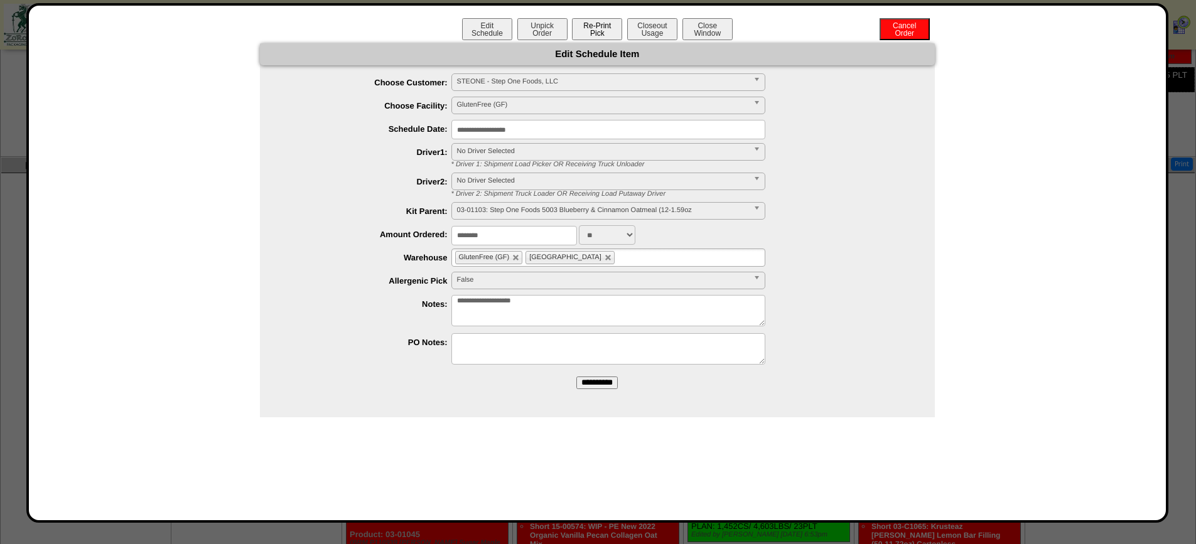
click at [603, 31] on button "Re-Print Pick" at bounding box center [597, 29] width 50 height 22
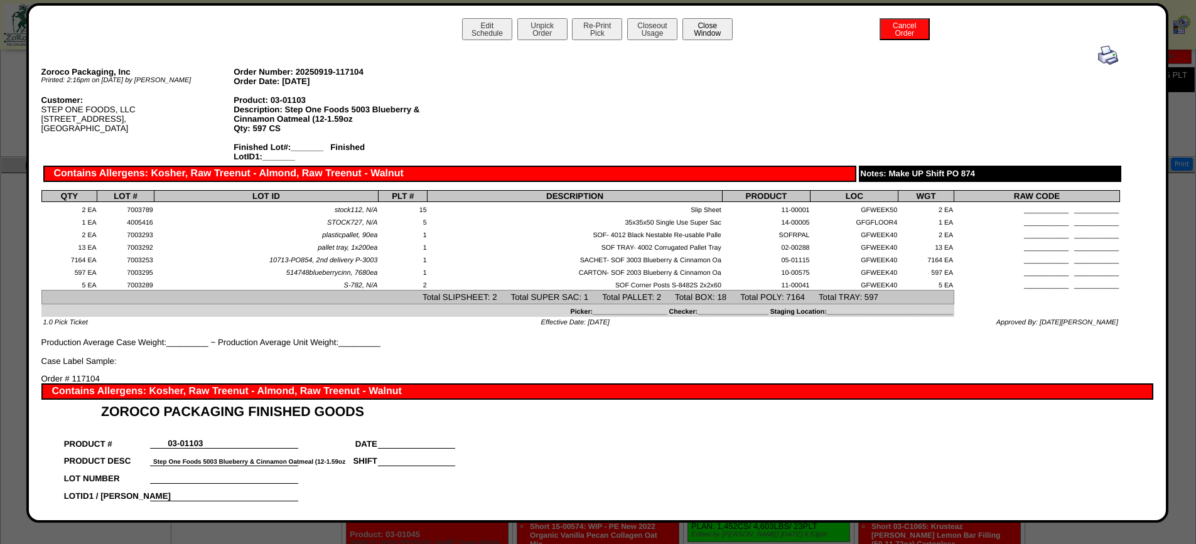
click at [714, 28] on button "Close Window" at bounding box center [707, 29] width 50 height 22
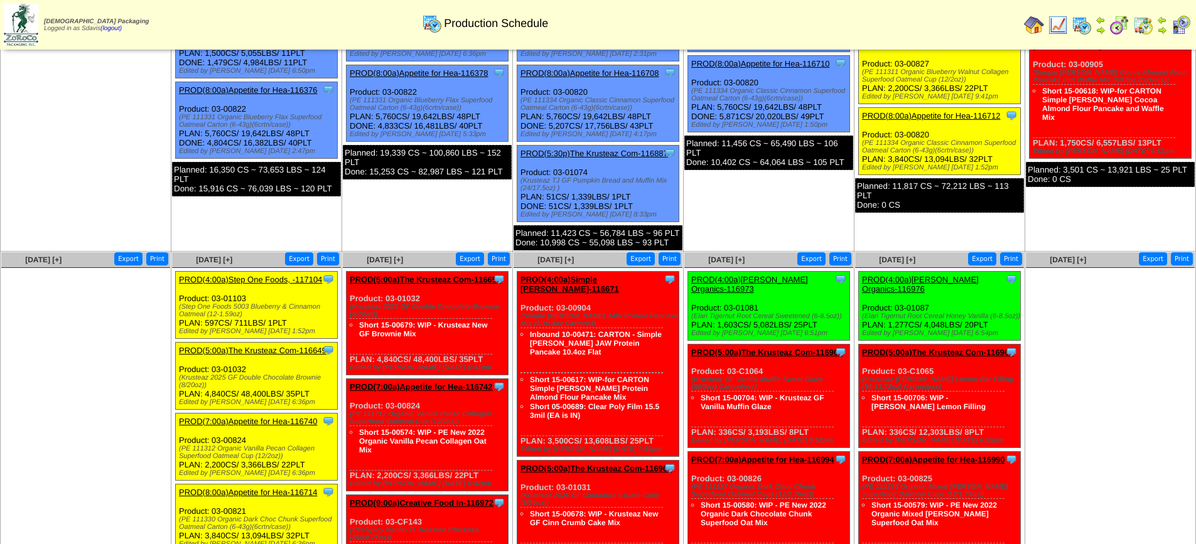
scroll to position [314, 0]
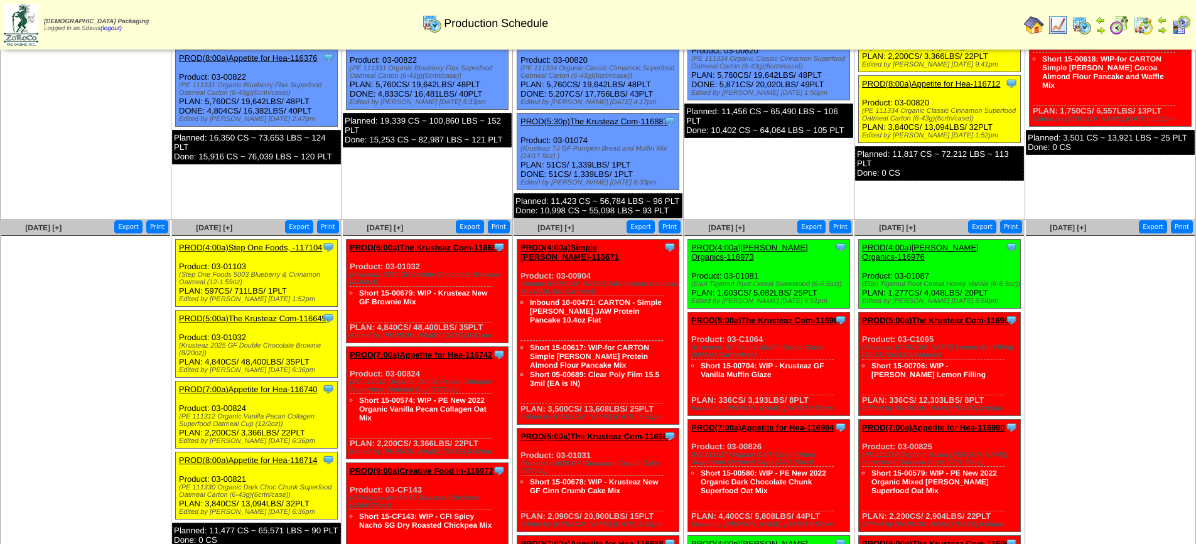
click at [257, 314] on link "PROD(5:00a)The Krusteaz Com-116649" at bounding box center [252, 318] width 147 height 9
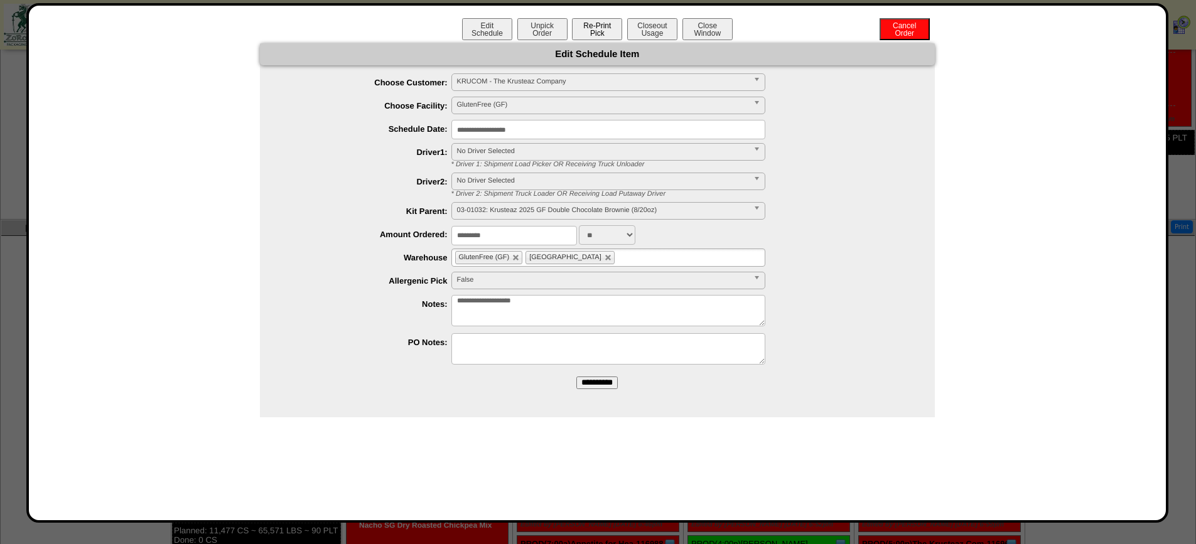
click at [602, 26] on button "Re-Print Pick" at bounding box center [597, 29] width 50 height 22
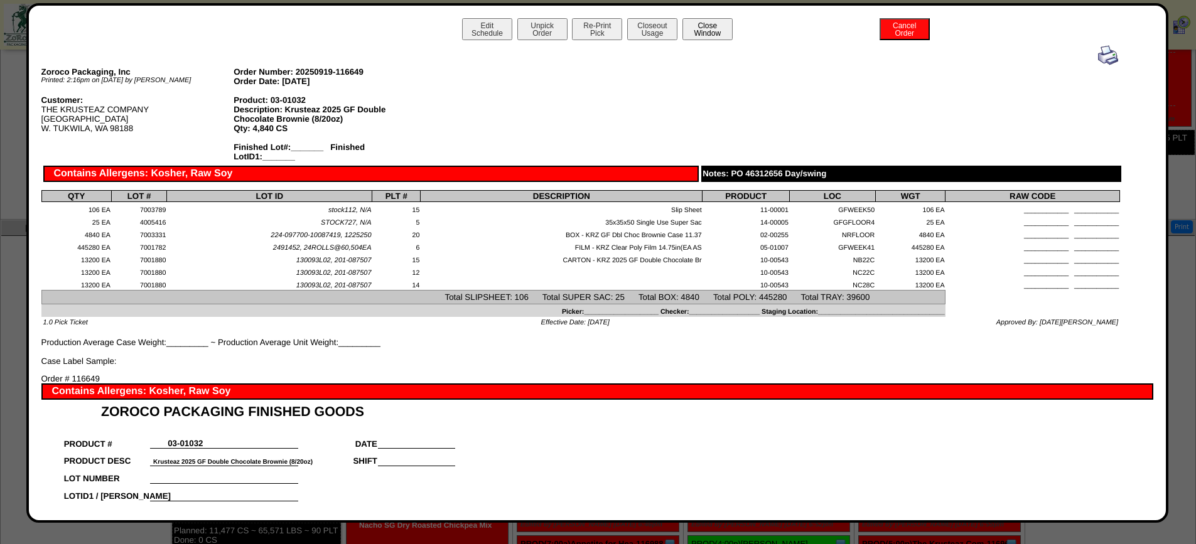
click at [699, 26] on button "Close Window" at bounding box center [707, 29] width 50 height 22
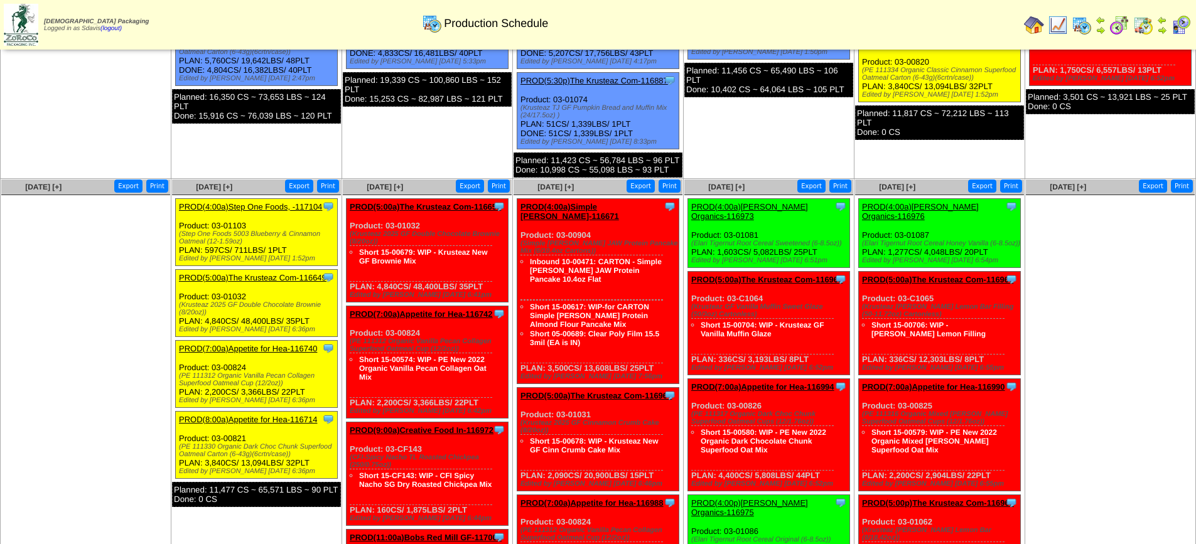
scroll to position [377, 0]
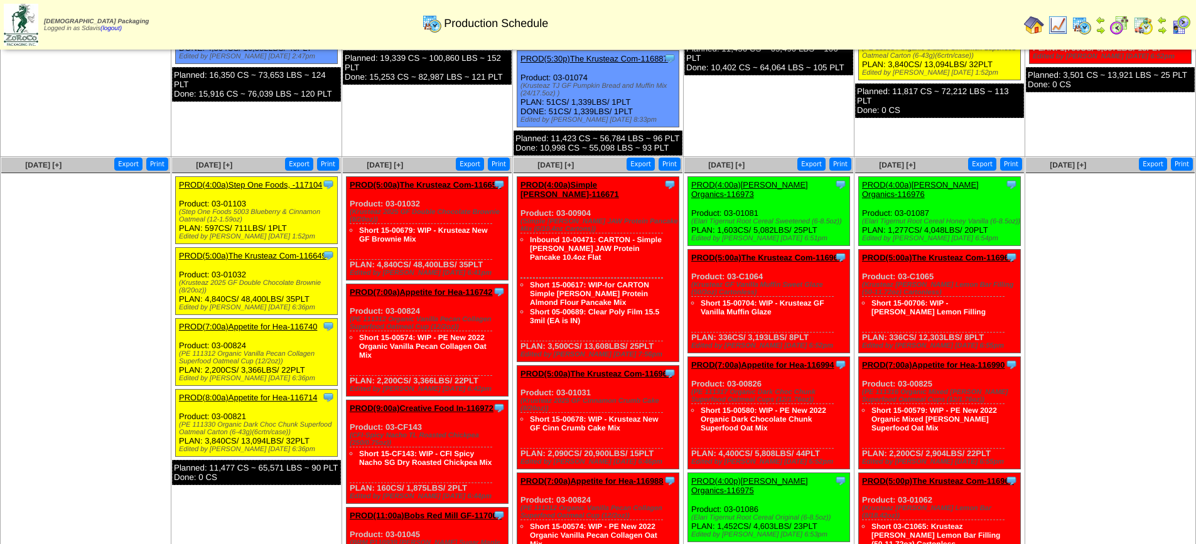
click at [244, 322] on link "PROD(7:00a)Appetite for Hea-116740" at bounding box center [248, 326] width 138 height 9
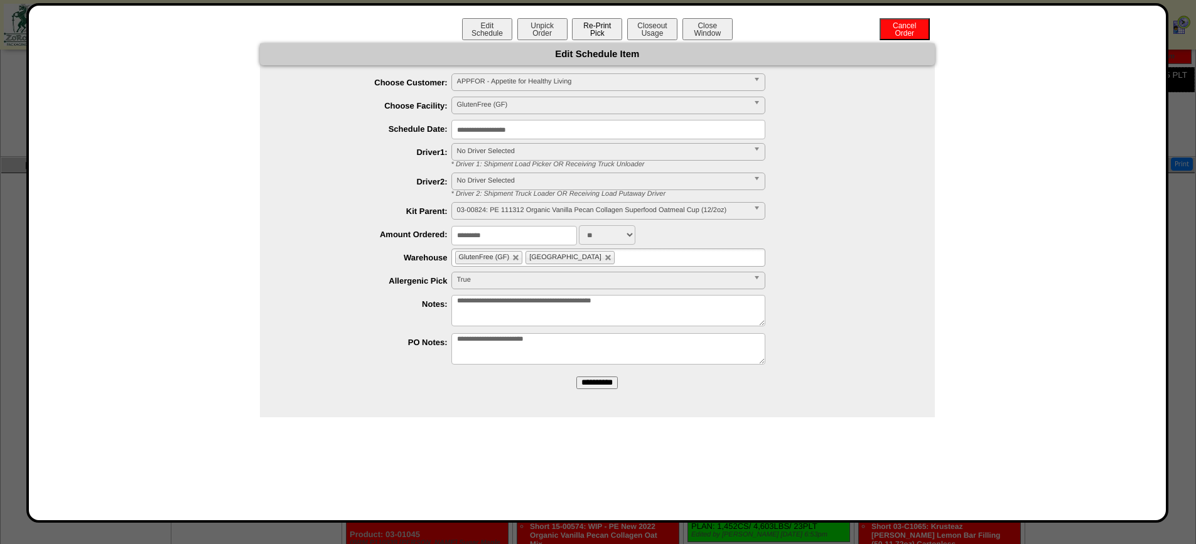
click at [607, 35] on button "Re-Print Pick" at bounding box center [597, 29] width 50 height 22
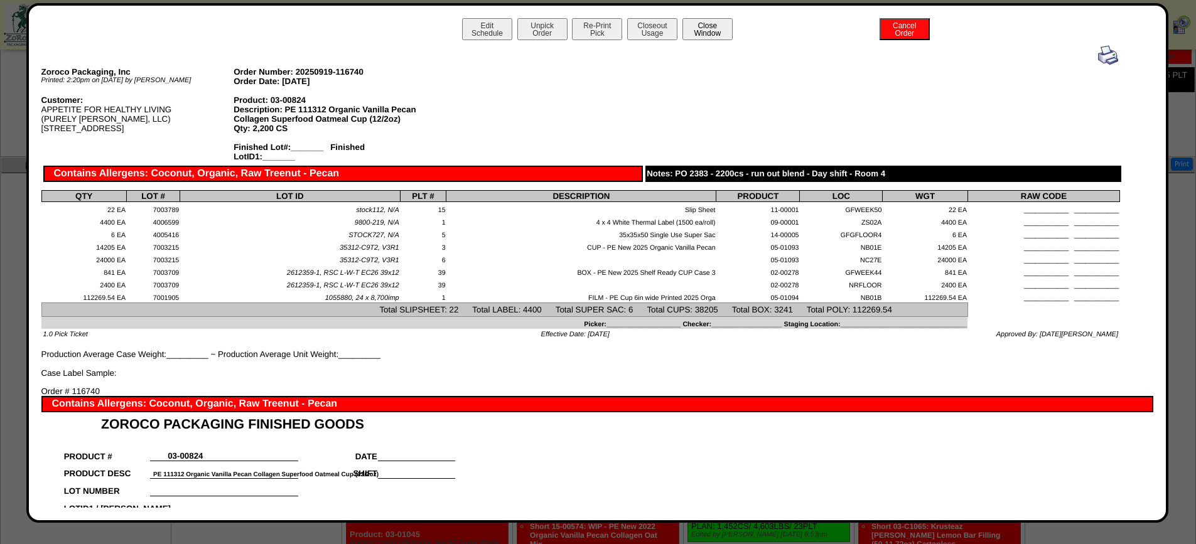
click at [726, 28] on button "Close Window" at bounding box center [707, 29] width 50 height 22
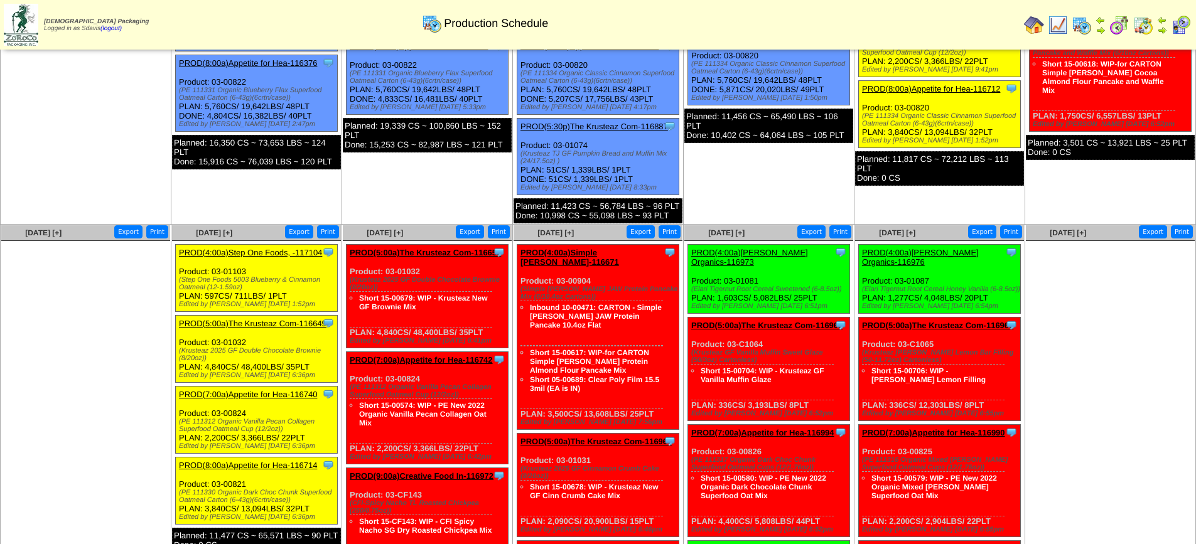
scroll to position [377, 0]
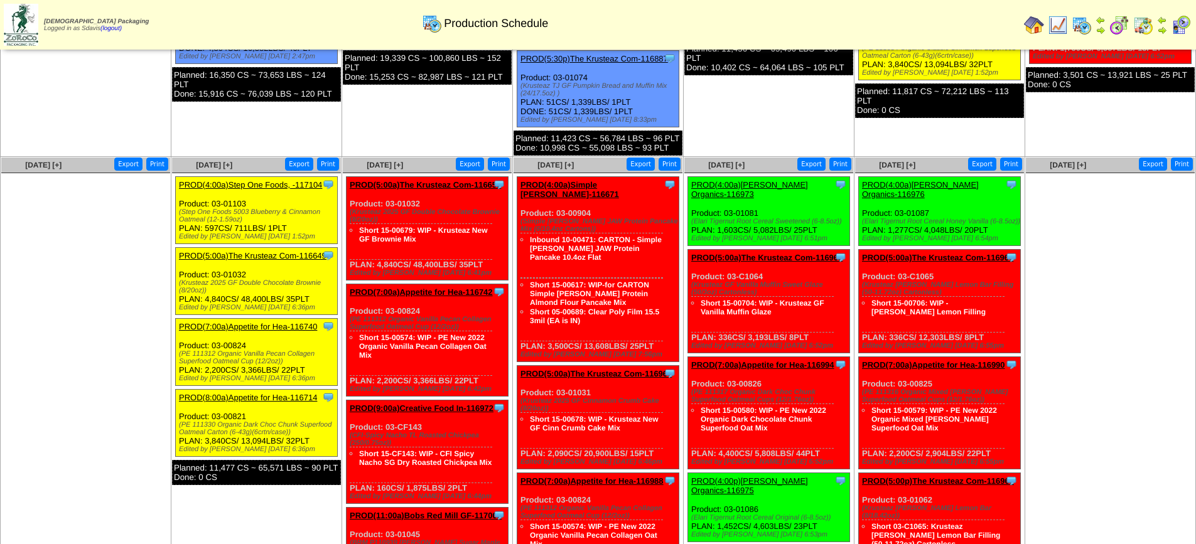
click at [239, 393] on link "PROD(8:00a)Appetite for Hea-116714" at bounding box center [248, 397] width 138 height 9
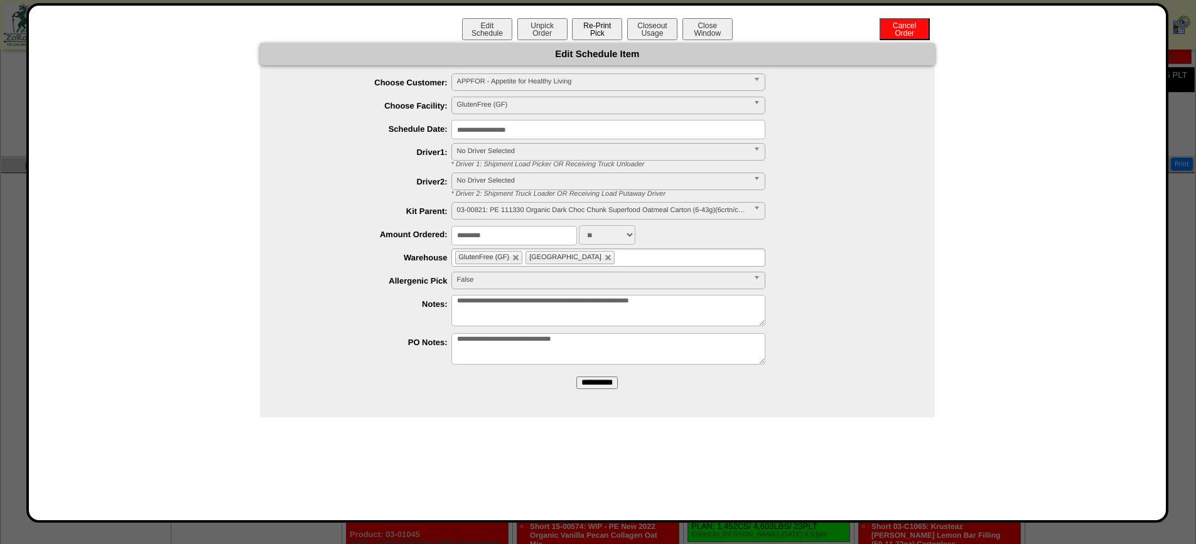
click at [597, 29] on button "Re-Print Pick" at bounding box center [597, 29] width 50 height 22
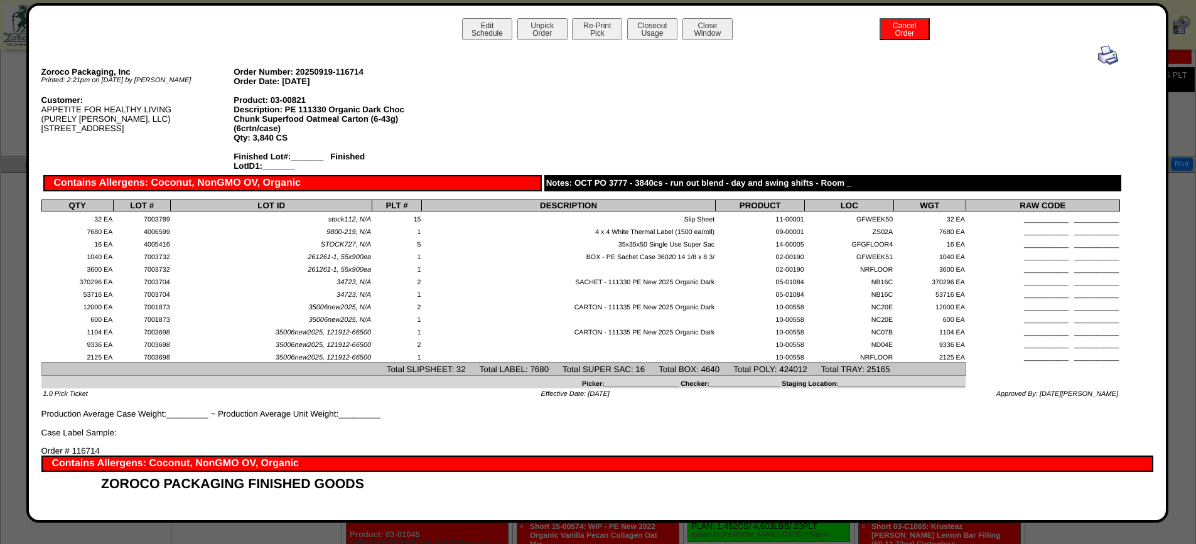
click at [1098, 58] on img at bounding box center [1108, 55] width 20 height 20
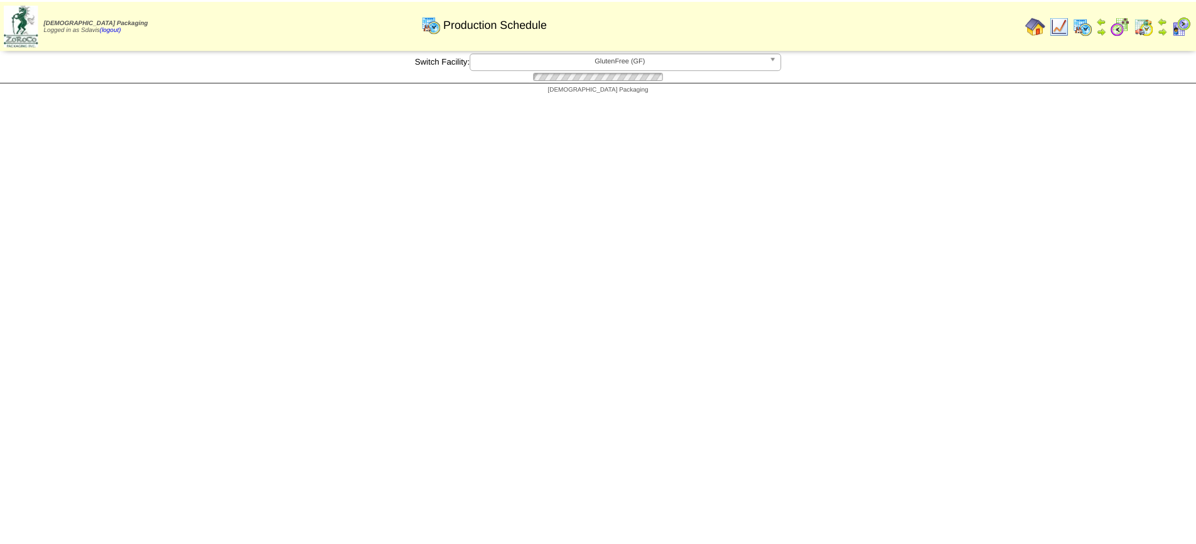
scroll to position [377, 0]
